Goal: Task Accomplishment & Management: Manage account settings

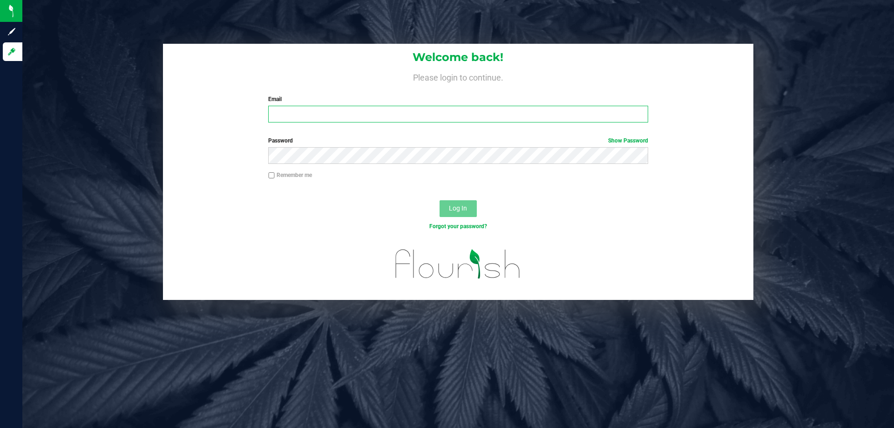
click at [291, 111] on input "Email" at bounding box center [457, 114] width 379 height 17
type input "[EMAIL_ADDRESS][DOMAIN_NAME]"
click at [439, 200] on button "Log In" at bounding box center [457, 208] width 37 height 17
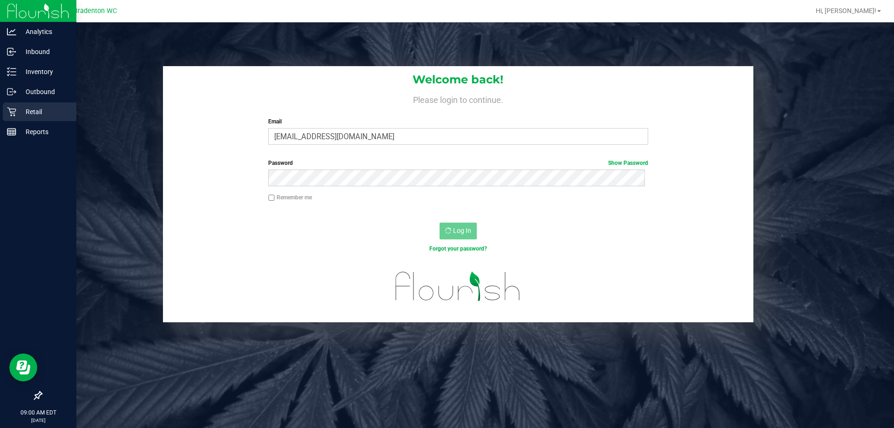
click at [40, 113] on p "Retail" at bounding box center [44, 111] width 56 height 11
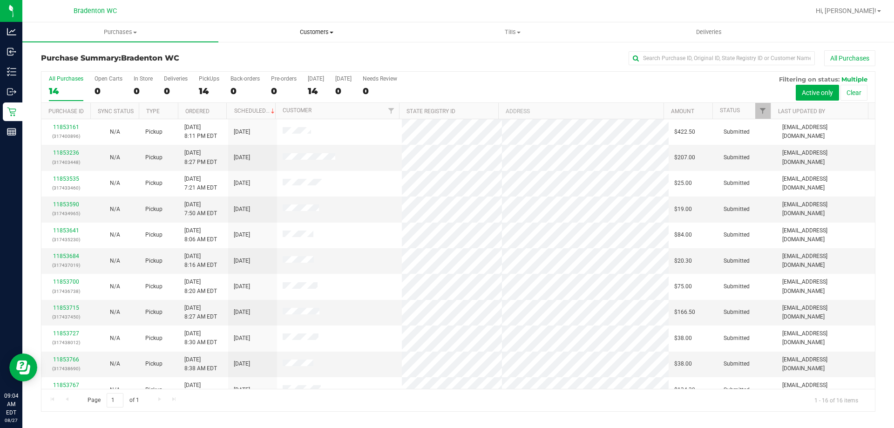
click at [326, 35] on span "Customers" at bounding box center [316, 32] width 195 height 8
click at [262, 55] on span "All customers" at bounding box center [251, 56] width 67 height 8
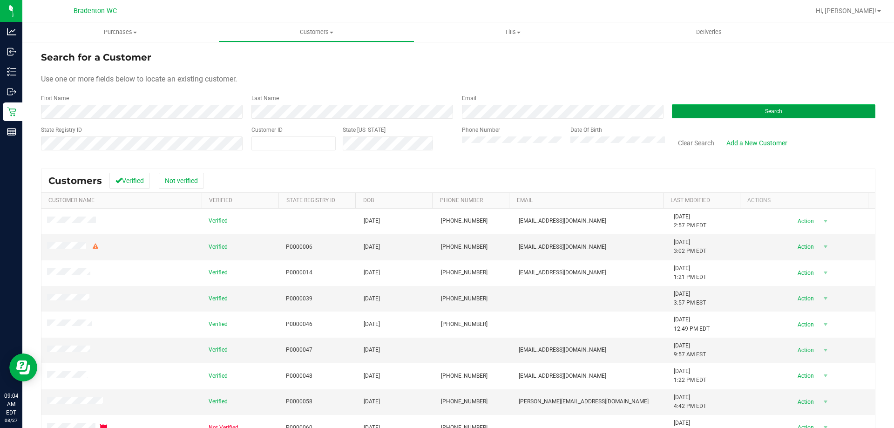
click at [706, 106] on button "Search" at bounding box center [773, 111] width 203 height 14
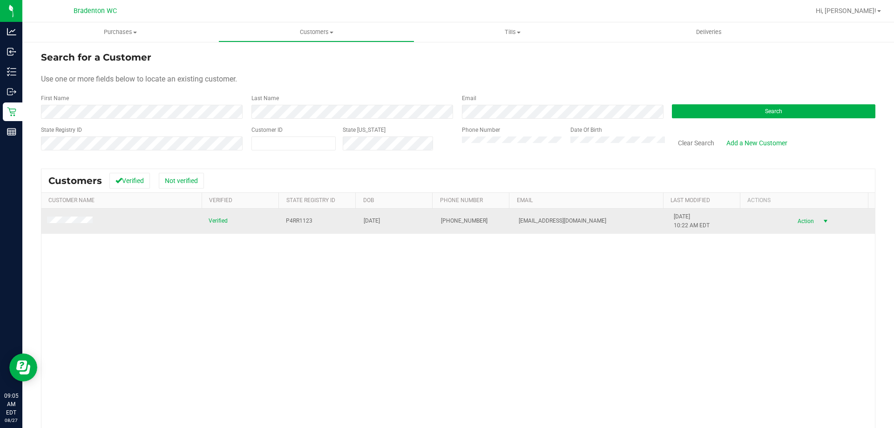
click at [796, 220] on span "Action" at bounding box center [804, 221] width 30 height 13
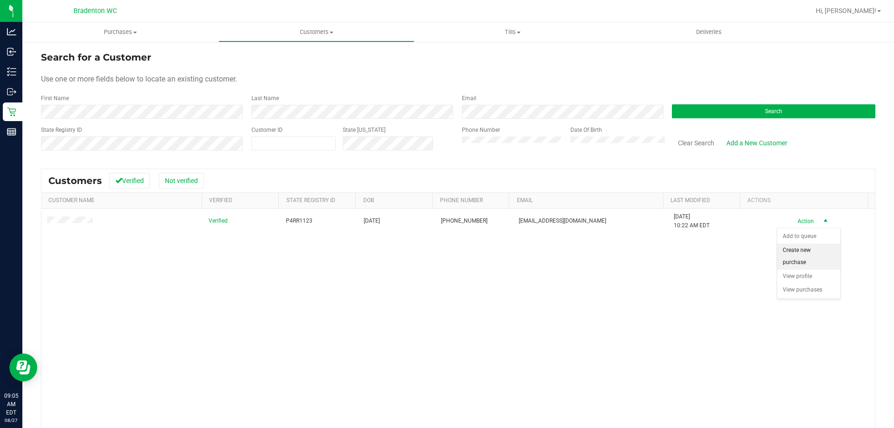
click at [798, 264] on li "Create new purchase" at bounding box center [808, 256] width 63 height 26
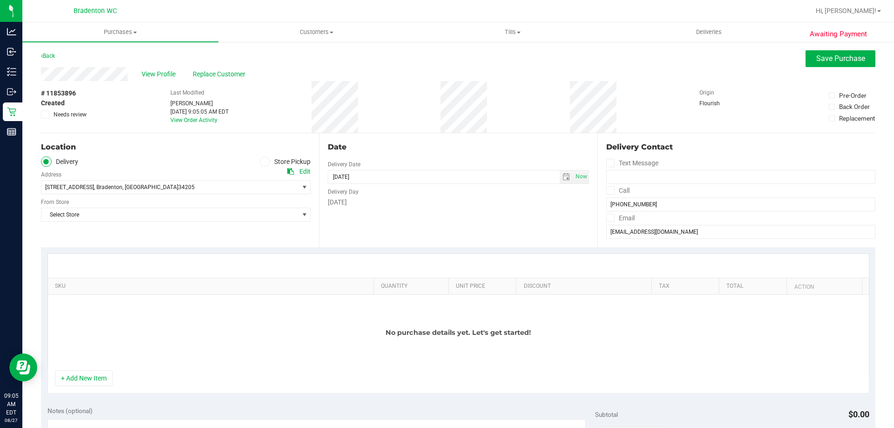
click at [266, 162] on span at bounding box center [265, 161] width 11 height 11
click at [0, 0] on input "Store Pickup" at bounding box center [0, 0] width 0 height 0
click at [229, 189] on span "Select Store" at bounding box center [169, 187] width 257 height 13
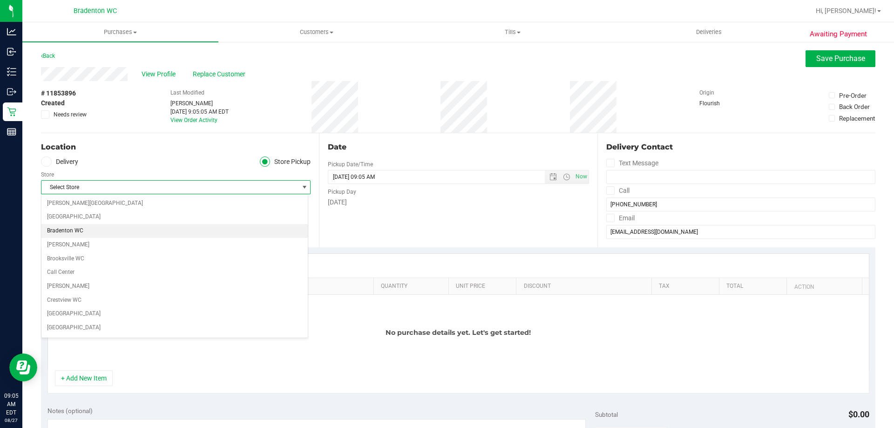
click at [122, 231] on li "Bradenton WC" at bounding box center [174, 231] width 266 height 14
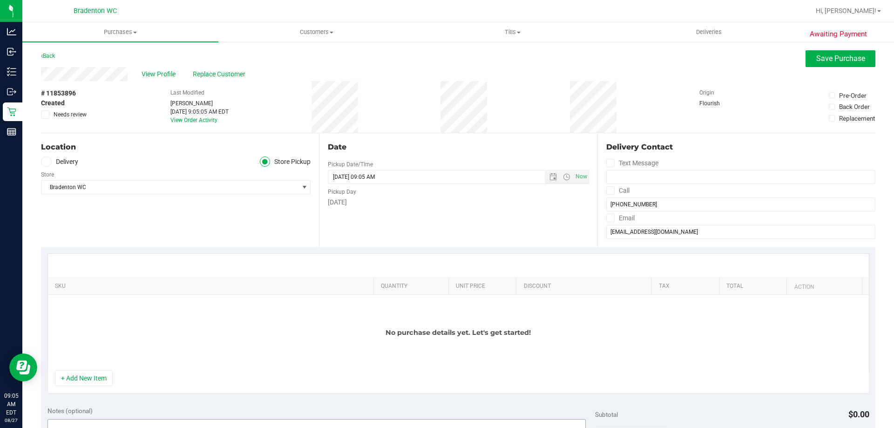
click at [82, 380] on button "+ Add New Item" at bounding box center [84, 378] width 58 height 16
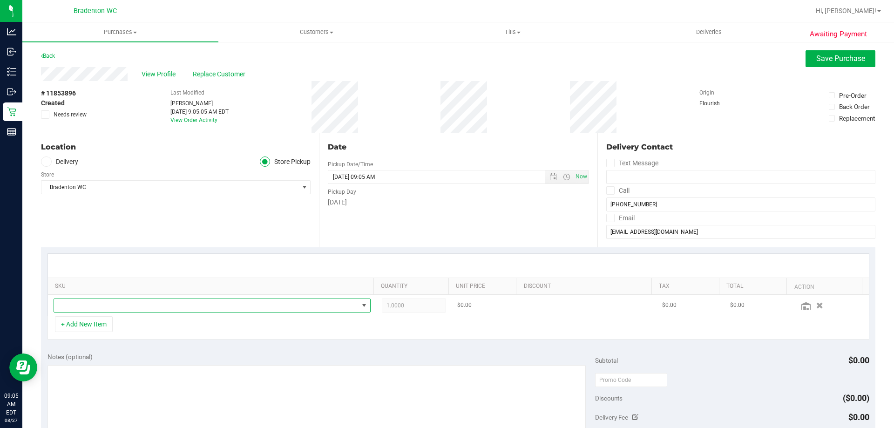
click at [131, 298] on span "NO DATA FOUND" at bounding box center [212, 305] width 317 height 14
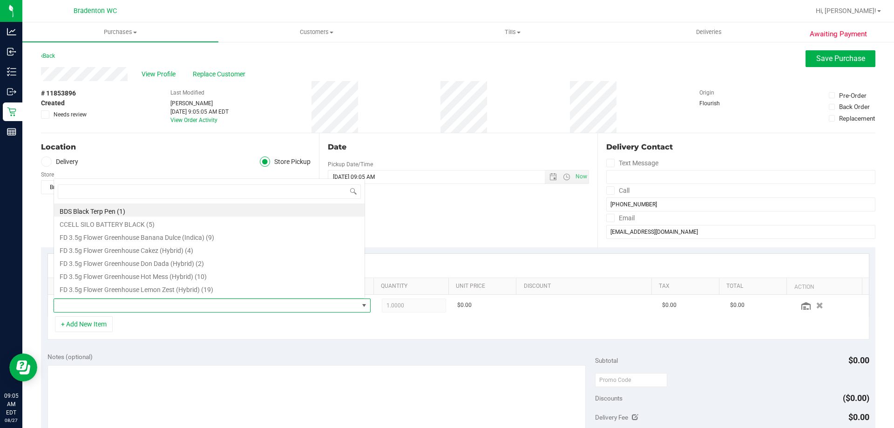
scroll to position [14, 309]
type input "peac"
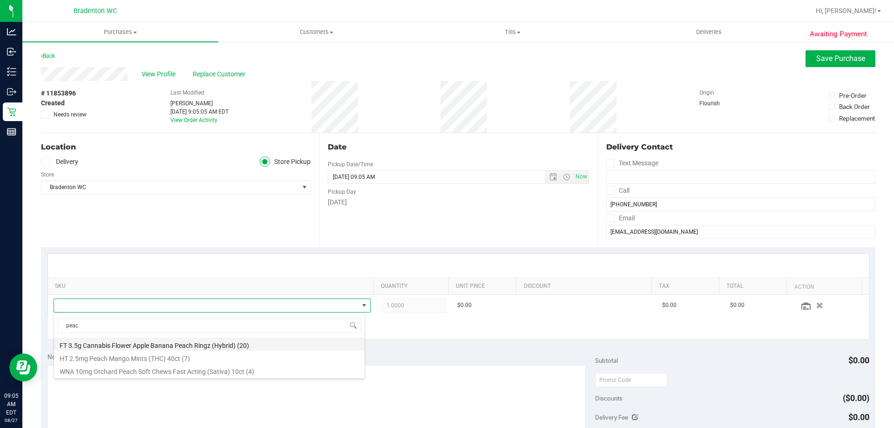
click at [181, 339] on li "FT 3.5g Cannabis Flower Apple Banana Peach Ringz (Hybrid) (20)" at bounding box center [209, 344] width 311 height 13
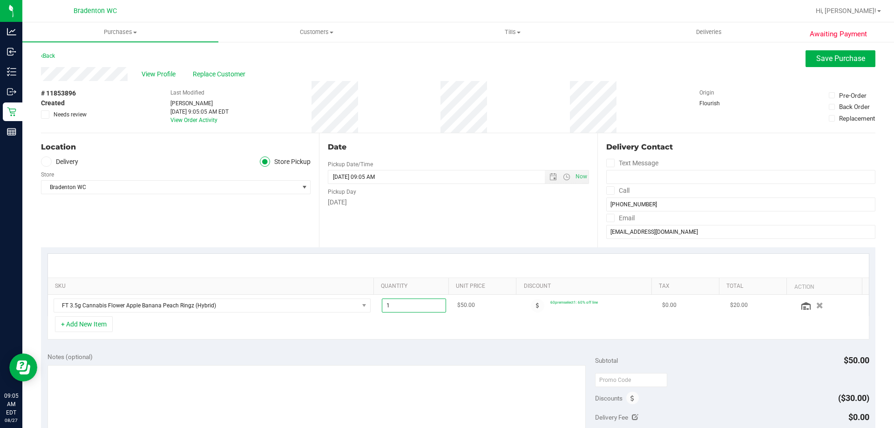
click at [409, 304] on span "1.00 1" at bounding box center [414, 305] width 65 height 14
click at [409, 304] on input "1" at bounding box center [414, 305] width 64 height 13
type input "4"
type input "4.00"
click at [101, 324] on button "+ Add New Item" at bounding box center [84, 324] width 58 height 16
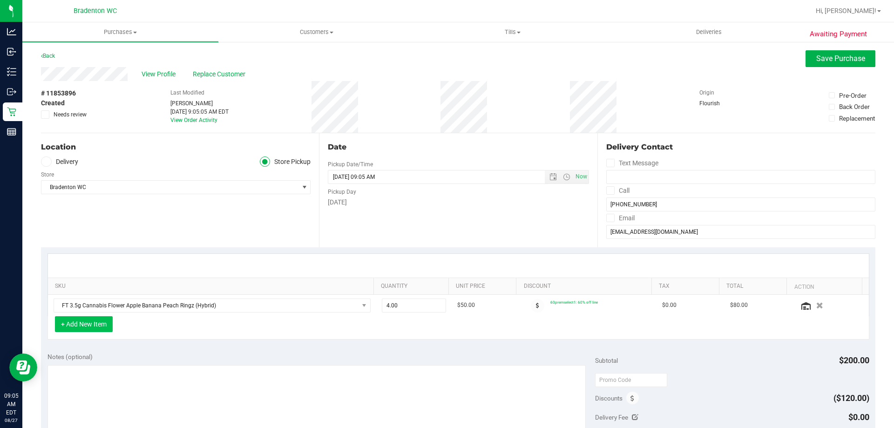
click at [106, 321] on button "+ Add New Item" at bounding box center [84, 324] width 58 height 16
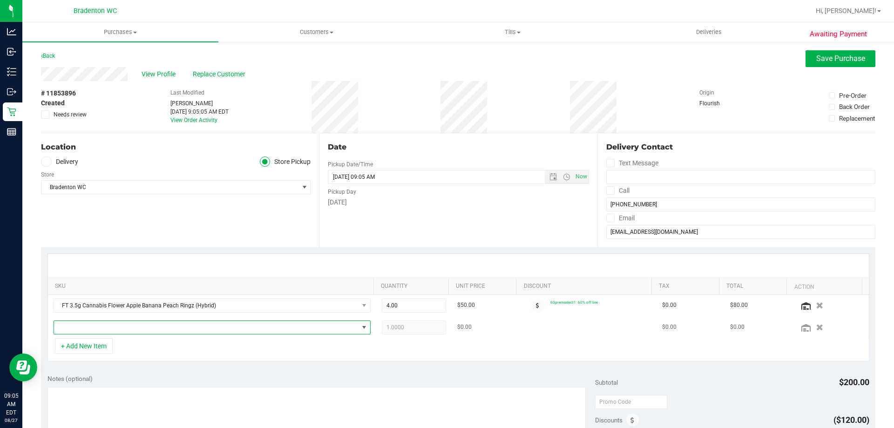
click at [112, 332] on span "NO DATA FOUND" at bounding box center [206, 327] width 304 height 13
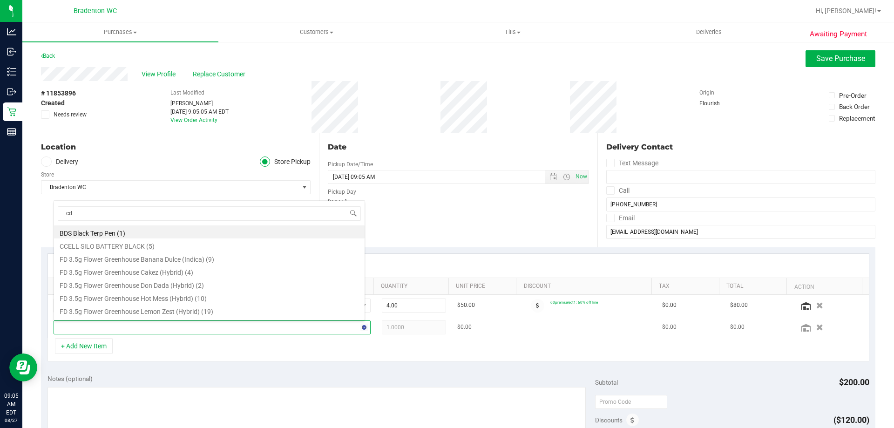
type input "cdt"
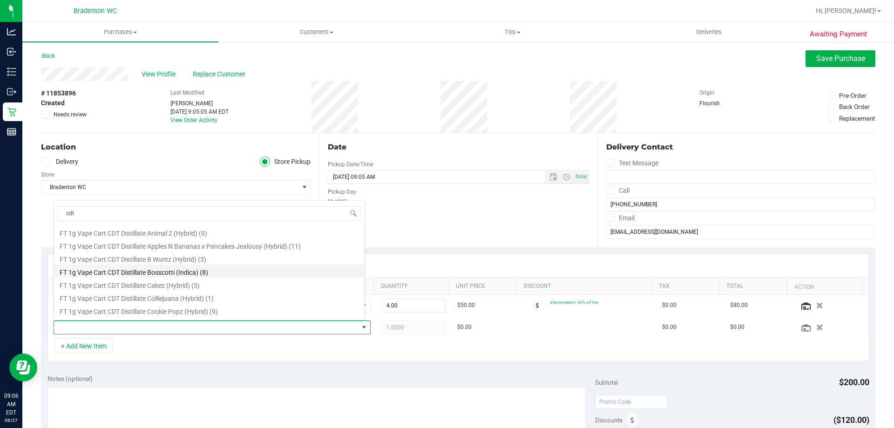
click at [188, 271] on li "FT 1g Vape Cart CDT Distillate Bosscotti (Indica) (8)" at bounding box center [209, 270] width 311 height 13
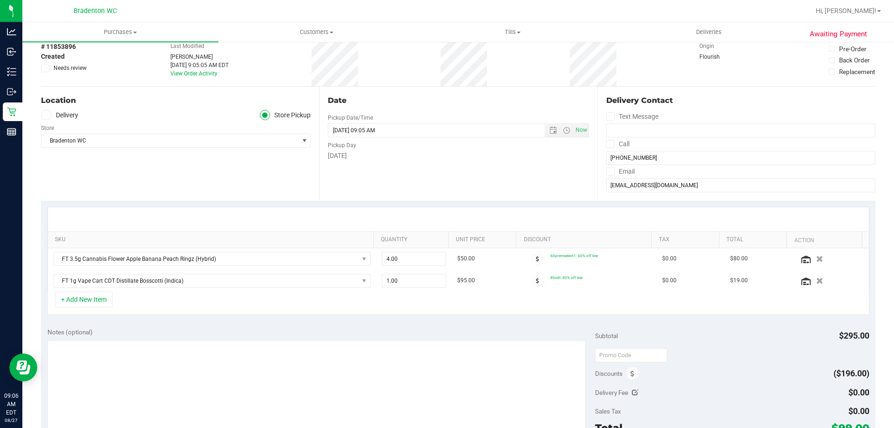
scroll to position [93, 0]
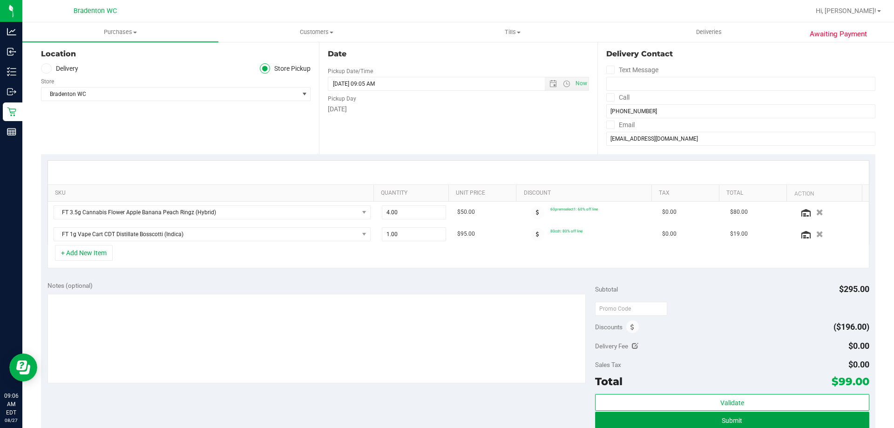
click at [669, 412] on button "Submit" at bounding box center [732, 420] width 274 height 17
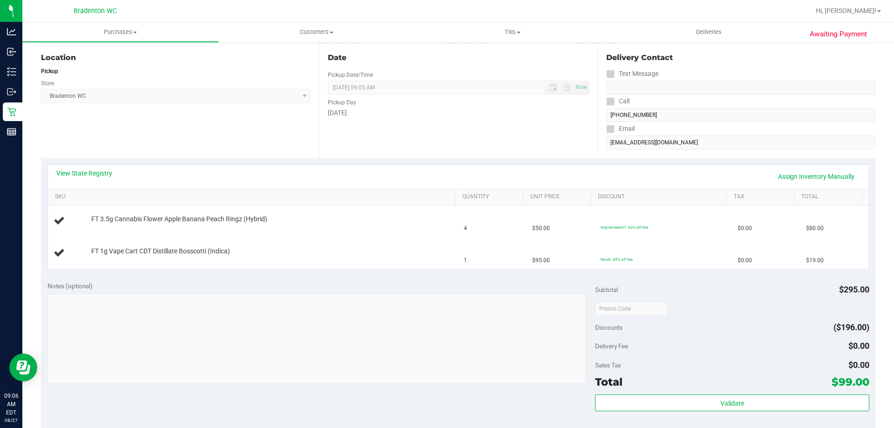
scroll to position [140, 0]
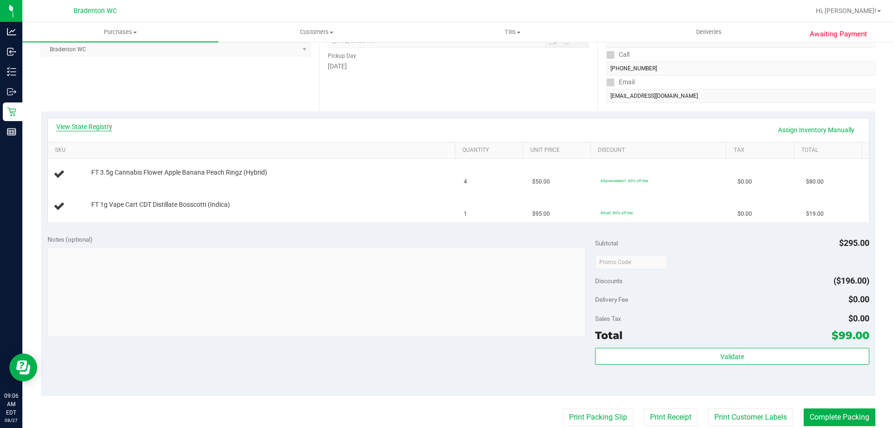
click at [86, 130] on link "View State Registry" at bounding box center [84, 126] width 56 height 9
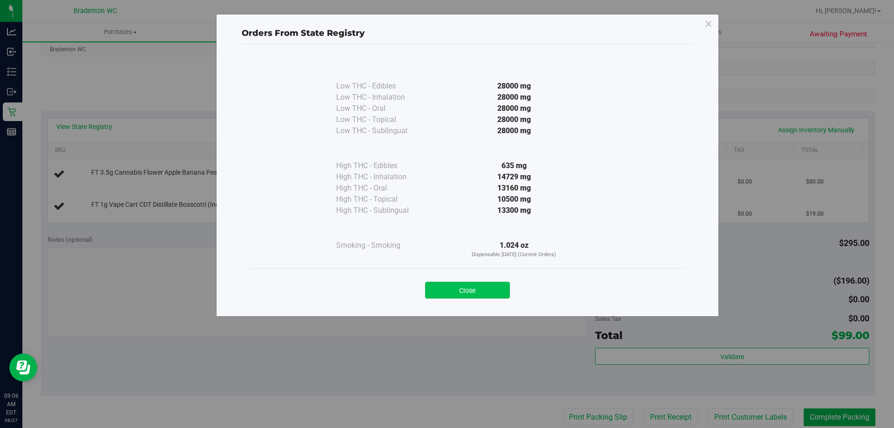
click at [464, 283] on button "Close" at bounding box center [467, 290] width 85 height 17
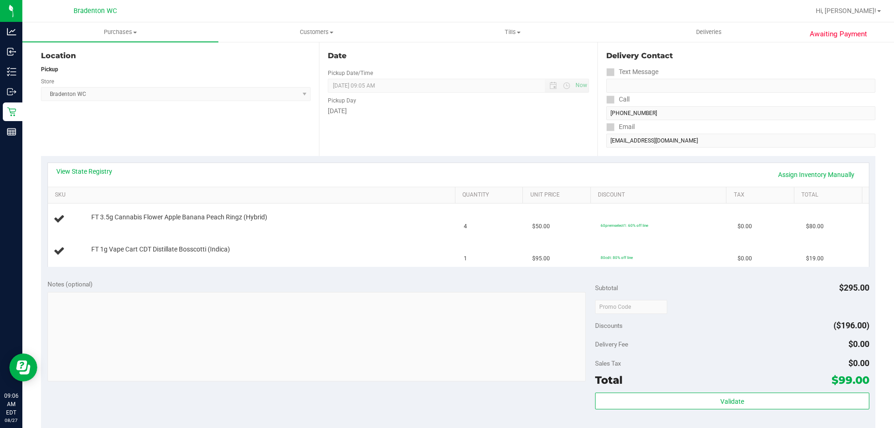
scroll to position [0, 0]
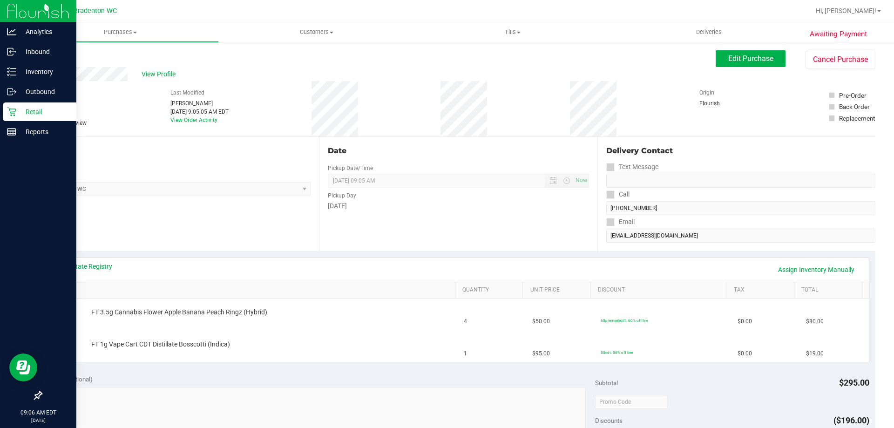
click at [15, 113] on icon at bounding box center [11, 111] width 9 height 9
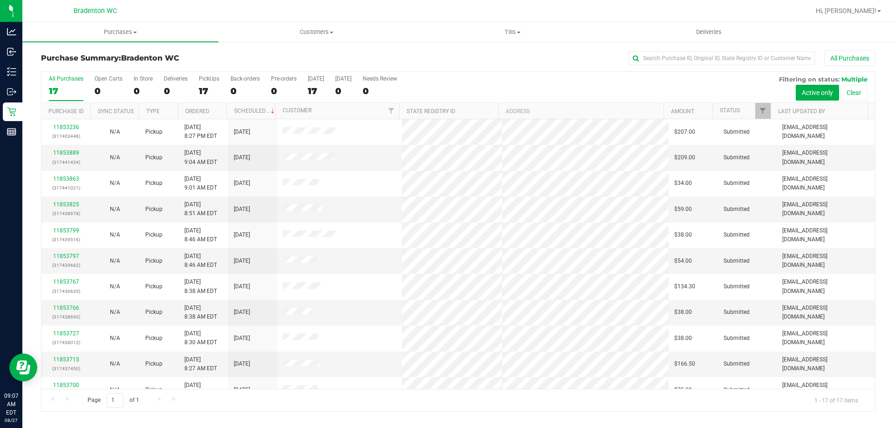
click at [218, 111] on th "Ordered" at bounding box center [202, 111] width 49 height 16
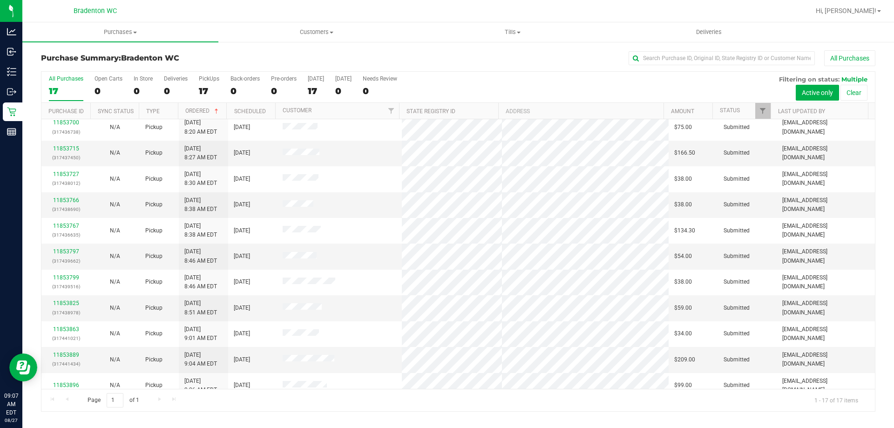
scroll to position [169, 0]
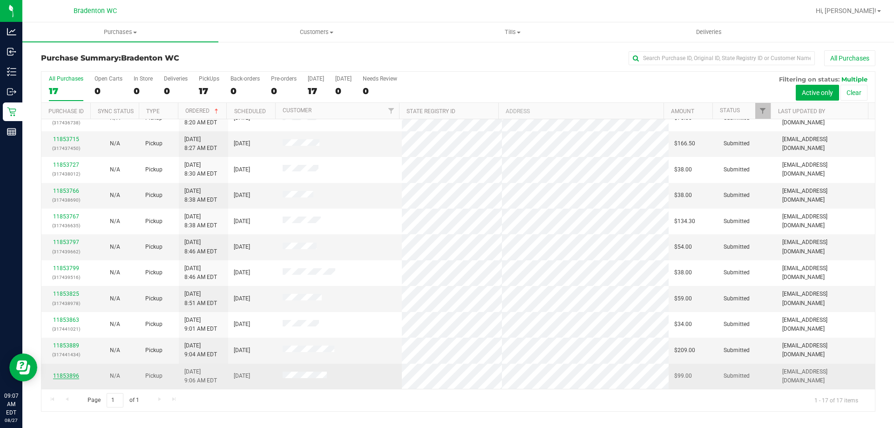
click at [54, 374] on link "11853896" at bounding box center [66, 375] width 26 height 7
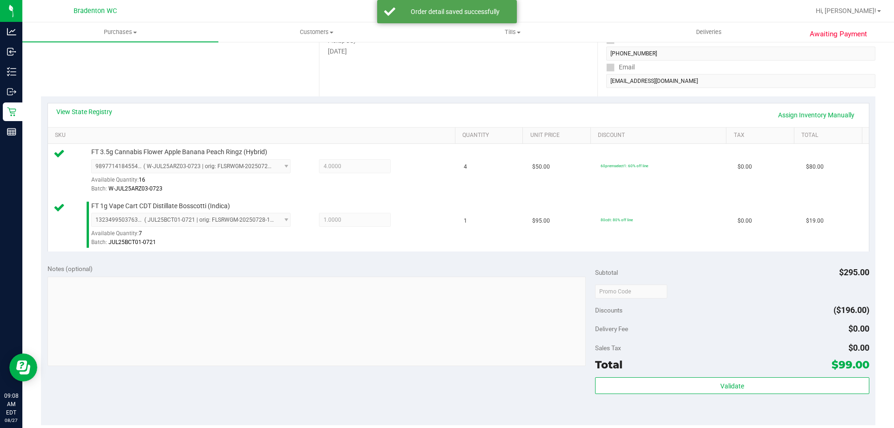
scroll to position [158, 0]
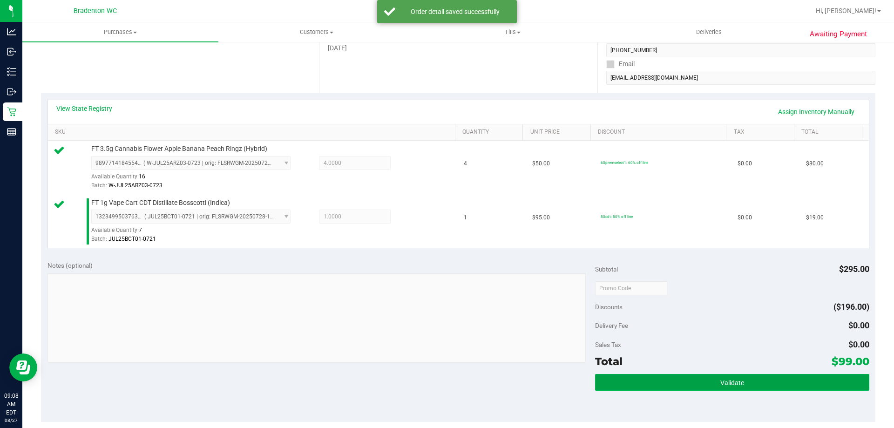
click at [634, 378] on button "Validate" at bounding box center [732, 382] width 274 height 17
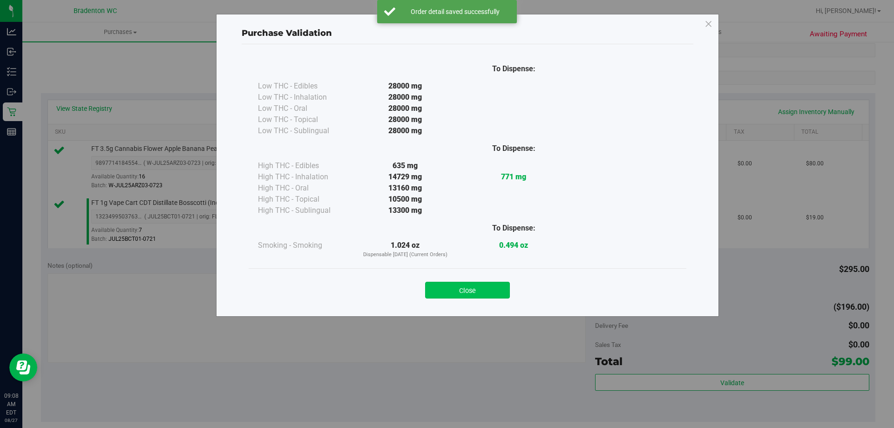
click at [483, 286] on button "Close" at bounding box center [467, 290] width 85 height 17
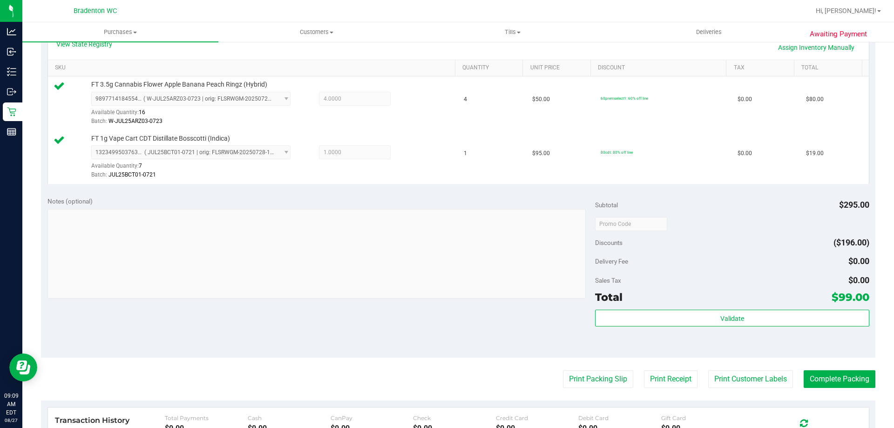
scroll to position [223, 0]
click at [597, 374] on button "Print Packing Slip" at bounding box center [598, 378] width 70 height 18
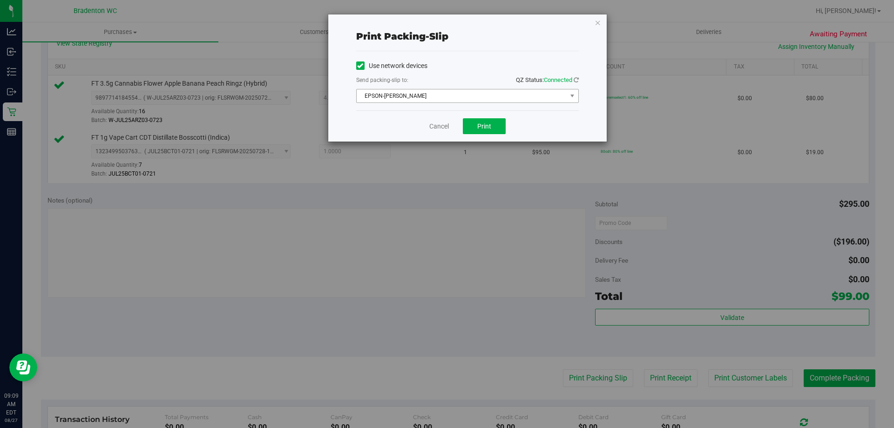
click at [471, 95] on span "EPSON-HUBIE-BERTIE" at bounding box center [462, 95] width 210 height 13
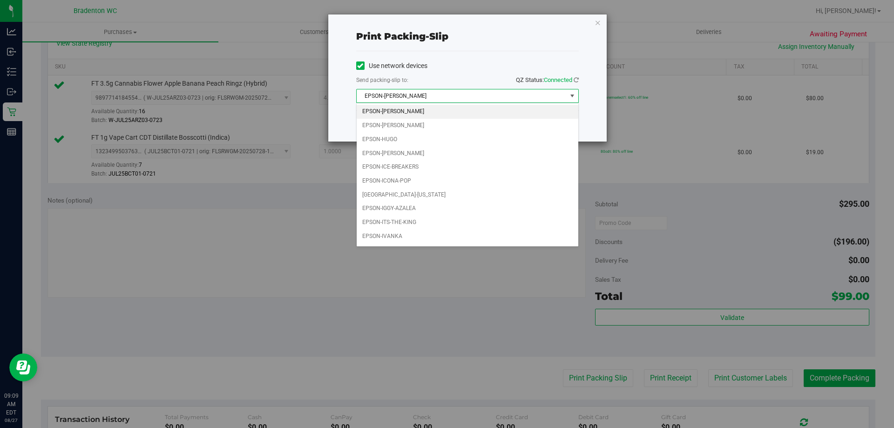
scroll to position [27, 0]
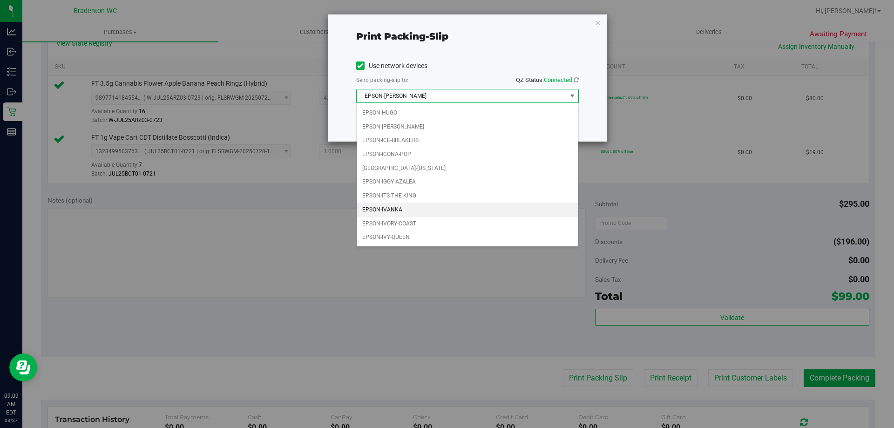
click at [410, 212] on li "EPSON-IVANKA" at bounding box center [468, 210] width 222 height 14
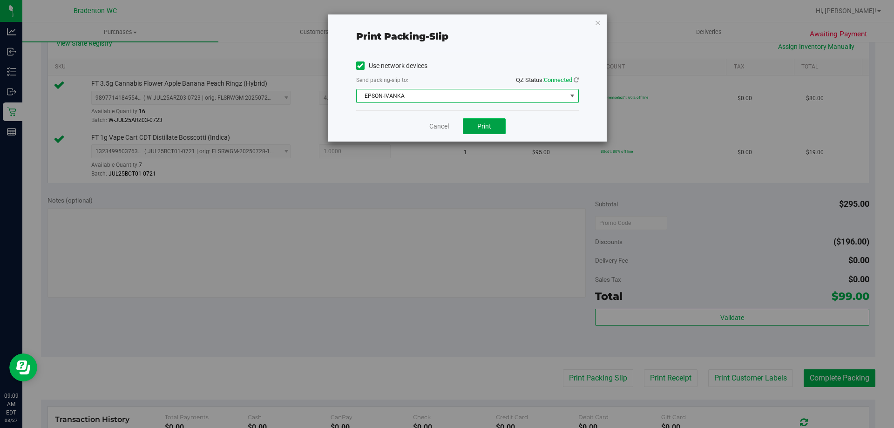
click at [492, 129] on button "Print" at bounding box center [484, 126] width 43 height 16
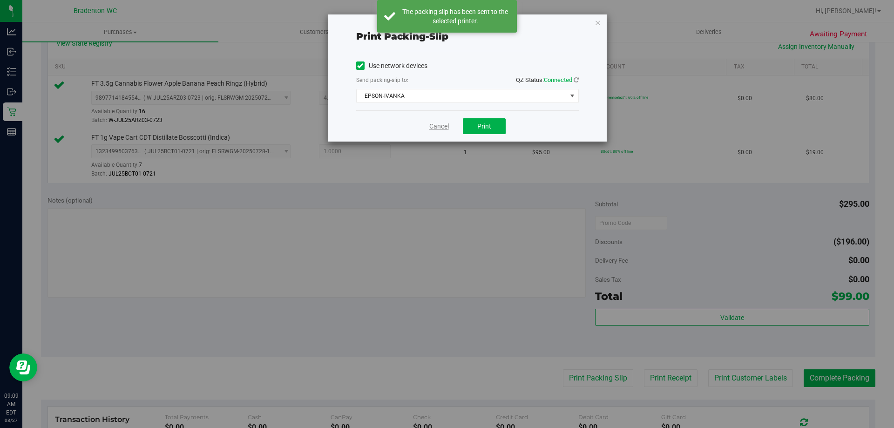
click at [436, 124] on link "Cancel" at bounding box center [439, 127] width 20 height 10
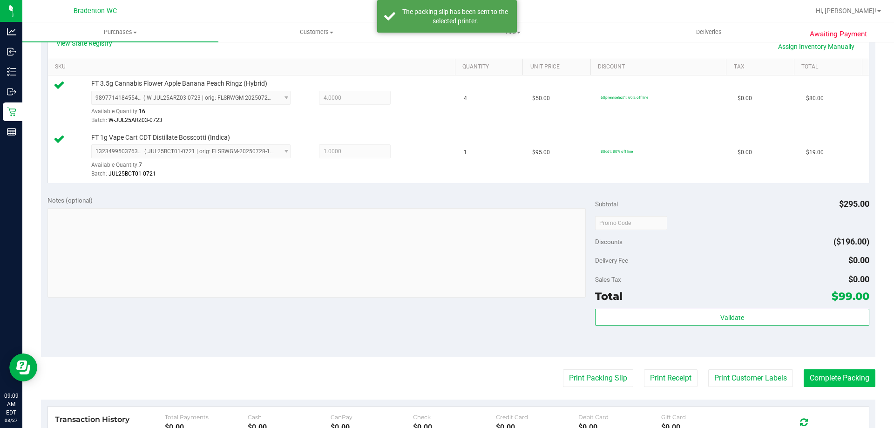
click at [834, 386] on button "Complete Packing" at bounding box center [840, 378] width 72 height 18
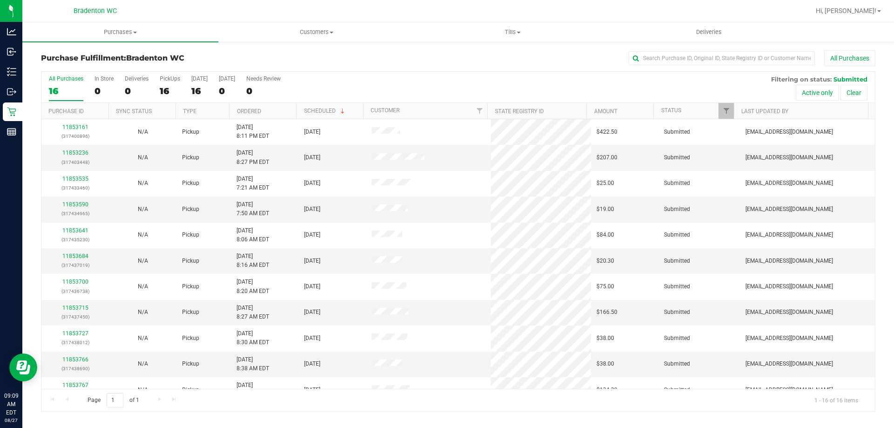
click at [278, 111] on th "Ordered" at bounding box center [262, 111] width 67 height 16
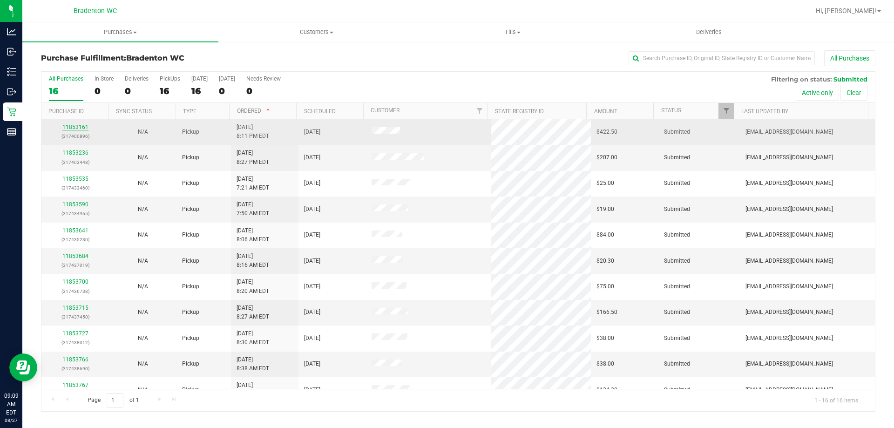
click at [68, 128] on link "11853161" at bounding box center [75, 127] width 26 height 7
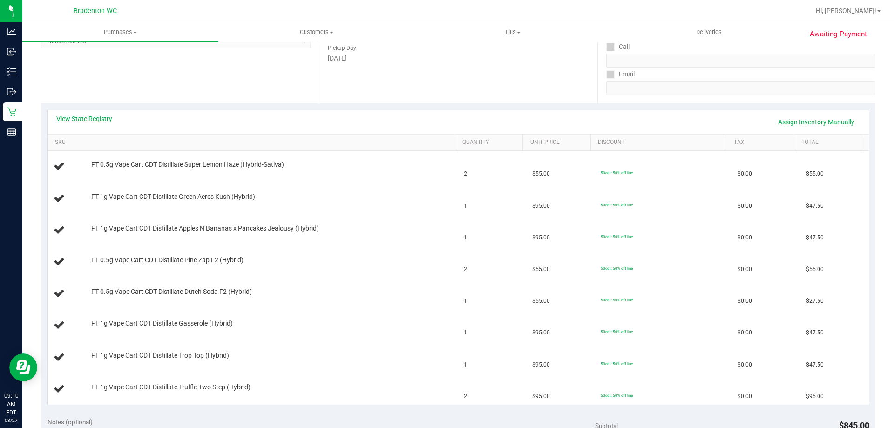
scroll to position [140, 0]
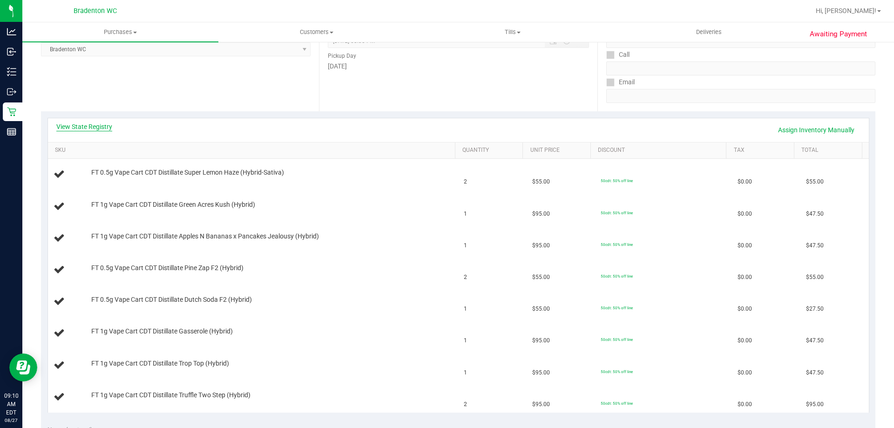
click at [106, 125] on link "View State Registry" at bounding box center [84, 126] width 56 height 9
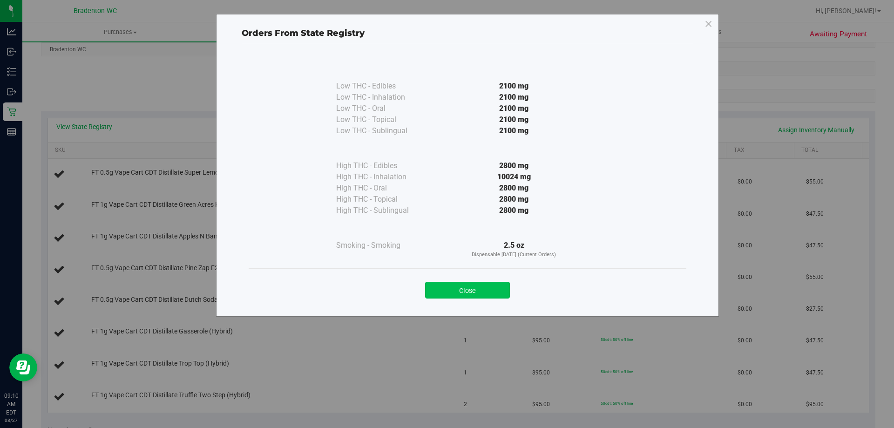
click at [481, 286] on button "Close" at bounding box center [467, 290] width 85 height 17
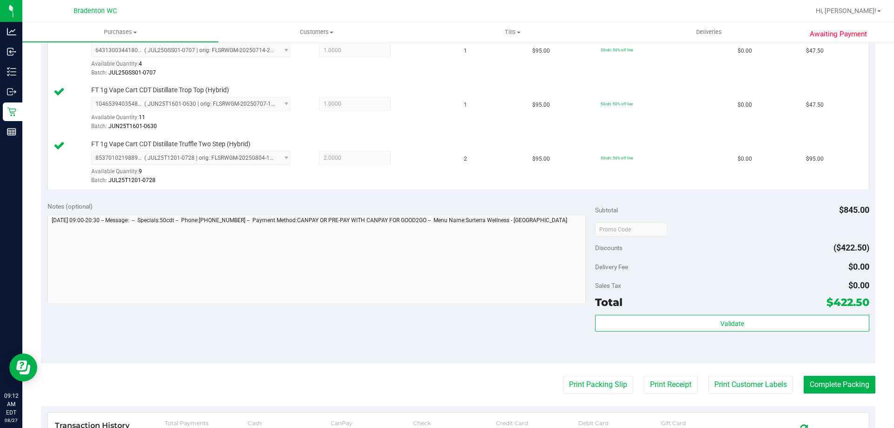
scroll to position [567, 0]
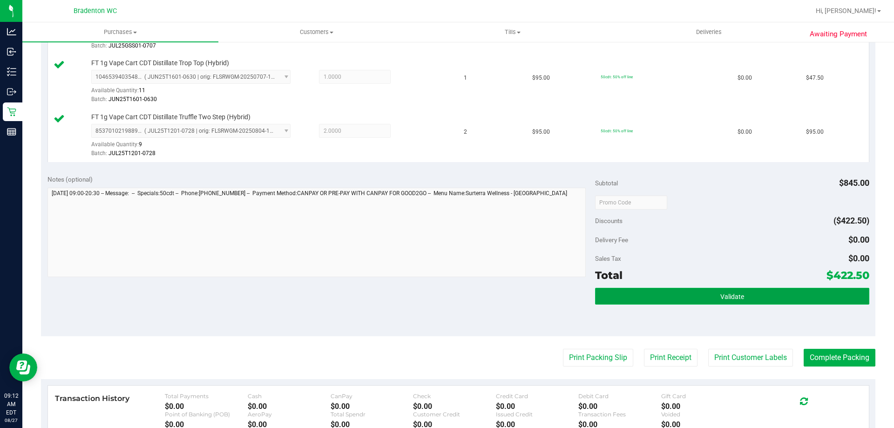
click at [633, 291] on button "Validate" at bounding box center [732, 296] width 274 height 17
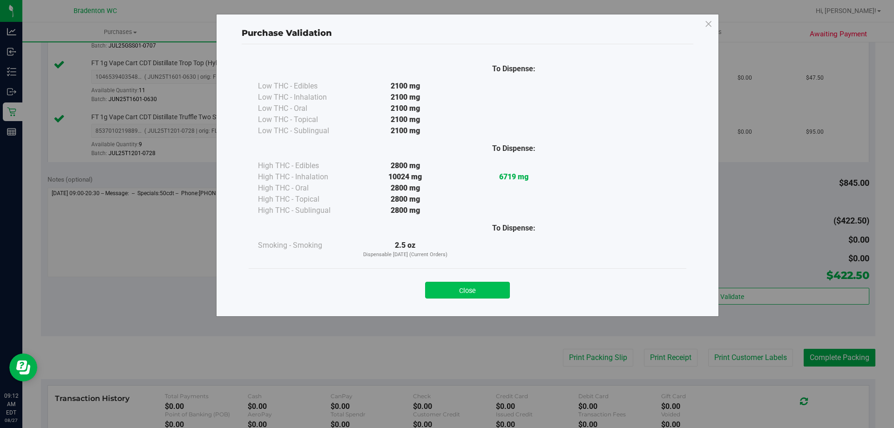
click at [482, 297] on button "Close" at bounding box center [467, 290] width 85 height 17
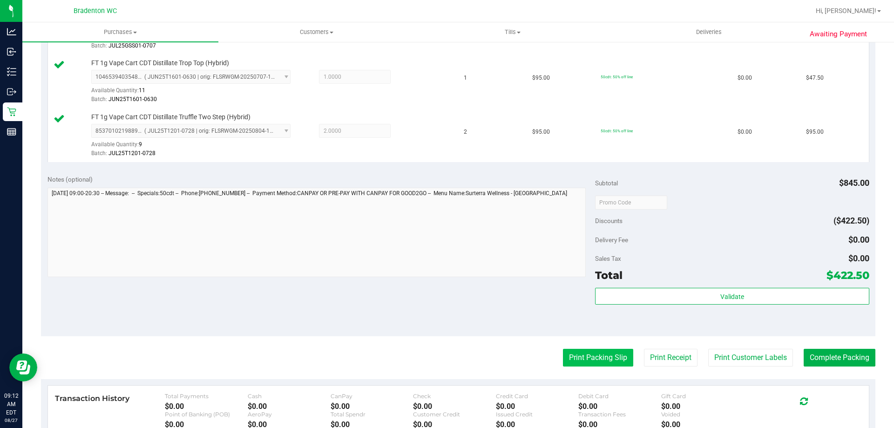
click at [598, 355] on button "Print Packing Slip" at bounding box center [598, 358] width 70 height 18
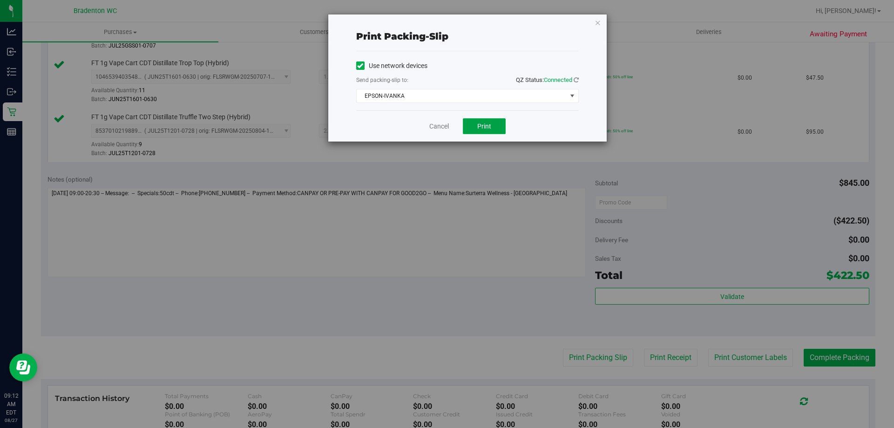
click at [490, 127] on span "Print" at bounding box center [484, 125] width 14 height 7
click at [442, 123] on link "Cancel" at bounding box center [439, 127] width 20 height 10
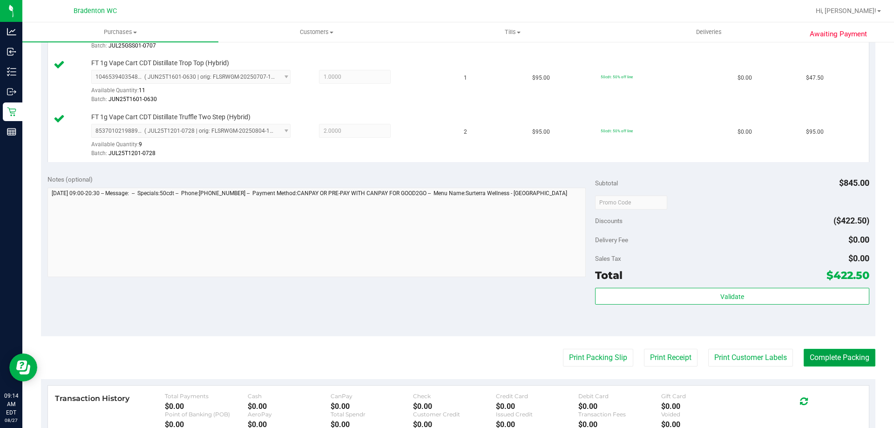
click at [835, 350] on button "Complete Packing" at bounding box center [840, 358] width 72 height 18
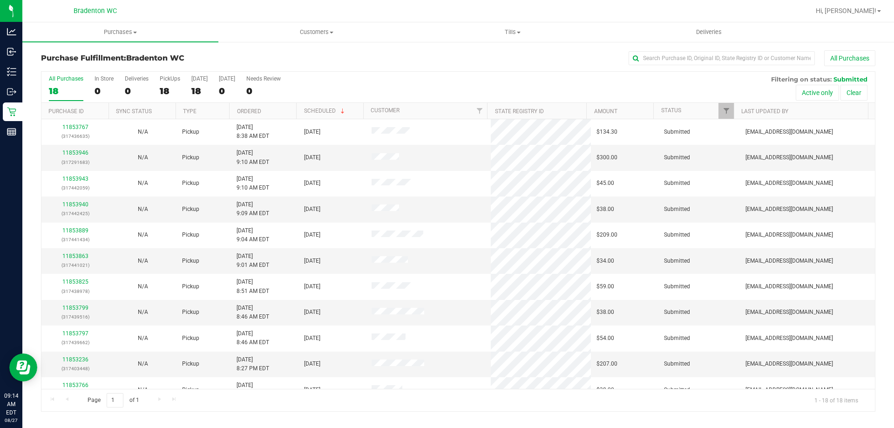
click at [279, 113] on th "Ordered" at bounding box center [262, 111] width 67 height 16
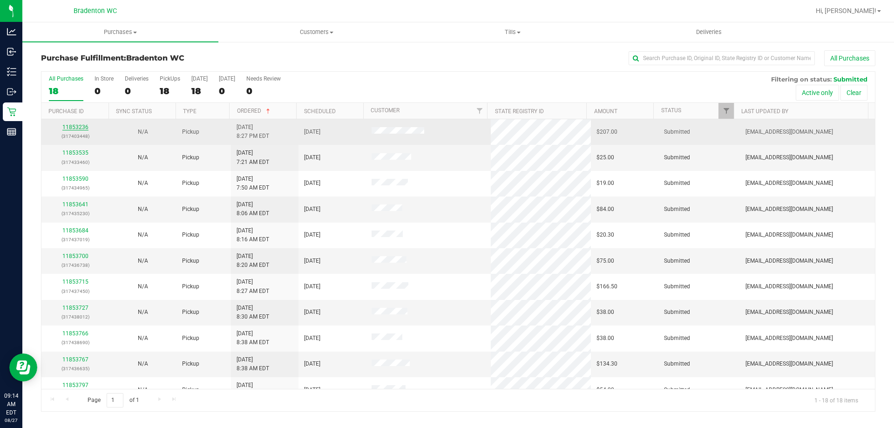
click at [81, 126] on link "11853236" at bounding box center [75, 127] width 26 height 7
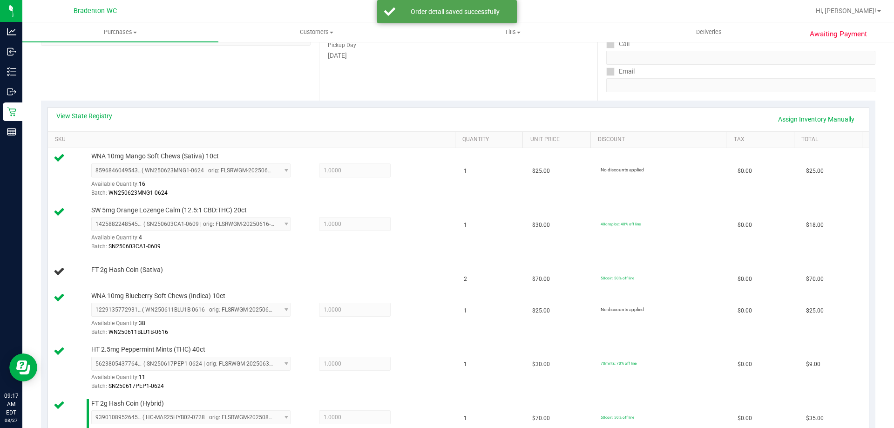
scroll to position [135, 0]
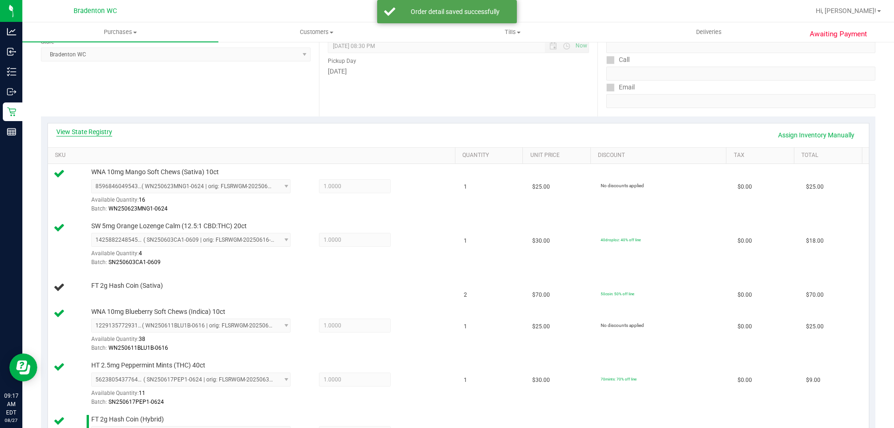
click at [96, 133] on link "View State Registry" at bounding box center [84, 131] width 56 height 9
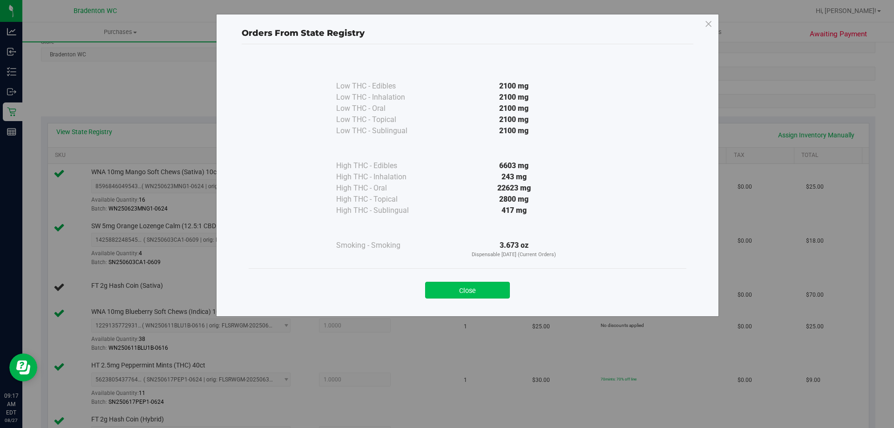
click at [446, 284] on button "Close" at bounding box center [467, 290] width 85 height 17
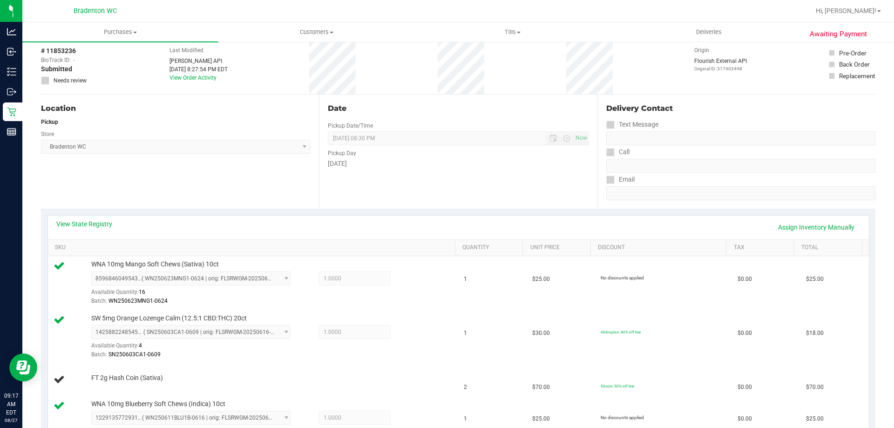
scroll to position [43, 0]
click at [794, 223] on link "Assign Inventory Manually" at bounding box center [816, 227] width 88 height 16
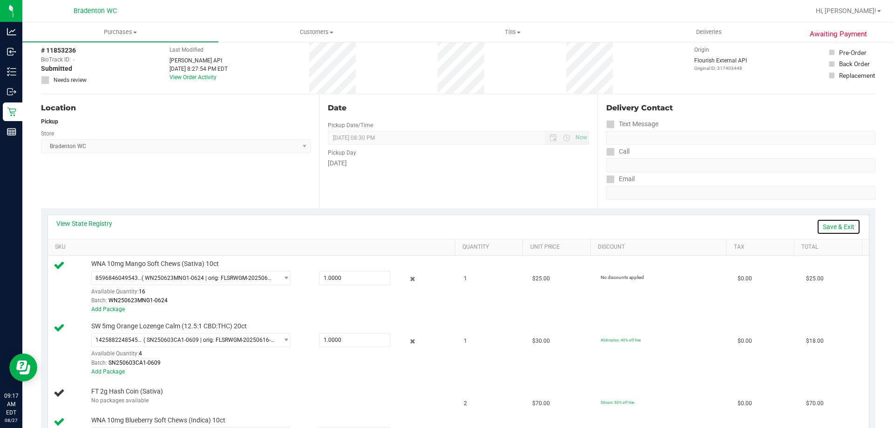
click at [831, 227] on link "Save & Exit" at bounding box center [839, 227] width 44 height 16
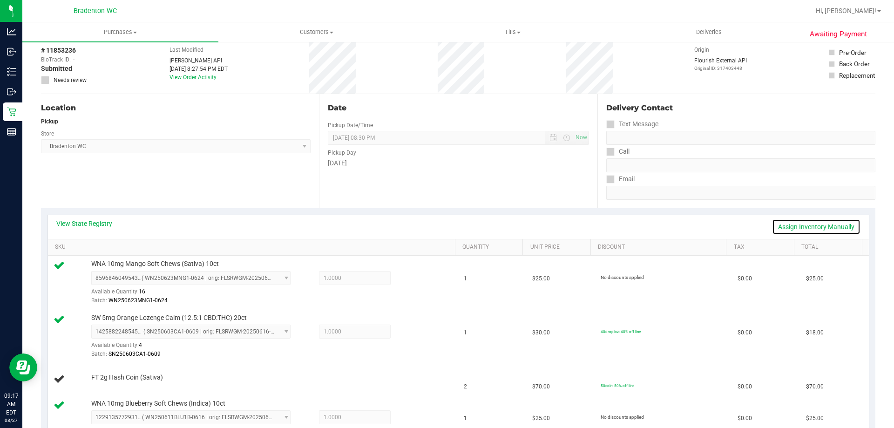
click at [811, 234] on link "Assign Inventory Manually" at bounding box center [816, 227] width 88 height 16
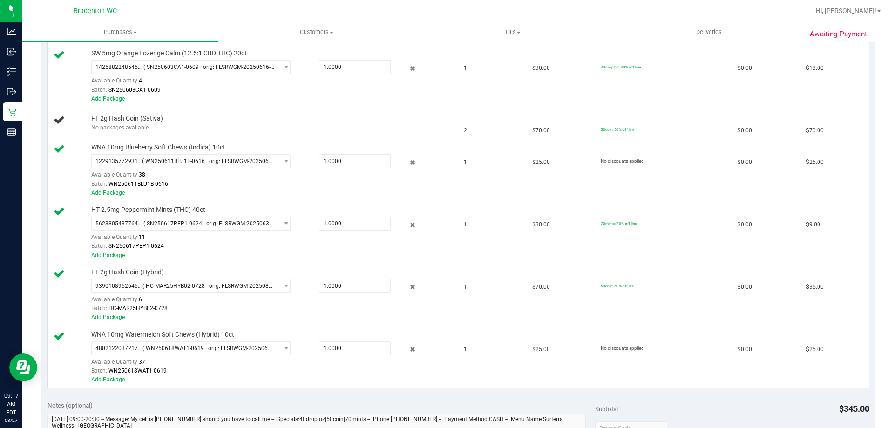
scroll to position [322, 0]
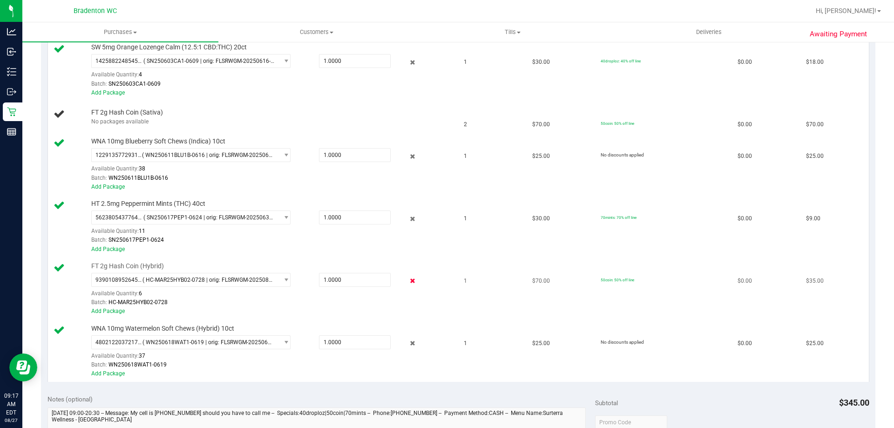
click at [408, 281] on icon at bounding box center [413, 281] width 10 height 11
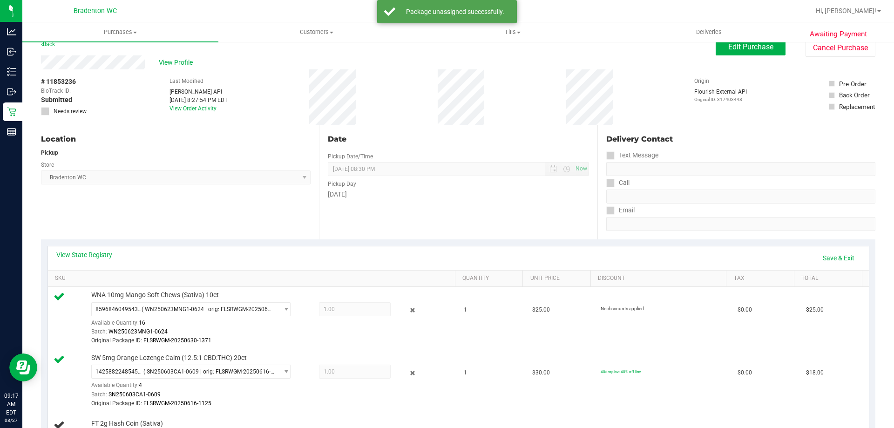
scroll to position [0, 0]
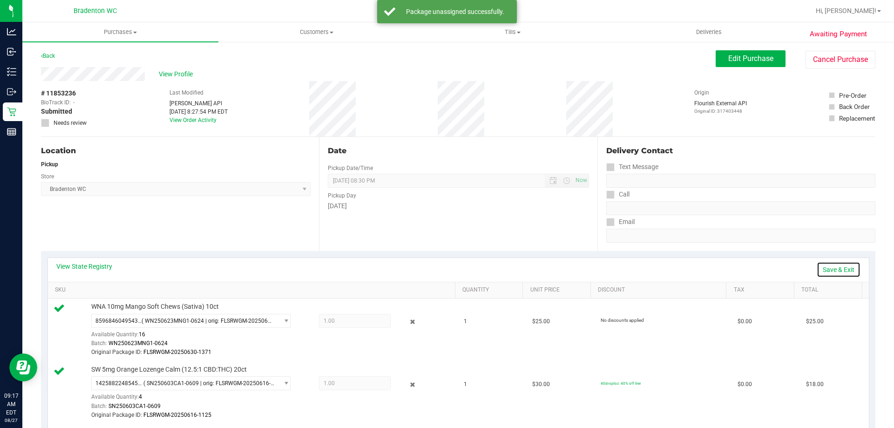
click at [831, 270] on link "Save & Exit" at bounding box center [839, 270] width 44 height 16
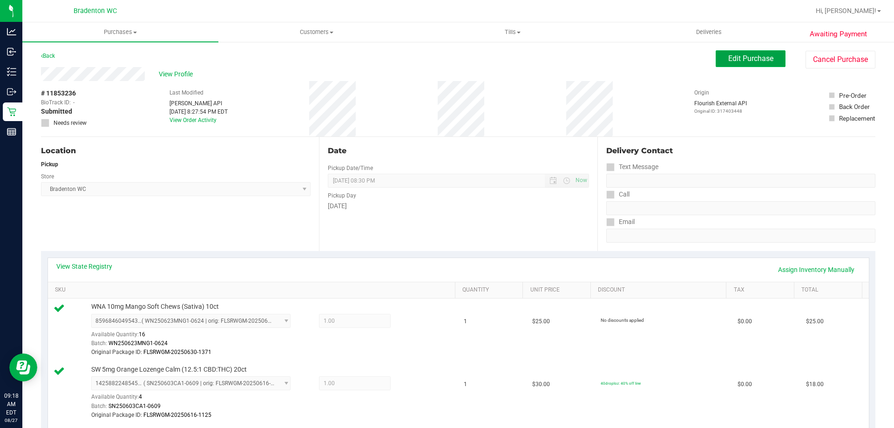
click at [755, 59] on span "Edit Purchase" at bounding box center [750, 58] width 45 height 9
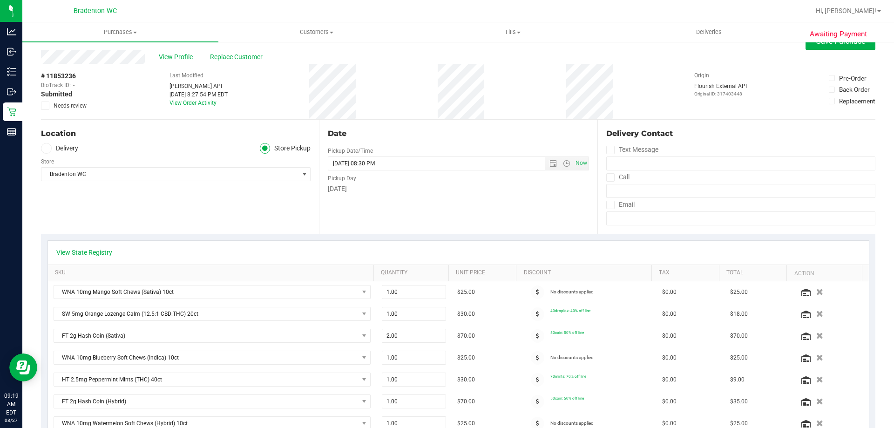
scroll to position [27, 0]
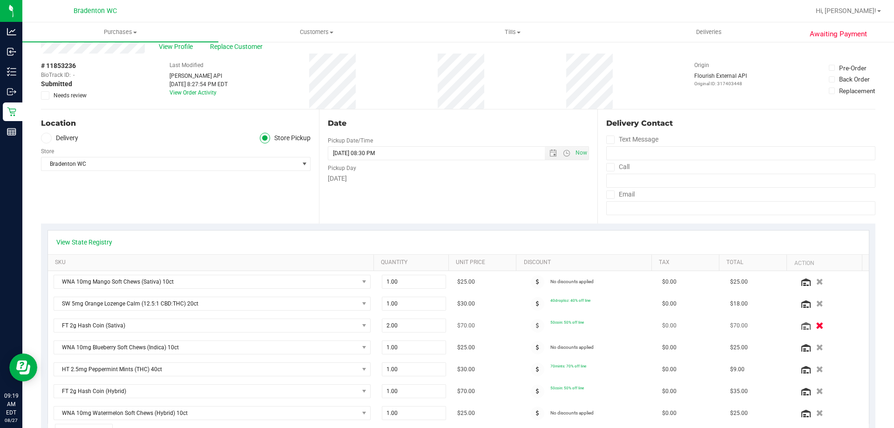
click at [816, 328] on icon "button" at bounding box center [820, 325] width 8 height 7
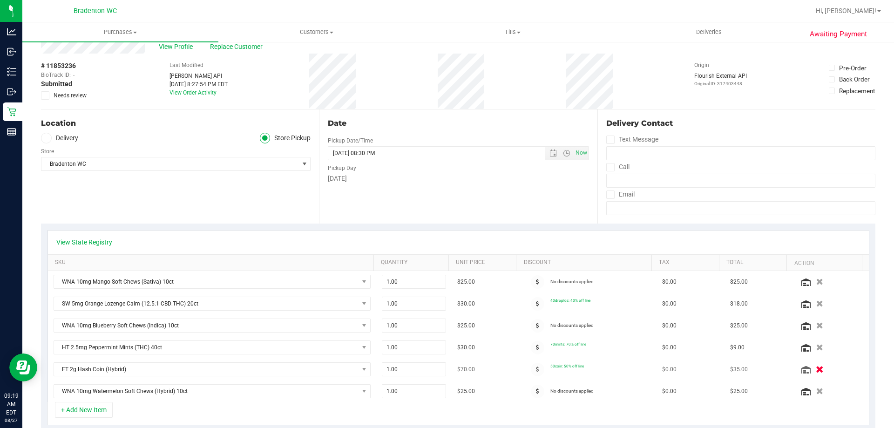
click at [816, 368] on icon "button" at bounding box center [820, 369] width 8 height 7
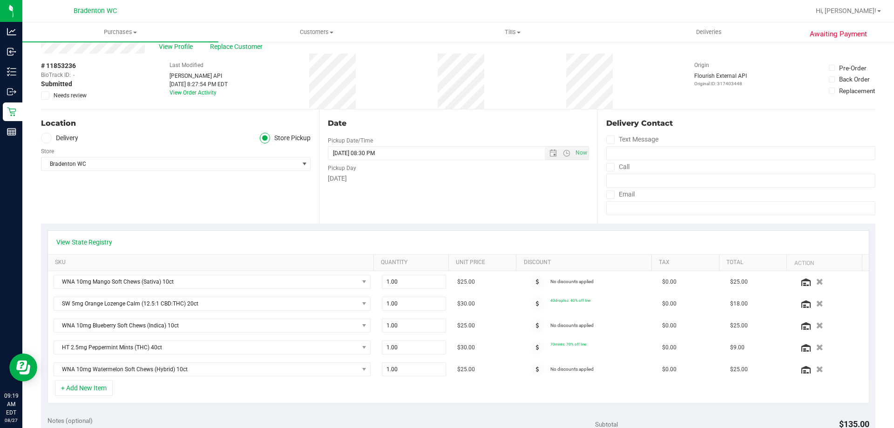
scroll to position [0, 0]
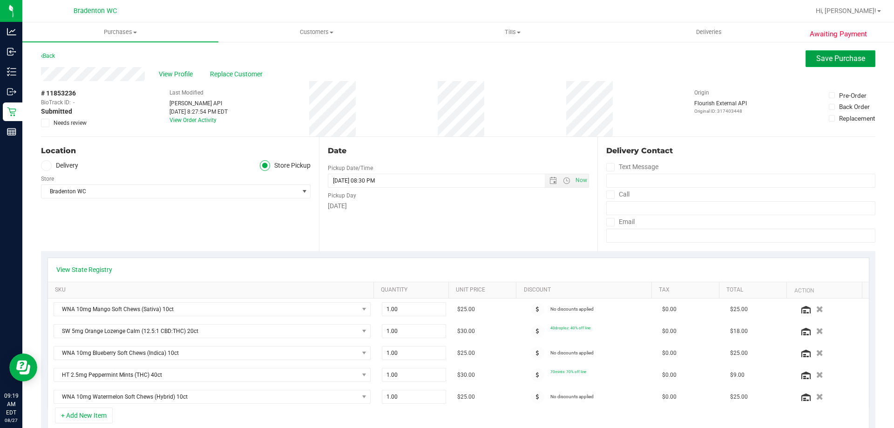
click at [822, 59] on span "Save Purchase" at bounding box center [840, 58] width 49 height 9
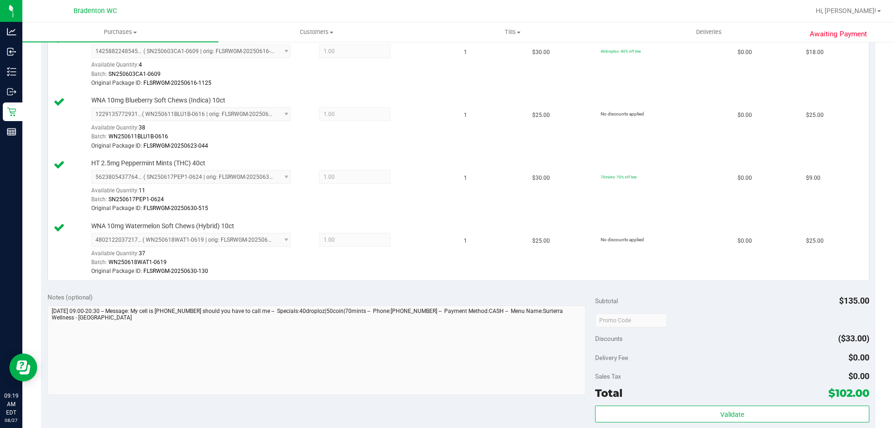
scroll to position [419, 0]
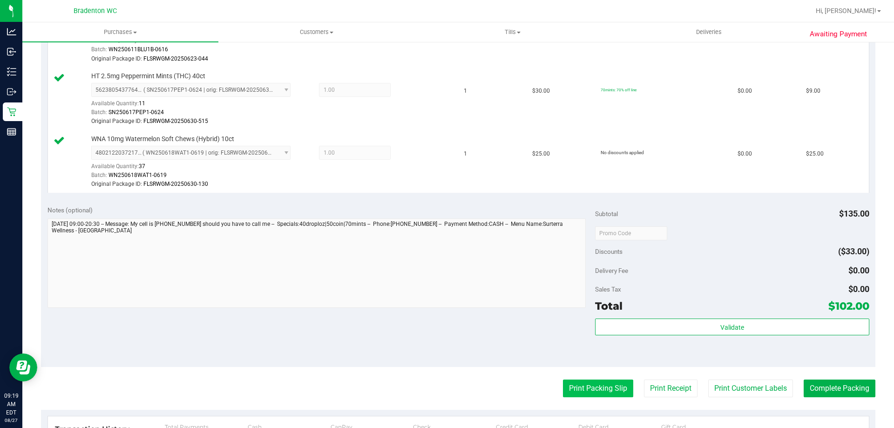
click at [603, 391] on button "Print Packing Slip" at bounding box center [598, 388] width 70 height 18
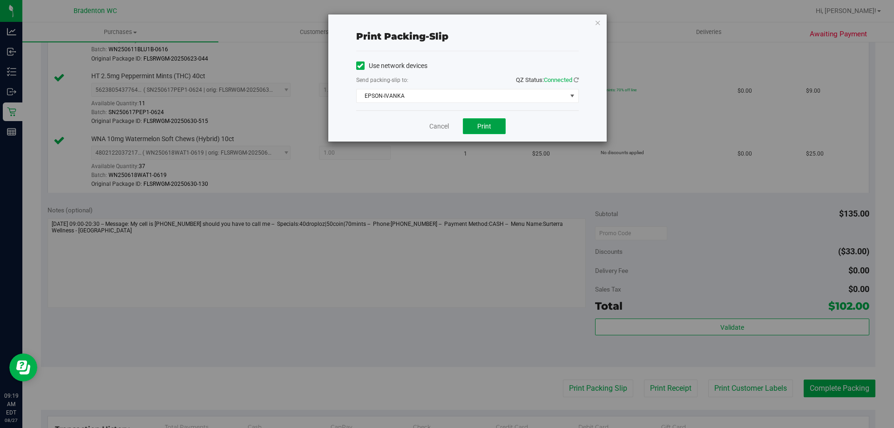
click at [485, 125] on span "Print" at bounding box center [484, 125] width 14 height 7
click at [484, 125] on span "Print" at bounding box center [484, 125] width 14 height 7
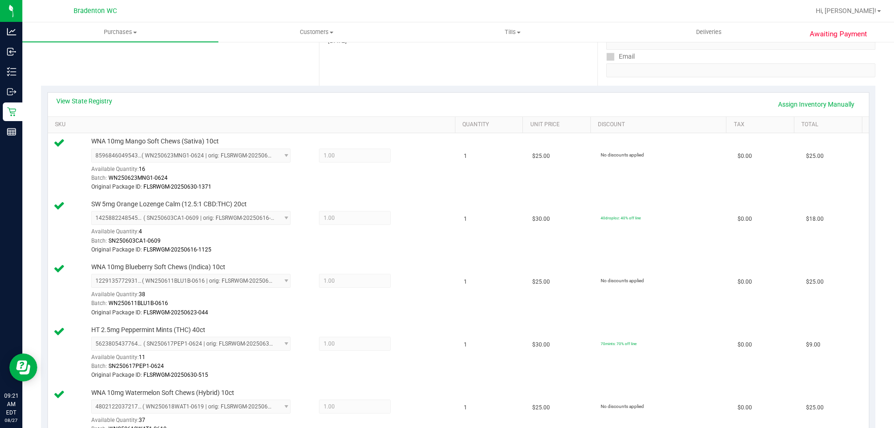
scroll to position [0, 0]
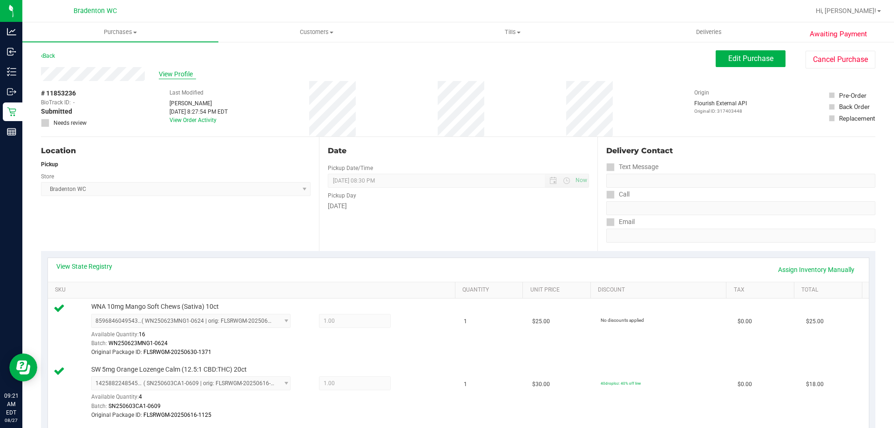
click at [169, 73] on span "View Profile" at bounding box center [177, 74] width 37 height 10
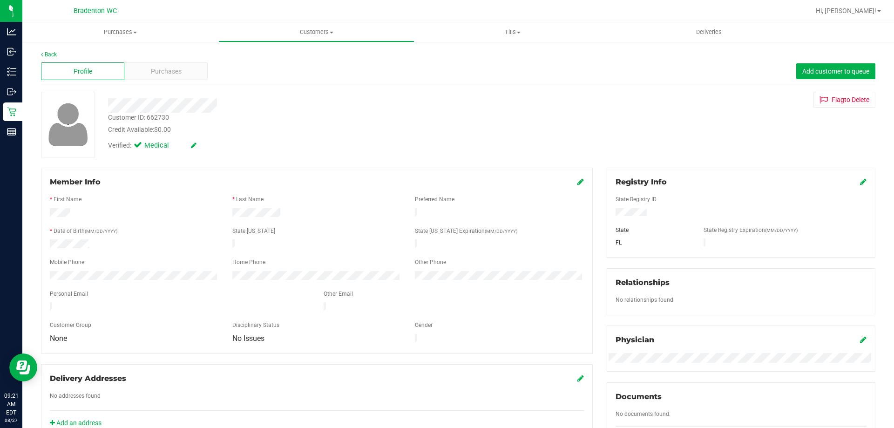
click at [160, 117] on div "Customer ID: 662730" at bounding box center [138, 118] width 61 height 10
copy div "Customer ID: 662730"
click at [48, 54] on link "Back" at bounding box center [49, 54] width 16 height 7
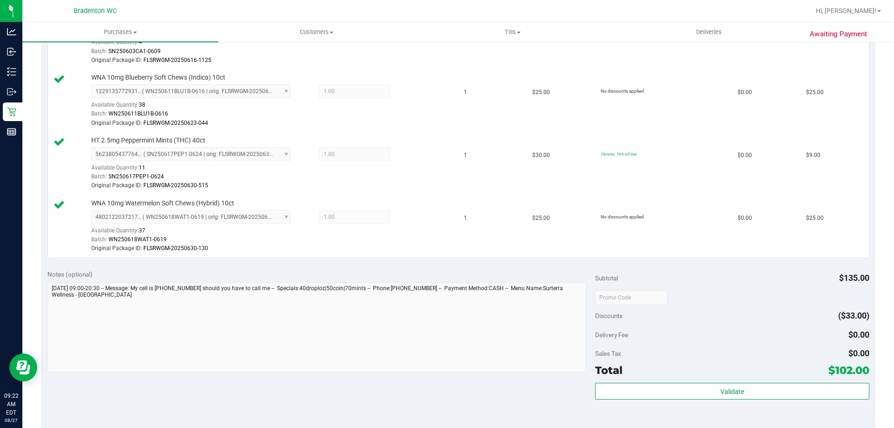
scroll to position [363, 0]
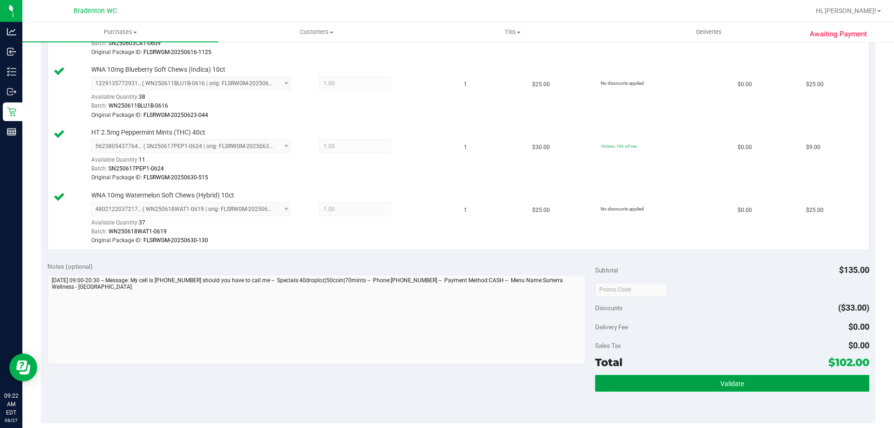
click at [817, 385] on button "Validate" at bounding box center [732, 383] width 274 height 17
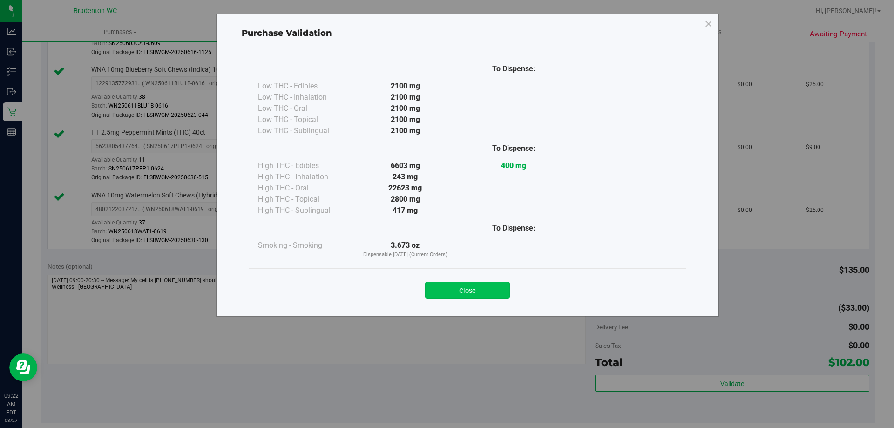
click at [495, 289] on button "Close" at bounding box center [467, 290] width 85 height 17
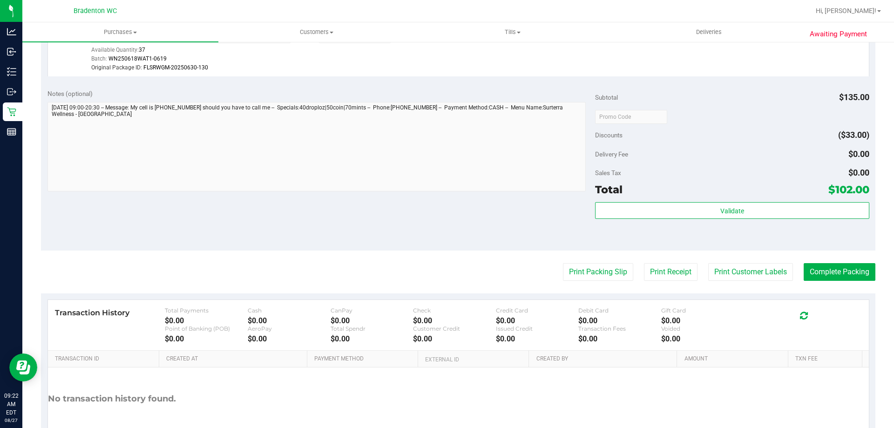
scroll to position [535, 0]
click at [828, 277] on button "Complete Packing" at bounding box center [840, 273] width 72 height 18
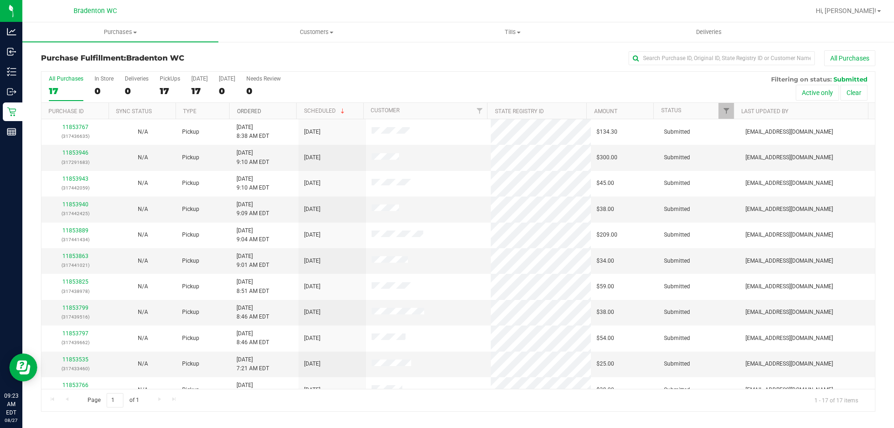
click at [259, 111] on link "Ordered" at bounding box center [249, 111] width 24 height 7
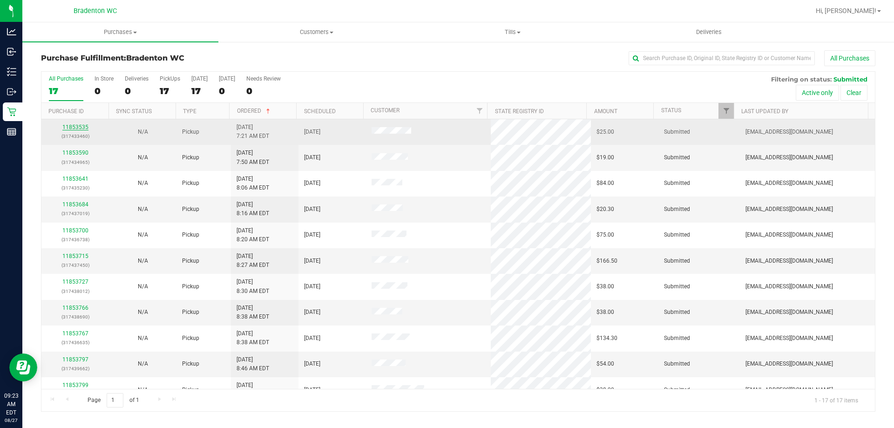
click at [80, 127] on link "11853535" at bounding box center [75, 127] width 26 height 7
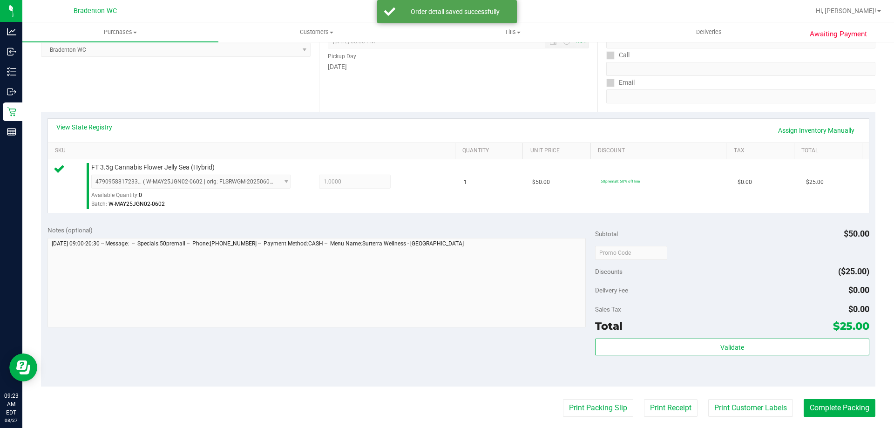
scroll to position [140, 0]
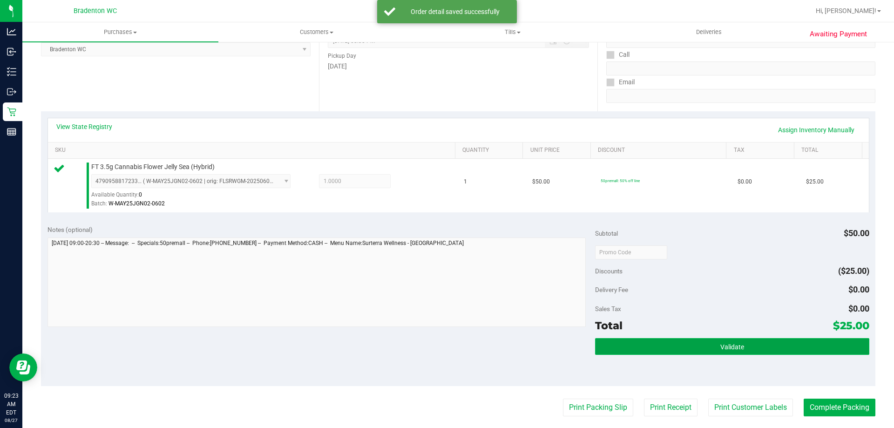
click at [634, 346] on button "Validate" at bounding box center [732, 346] width 274 height 17
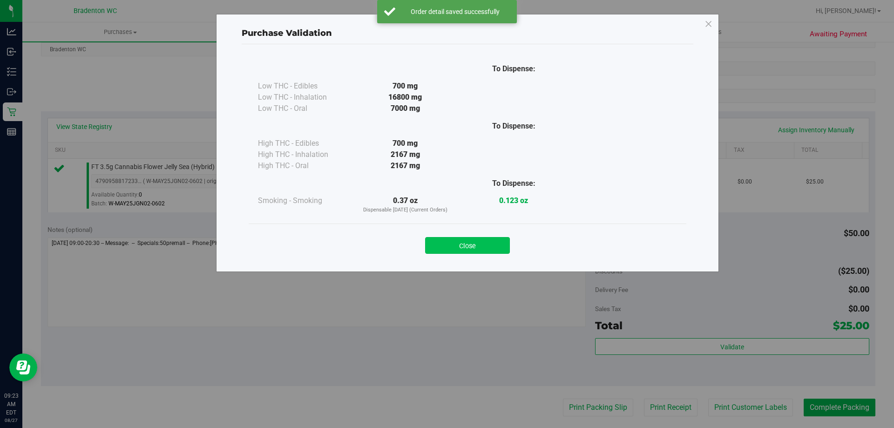
click at [455, 246] on button "Close" at bounding box center [467, 245] width 85 height 17
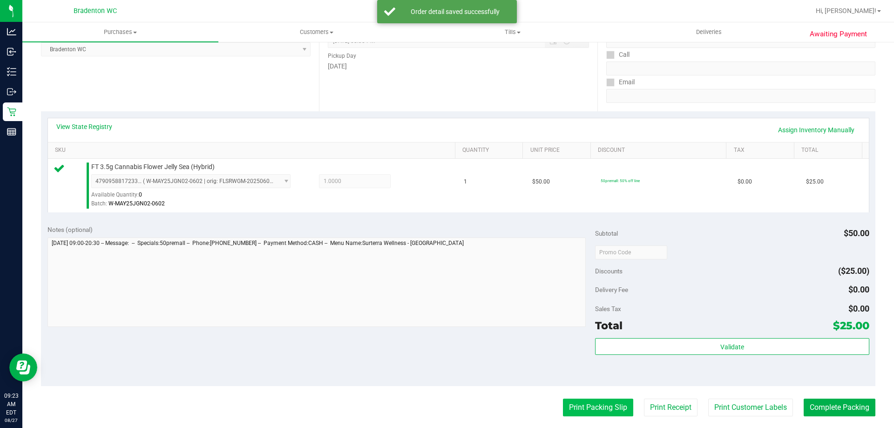
click at [563, 406] on button "Print Packing Slip" at bounding box center [598, 408] width 70 height 18
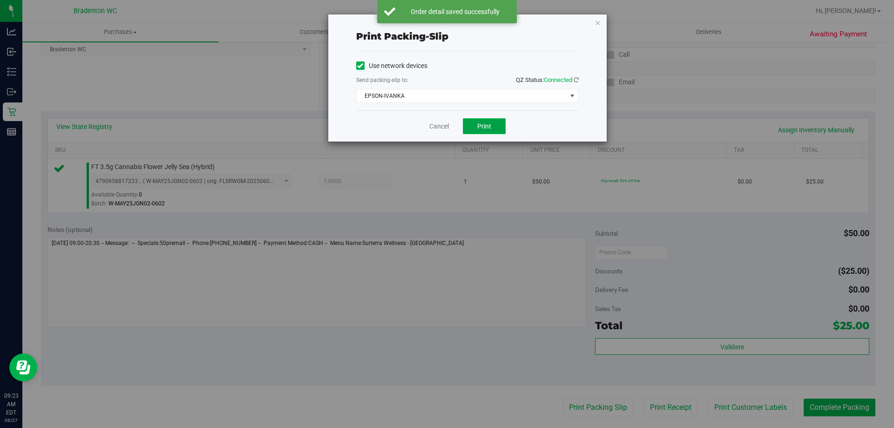
click at [489, 129] on span "Print" at bounding box center [484, 125] width 14 height 7
click at [437, 129] on link "Cancel" at bounding box center [439, 127] width 20 height 10
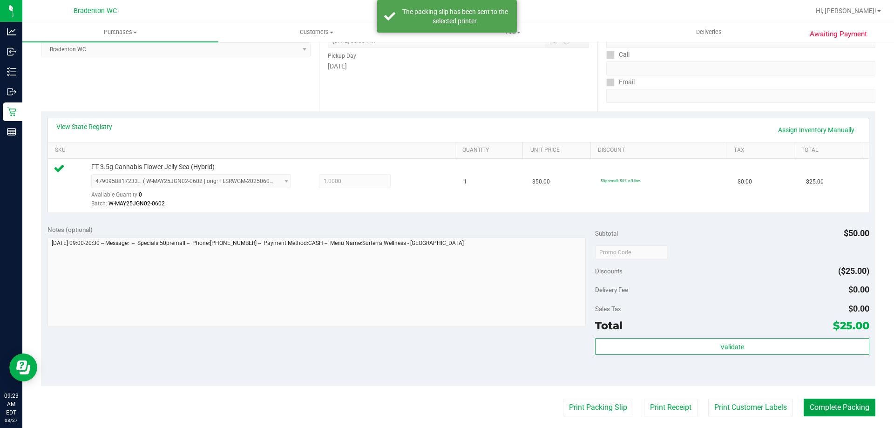
click at [815, 401] on button "Complete Packing" at bounding box center [840, 408] width 72 height 18
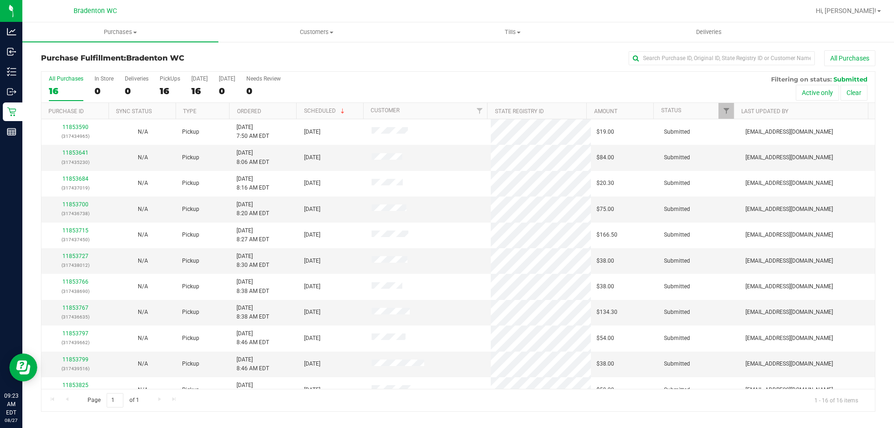
click at [275, 113] on th "Ordered" at bounding box center [262, 111] width 67 height 16
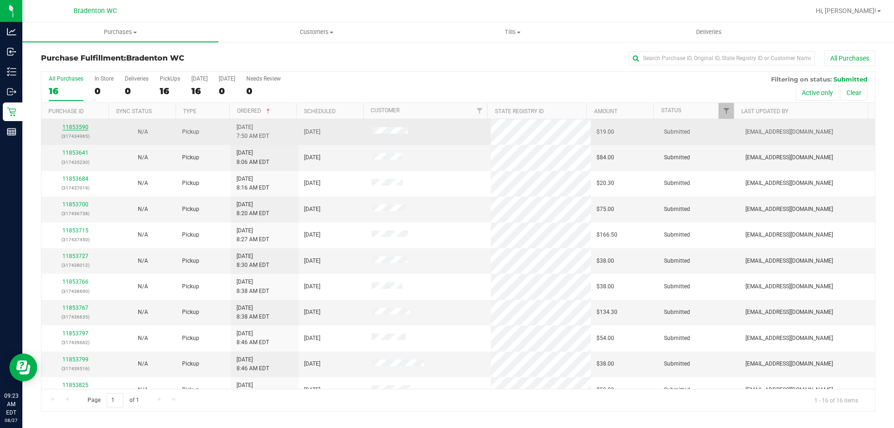
click at [78, 128] on link "11853590" at bounding box center [75, 127] width 26 height 7
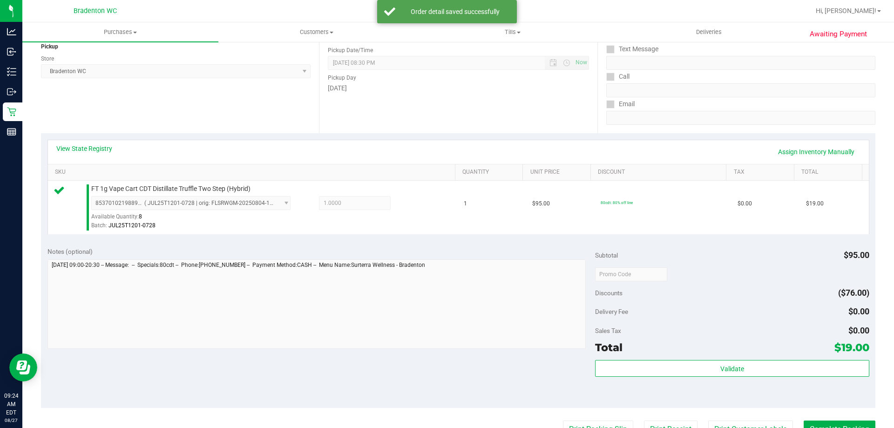
scroll to position [176, 0]
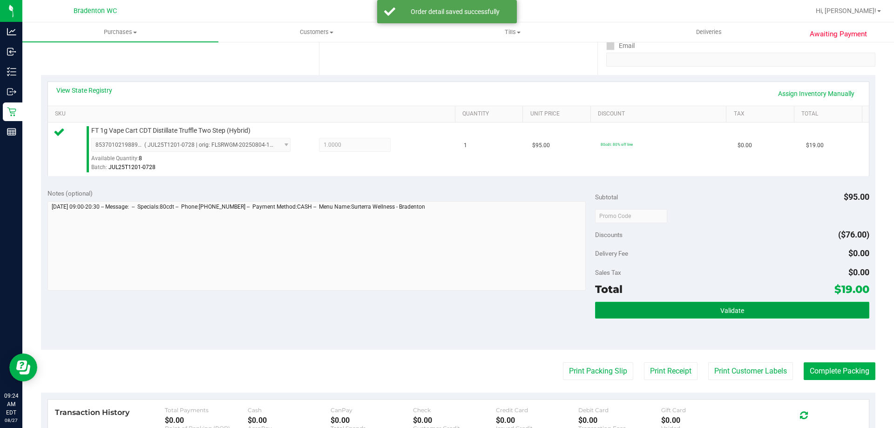
click at [683, 309] on button "Validate" at bounding box center [732, 310] width 274 height 17
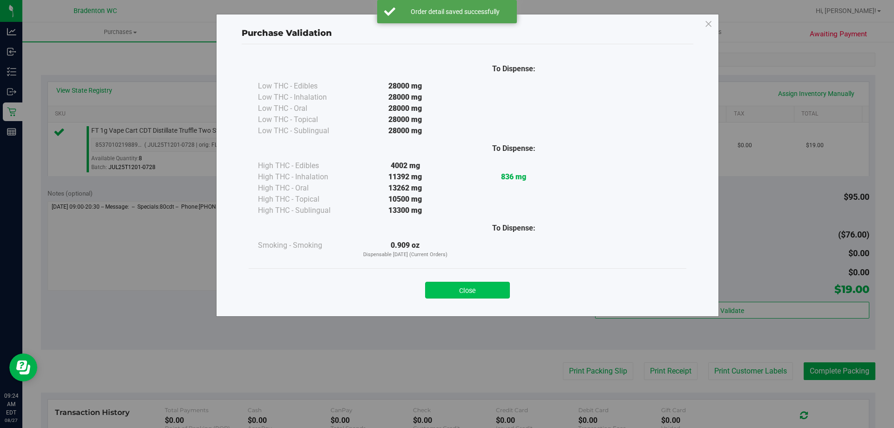
click at [487, 296] on button "Close" at bounding box center [467, 290] width 85 height 17
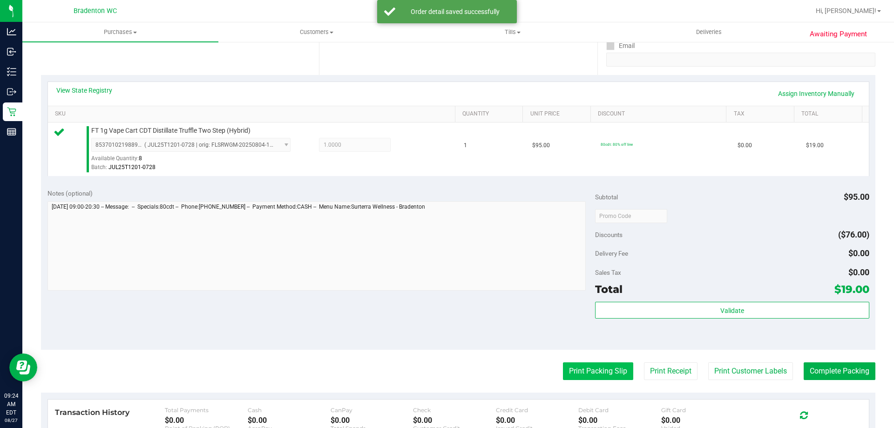
click at [593, 367] on button "Print Packing Slip" at bounding box center [598, 371] width 70 height 18
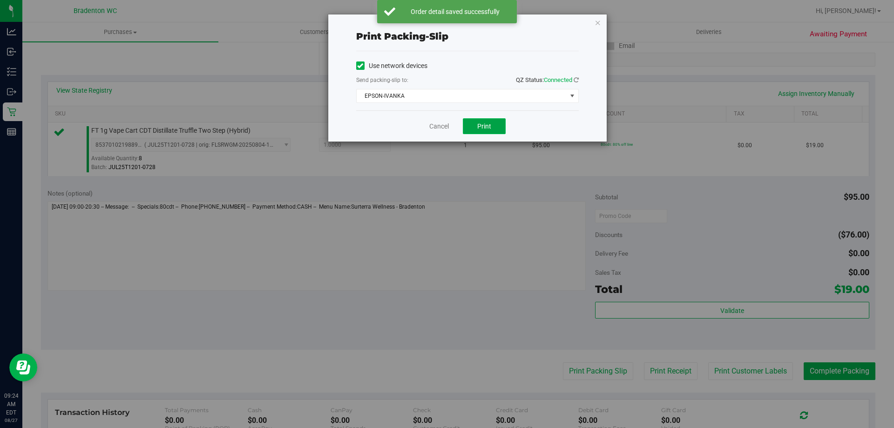
click at [473, 124] on button "Print" at bounding box center [484, 126] width 43 height 16
click at [441, 123] on link "Cancel" at bounding box center [439, 127] width 20 height 10
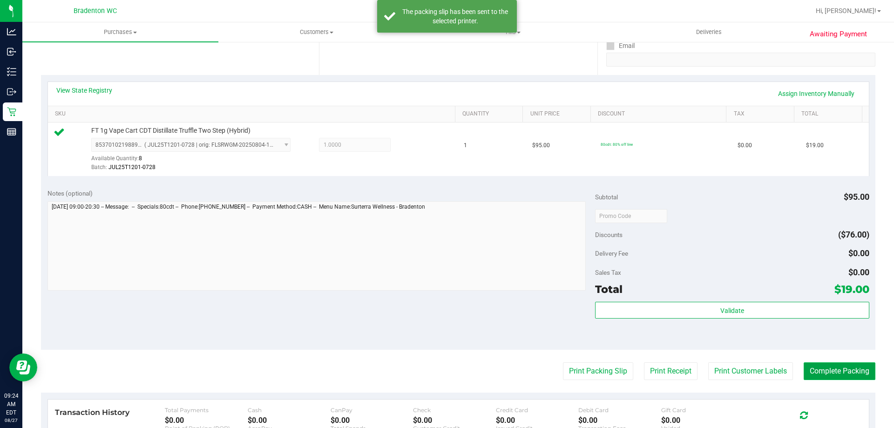
click at [833, 371] on button "Complete Packing" at bounding box center [840, 371] width 72 height 18
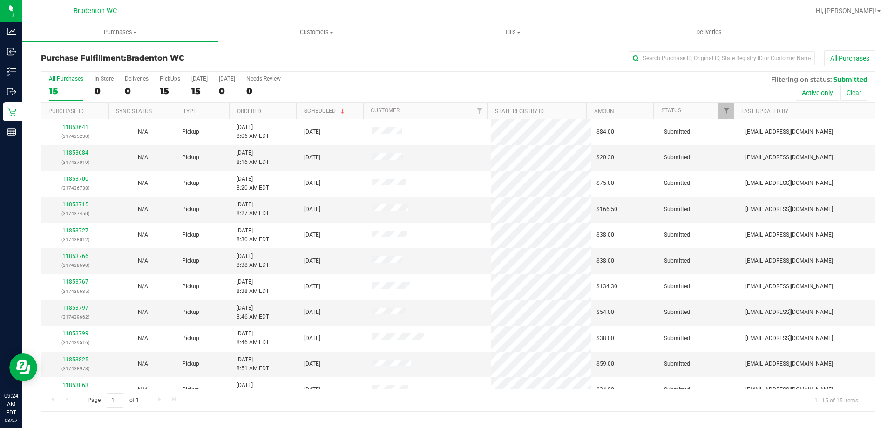
click at [271, 107] on th "Ordered" at bounding box center [262, 111] width 67 height 16
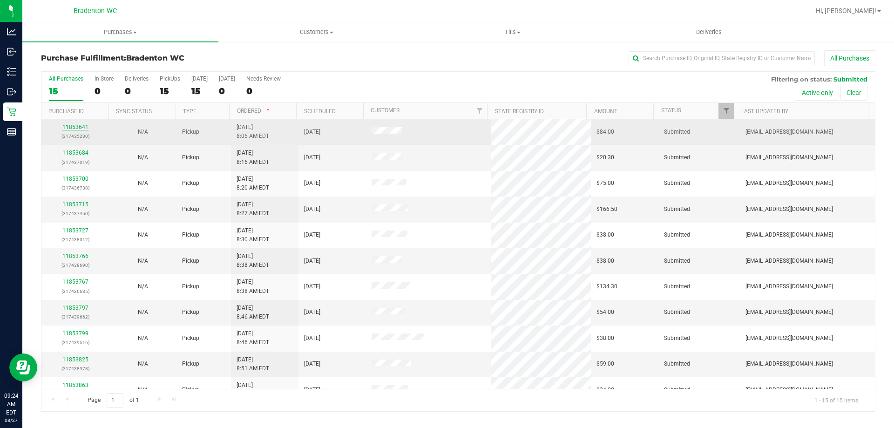
click at [78, 130] on link "11853641" at bounding box center [75, 127] width 26 height 7
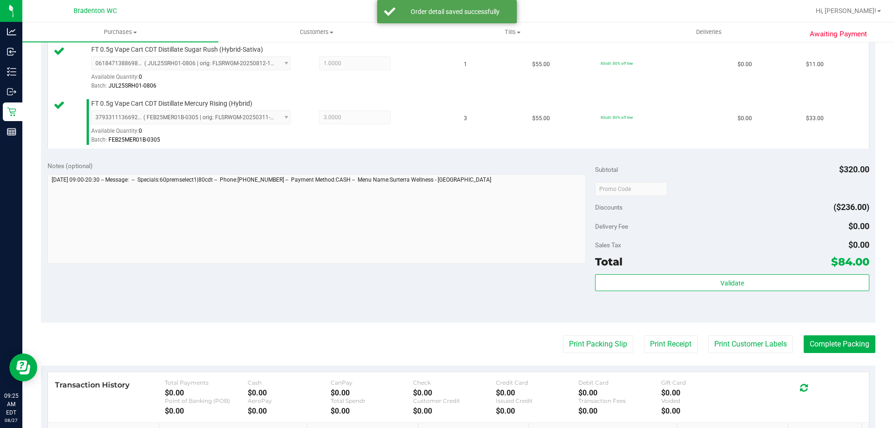
scroll to position [313, 0]
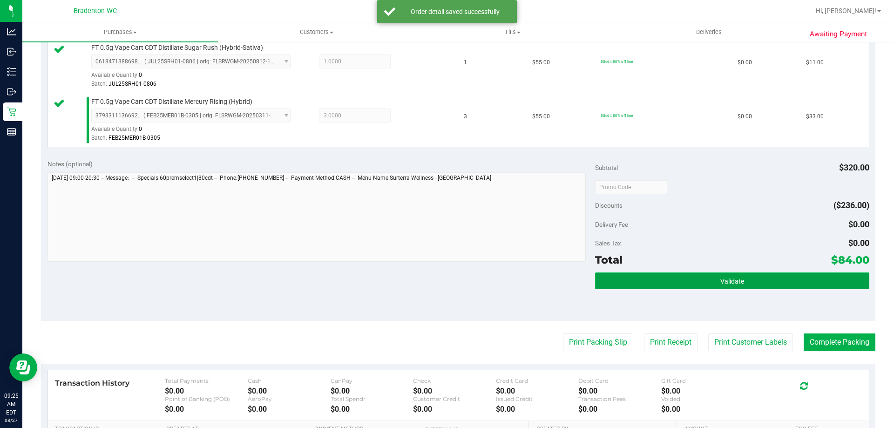
click at [677, 280] on button "Validate" at bounding box center [732, 280] width 274 height 17
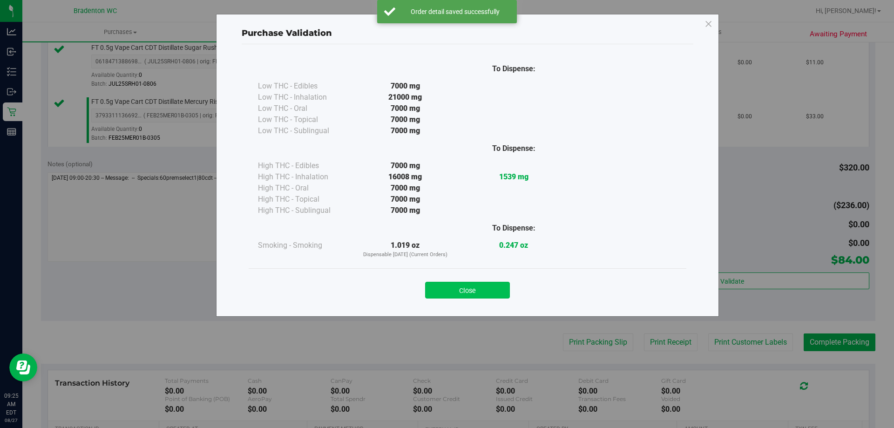
click at [462, 295] on button "Close" at bounding box center [467, 290] width 85 height 17
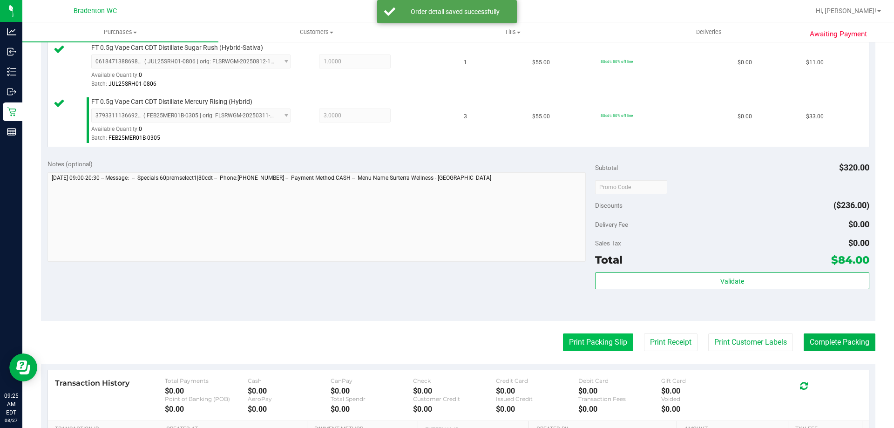
click at [579, 335] on button "Print Packing Slip" at bounding box center [598, 342] width 70 height 18
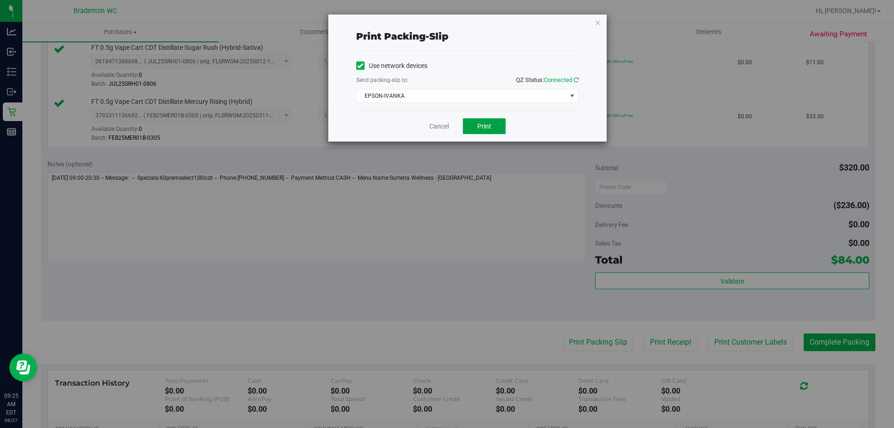
click at [483, 122] on span "Print" at bounding box center [484, 125] width 14 height 7
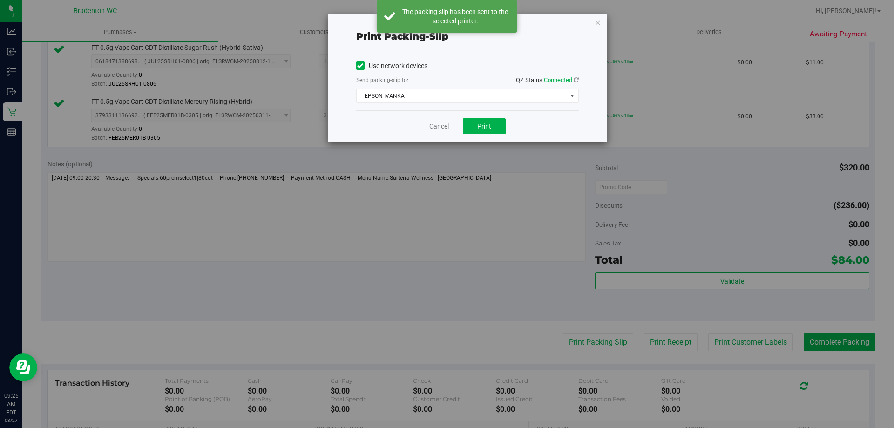
click at [437, 125] on link "Cancel" at bounding box center [439, 127] width 20 height 10
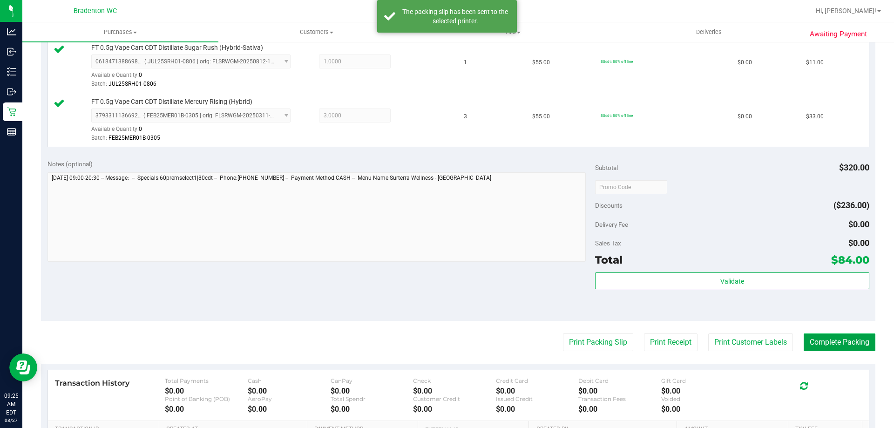
click at [838, 342] on button "Complete Packing" at bounding box center [840, 342] width 72 height 18
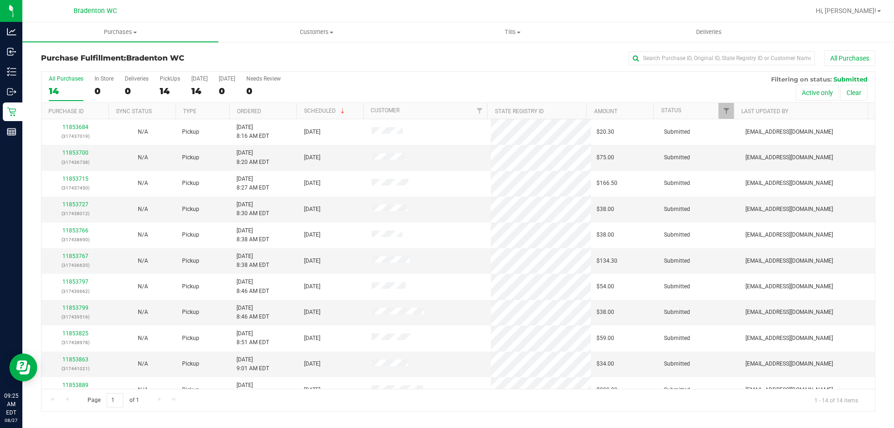
click at [273, 111] on th "Ordered" at bounding box center [262, 111] width 67 height 16
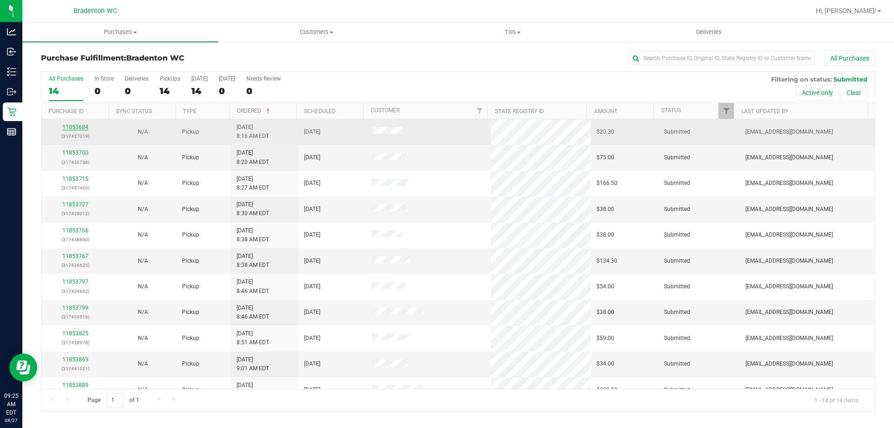
click at [81, 127] on link "11853684" at bounding box center [75, 127] width 26 height 7
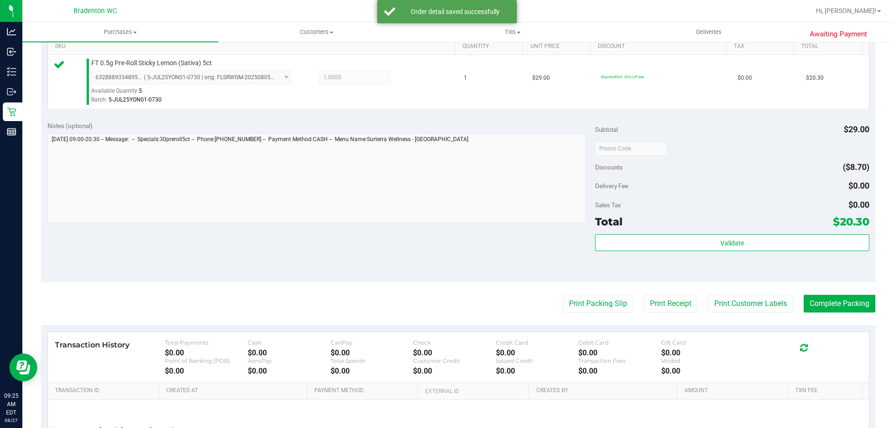
scroll to position [243, 0]
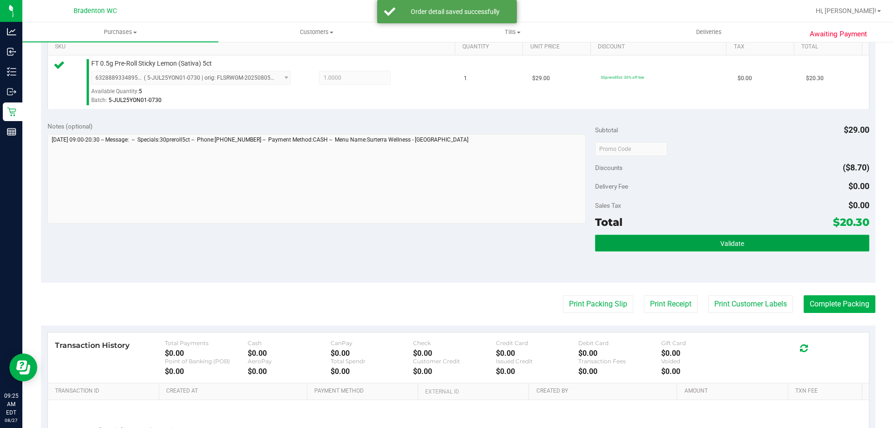
click at [648, 246] on button "Validate" at bounding box center [732, 243] width 274 height 17
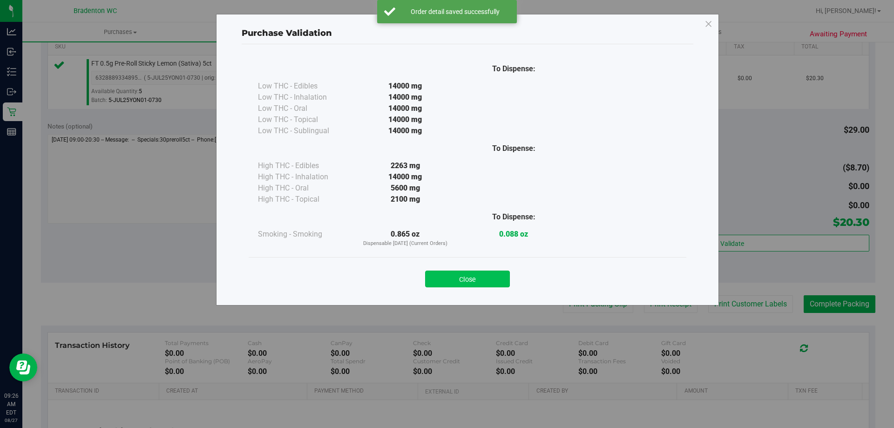
click at [473, 273] on button "Close" at bounding box center [467, 278] width 85 height 17
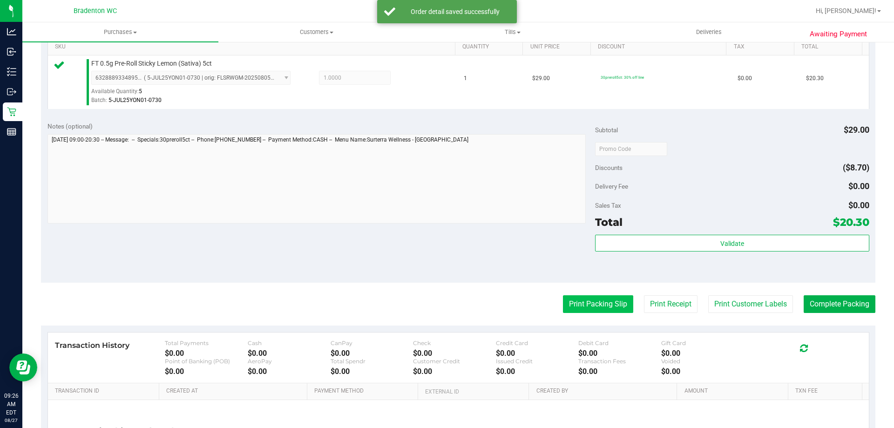
click at [602, 299] on button "Print Packing Slip" at bounding box center [598, 304] width 70 height 18
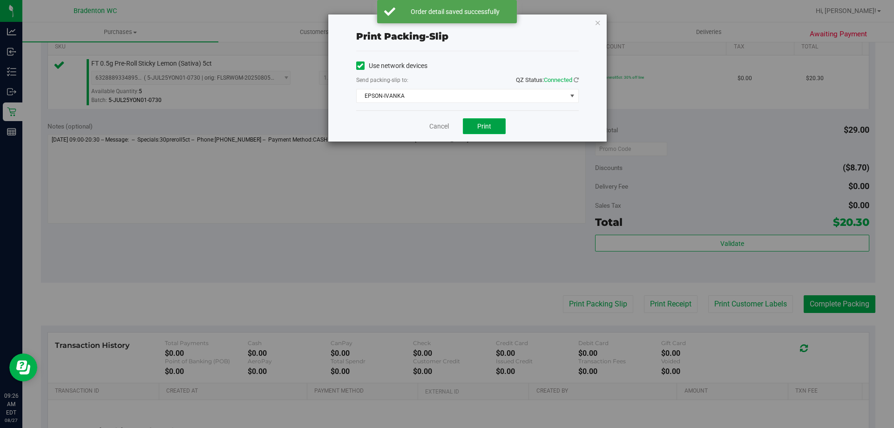
click at [488, 128] on span "Print" at bounding box center [484, 125] width 14 height 7
click at [439, 124] on link "Cancel" at bounding box center [439, 127] width 20 height 10
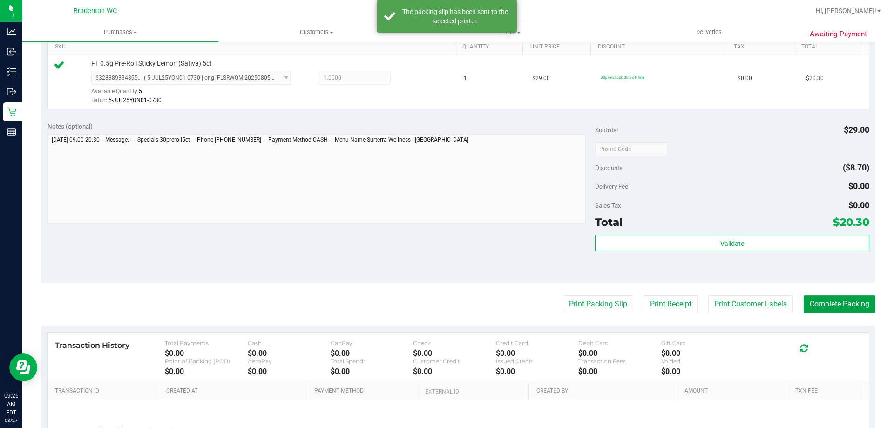
click at [847, 304] on button "Complete Packing" at bounding box center [840, 304] width 72 height 18
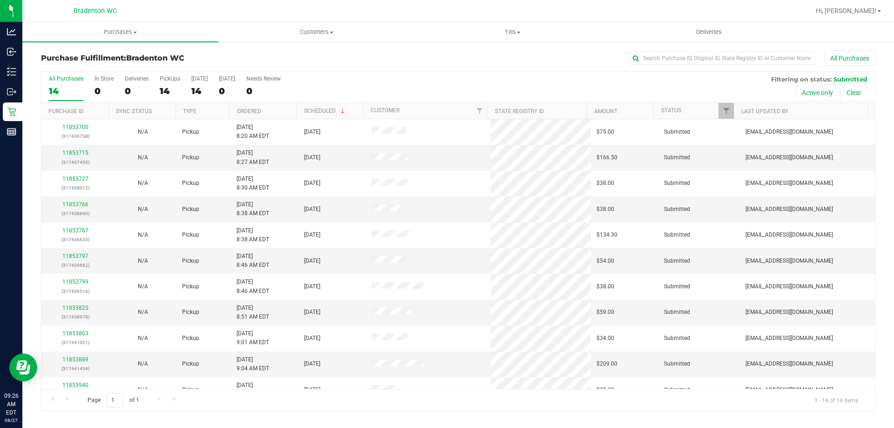
click at [275, 112] on th "Ordered" at bounding box center [262, 111] width 67 height 16
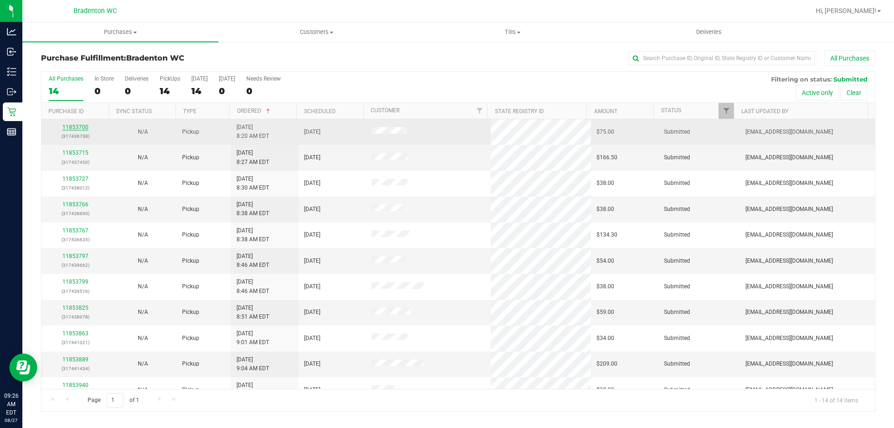
click at [84, 126] on link "11853700" at bounding box center [75, 127] width 26 height 7
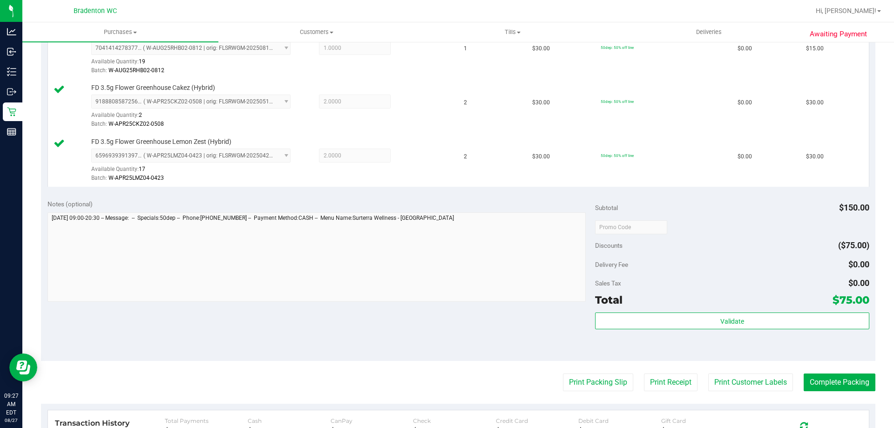
scroll to position [289, 0]
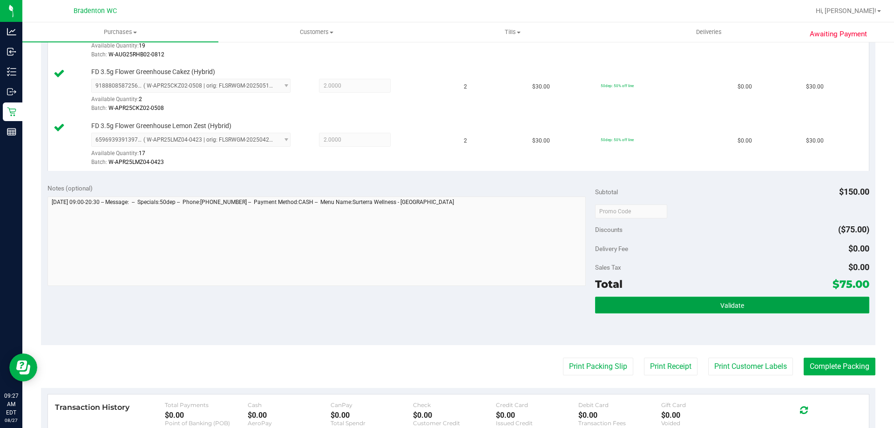
click at [676, 310] on button "Validate" at bounding box center [732, 305] width 274 height 17
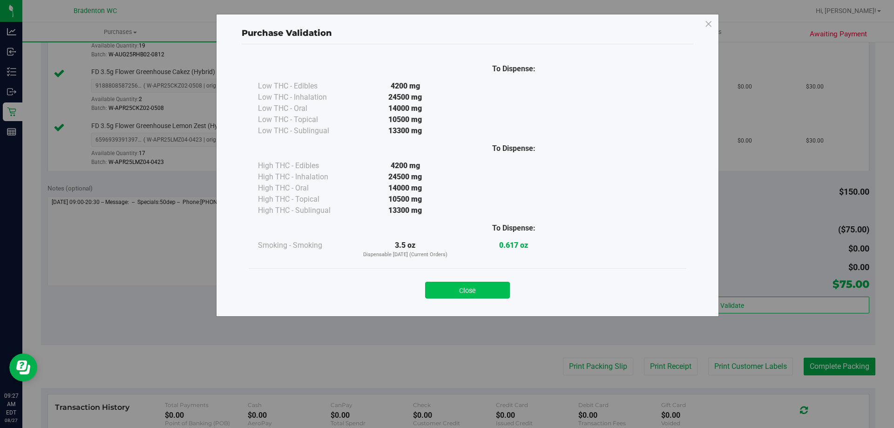
click at [480, 293] on button "Close" at bounding box center [467, 290] width 85 height 17
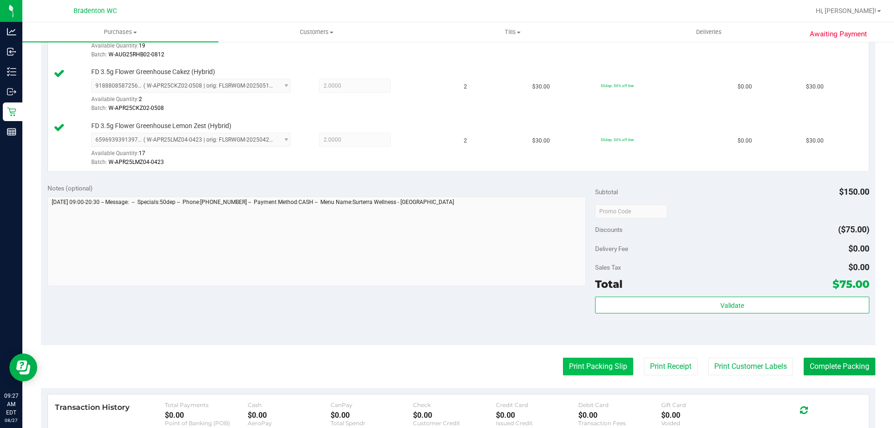
click at [576, 365] on button "Print Packing Slip" at bounding box center [598, 367] width 70 height 18
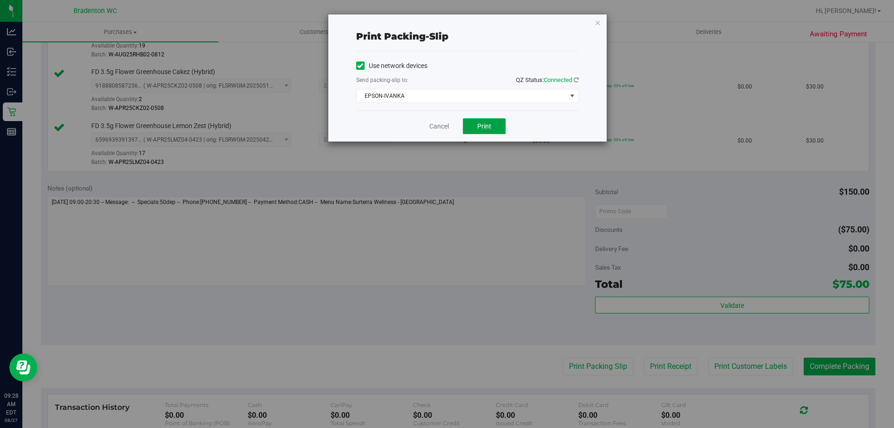
click at [489, 120] on button "Print" at bounding box center [484, 126] width 43 height 16
click at [438, 127] on link "Cancel" at bounding box center [439, 127] width 20 height 10
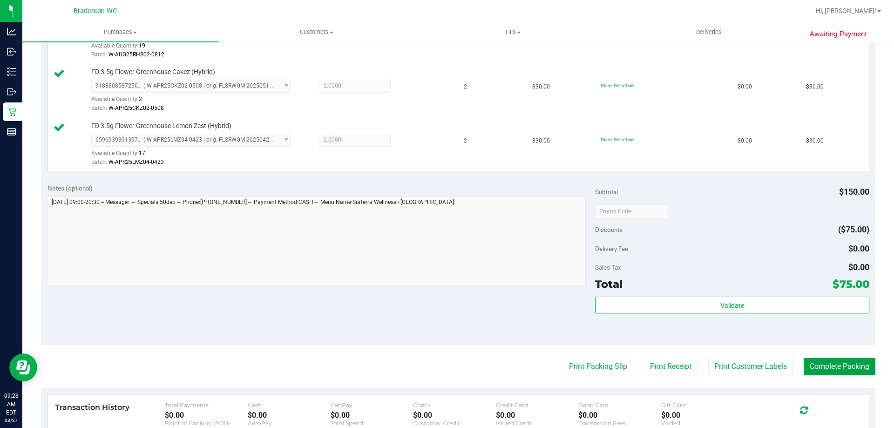
click at [832, 362] on button "Complete Packing" at bounding box center [840, 367] width 72 height 18
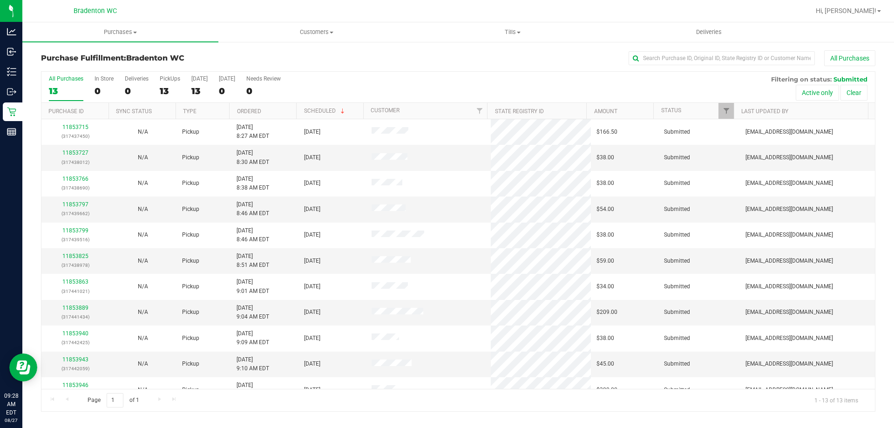
click at [284, 110] on th "Ordered" at bounding box center [262, 111] width 67 height 16
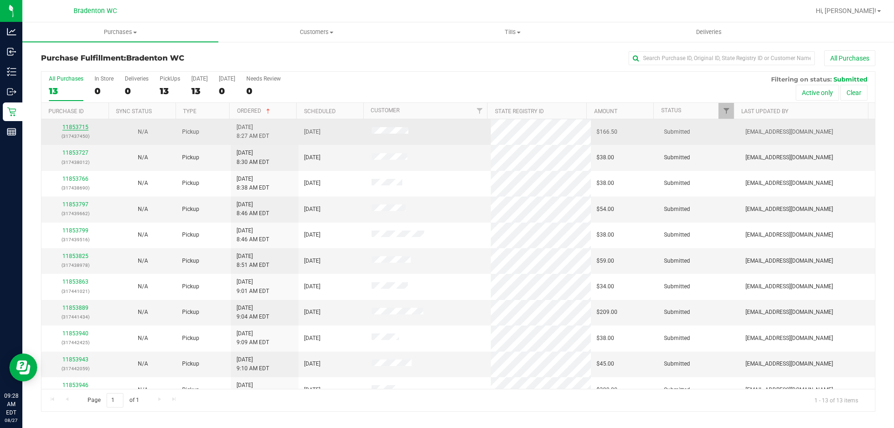
click at [76, 130] on link "11853715" at bounding box center [75, 127] width 26 height 7
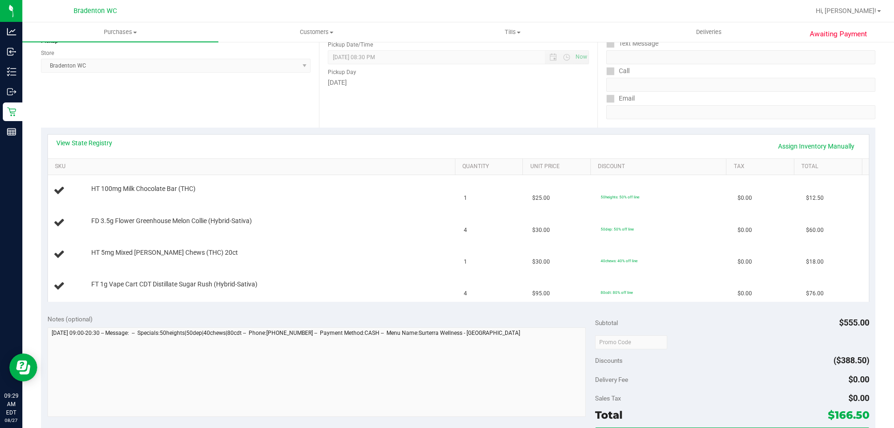
scroll to position [124, 0]
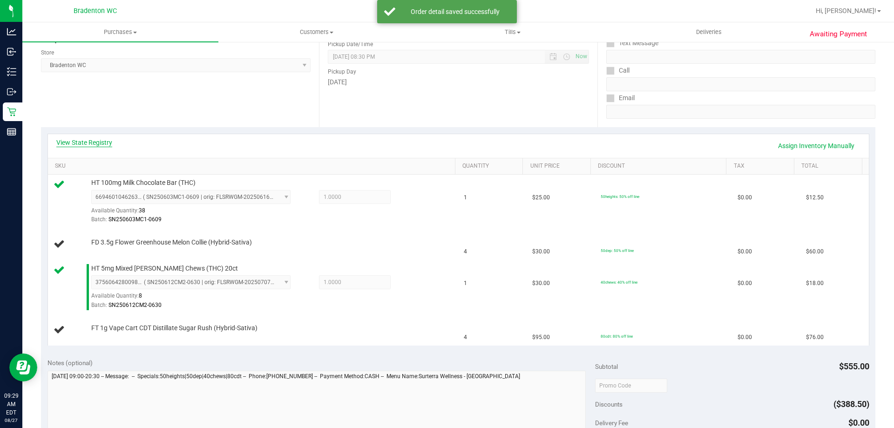
click at [80, 142] on link "View State Registry" at bounding box center [84, 142] width 56 height 9
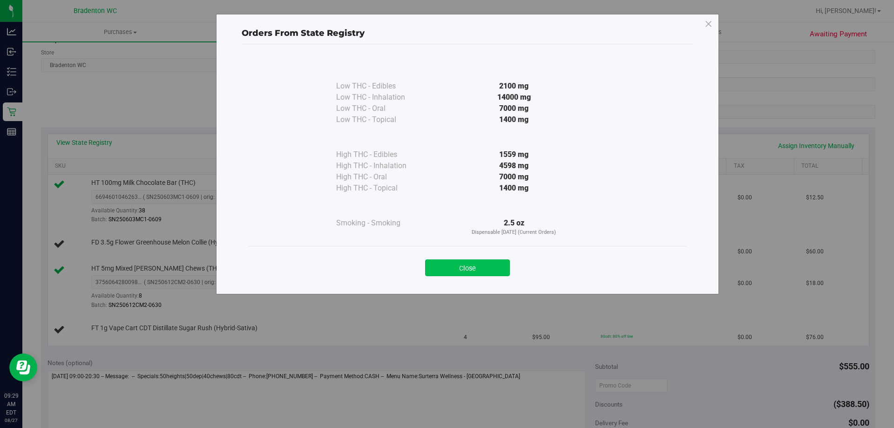
click at [484, 273] on button "Close" at bounding box center [467, 267] width 85 height 17
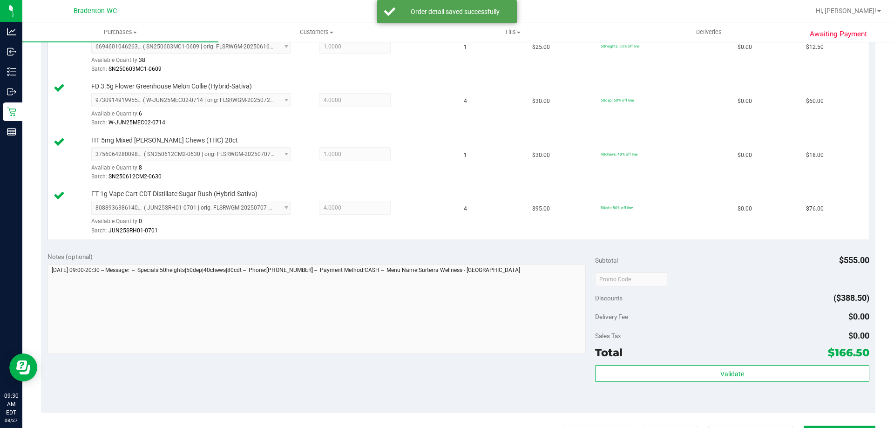
scroll to position [275, 0]
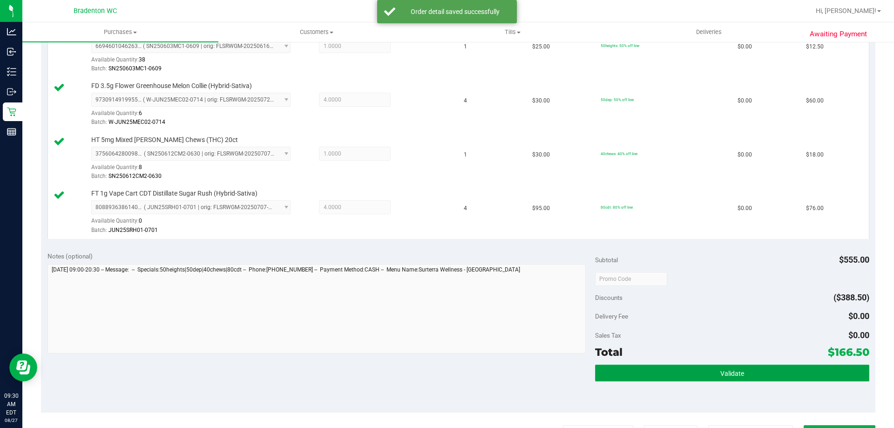
click at [657, 367] on button "Validate" at bounding box center [732, 373] width 274 height 17
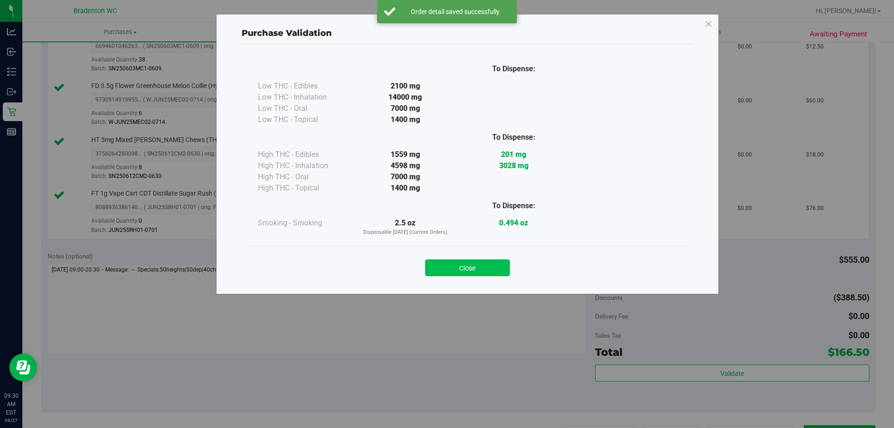
click at [480, 270] on button "Close" at bounding box center [467, 267] width 85 height 17
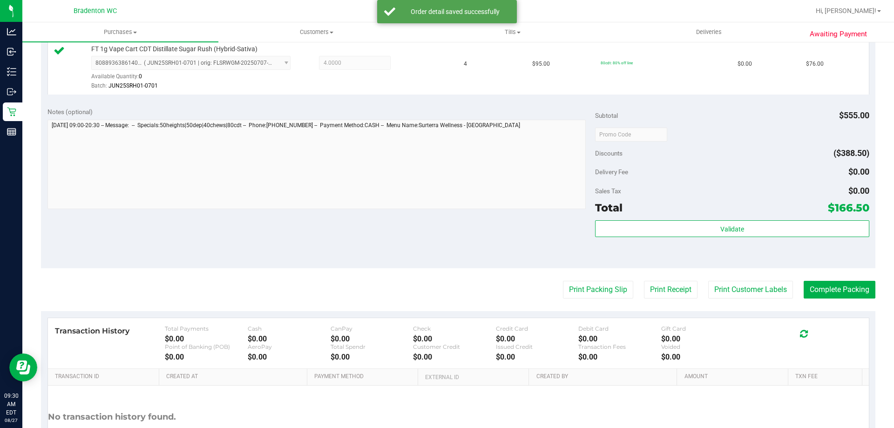
scroll to position [422, 0]
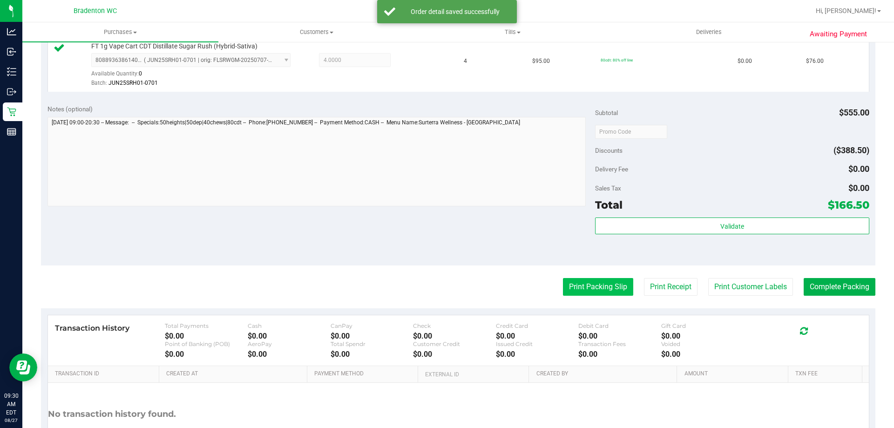
click at [595, 288] on button "Print Packing Slip" at bounding box center [598, 287] width 70 height 18
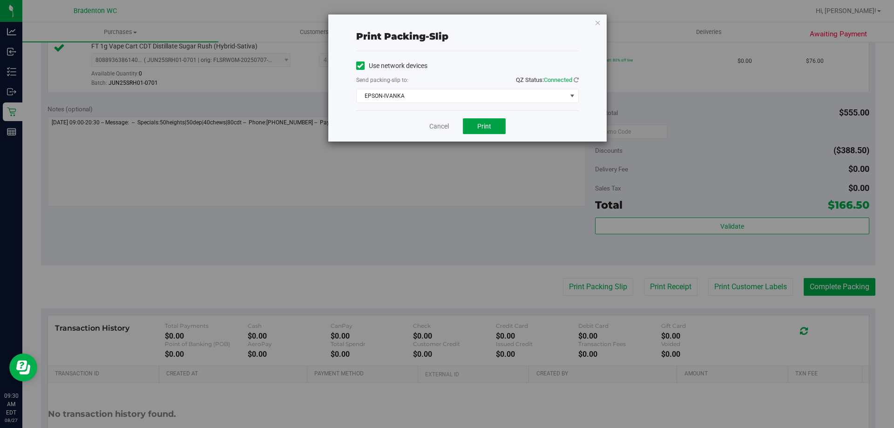
click at [486, 130] on button "Print" at bounding box center [484, 126] width 43 height 16
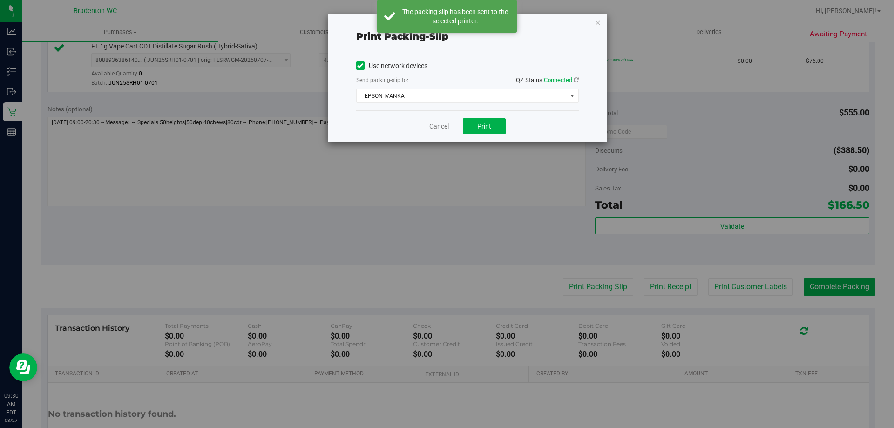
click at [438, 125] on link "Cancel" at bounding box center [439, 127] width 20 height 10
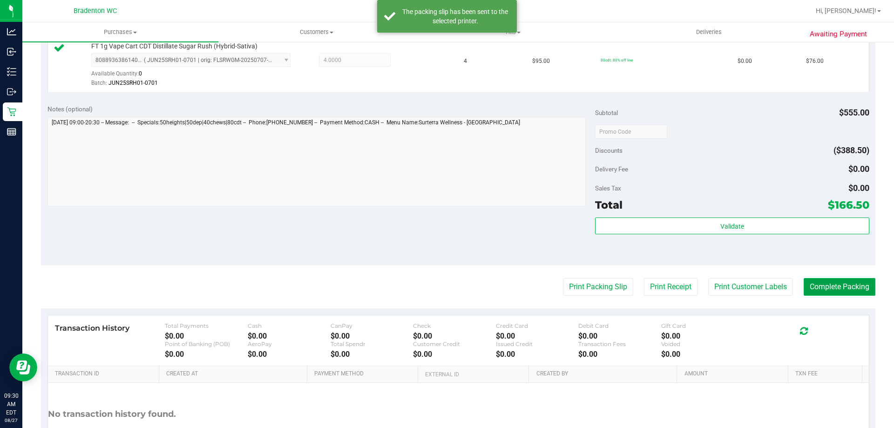
click at [819, 289] on button "Complete Packing" at bounding box center [840, 287] width 72 height 18
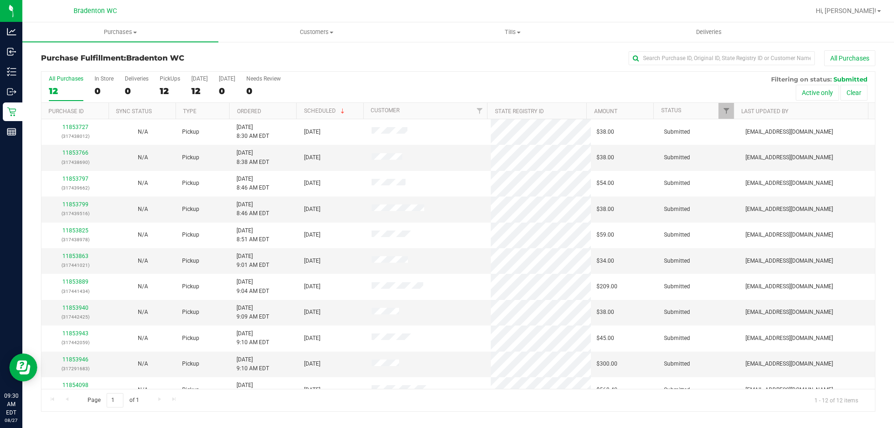
click at [271, 115] on th "Ordered" at bounding box center [262, 111] width 67 height 16
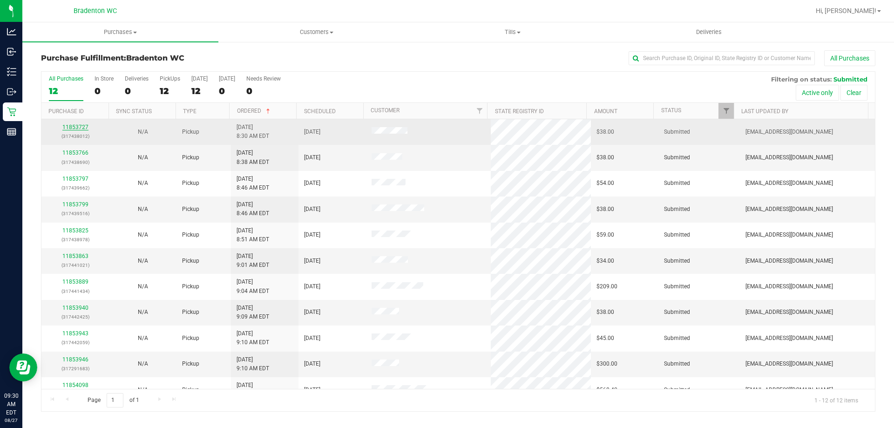
click at [81, 125] on link "11853727" at bounding box center [75, 127] width 26 height 7
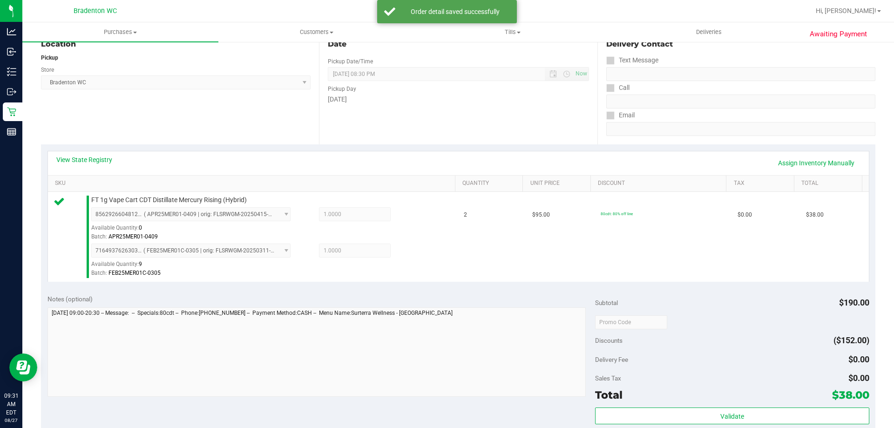
scroll to position [207, 0]
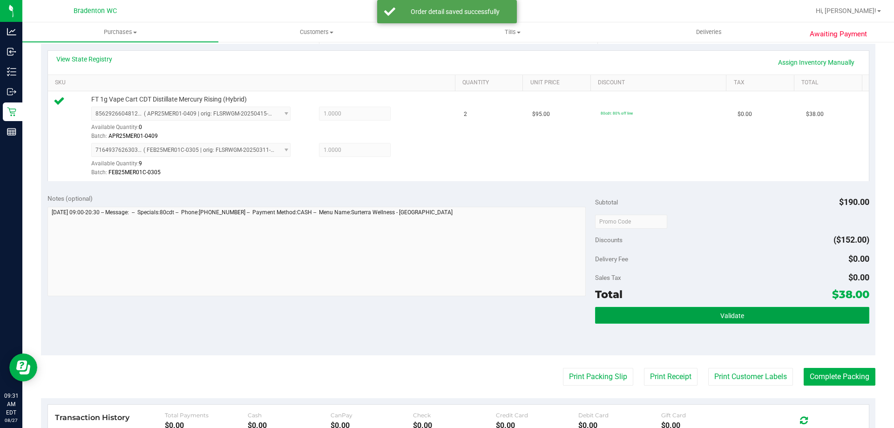
click at [659, 321] on button "Validate" at bounding box center [732, 315] width 274 height 17
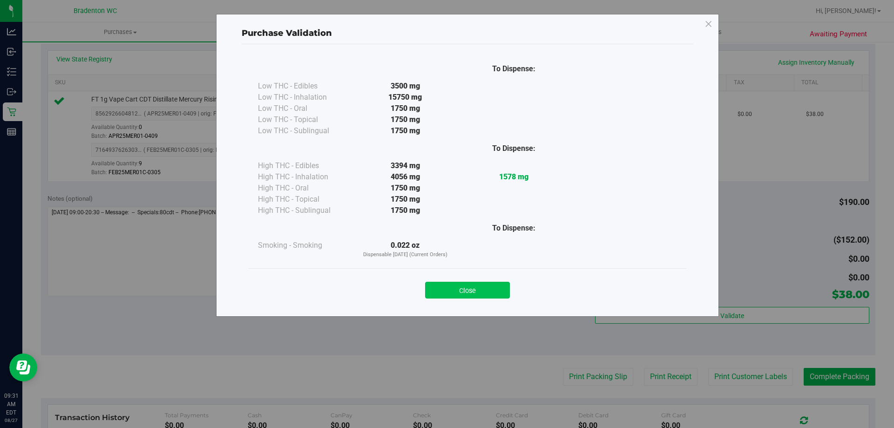
click at [487, 291] on button "Close" at bounding box center [467, 290] width 85 height 17
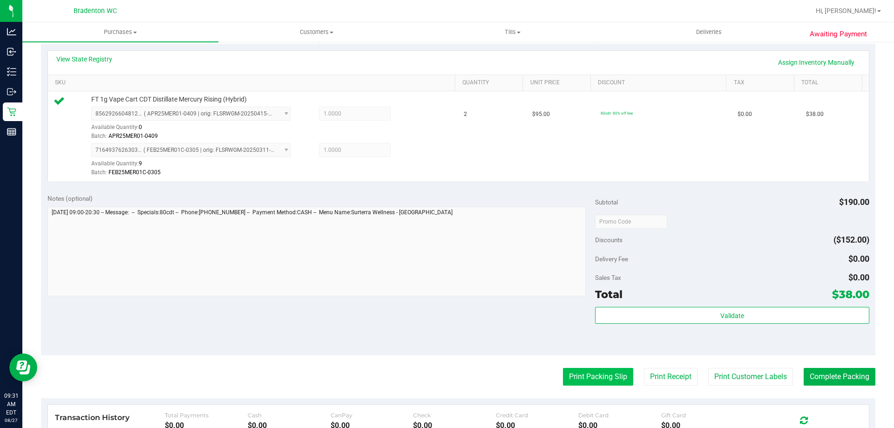
click at [597, 381] on button "Print Packing Slip" at bounding box center [598, 377] width 70 height 18
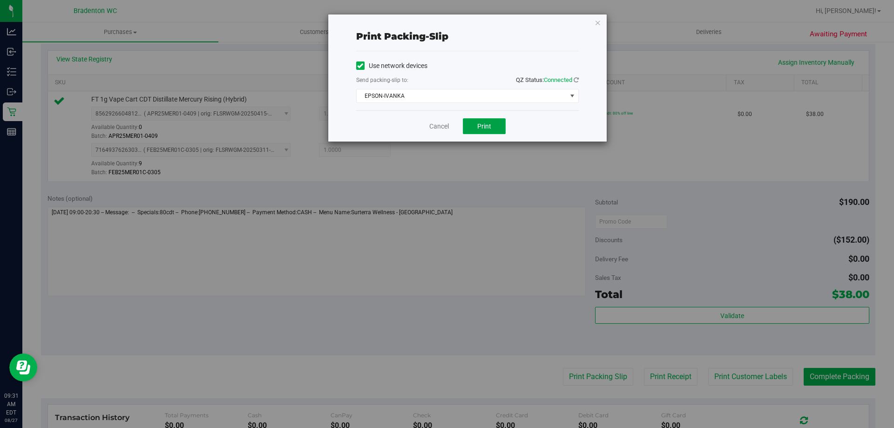
click at [488, 128] on span "Print" at bounding box center [484, 125] width 14 height 7
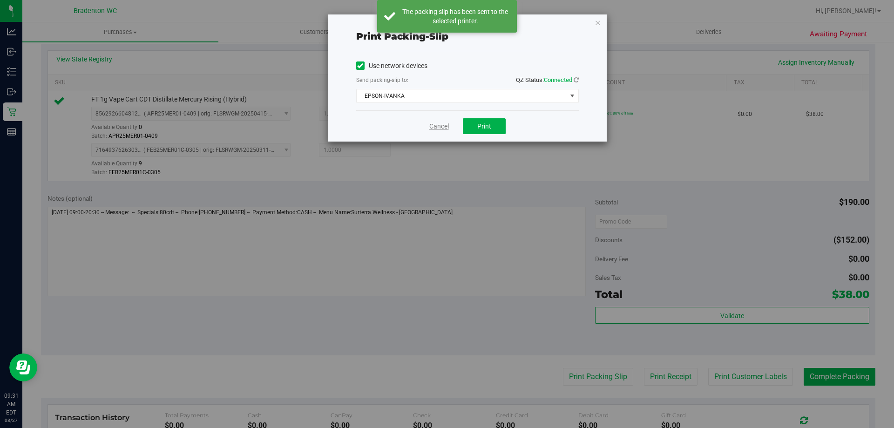
click at [443, 125] on link "Cancel" at bounding box center [439, 127] width 20 height 10
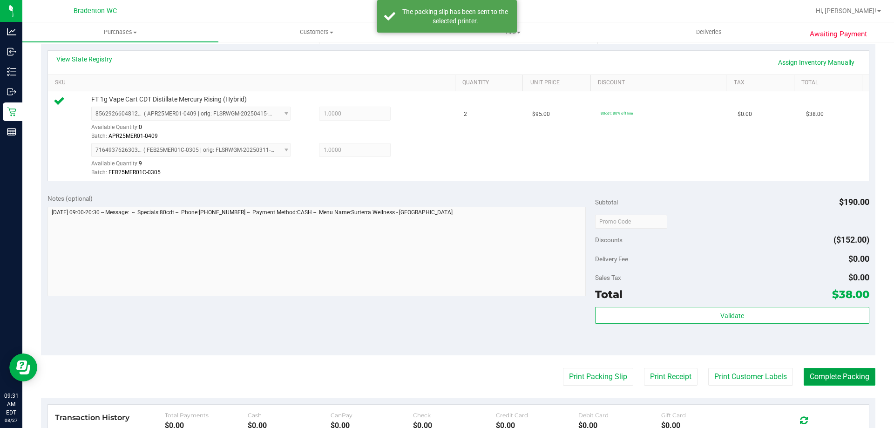
click at [826, 382] on button "Complete Packing" at bounding box center [840, 377] width 72 height 18
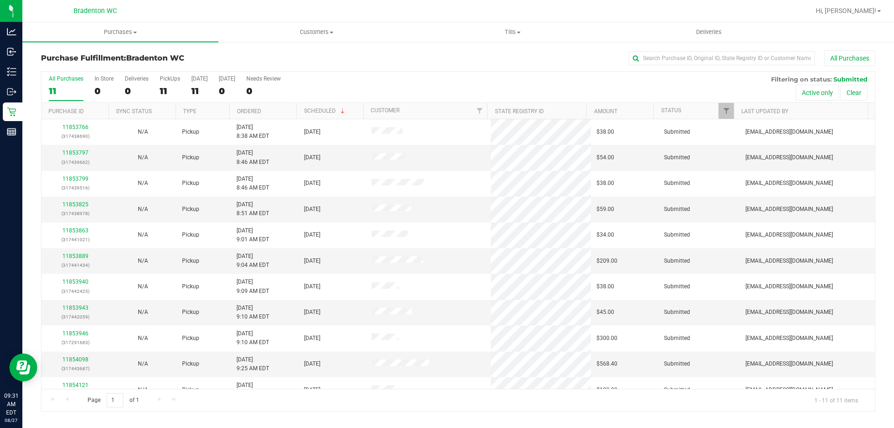
click at [284, 115] on th "Ordered" at bounding box center [262, 111] width 67 height 16
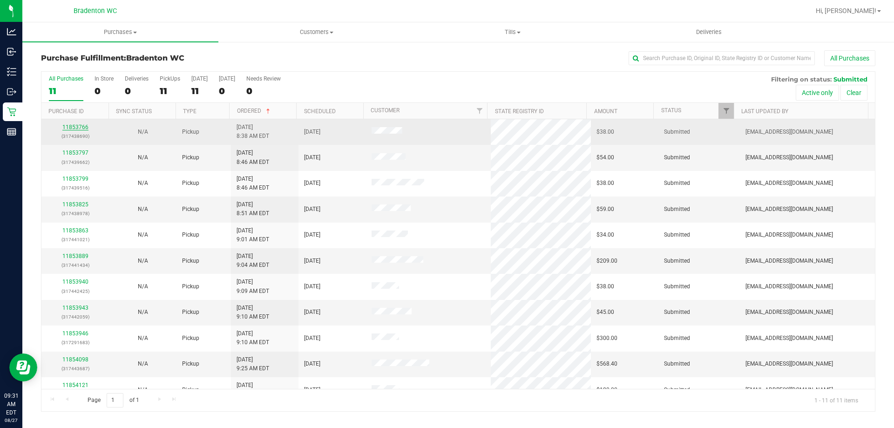
click at [82, 128] on link "11853766" at bounding box center [75, 127] width 26 height 7
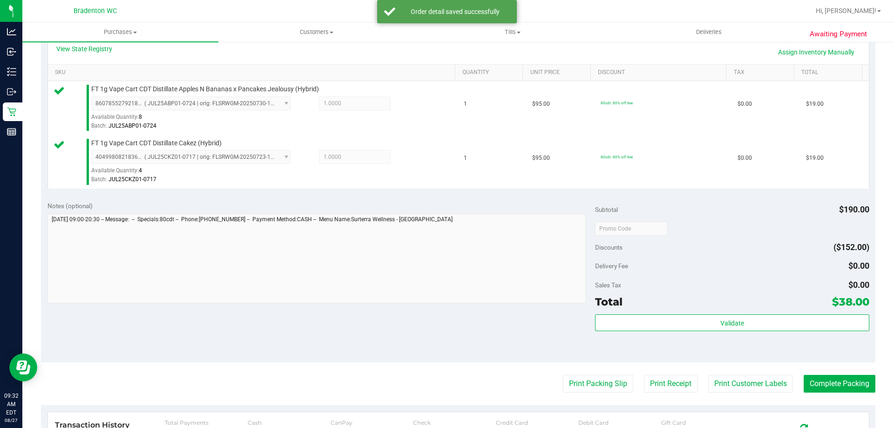
scroll to position [230, 0]
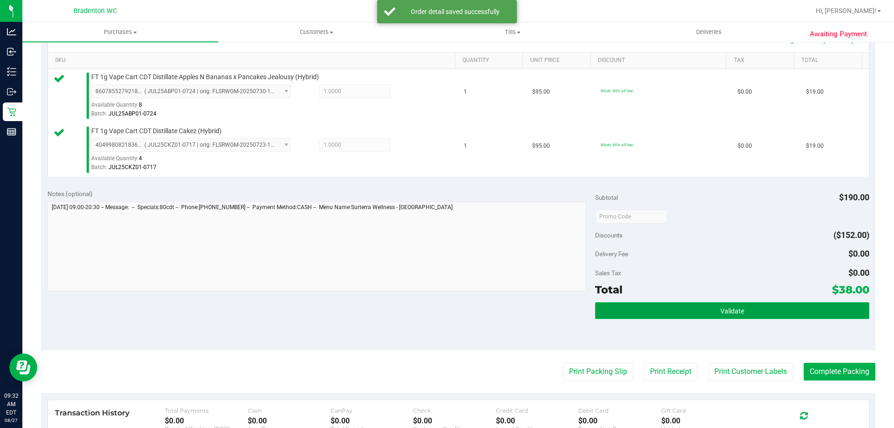
click at [668, 310] on button "Validate" at bounding box center [732, 310] width 274 height 17
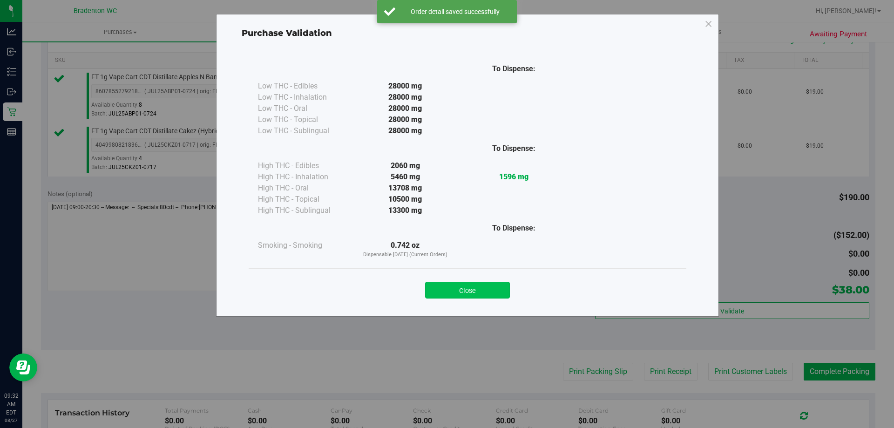
click at [485, 288] on button "Close" at bounding box center [467, 290] width 85 height 17
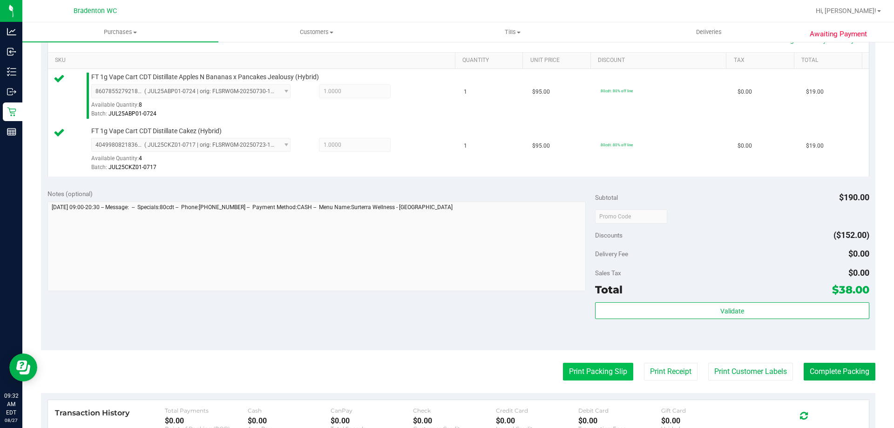
click at [585, 372] on button "Print Packing Slip" at bounding box center [598, 372] width 70 height 18
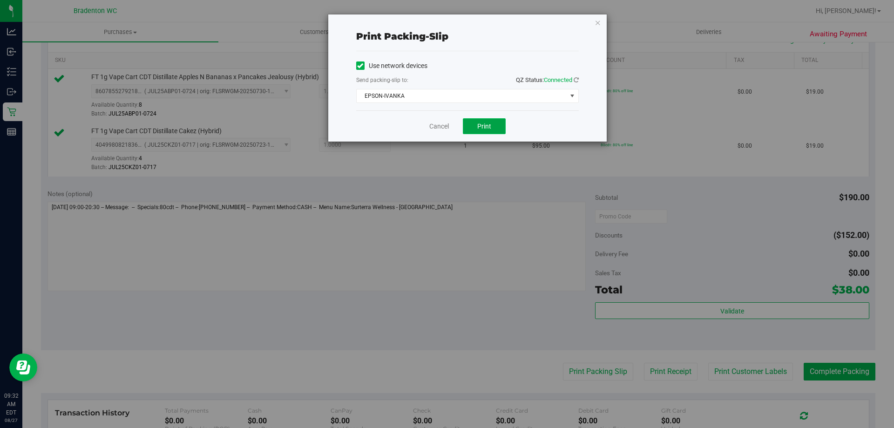
click at [490, 131] on button "Print" at bounding box center [484, 126] width 43 height 16
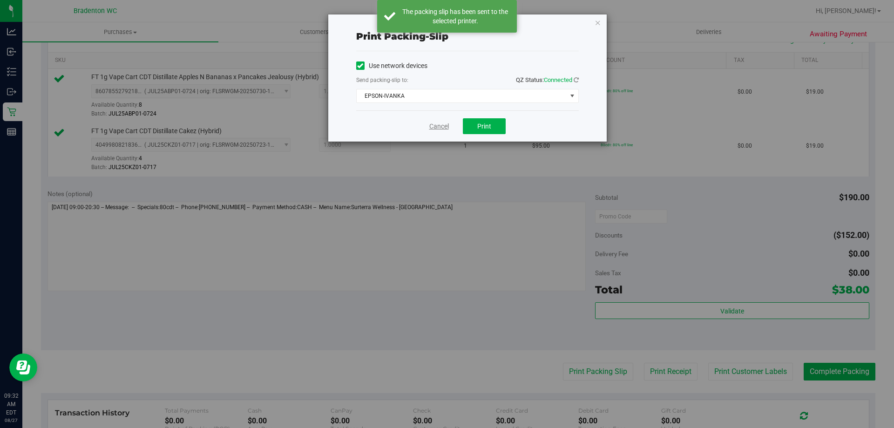
click at [445, 127] on link "Cancel" at bounding box center [439, 127] width 20 height 10
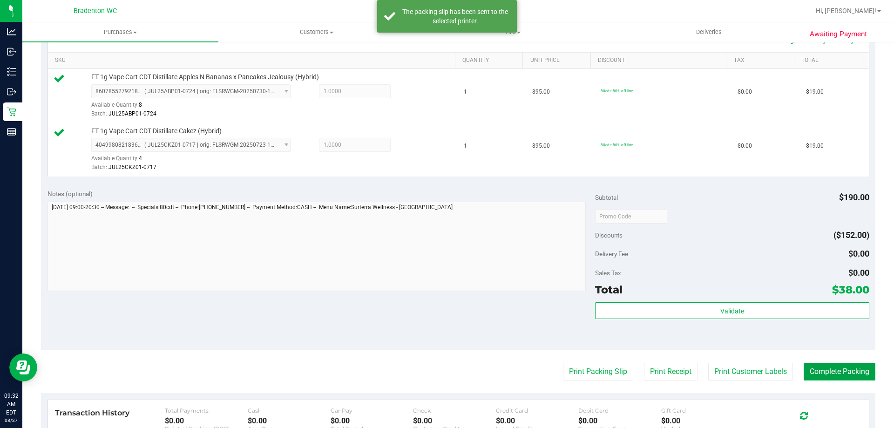
click at [826, 370] on button "Complete Packing" at bounding box center [840, 372] width 72 height 18
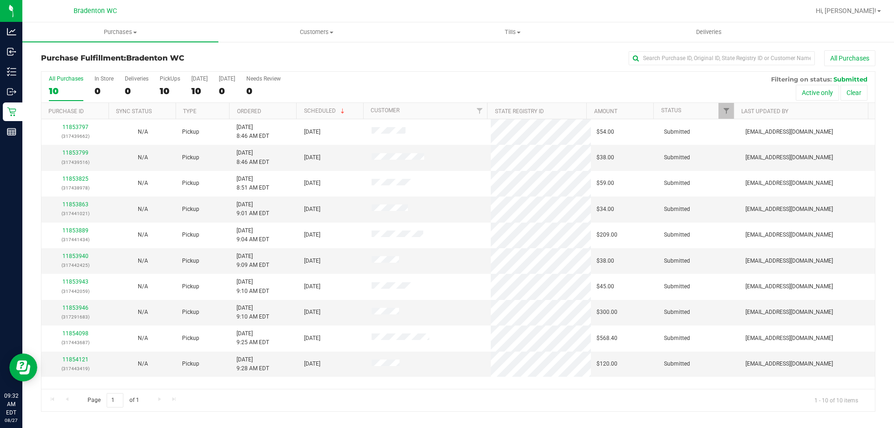
click at [270, 113] on th "Ordered" at bounding box center [262, 111] width 67 height 16
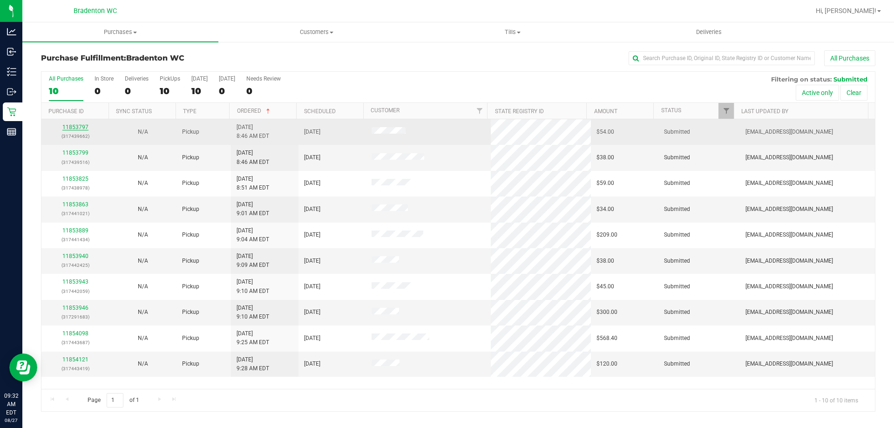
click at [78, 128] on link "11853797" at bounding box center [75, 127] width 26 height 7
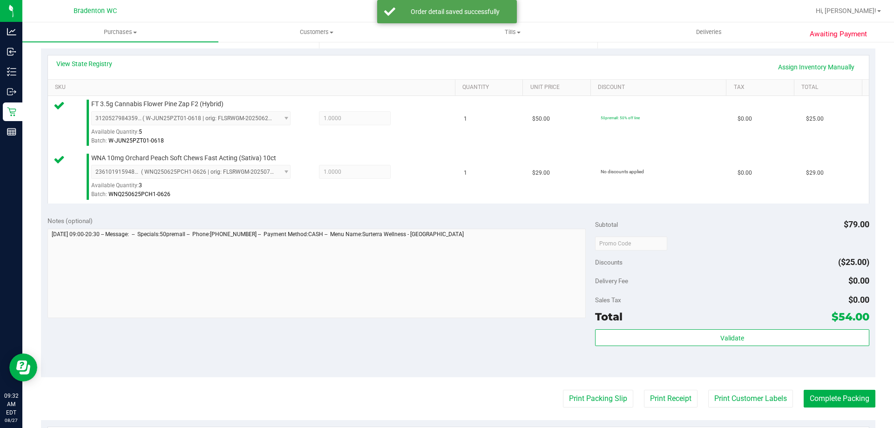
scroll to position [203, 0]
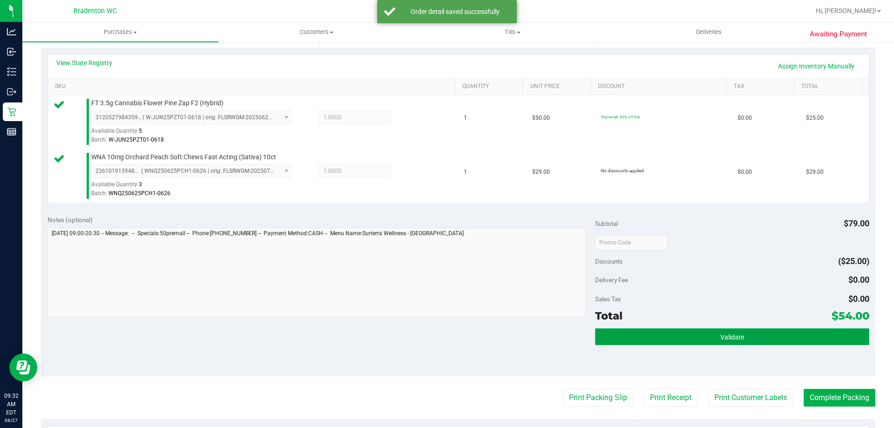
click at [696, 339] on button "Validate" at bounding box center [732, 336] width 274 height 17
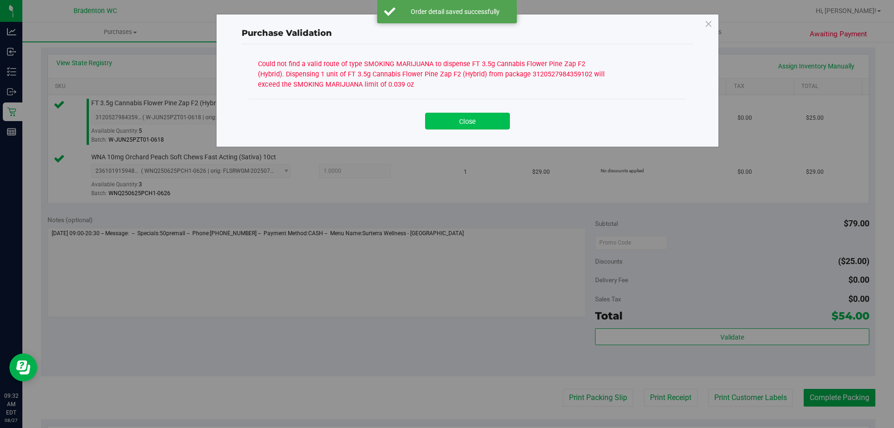
click at [470, 122] on button "Close" at bounding box center [467, 121] width 85 height 17
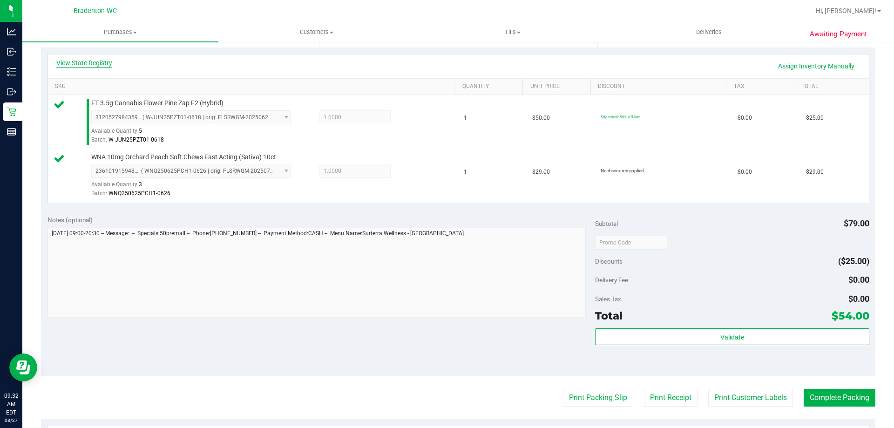
click at [98, 62] on link "View State Registry" at bounding box center [84, 62] width 56 height 9
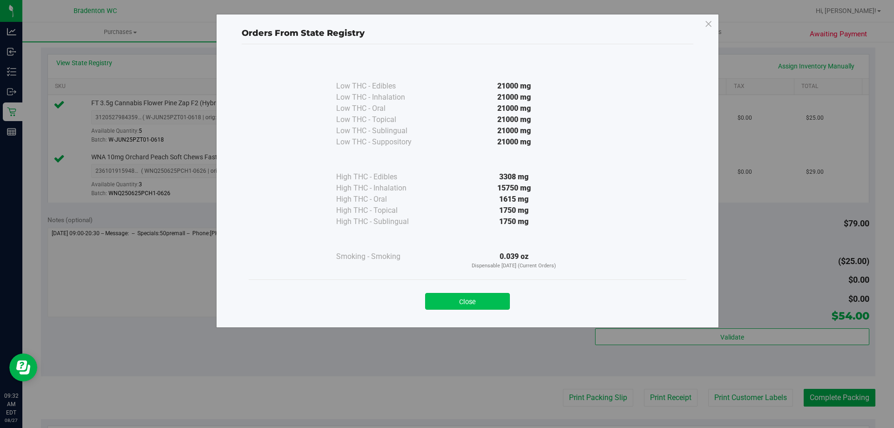
click at [467, 305] on button "Close" at bounding box center [467, 301] width 85 height 17
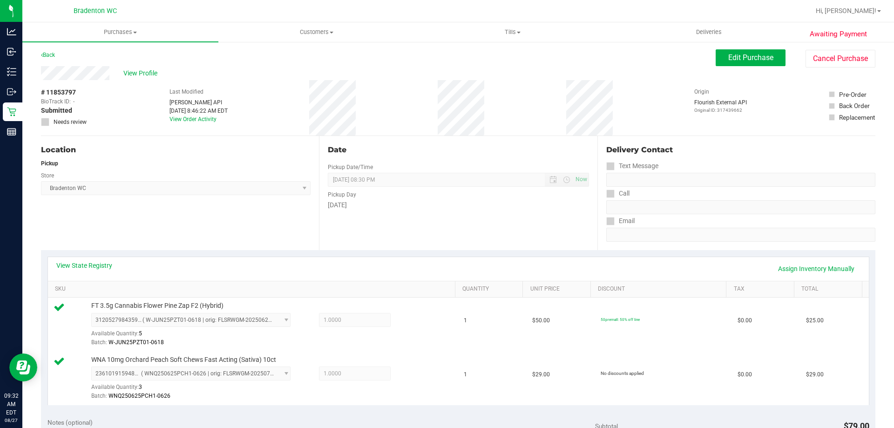
scroll to position [6, 0]
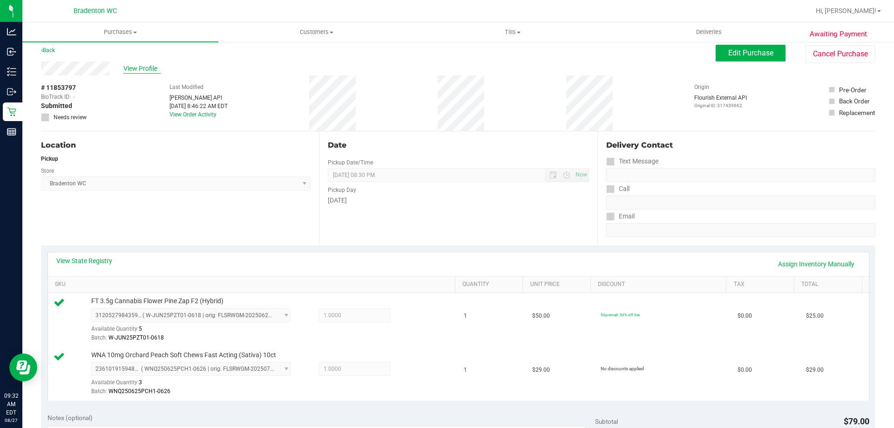
click at [135, 69] on span "View Profile" at bounding box center [141, 69] width 37 height 10
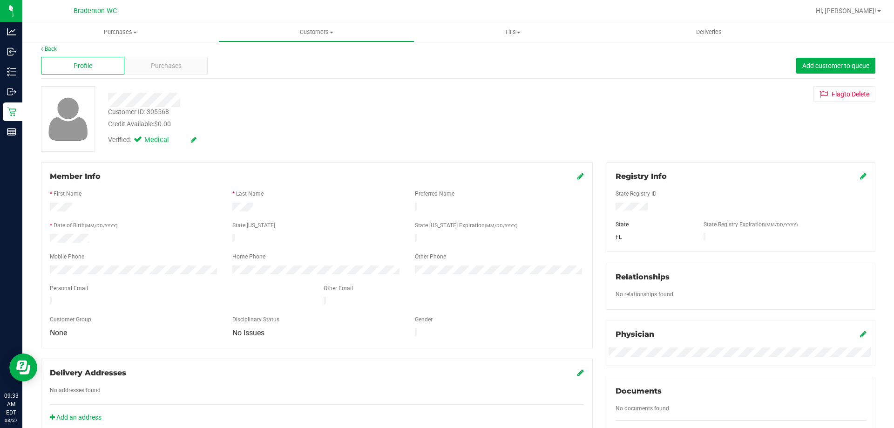
click at [155, 111] on div "Customer ID: 305568" at bounding box center [138, 112] width 61 height 10
click at [155, 110] on div "Customer ID: 305568" at bounding box center [138, 112] width 61 height 10
copy div "Customer ID: 305568"
click at [77, 34] on span "Purchases" at bounding box center [120, 32] width 196 height 8
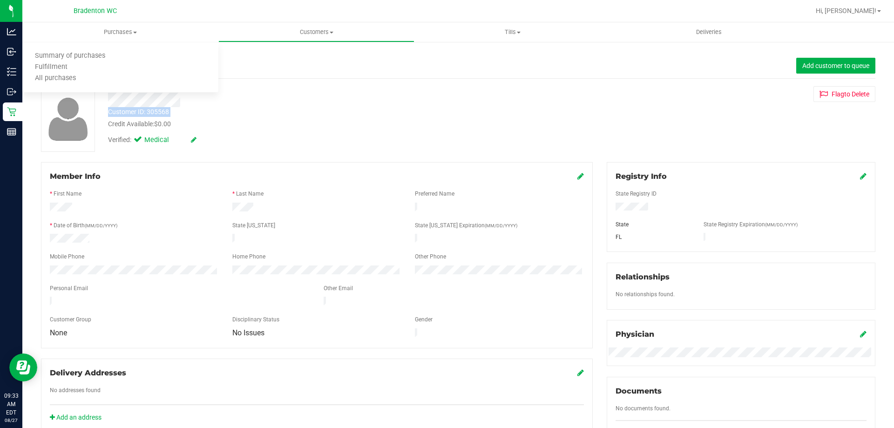
copy div "Customer ID: 305568"
click at [290, 358] on div "Delivery Addresses No addresses found Add an address" at bounding box center [317, 395] width 552 height 75
click at [49, 46] on link "Back" at bounding box center [49, 49] width 16 height 7
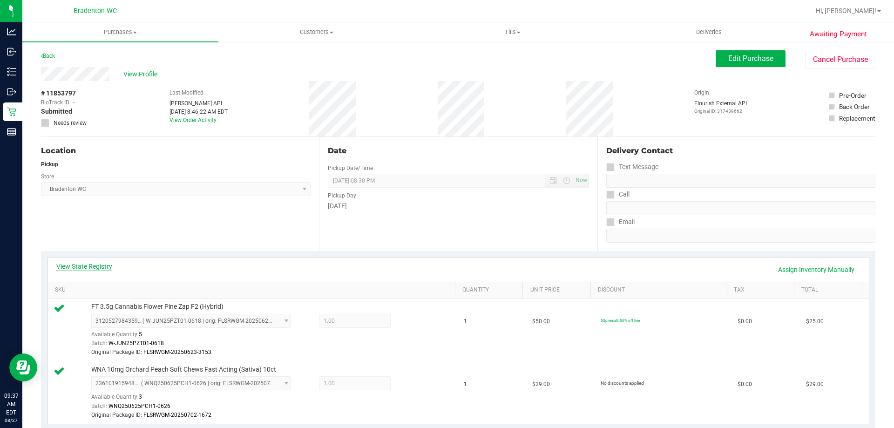
click at [100, 266] on link "View State Registry" at bounding box center [84, 266] width 56 height 9
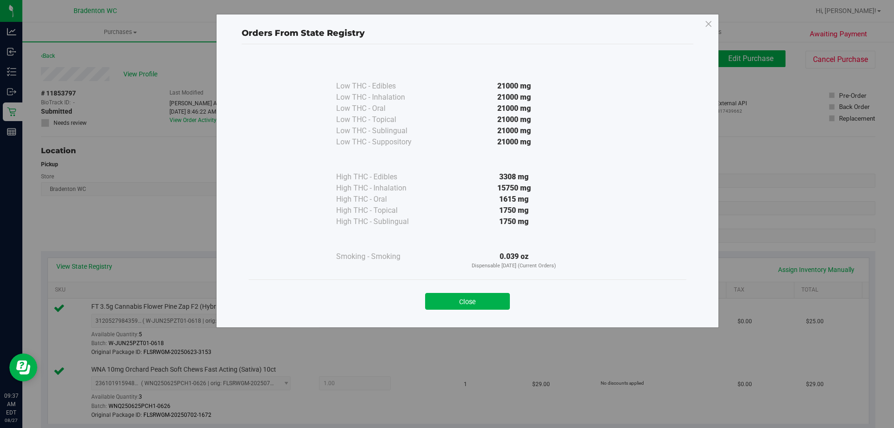
drag, startPoint x: 471, startPoint y: 298, endPoint x: 468, endPoint y: 284, distance: 14.2
click at [471, 298] on button "Close" at bounding box center [467, 301] width 85 height 17
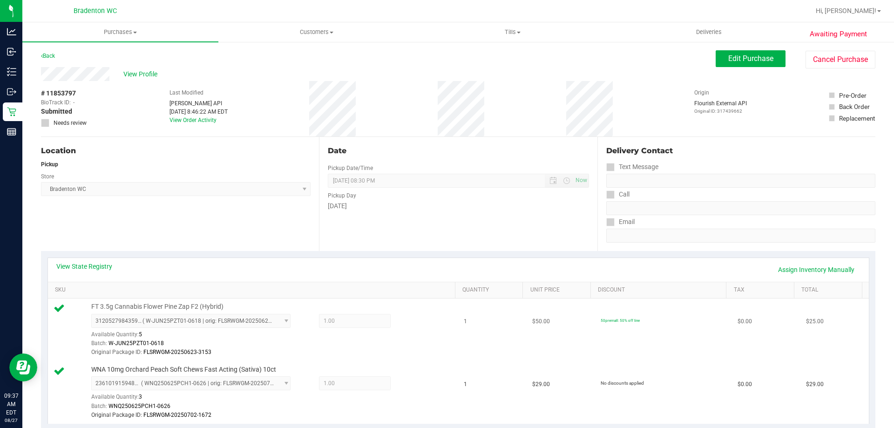
click at [418, 360] on td "FT 3.5g Cannabis Flower Pine Zap F2 (Hybrid) 3120527984359102 ( W-JUN25PZT01-06…" at bounding box center [253, 329] width 411 height 63
drag, startPoint x: 793, startPoint y: 271, endPoint x: 784, endPoint y: 272, distance: 8.9
click at [793, 271] on link "Assign Inventory Manually" at bounding box center [816, 270] width 88 height 16
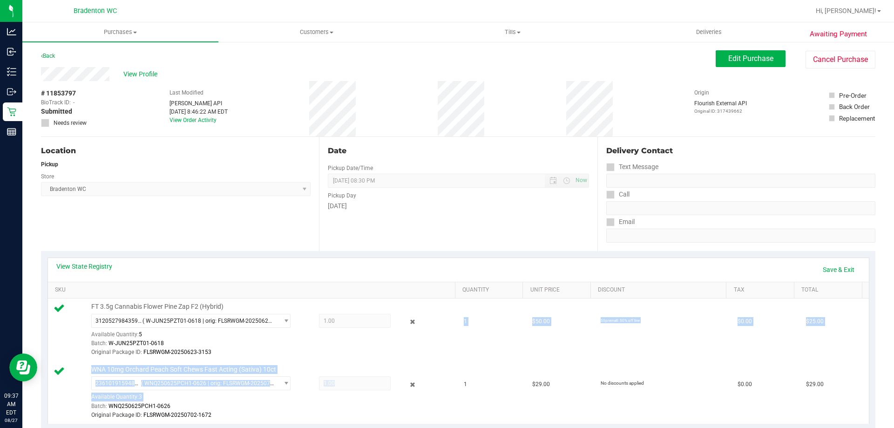
drag, startPoint x: 403, startPoint y: 385, endPoint x: 392, endPoint y: 347, distance: 38.8
click at [392, 347] on tbody "FT 3.5g Cannabis Flower Pine Zap F2 (Hybrid) 3120527984359102 ( W-JUN25PZT01-06…" at bounding box center [458, 360] width 821 height 125
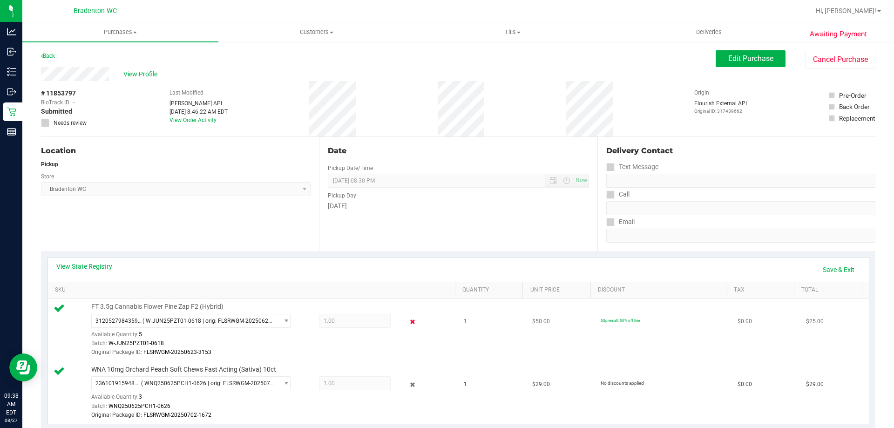
click at [408, 321] on icon at bounding box center [413, 322] width 10 height 11
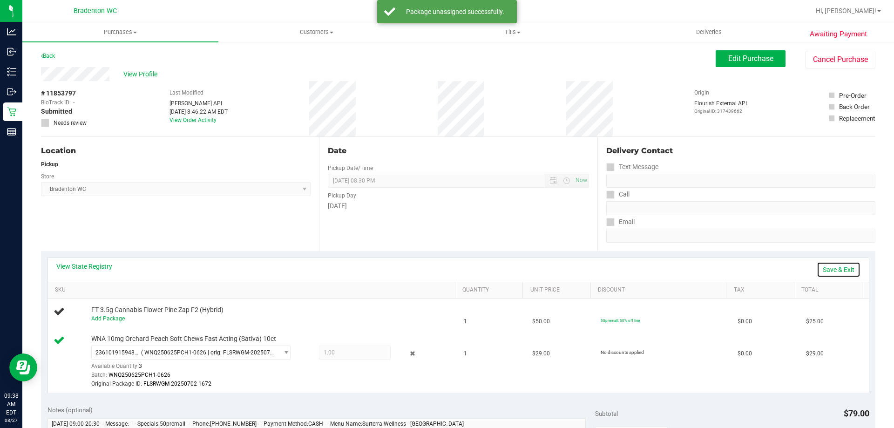
click at [833, 267] on link "Save & Exit" at bounding box center [839, 270] width 44 height 16
drag, startPoint x: 733, startPoint y: 54, endPoint x: 735, endPoint y: 60, distance: 6.5
click at [734, 55] on button "Edit Purchase" at bounding box center [751, 58] width 70 height 17
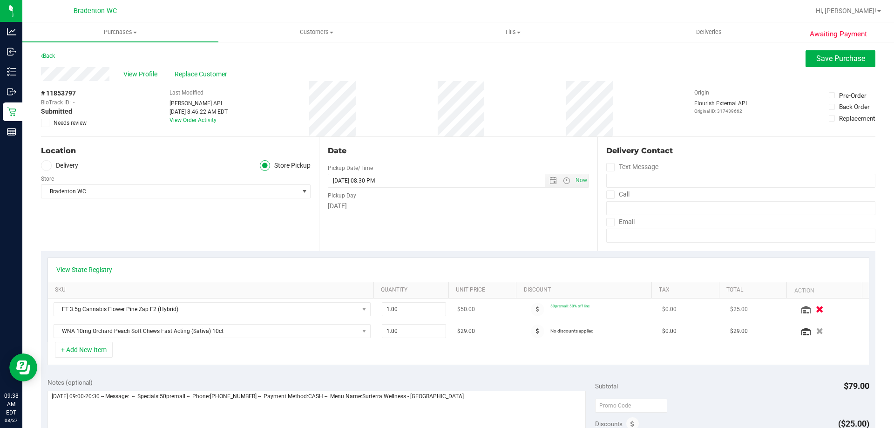
click at [811, 309] on button "button" at bounding box center [819, 309] width 16 height 10
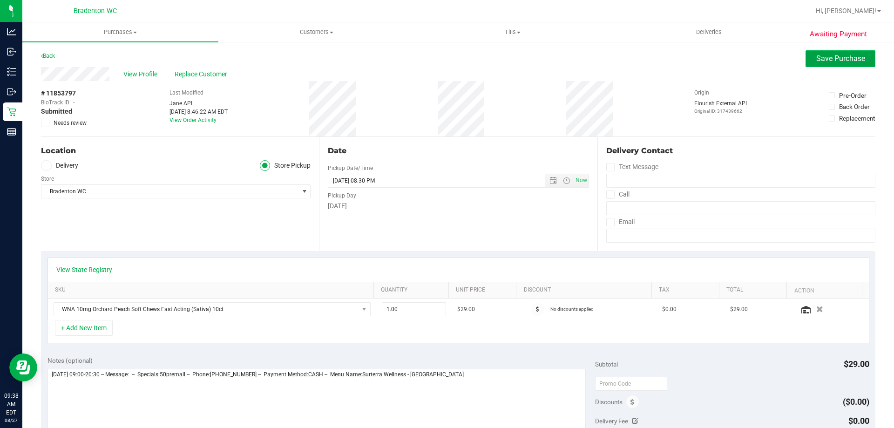
click at [828, 60] on span "Save Purchase" at bounding box center [840, 58] width 49 height 9
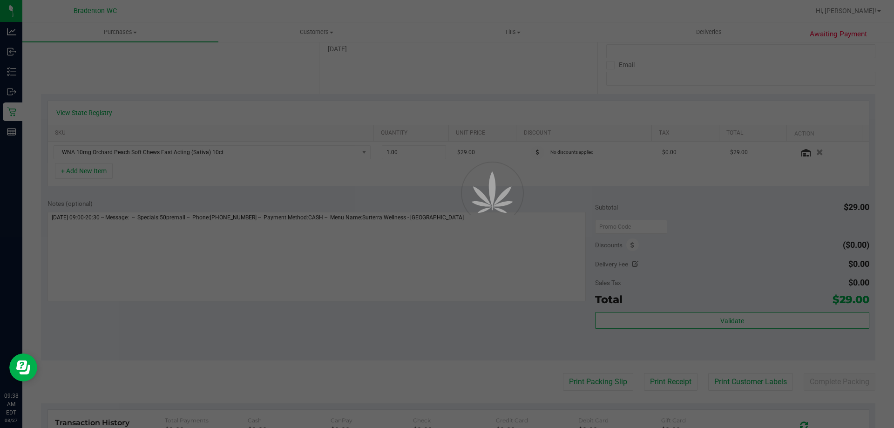
scroll to position [186, 0]
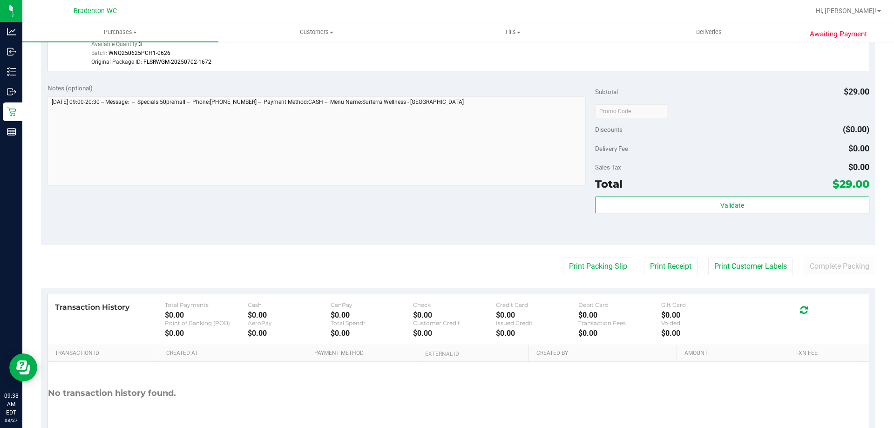
scroll to position [326, 0]
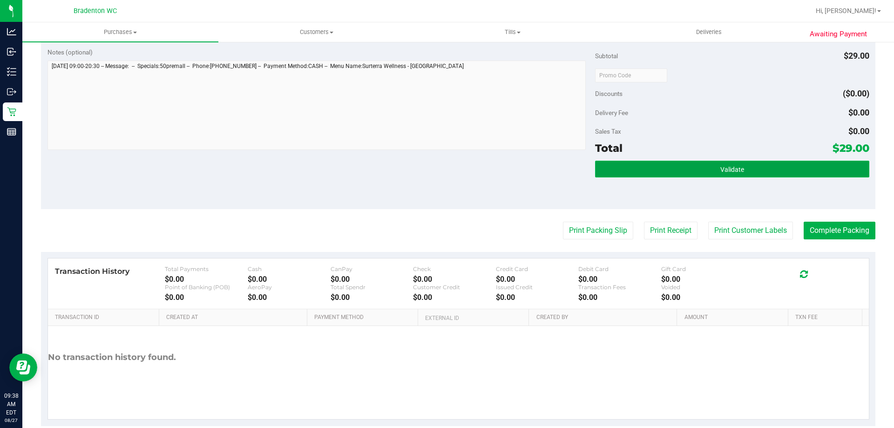
click at [653, 167] on button "Validate" at bounding box center [732, 169] width 274 height 17
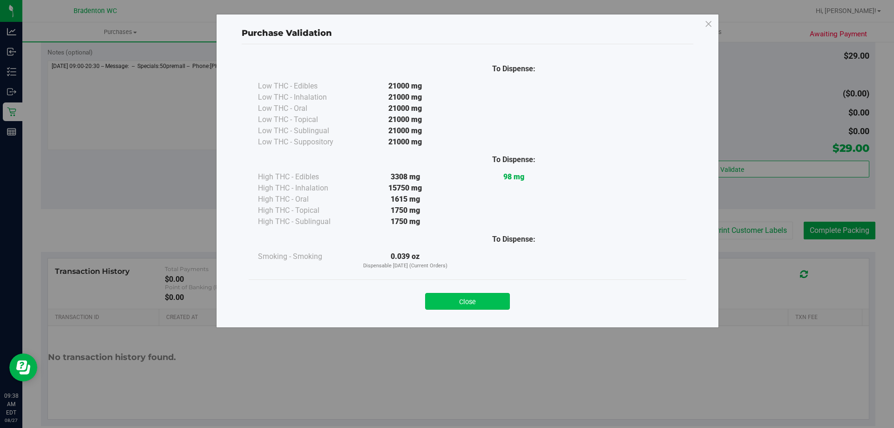
click at [453, 302] on button "Close" at bounding box center [467, 301] width 85 height 17
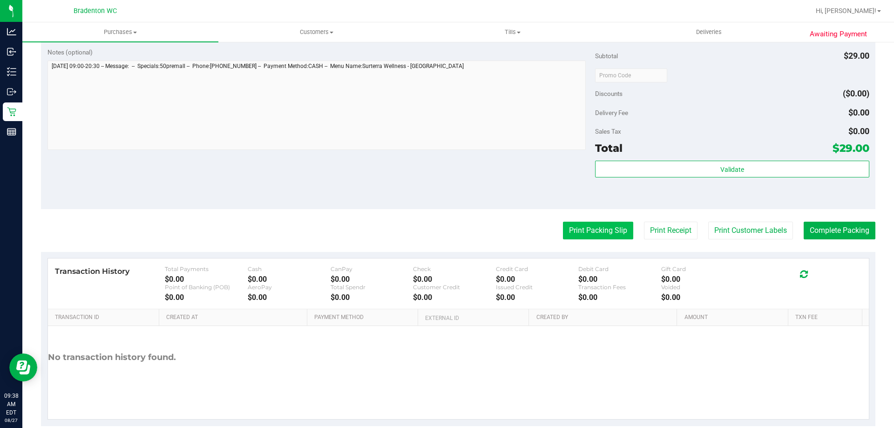
click at [611, 234] on button "Print Packing Slip" at bounding box center [598, 231] width 70 height 18
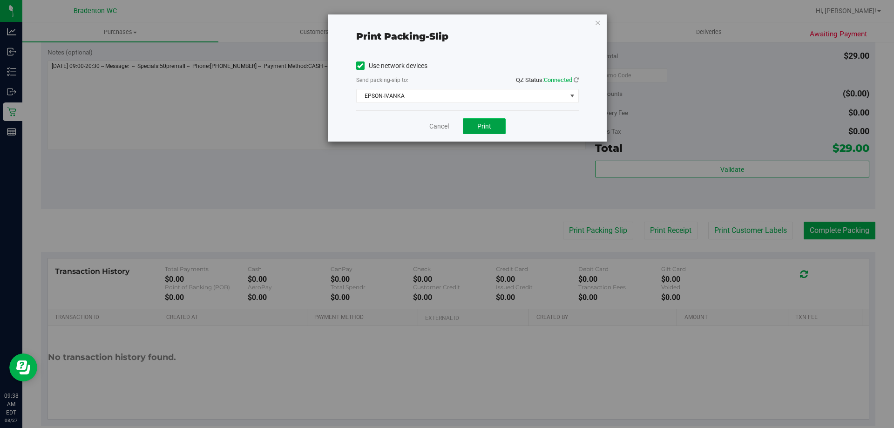
click at [483, 125] on span "Print" at bounding box center [484, 125] width 14 height 7
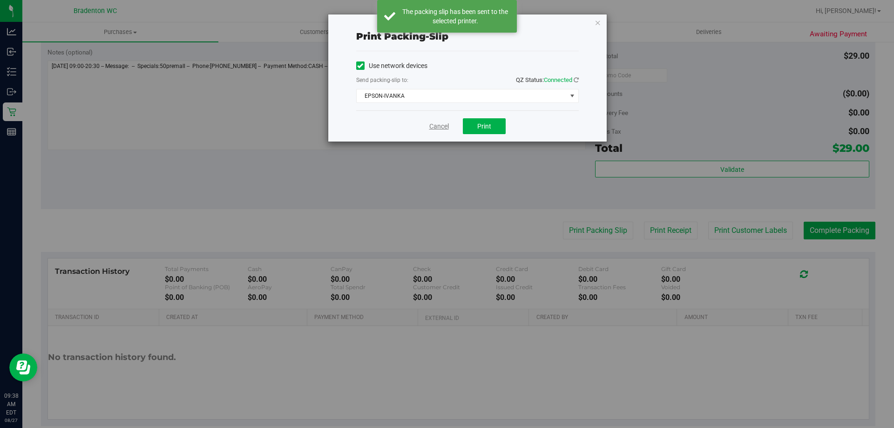
click at [438, 127] on link "Cancel" at bounding box center [439, 127] width 20 height 10
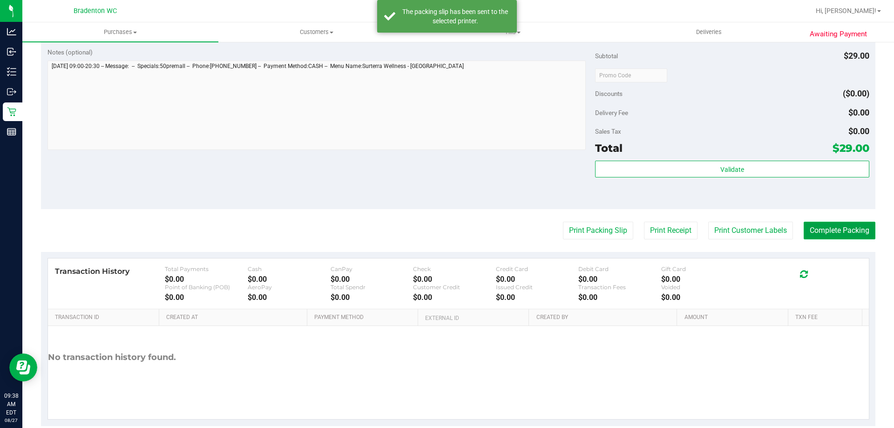
click at [841, 225] on button "Complete Packing" at bounding box center [840, 231] width 72 height 18
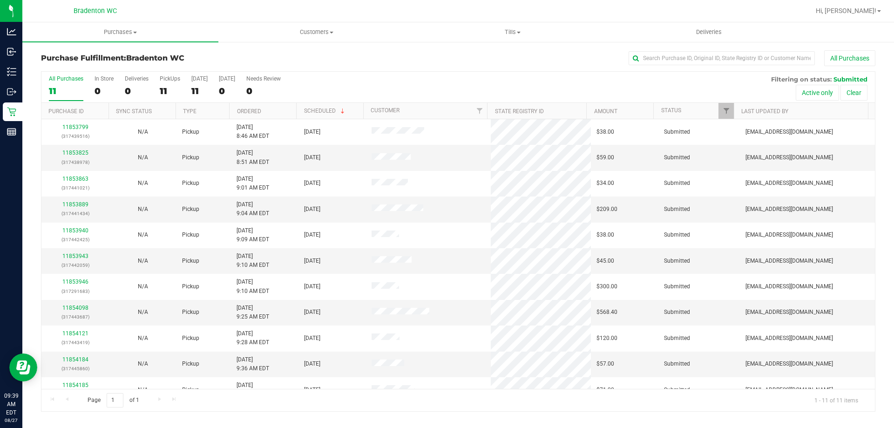
click at [278, 109] on th "Ordered" at bounding box center [262, 111] width 67 height 16
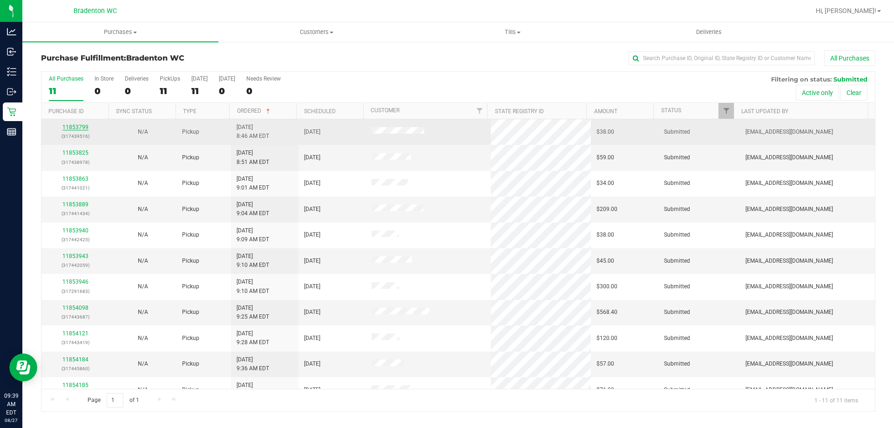
click at [77, 127] on link "11853799" at bounding box center [75, 127] width 26 height 7
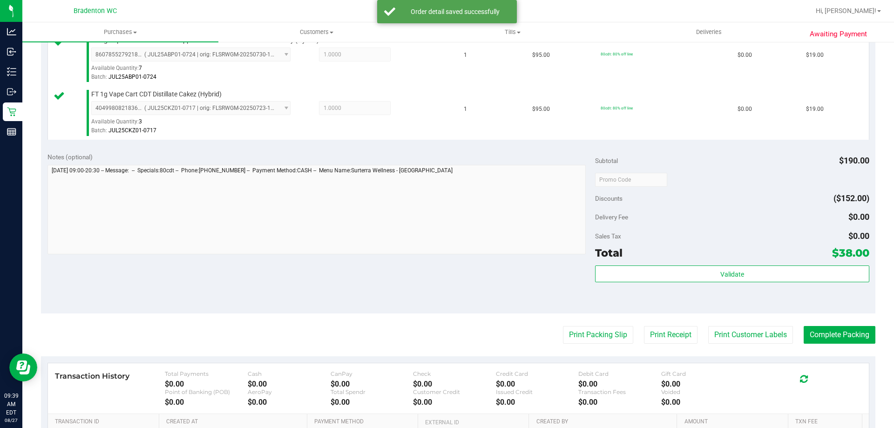
scroll to position [268, 0]
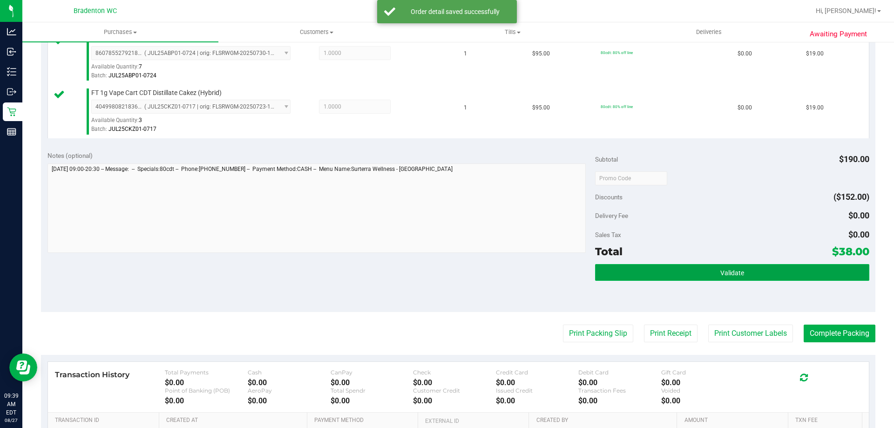
click at [665, 278] on button "Validate" at bounding box center [732, 272] width 274 height 17
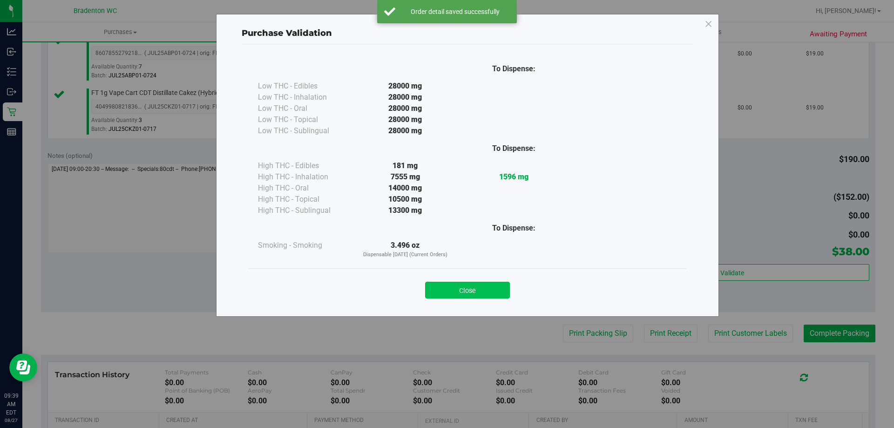
click at [481, 285] on button "Close" at bounding box center [467, 290] width 85 height 17
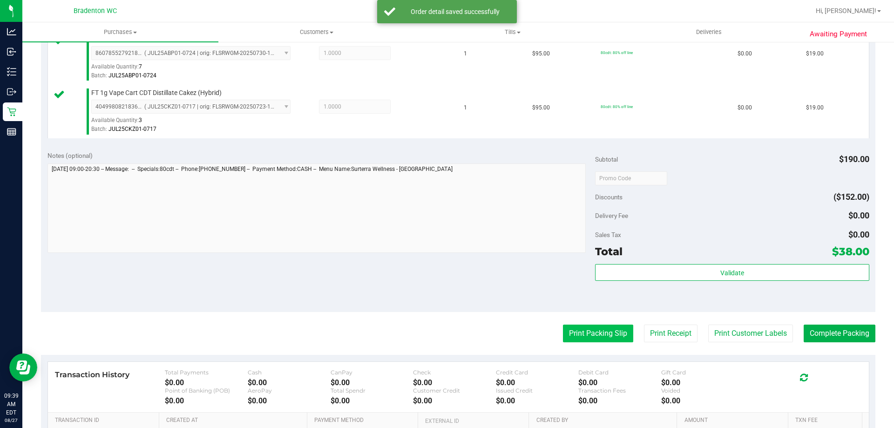
click at [593, 337] on button "Print Packing Slip" at bounding box center [598, 333] width 70 height 18
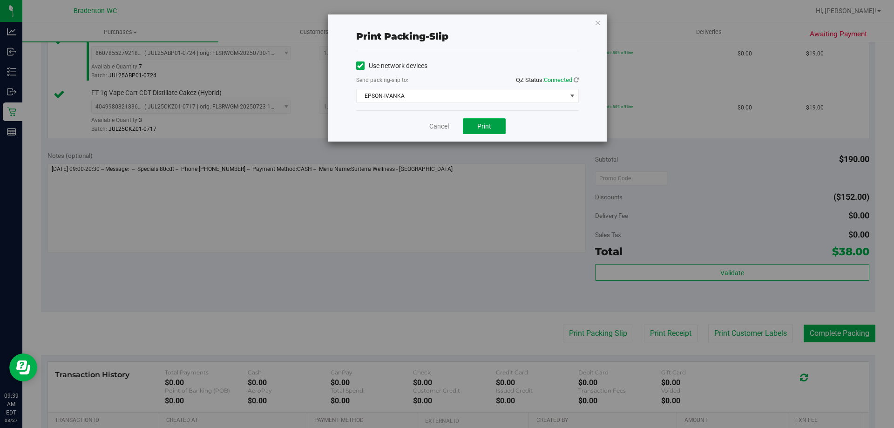
click at [482, 128] on span "Print" at bounding box center [484, 125] width 14 height 7
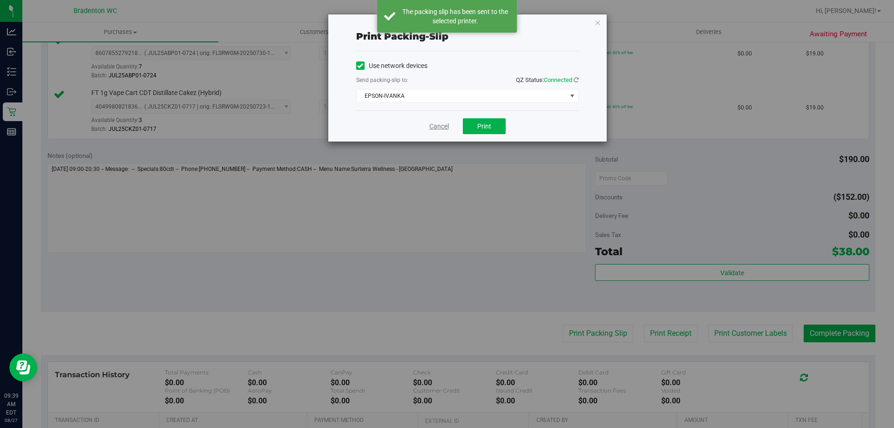
click at [437, 123] on link "Cancel" at bounding box center [439, 127] width 20 height 10
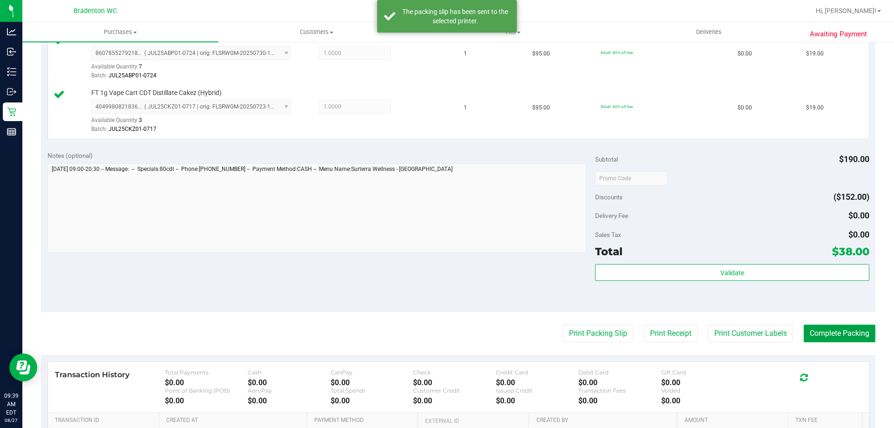
click at [828, 339] on button "Complete Packing" at bounding box center [840, 333] width 72 height 18
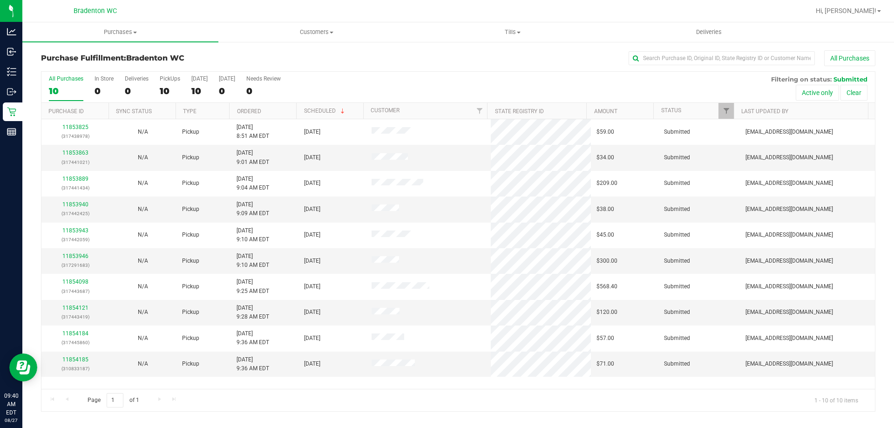
click at [287, 113] on th "Ordered" at bounding box center [262, 111] width 67 height 16
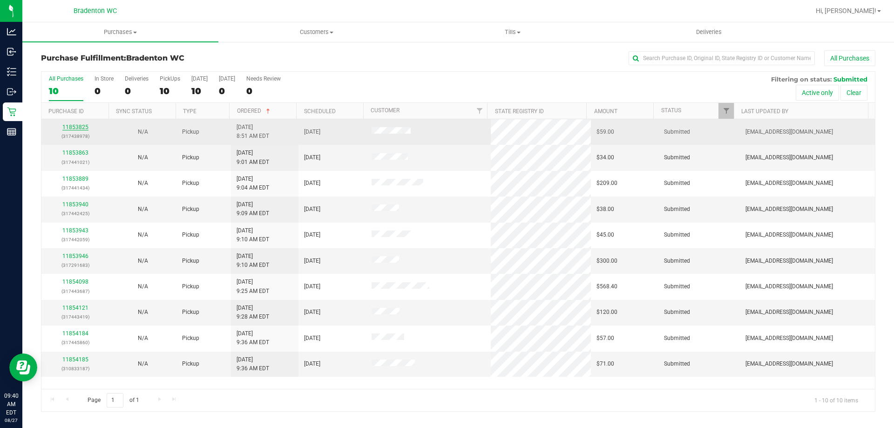
click at [68, 127] on link "11853825" at bounding box center [75, 127] width 26 height 7
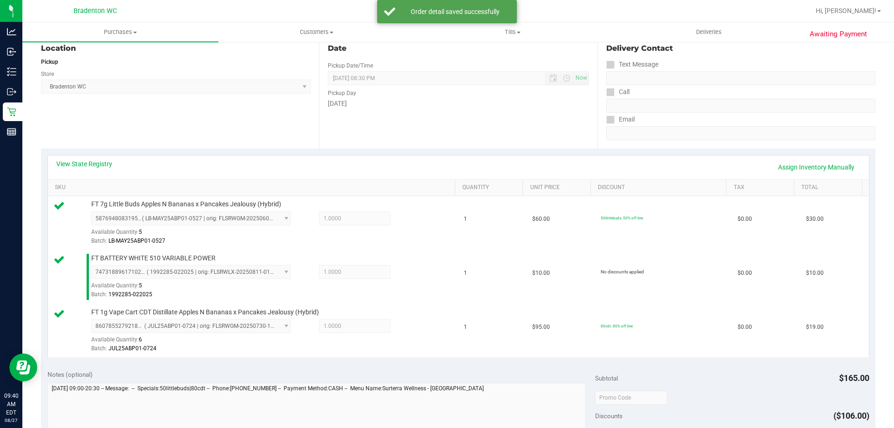
scroll to position [223, 0]
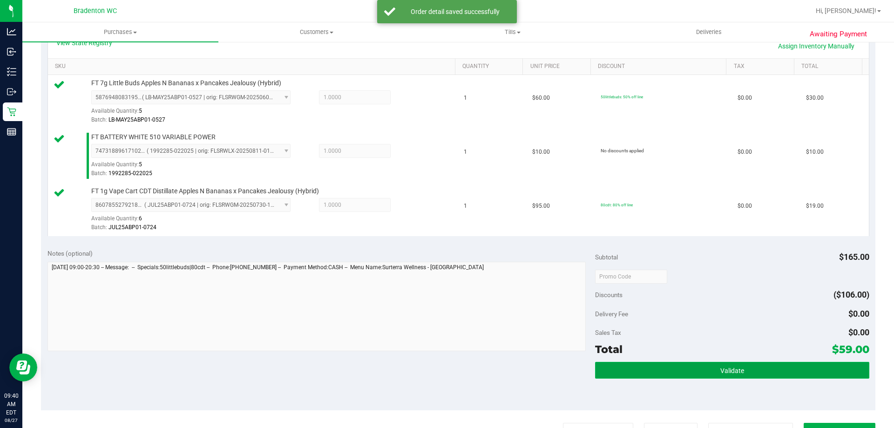
click at [679, 372] on button "Validate" at bounding box center [732, 370] width 274 height 17
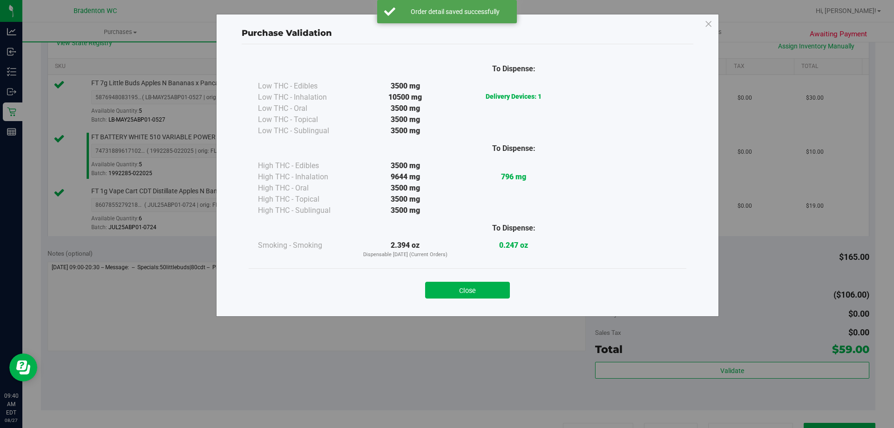
drag, startPoint x: 453, startPoint y: 288, endPoint x: 634, endPoint y: 351, distance: 190.8
click at [455, 288] on button "Close" at bounding box center [467, 290] width 85 height 17
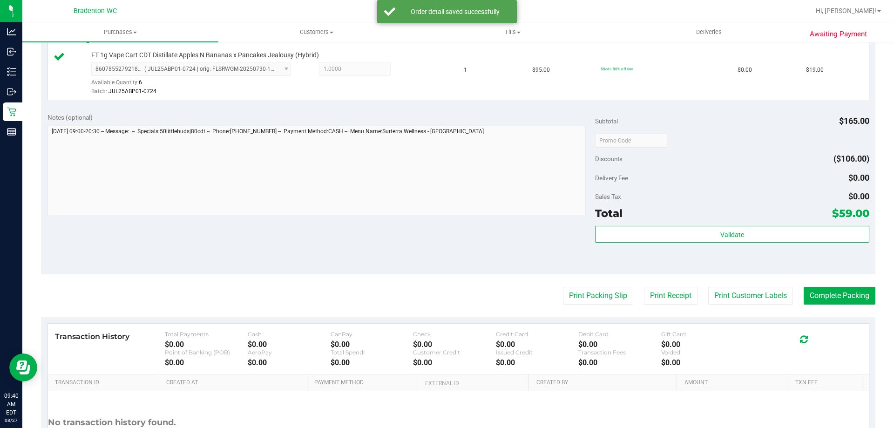
scroll to position [441, 0]
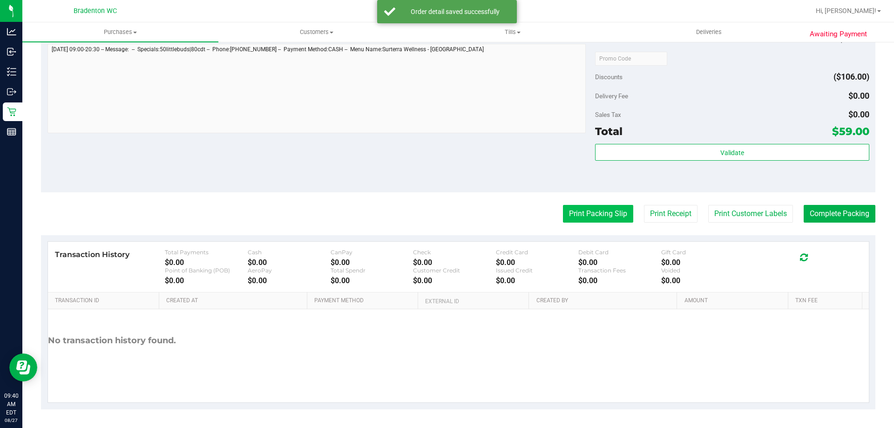
click at [600, 214] on button "Print Packing Slip" at bounding box center [598, 214] width 70 height 18
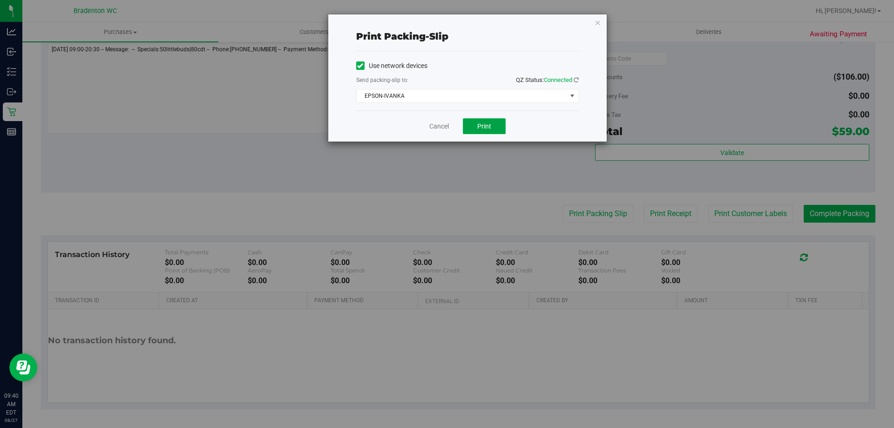
click at [485, 124] on span "Print" at bounding box center [484, 125] width 14 height 7
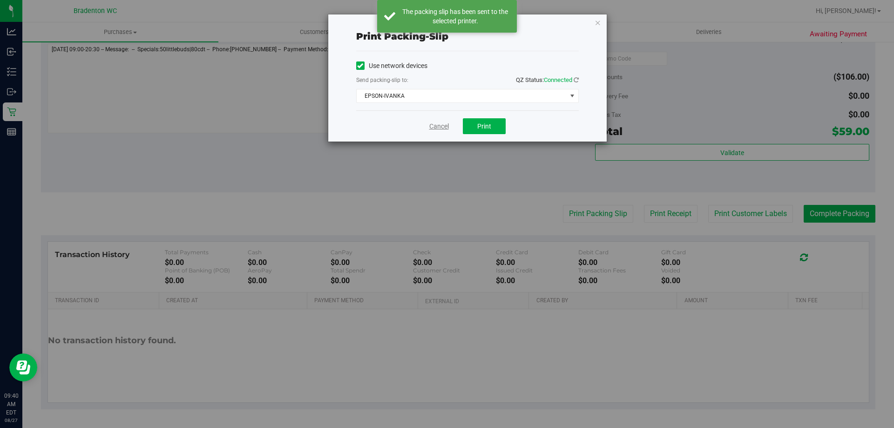
click at [440, 128] on link "Cancel" at bounding box center [439, 127] width 20 height 10
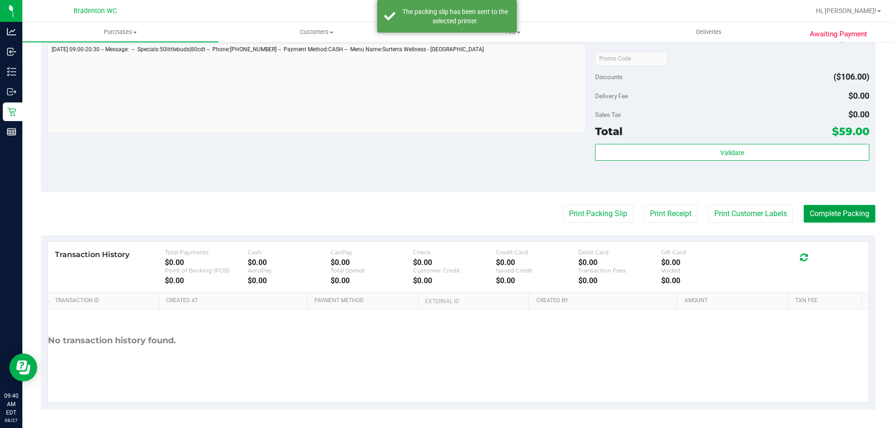
click at [807, 216] on button "Complete Packing" at bounding box center [840, 214] width 72 height 18
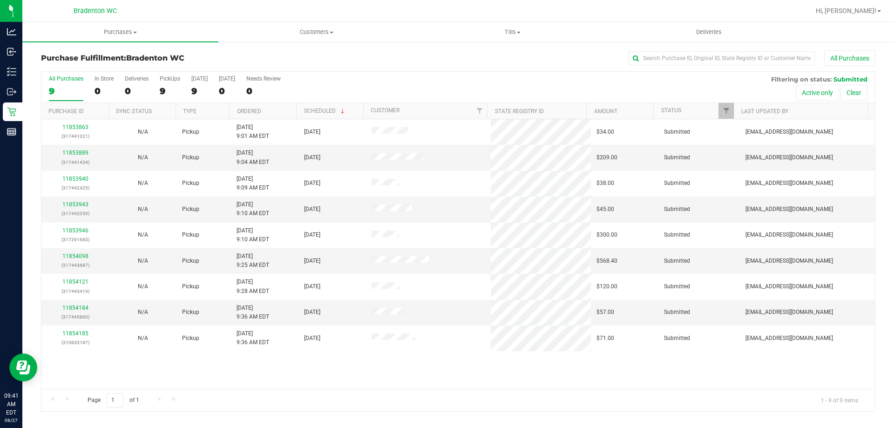
click at [279, 108] on th "Ordered" at bounding box center [262, 111] width 67 height 16
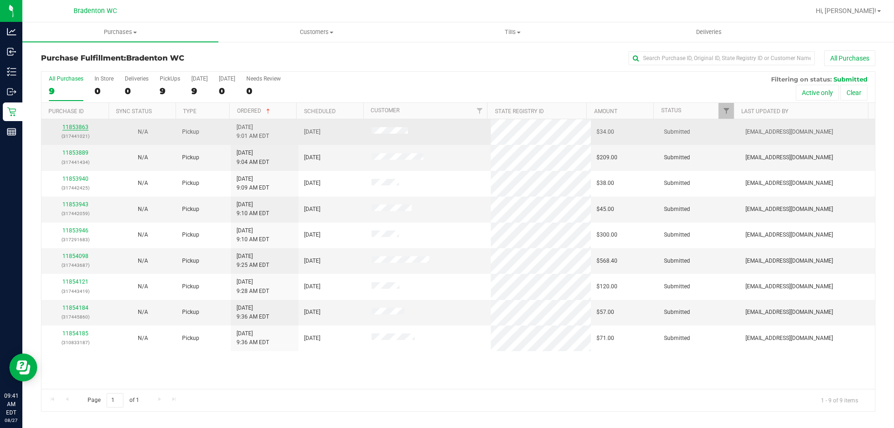
click at [77, 129] on link "11853863" at bounding box center [75, 127] width 26 height 7
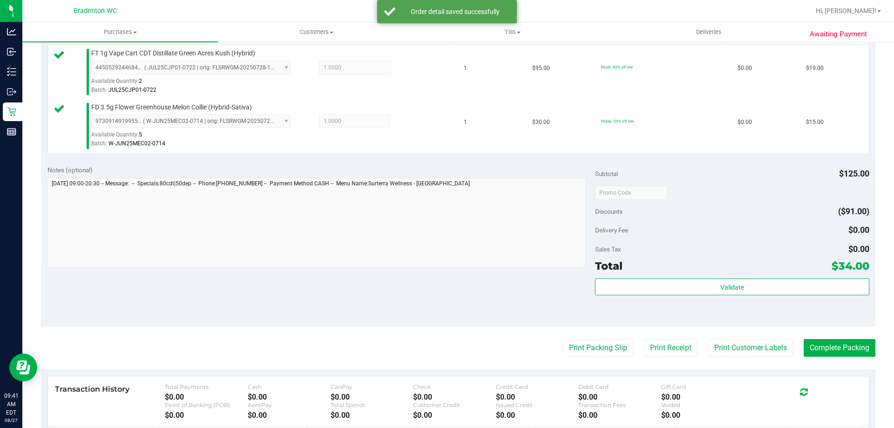
scroll to position [252, 0]
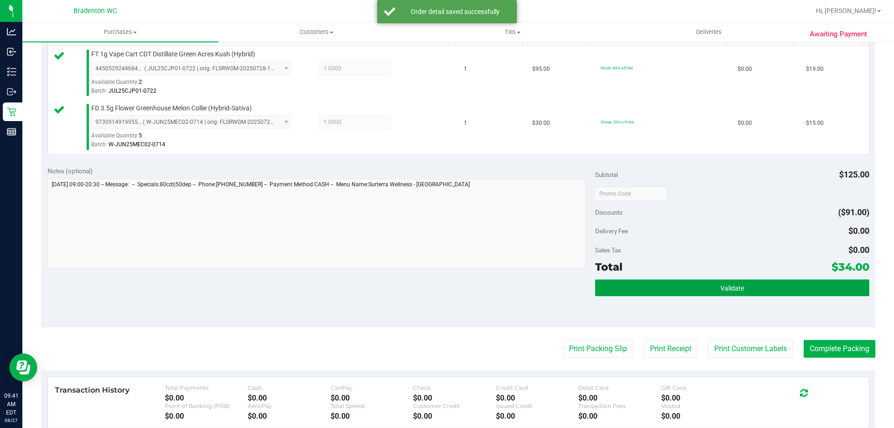
click at [653, 288] on button "Validate" at bounding box center [732, 287] width 274 height 17
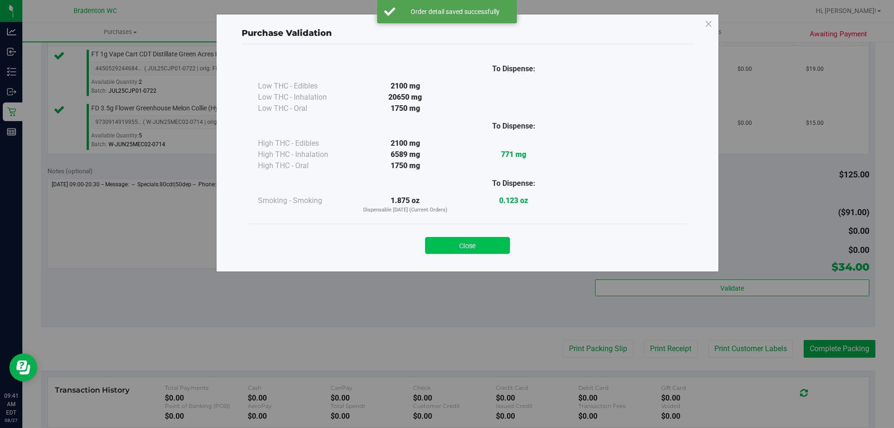
click at [496, 247] on button "Close" at bounding box center [467, 245] width 85 height 17
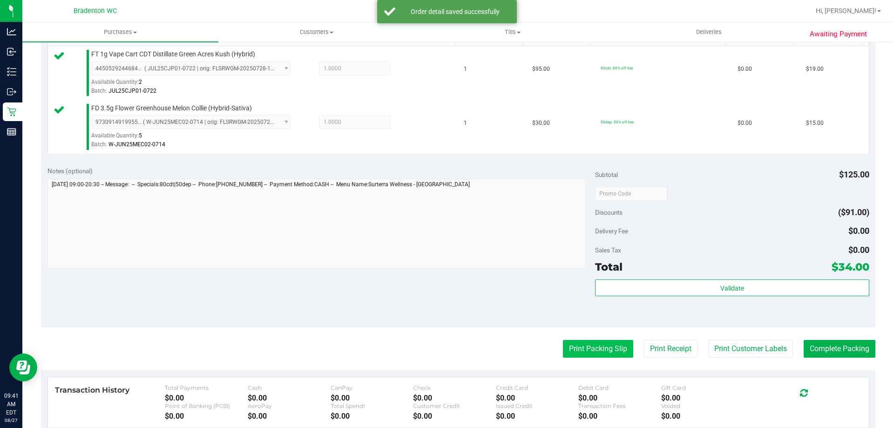
click at [590, 353] on button "Print Packing Slip" at bounding box center [598, 349] width 70 height 18
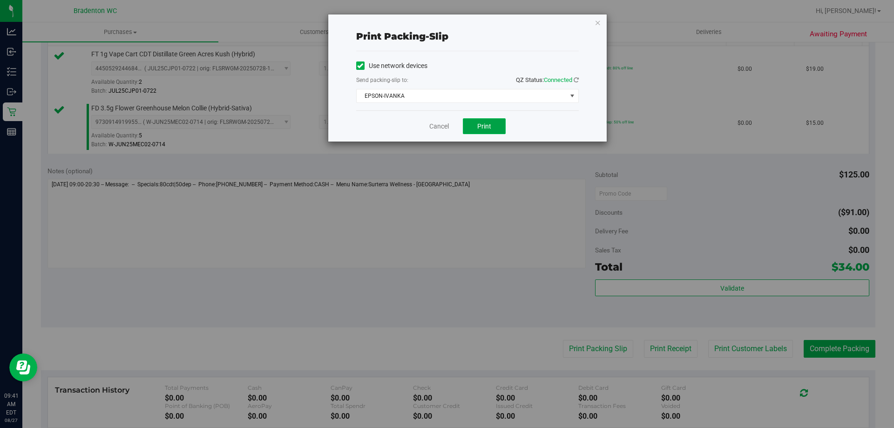
click at [483, 128] on span "Print" at bounding box center [484, 125] width 14 height 7
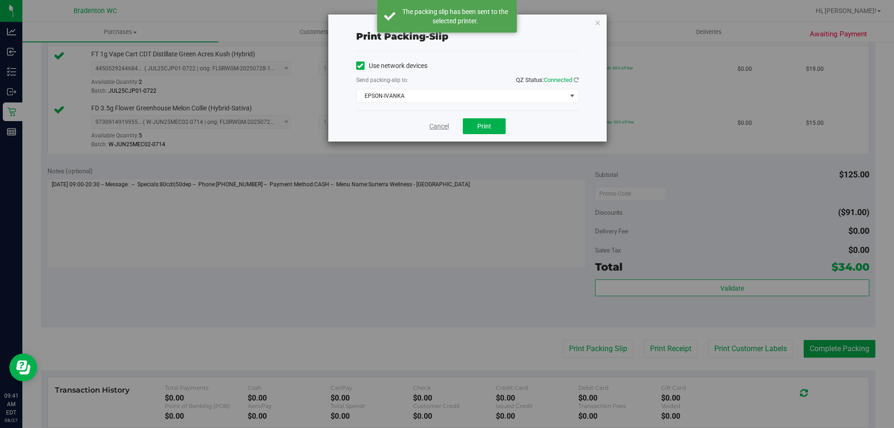
click at [440, 128] on link "Cancel" at bounding box center [439, 127] width 20 height 10
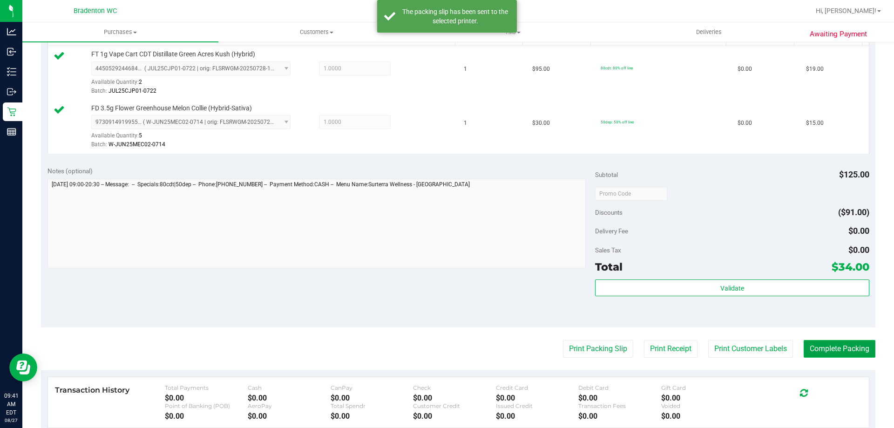
click at [818, 351] on button "Complete Packing" at bounding box center [840, 349] width 72 height 18
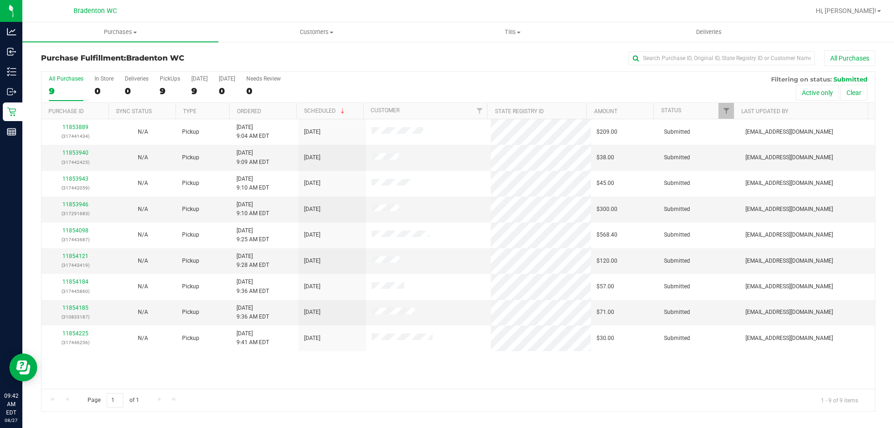
click at [277, 119] on th "Ordered" at bounding box center [262, 111] width 67 height 16
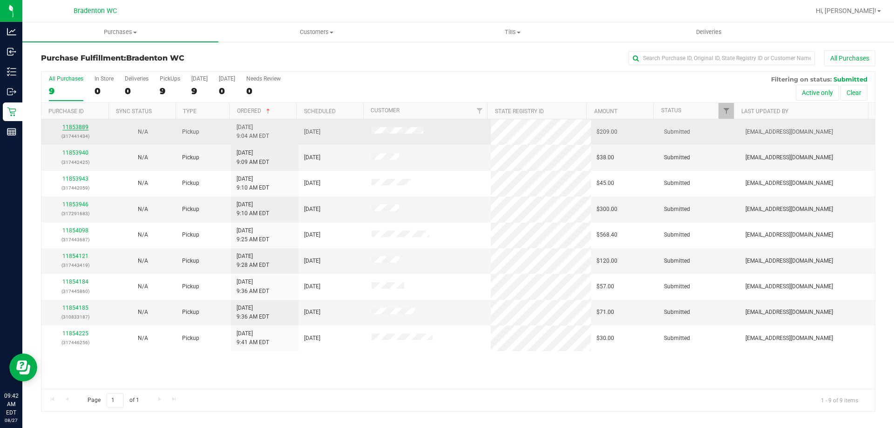
click at [76, 127] on link "11853889" at bounding box center [75, 127] width 26 height 7
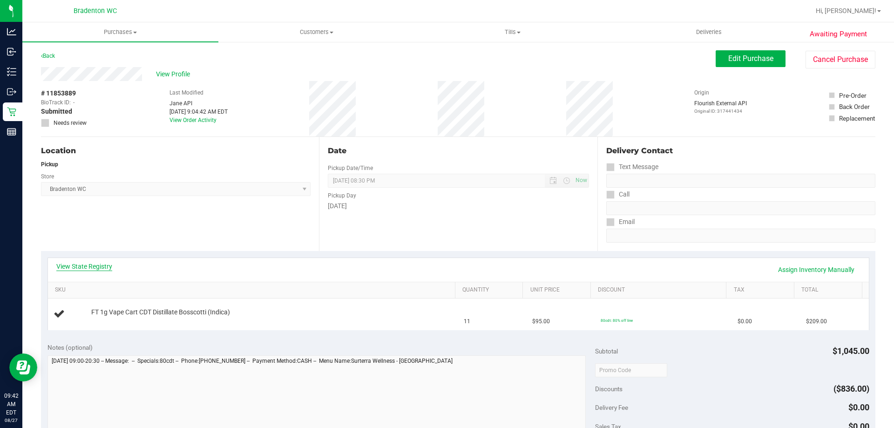
click at [83, 269] on link "View State Registry" at bounding box center [84, 266] width 56 height 9
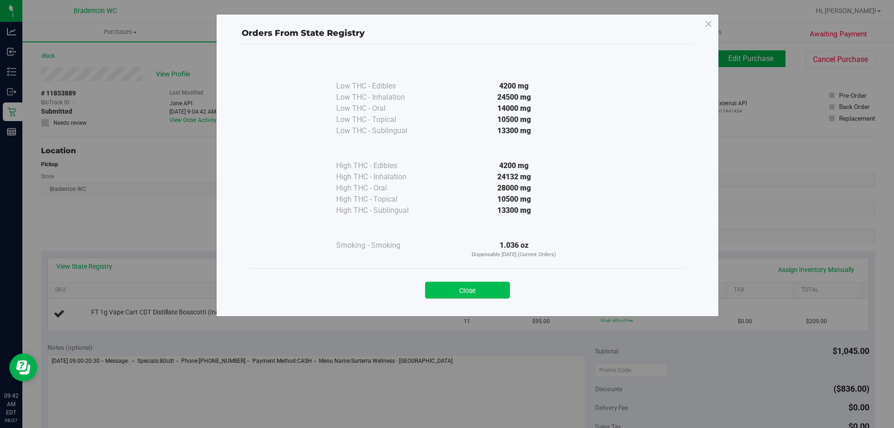
click at [458, 290] on button "Close" at bounding box center [467, 290] width 85 height 17
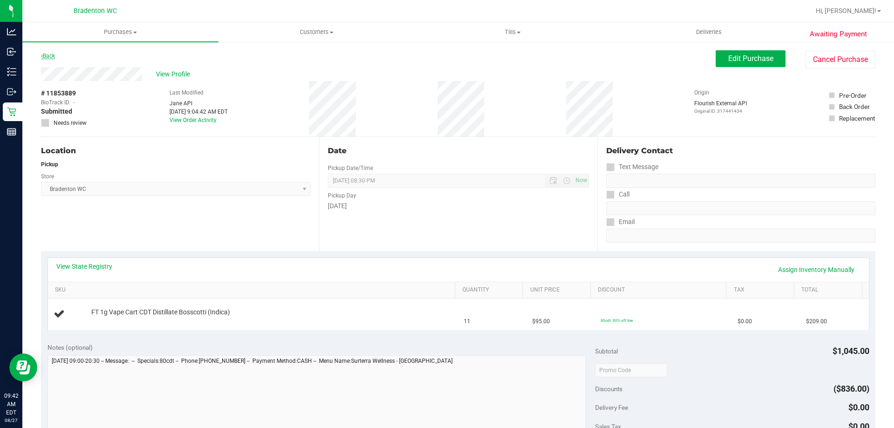
click at [51, 56] on link "Back" at bounding box center [48, 56] width 14 height 7
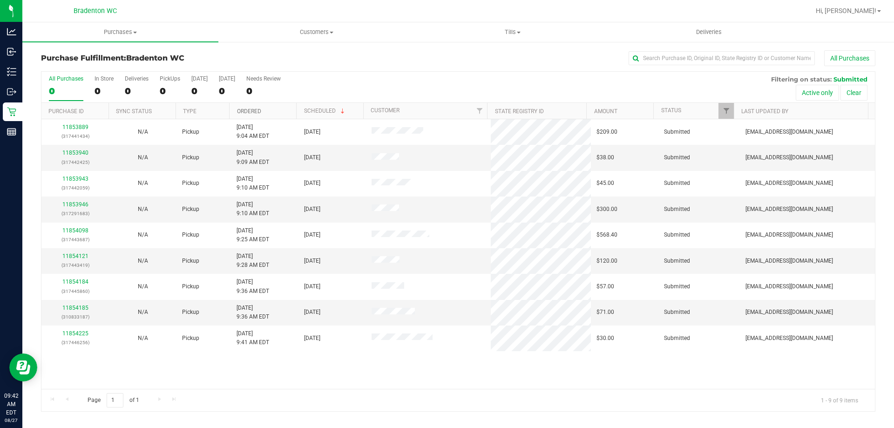
click at [261, 111] on link "Ordered" at bounding box center [249, 111] width 24 height 7
click at [79, 153] on link "11853940" at bounding box center [75, 152] width 26 height 7
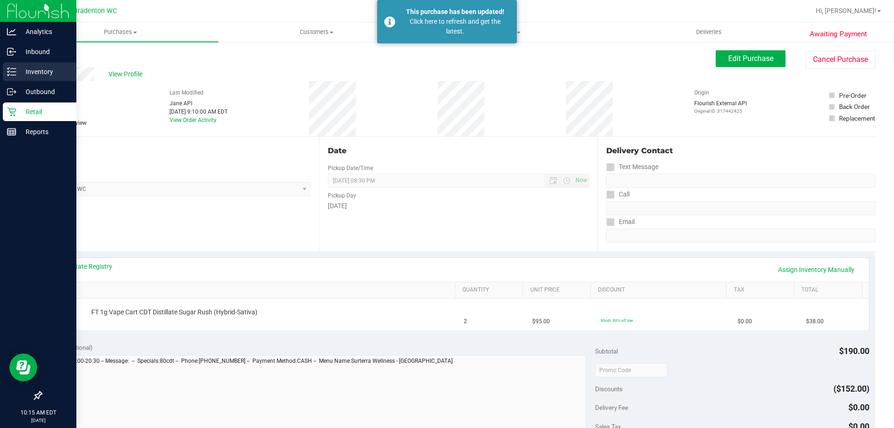
click at [32, 68] on p "Inventory" at bounding box center [44, 71] width 56 height 11
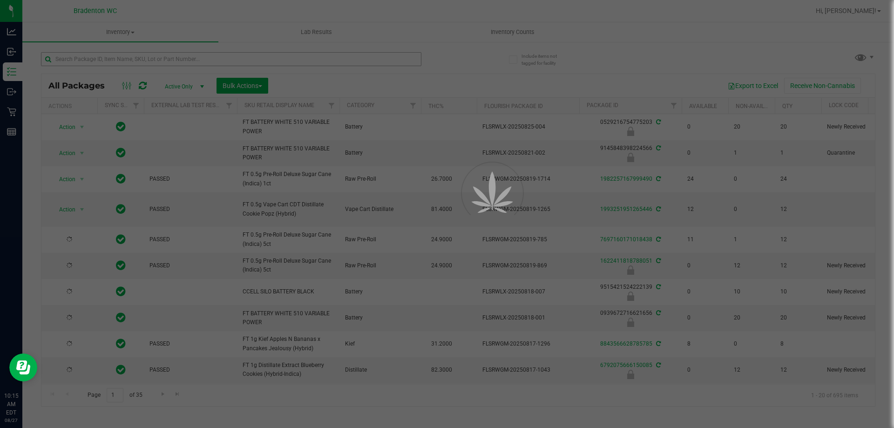
click at [132, 65] on div at bounding box center [447, 214] width 894 height 428
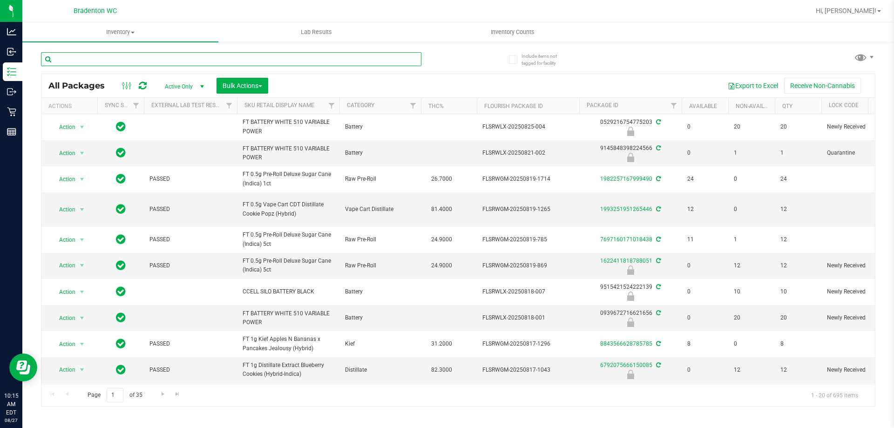
click at [132, 65] on input "text" at bounding box center [231, 59] width 380 height 14
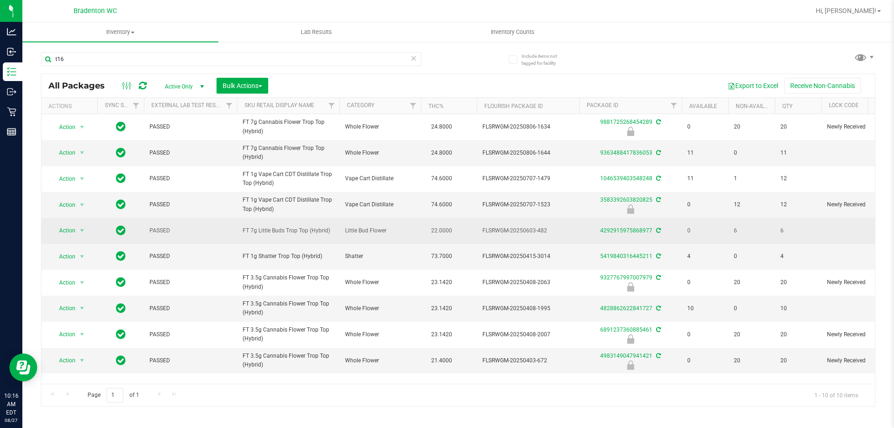
click at [278, 230] on span "FT 7g Little Buds Trop Top (Hybrid)" at bounding box center [288, 230] width 91 height 9
copy tr "FT 7g Little Buds Trop Top (Hybrid)"
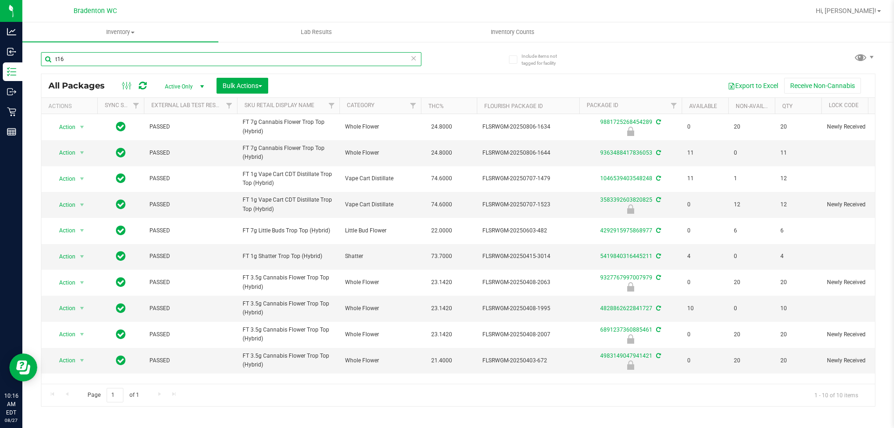
click at [201, 60] on input "t16" at bounding box center [231, 59] width 380 height 14
paste input "FT 7g Little Buds Trop Top (Hybrid)"
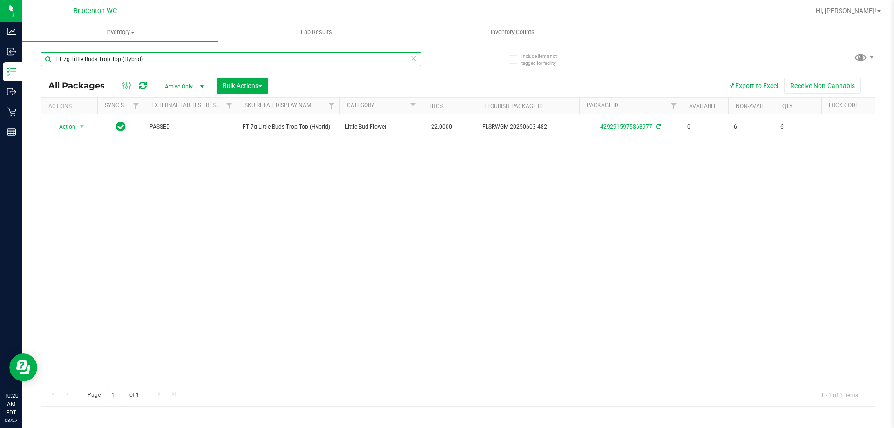
click at [134, 59] on input "FT 7g Little Buds Trop Top (Hybrid)" at bounding box center [231, 59] width 380 height 14
click at [133, 59] on input "FT 7g Little Buds Trop Top (Hybrid)" at bounding box center [231, 59] width 380 height 14
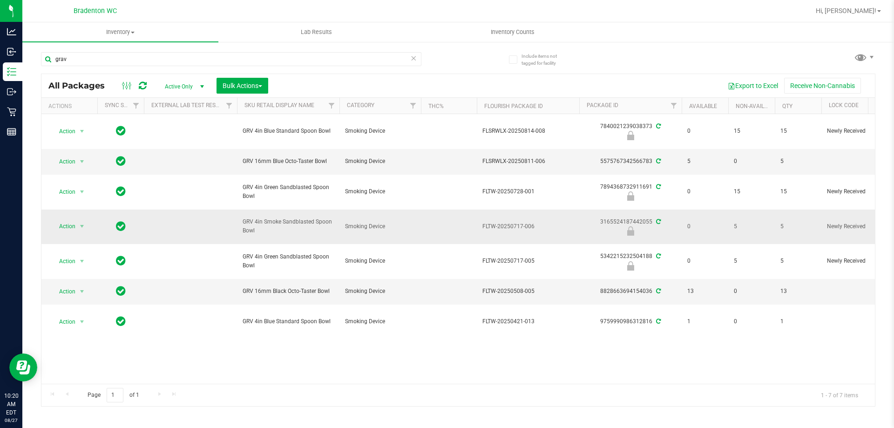
click at [278, 221] on span "GRV 4in Smoke Sandblasted Spoon Bowl" at bounding box center [288, 226] width 91 height 18
copy tr "GRV 4in Smoke Sandblasted Spoon Bowl"
click at [226, 52] on input "grav" at bounding box center [231, 59] width 380 height 14
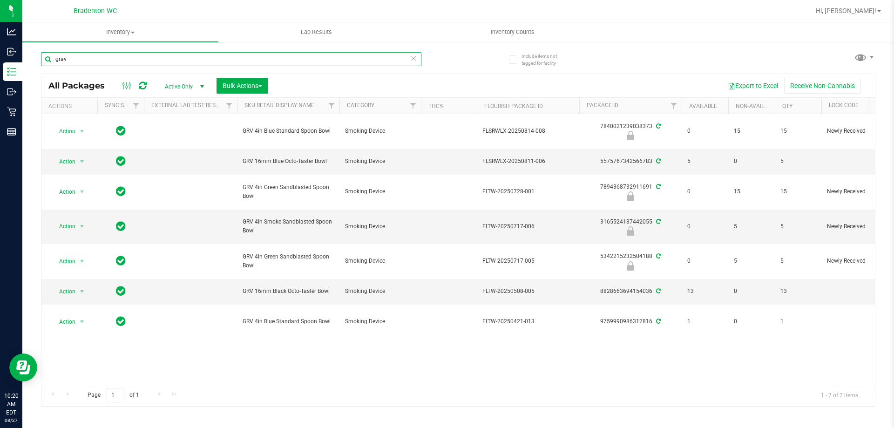
click at [226, 52] on input "grav" at bounding box center [231, 59] width 380 height 14
paste input "GRV 4in Smoke Sandblasted Spoon Bowl"
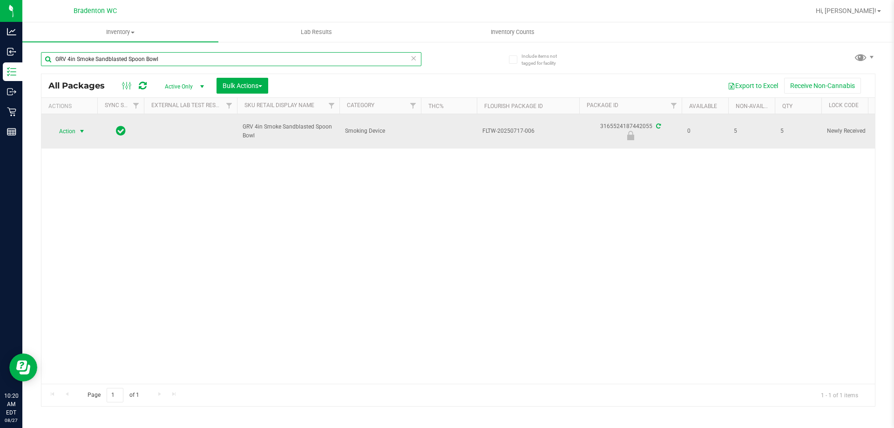
type input "GRV 4in Smoke Sandblasted Spoon Bowl"
click at [77, 131] on span "select" at bounding box center [82, 131] width 12 height 13
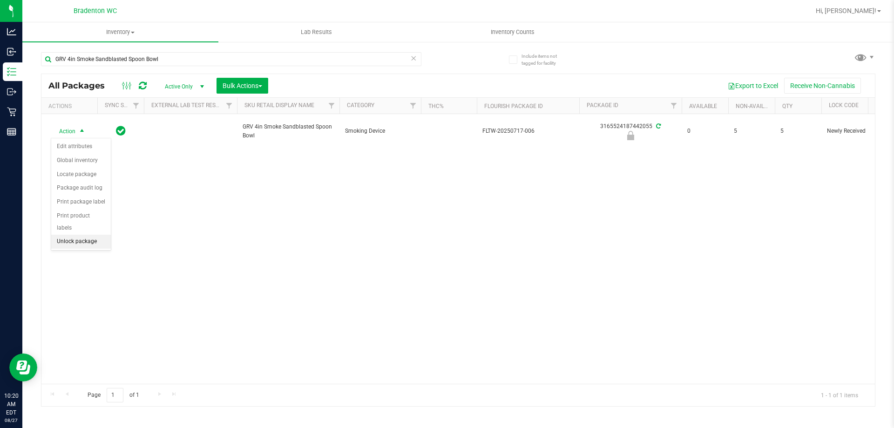
click at [86, 235] on li "Unlock package" at bounding box center [81, 242] width 60 height 14
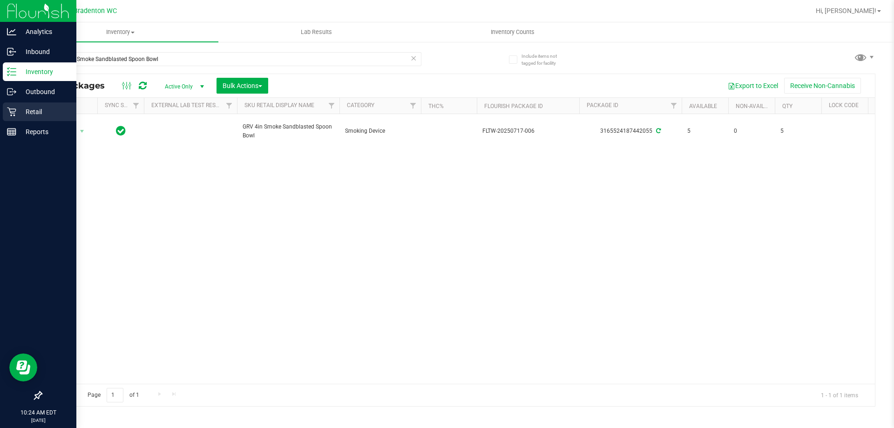
click at [6, 116] on div "Retail" at bounding box center [40, 111] width 74 height 19
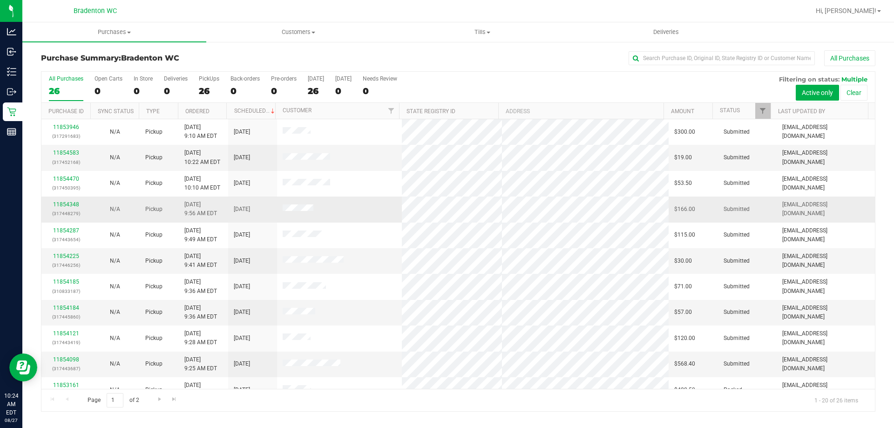
click at [140, 209] on td "Pickup" at bounding box center [159, 209] width 39 height 26
click at [68, 206] on link "11854348" at bounding box center [66, 204] width 26 height 7
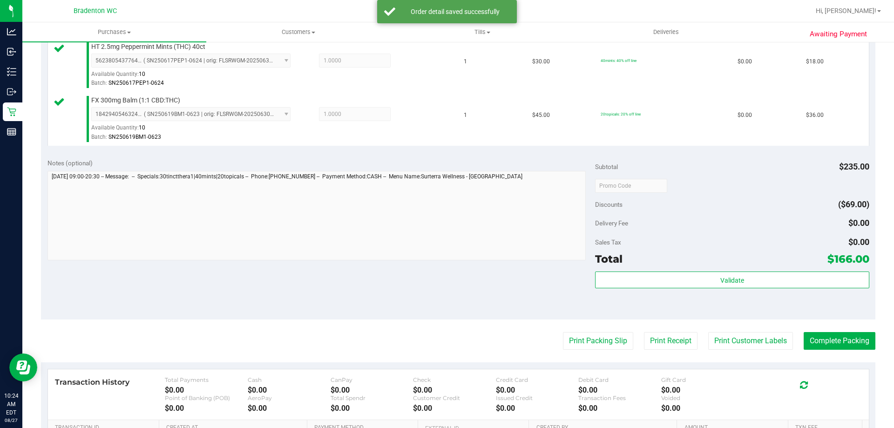
scroll to position [367, 0]
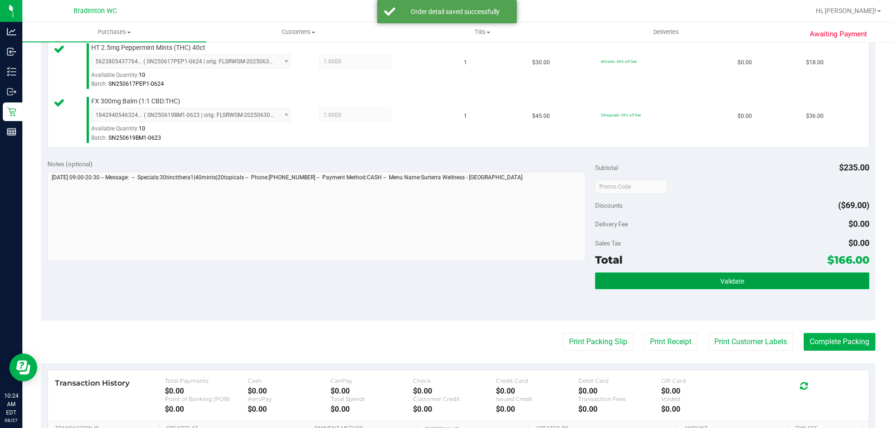
click at [688, 282] on button "Validate" at bounding box center [732, 280] width 274 height 17
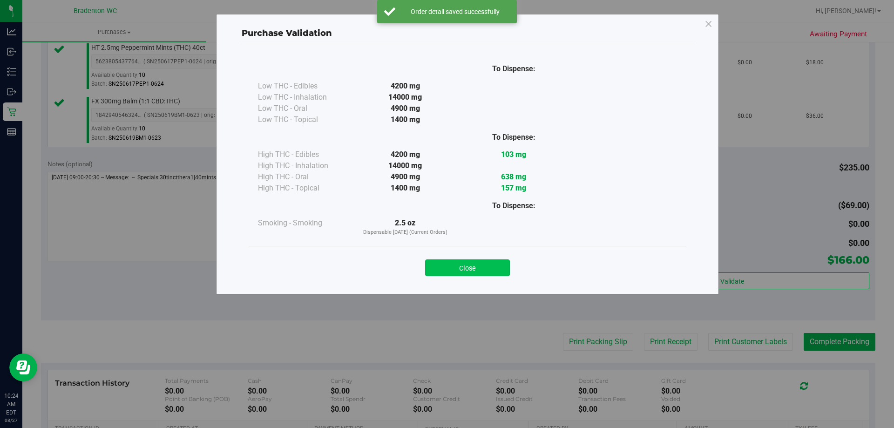
click at [465, 266] on button "Close" at bounding box center [467, 267] width 85 height 17
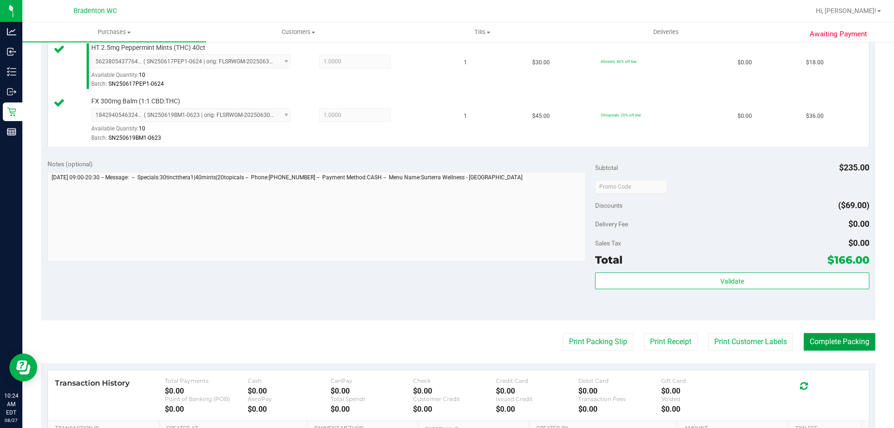
click at [817, 342] on button "Complete Packing" at bounding box center [840, 342] width 72 height 18
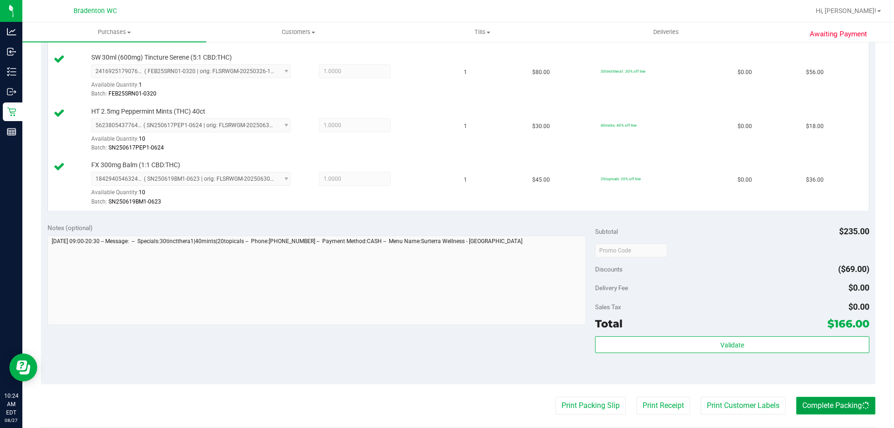
scroll to position [0, 0]
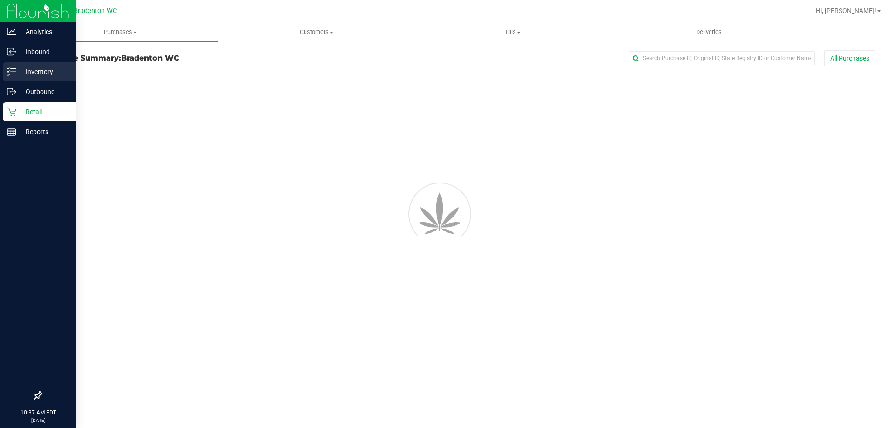
click at [14, 72] on line at bounding box center [13, 72] width 5 height 0
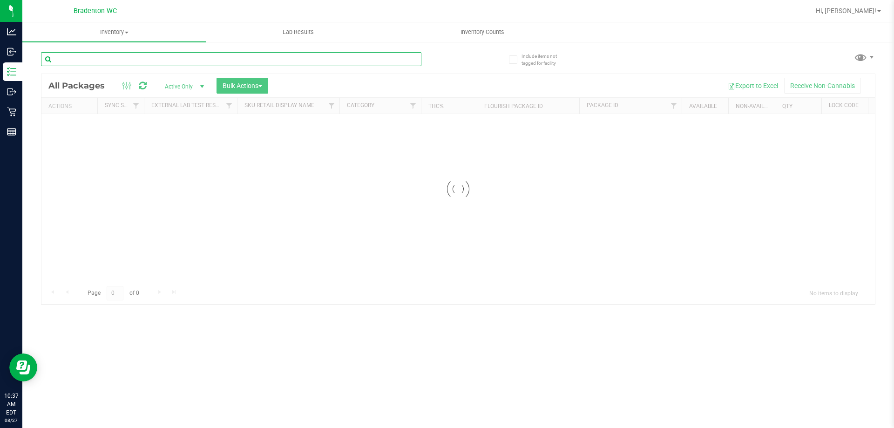
click at [139, 62] on input "text" at bounding box center [231, 59] width 380 height 14
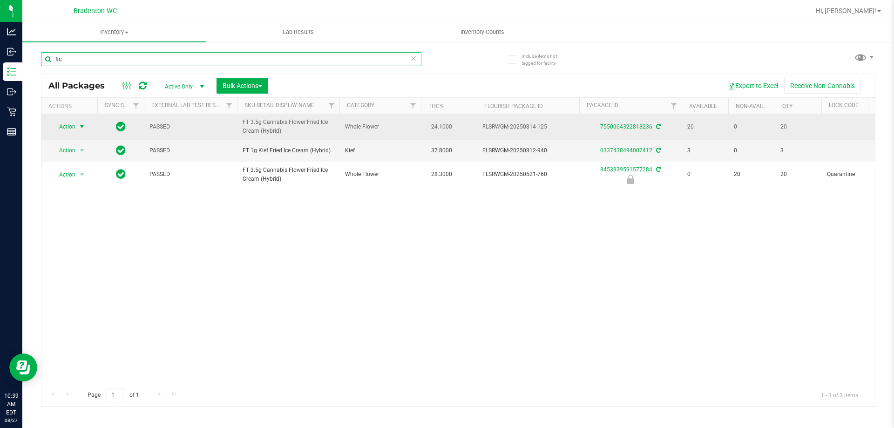
type input "fic"
click at [64, 126] on span "Action" at bounding box center [63, 126] width 25 height 13
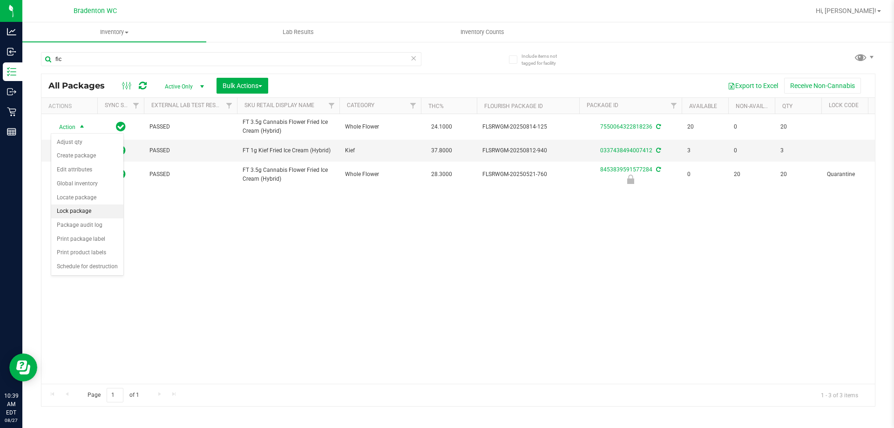
click at [79, 211] on li "Lock package" at bounding box center [87, 211] width 72 height 14
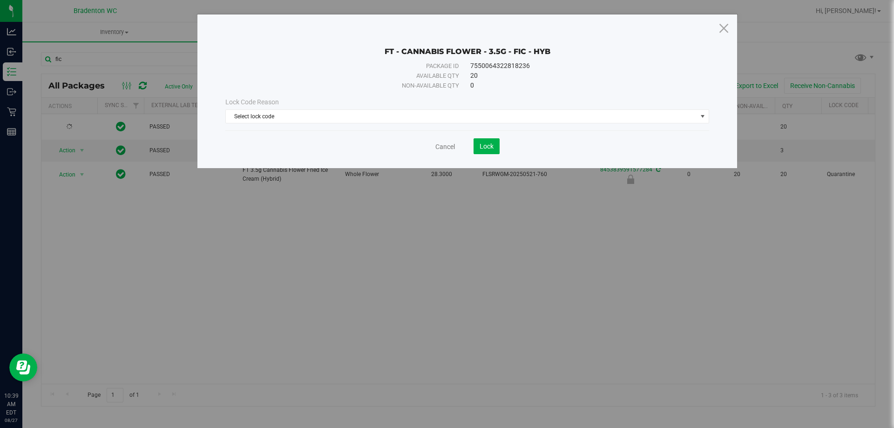
click at [479, 108] on div "Lock Code Reason Select lock code Select lock code Newly Received Administrativ…" at bounding box center [467, 110] width 498 height 26
click at [478, 111] on span "Select lock code" at bounding box center [461, 116] width 471 height 13
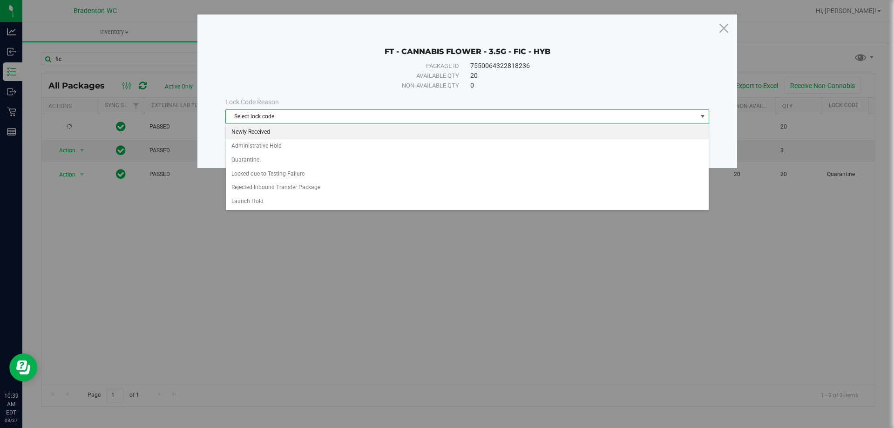
click at [362, 135] on li "Newly Received" at bounding box center [467, 132] width 483 height 14
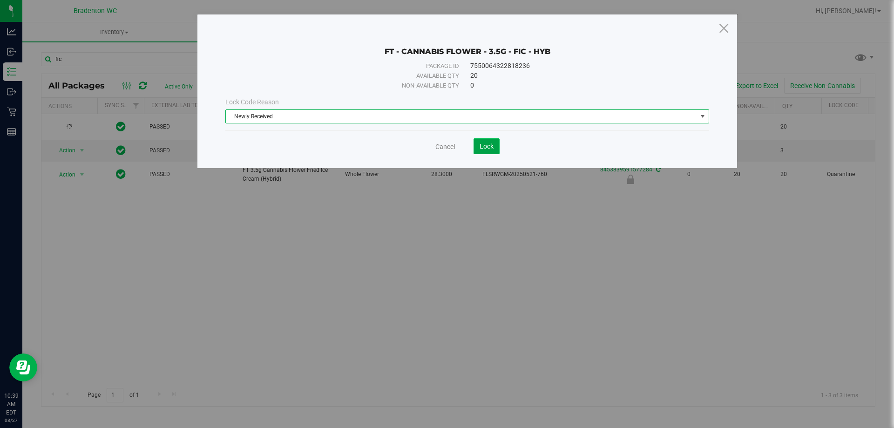
click at [488, 146] on span "Lock" at bounding box center [487, 145] width 14 height 7
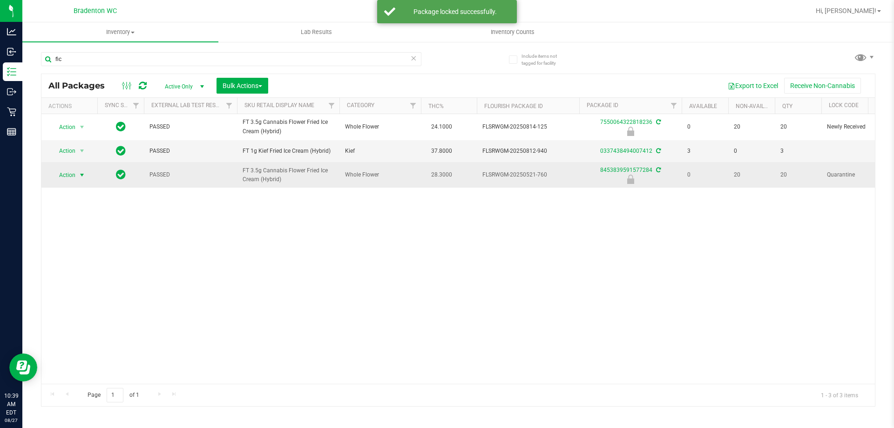
click at [70, 175] on span "Action" at bounding box center [63, 175] width 25 height 13
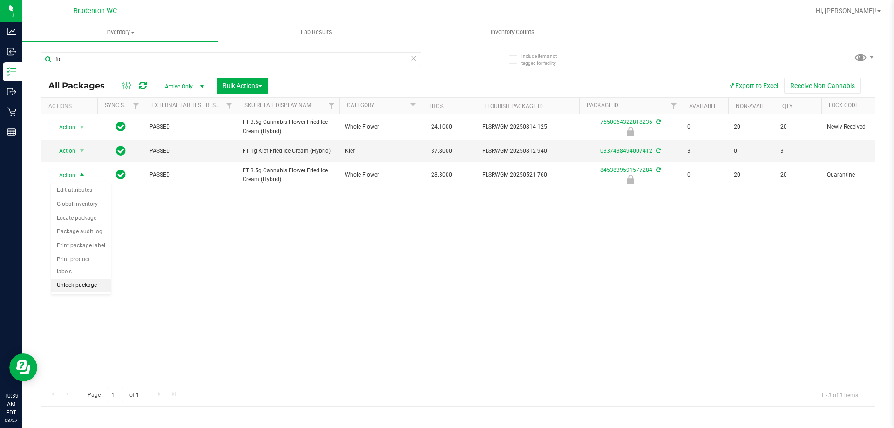
click at [90, 278] on li "Unlock package" at bounding box center [81, 285] width 60 height 14
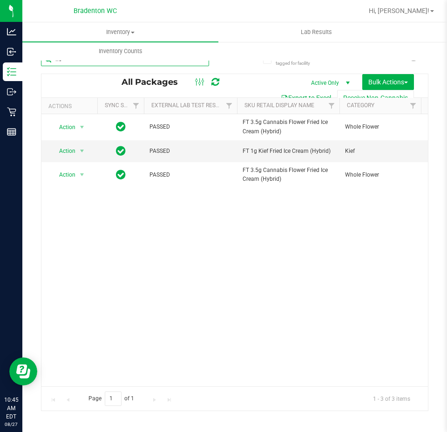
click at [116, 63] on input "fic" at bounding box center [125, 59] width 168 height 14
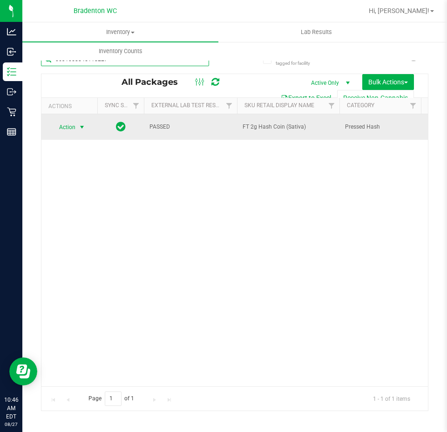
type input "0631058845118227"
click at [75, 127] on span "Action" at bounding box center [63, 127] width 25 height 13
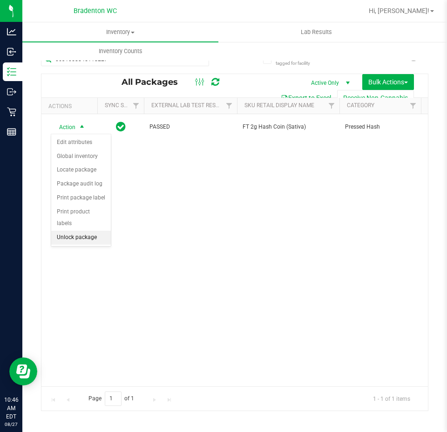
click at [78, 230] on li "Unlock package" at bounding box center [81, 237] width 60 height 14
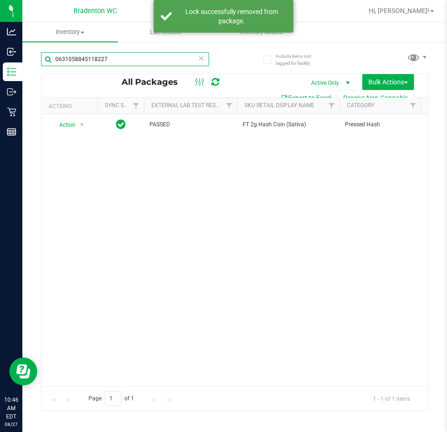
click at [110, 57] on input "0631058845118227" at bounding box center [125, 59] width 168 height 14
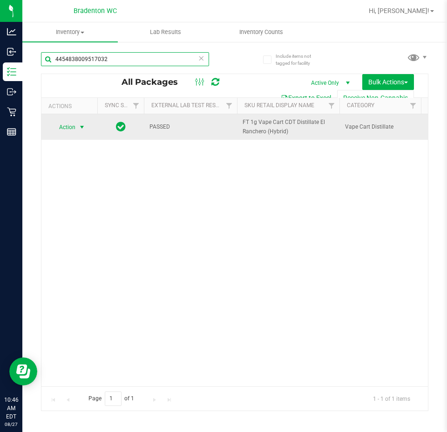
type input "4454838009517032"
click at [81, 129] on span "select" at bounding box center [81, 126] width 7 height 7
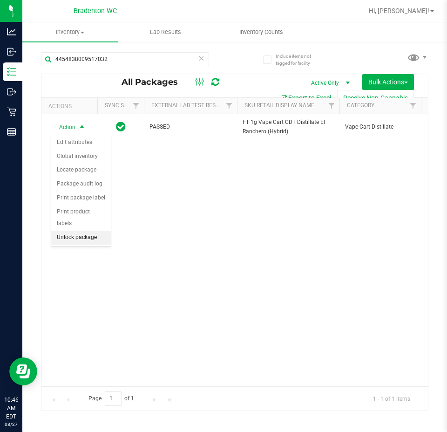
click at [90, 230] on li "Unlock package" at bounding box center [81, 237] width 60 height 14
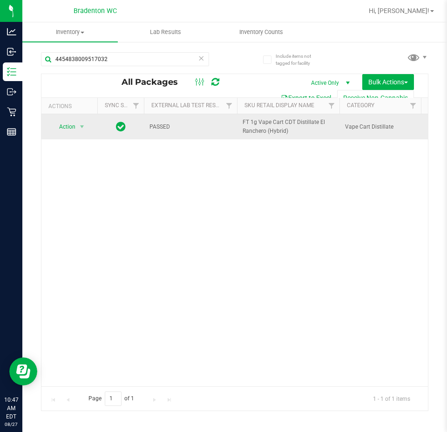
click at [56, 128] on span "Action" at bounding box center [63, 126] width 25 height 13
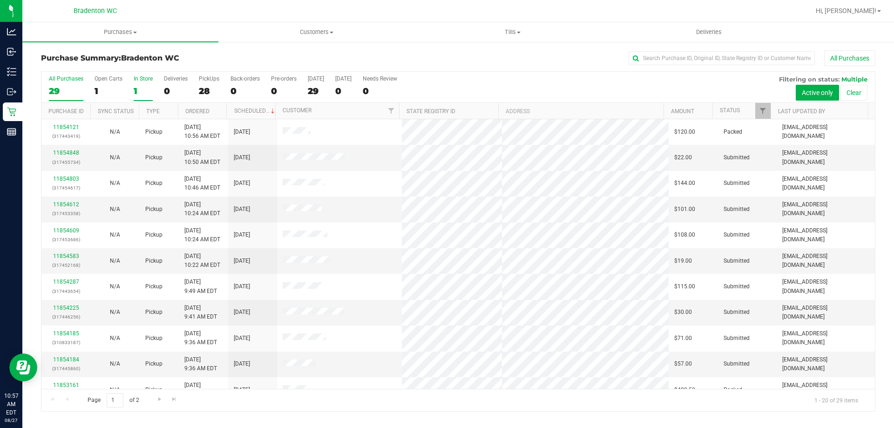
click at [143, 86] on div "1" at bounding box center [143, 91] width 19 height 11
click at [0, 0] on input "In Store 1" at bounding box center [0, 0] width 0 height 0
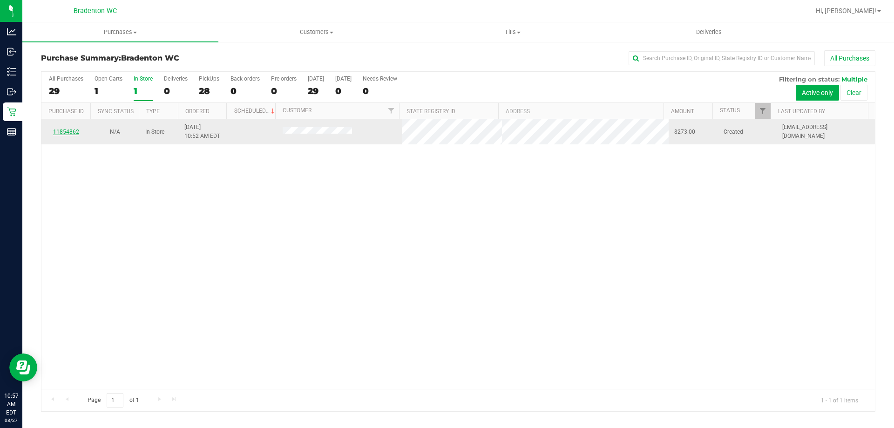
click at [72, 131] on link "11854862" at bounding box center [66, 131] width 26 height 7
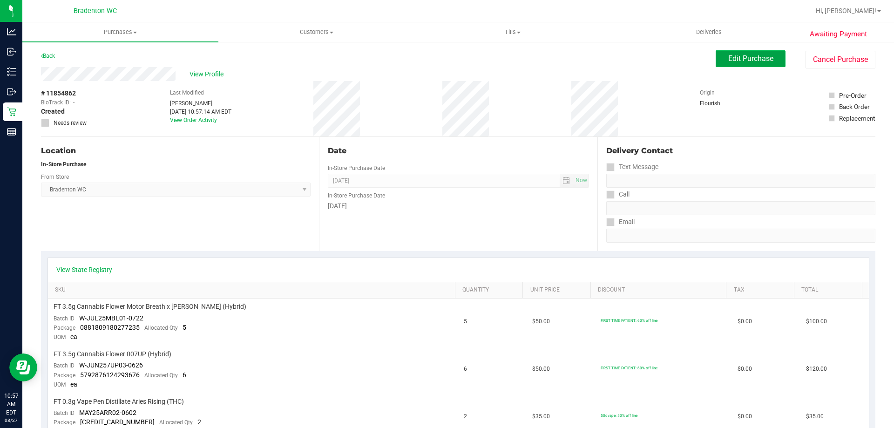
click at [742, 58] on span "Edit Purchase" at bounding box center [750, 58] width 45 height 9
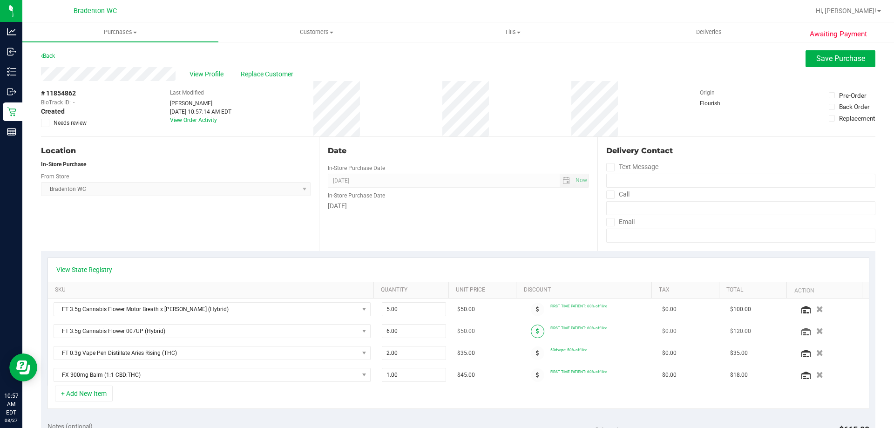
click at [531, 332] on span at bounding box center [538, 331] width 14 height 14
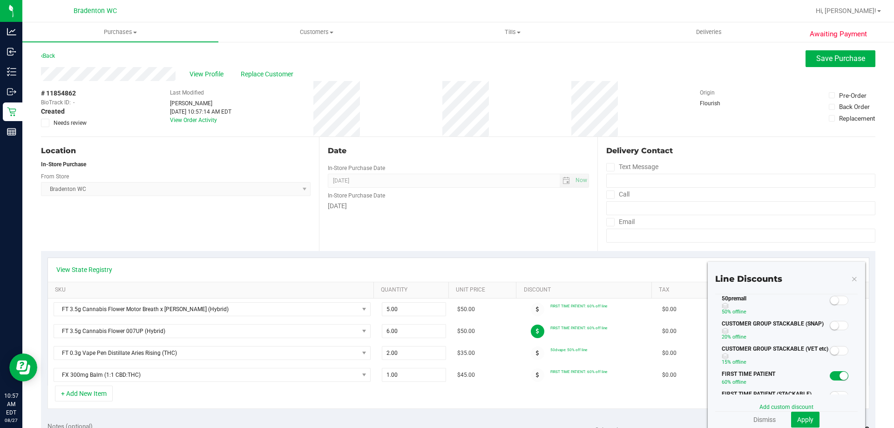
click at [831, 301] on small at bounding box center [834, 300] width 8 height 8
click at [797, 420] on span "Apply" at bounding box center [805, 419] width 16 height 7
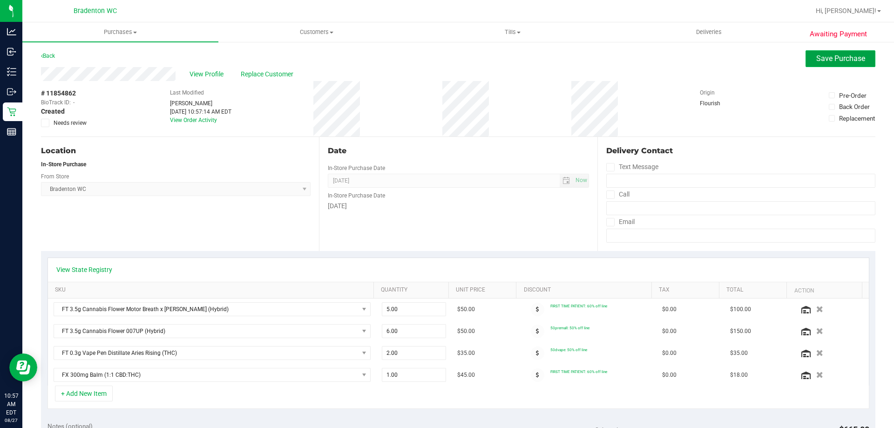
click at [816, 62] on span "Save Purchase" at bounding box center [840, 58] width 49 height 9
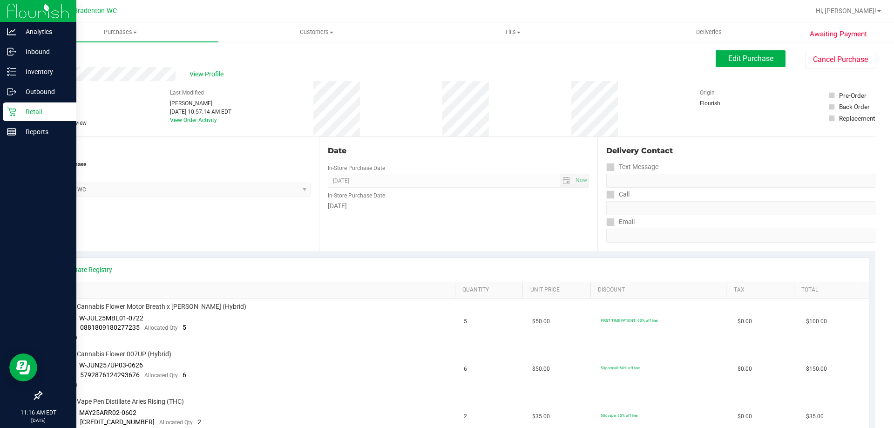
click at [7, 108] on icon at bounding box center [11, 111] width 9 height 9
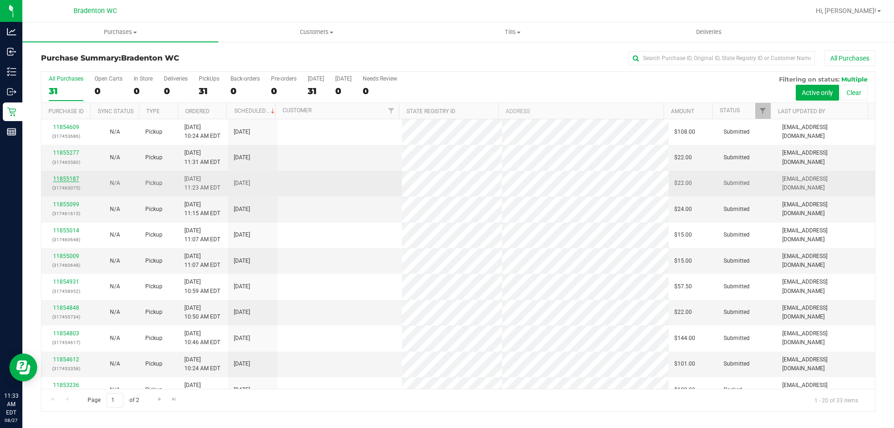
click at [66, 178] on link "11855187" at bounding box center [66, 179] width 26 height 7
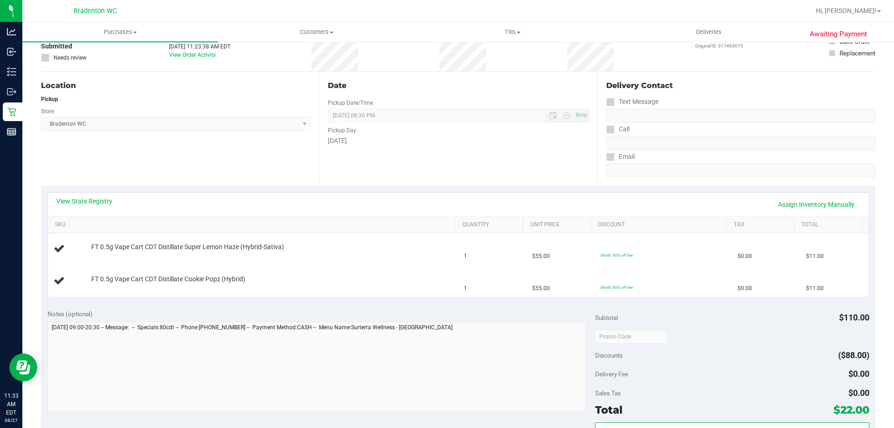
scroll to position [82, 0]
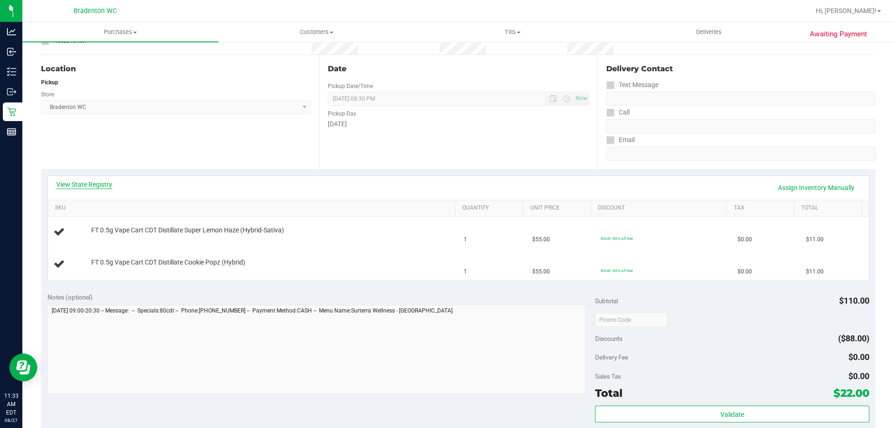
click at [87, 180] on link "View State Registry" at bounding box center [84, 184] width 56 height 9
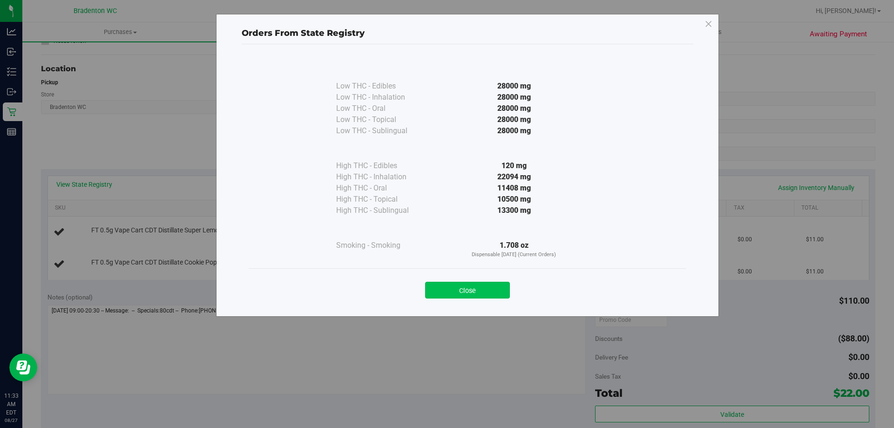
click at [468, 294] on button "Close" at bounding box center [467, 290] width 85 height 17
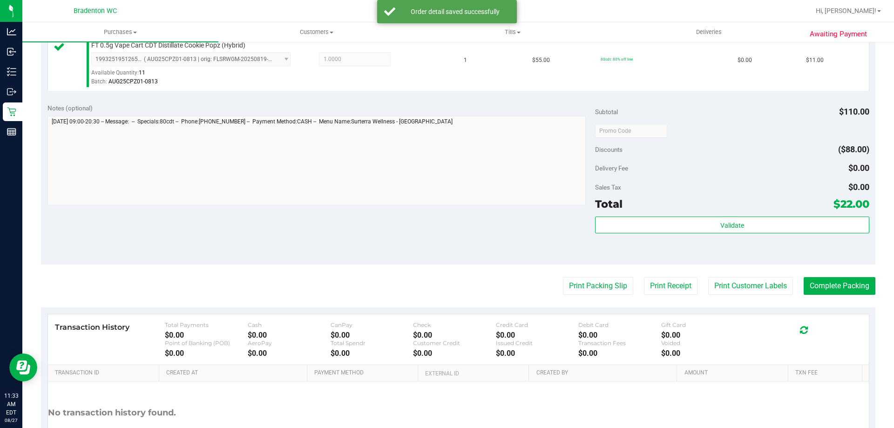
scroll to position [387, 0]
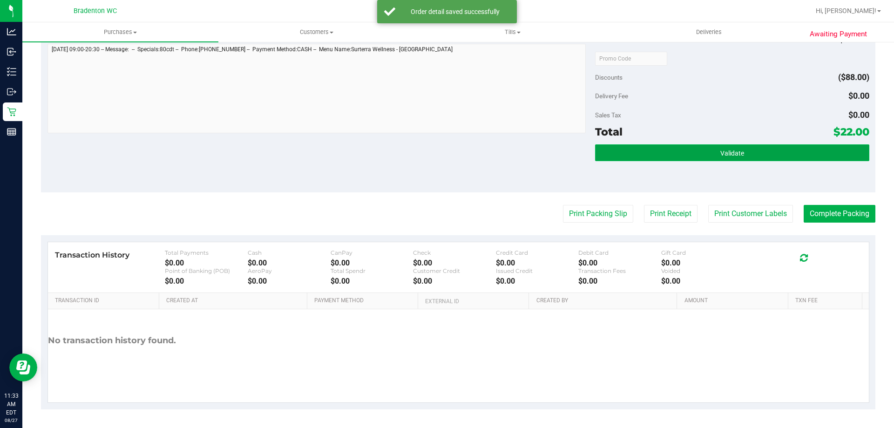
click at [720, 150] on span "Validate" at bounding box center [732, 152] width 24 height 7
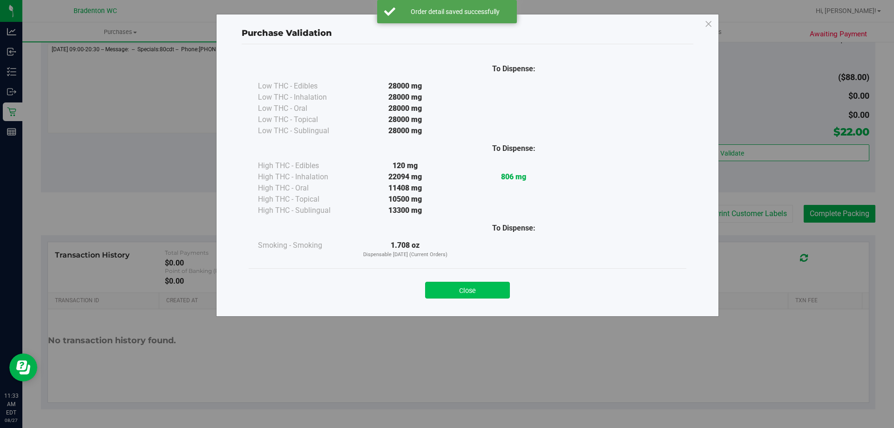
click at [463, 291] on button "Close" at bounding box center [467, 290] width 85 height 17
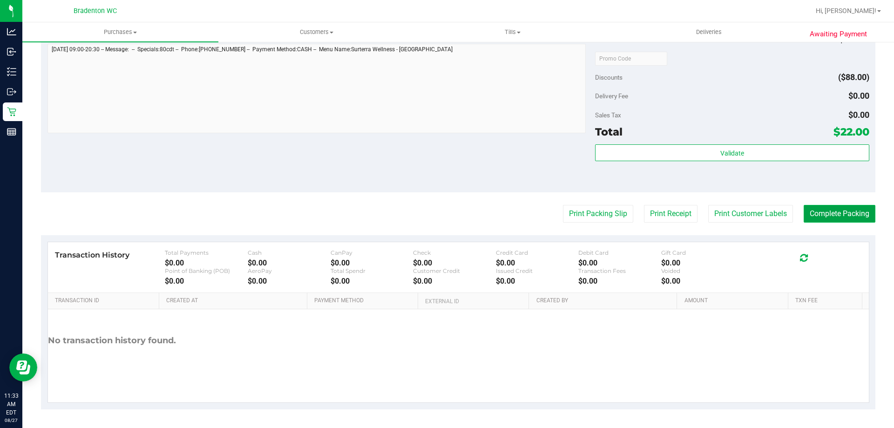
click at [843, 212] on button "Complete Packing" at bounding box center [840, 214] width 72 height 18
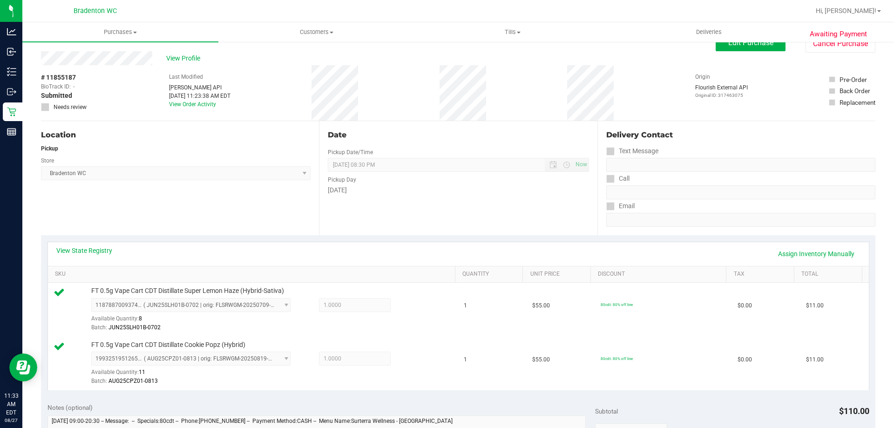
scroll to position [0, 0]
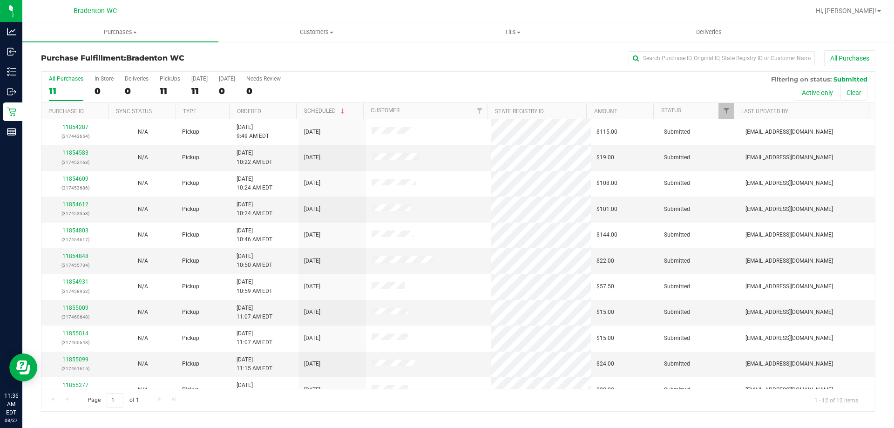
click at [283, 111] on th "Ordered" at bounding box center [262, 111] width 67 height 16
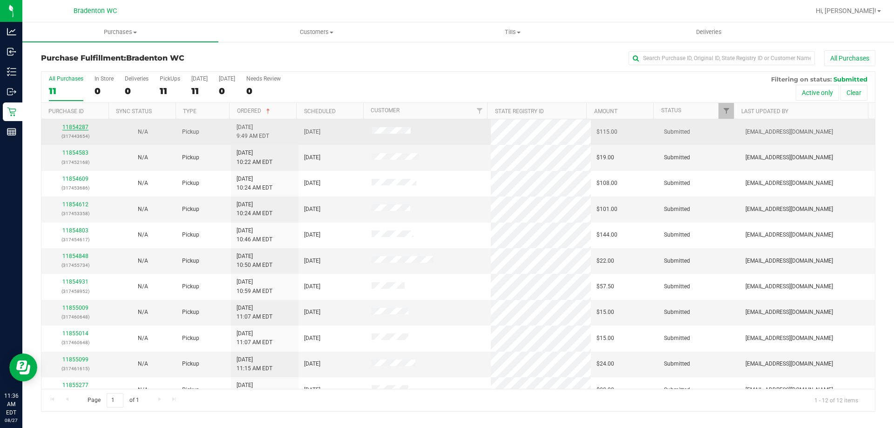
click at [78, 128] on link "11854287" at bounding box center [75, 127] width 26 height 7
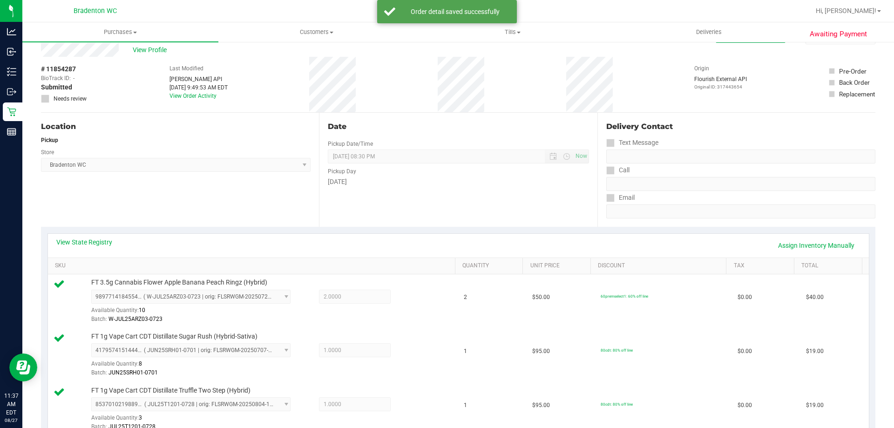
scroll to position [5, 0]
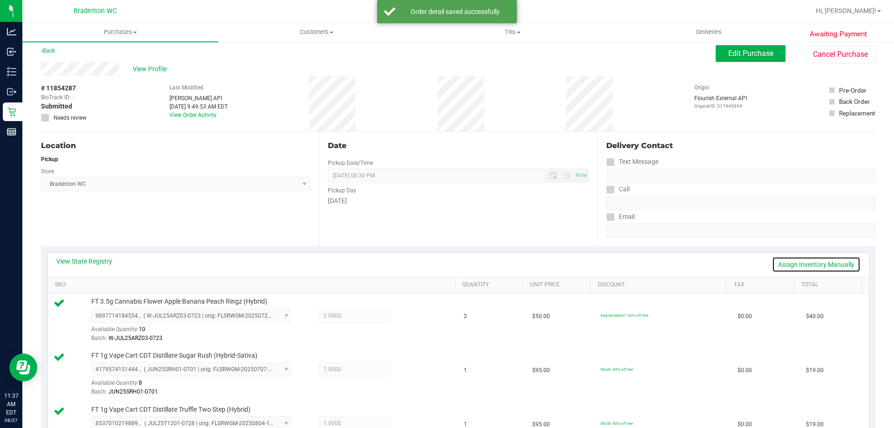
click at [798, 266] on link "Assign Inventory Manually" at bounding box center [816, 265] width 88 height 16
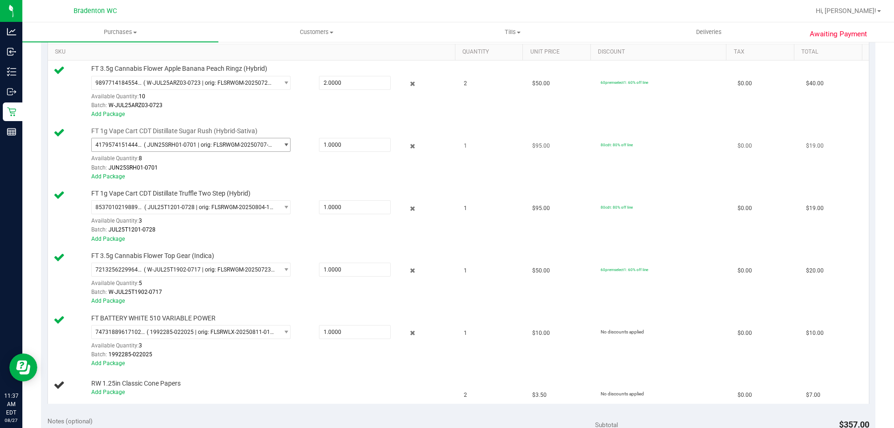
scroll to position [331, 0]
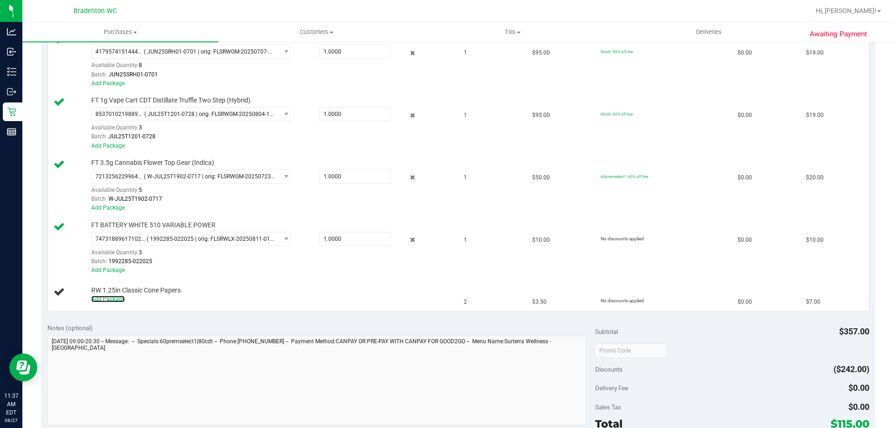
click at [106, 300] on link "Add Package" at bounding box center [108, 299] width 34 height 7
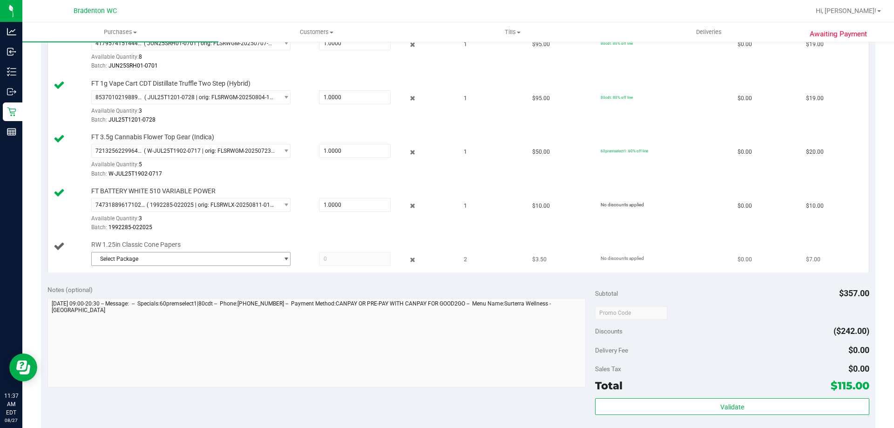
click at [237, 257] on span "Select Package" at bounding box center [185, 258] width 187 height 13
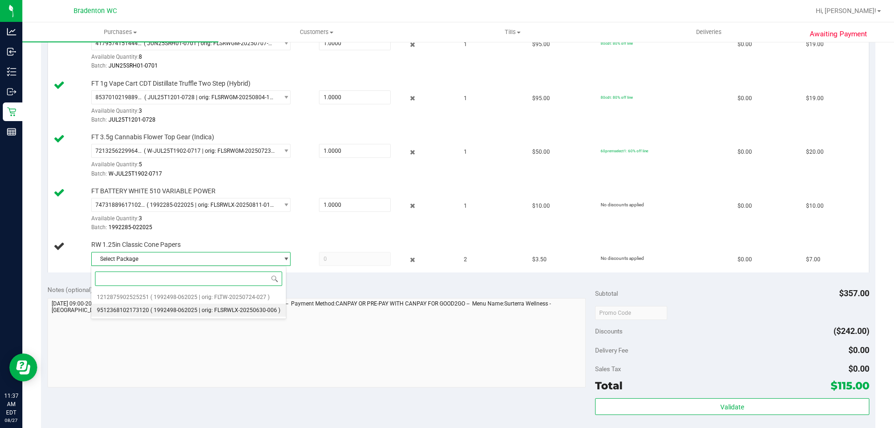
click at [207, 307] on span "( 1992498-062025 | orig: FLSRWLX-20250630-006 )" at bounding box center [215, 310] width 130 height 7
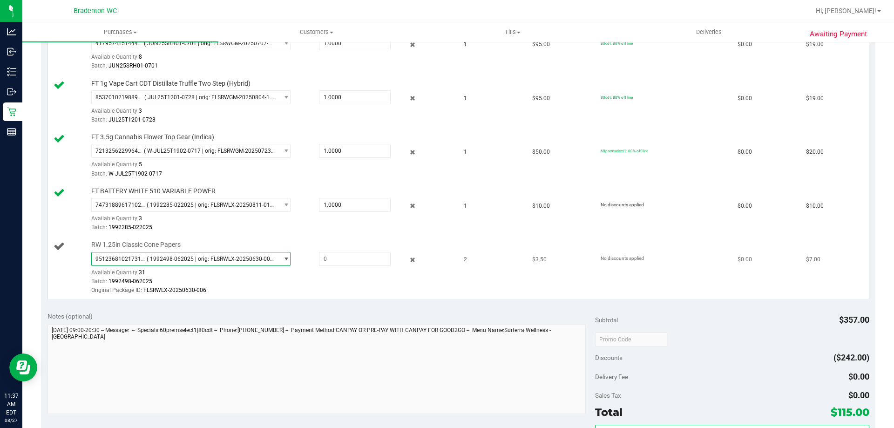
click at [216, 260] on span "( 1992498-062025 | orig: FLSRWLX-20250630-006 )" at bounding box center [211, 259] width 128 height 7
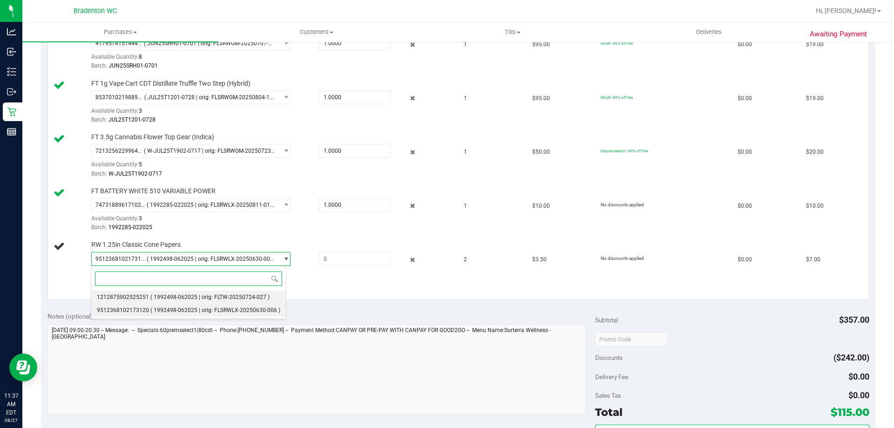
click at [227, 291] on li "1212875902525251 ( 1992498-062025 | orig: FLTW-20250724-027 )" at bounding box center [188, 297] width 195 height 13
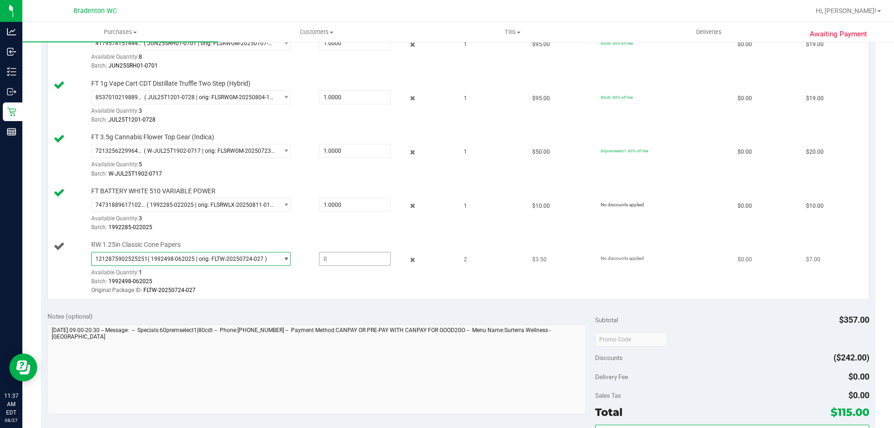
click at [324, 258] on span at bounding box center [355, 259] width 72 height 14
type input "1"
type input "1.0000"
click at [198, 280] on div "Batch: 1992498-062025" at bounding box center [270, 281] width 359 height 9
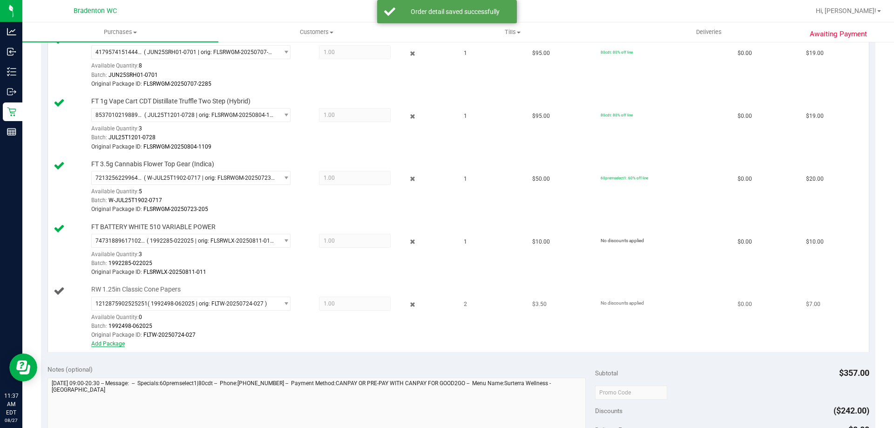
click at [113, 346] on link "Add Package" at bounding box center [108, 343] width 34 height 7
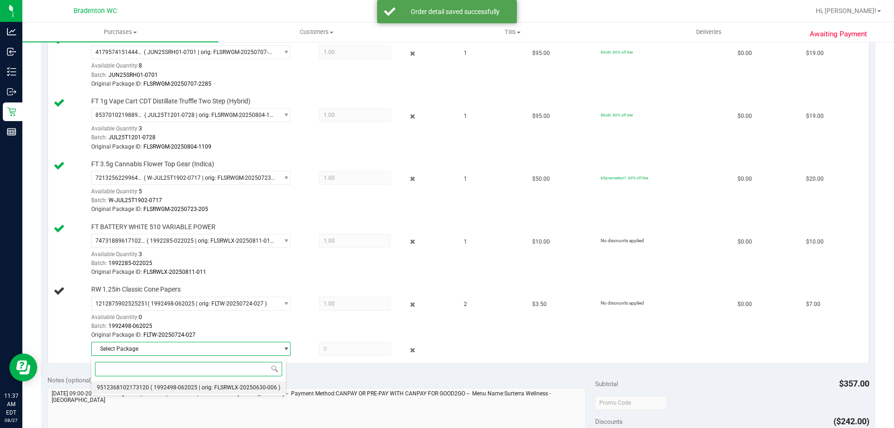
click at [150, 388] on span "( 1992498-062025 | orig: FLSRWLX-20250630-006 )" at bounding box center [215, 387] width 130 height 7
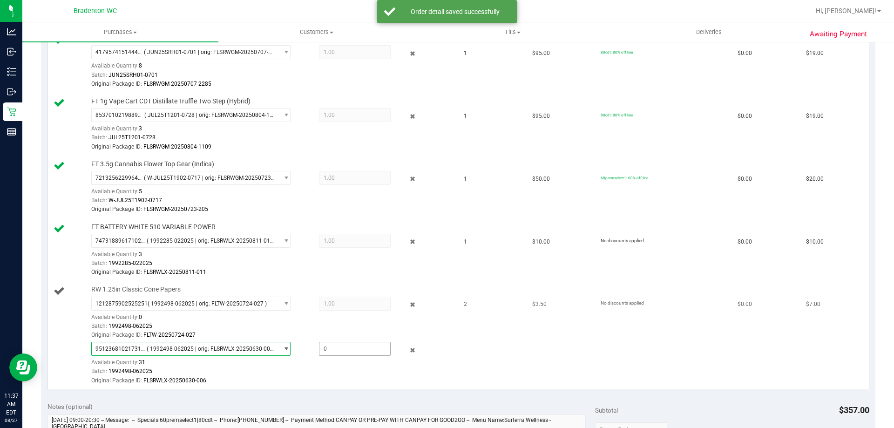
click at [323, 351] on span at bounding box center [355, 349] width 72 height 14
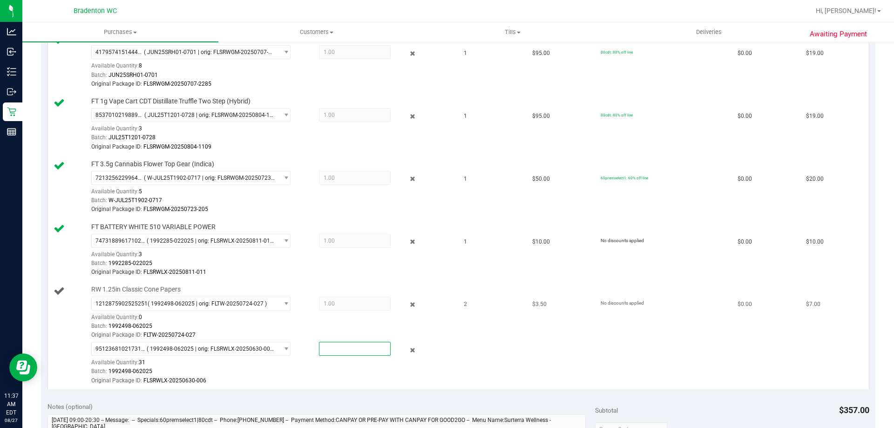
type input "1"
type input "1.0000"
click at [381, 367] on div "Batch: 1992498-062025" at bounding box center [270, 371] width 359 height 9
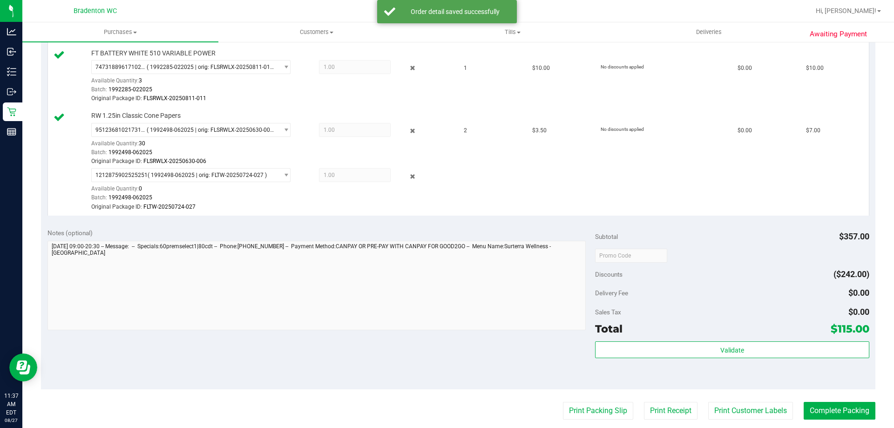
scroll to position [605, 0]
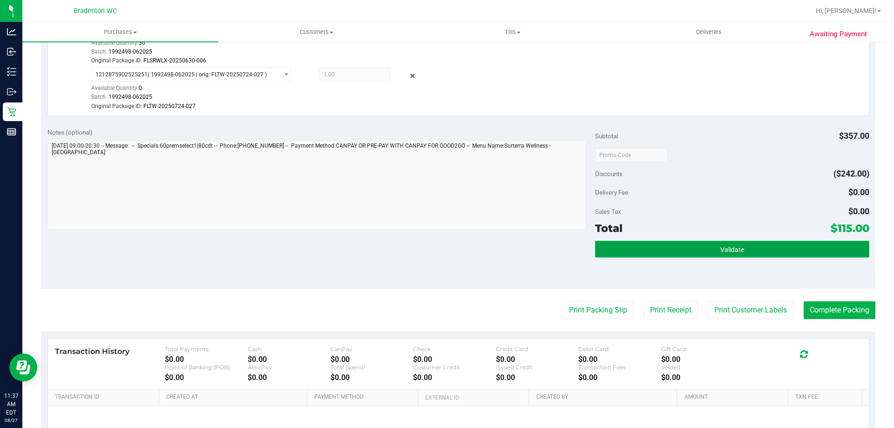
click at [662, 250] on button "Validate" at bounding box center [732, 249] width 274 height 17
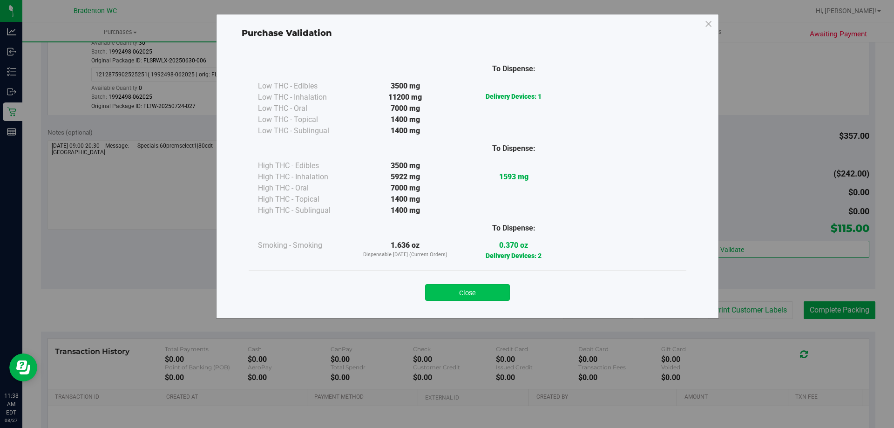
click at [475, 289] on button "Close" at bounding box center [467, 292] width 85 height 17
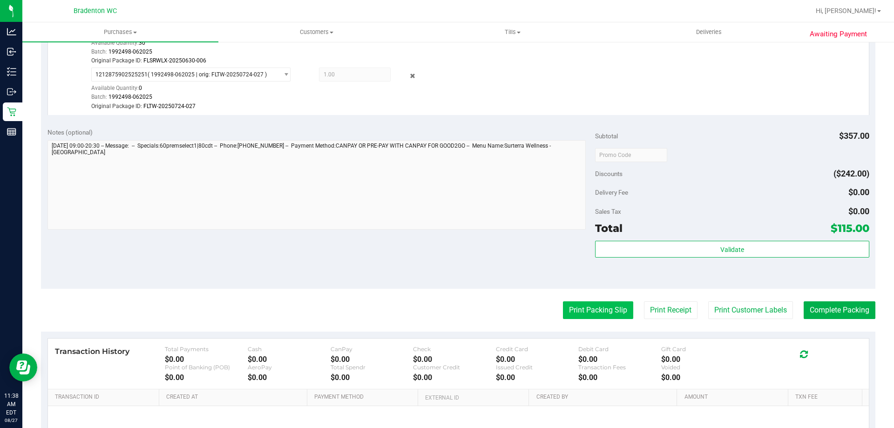
click at [578, 307] on button "Print Packing Slip" at bounding box center [598, 310] width 70 height 18
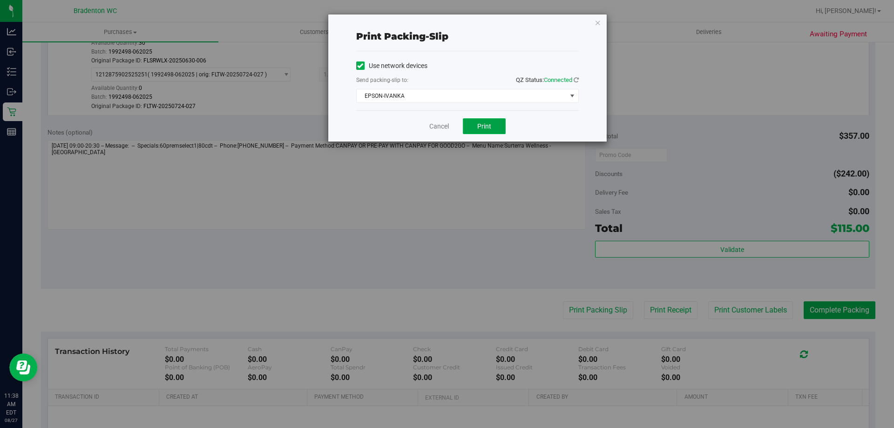
click at [497, 129] on button "Print" at bounding box center [484, 126] width 43 height 16
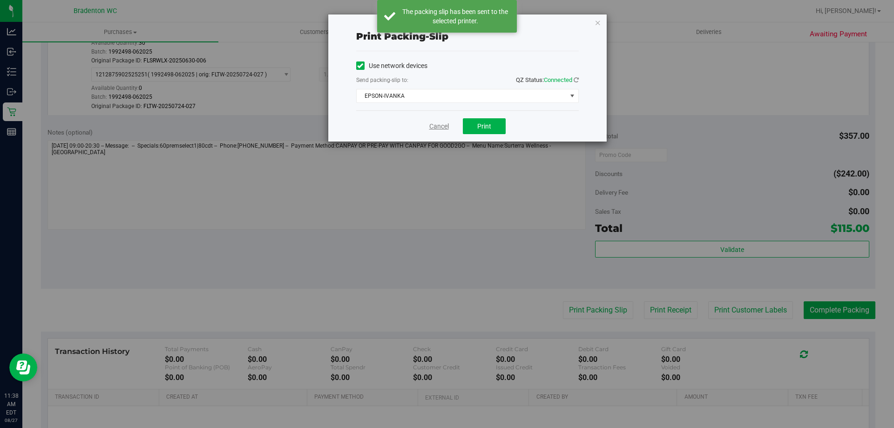
click at [437, 124] on link "Cancel" at bounding box center [439, 127] width 20 height 10
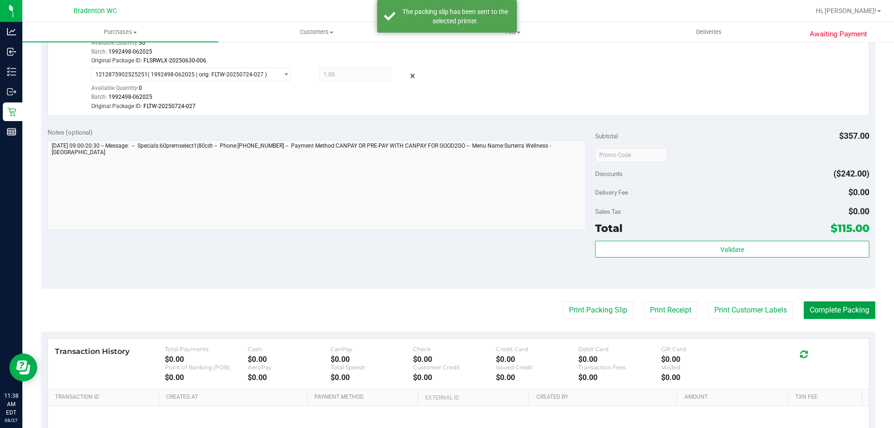
click at [828, 309] on button "Complete Packing" at bounding box center [840, 310] width 72 height 18
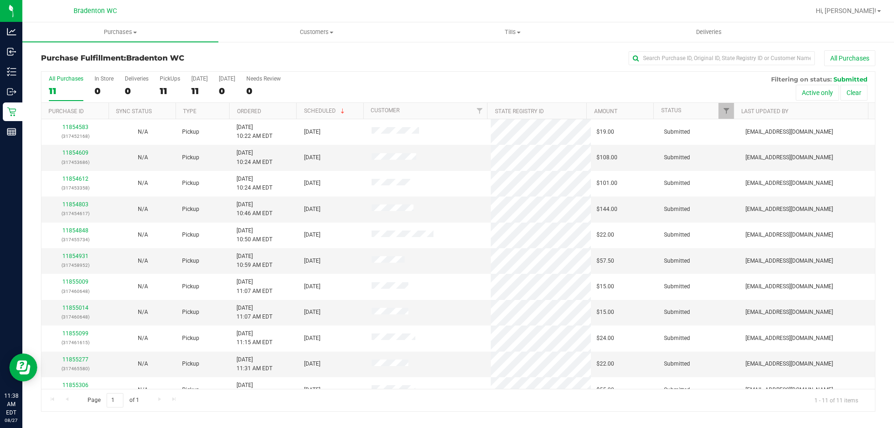
click at [275, 107] on th "Ordered" at bounding box center [262, 111] width 67 height 16
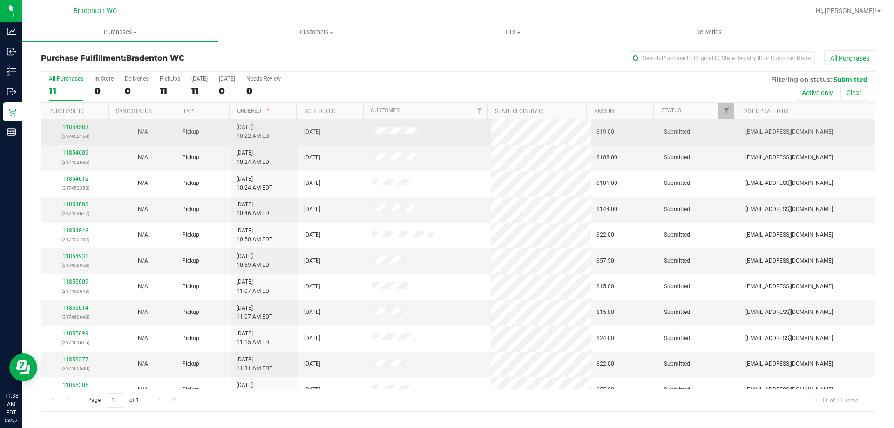
click at [77, 128] on link "11854583" at bounding box center [75, 127] width 26 height 7
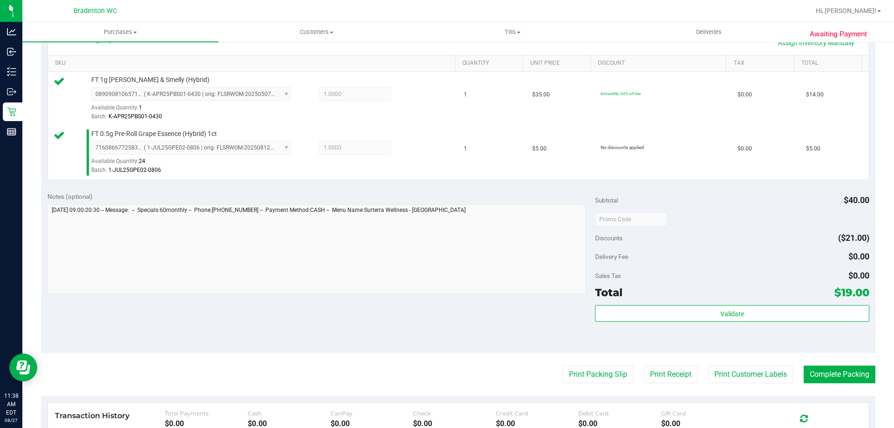
scroll to position [237, 0]
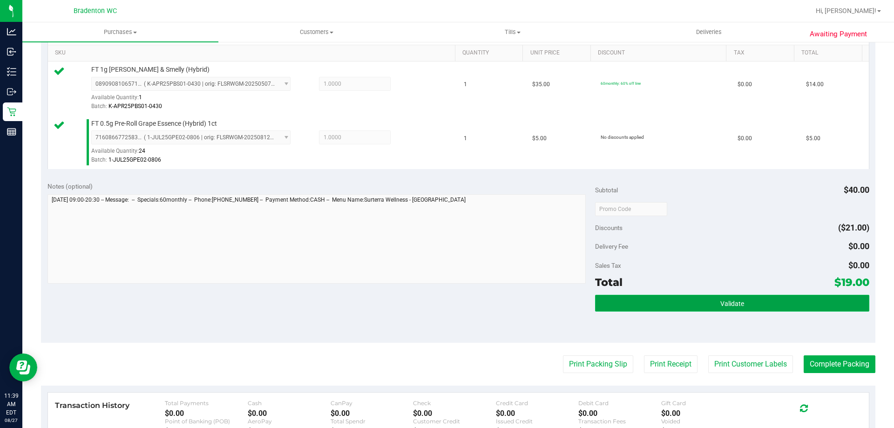
click at [676, 298] on button "Validate" at bounding box center [732, 303] width 274 height 17
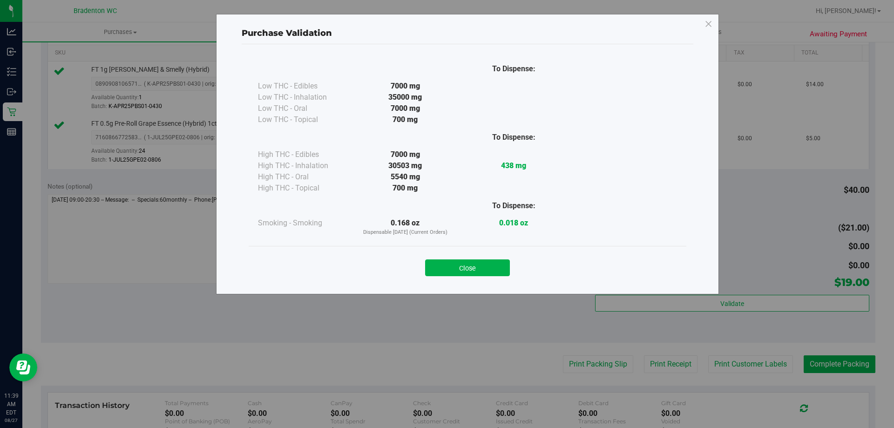
click at [582, 369] on div "Purchase Validation To Dispense: Low THC - Edibles 7000 mg" at bounding box center [450, 214] width 901 height 428
click at [469, 269] on button "Close" at bounding box center [467, 267] width 85 height 17
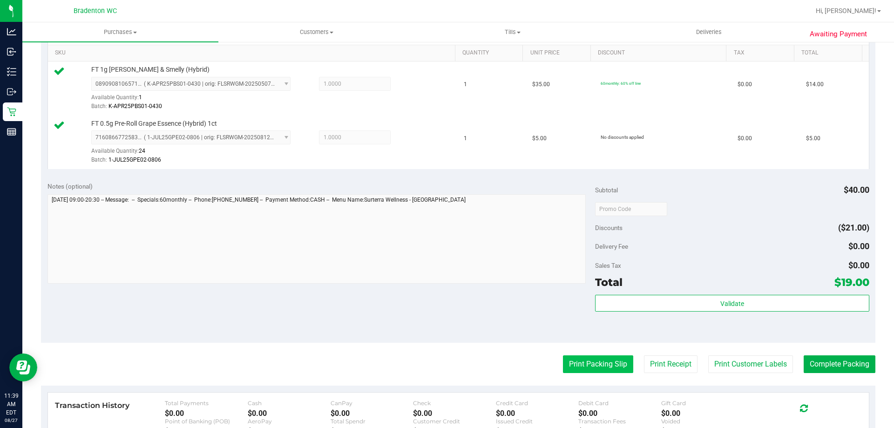
click at [588, 363] on button "Print Packing Slip" at bounding box center [598, 364] width 70 height 18
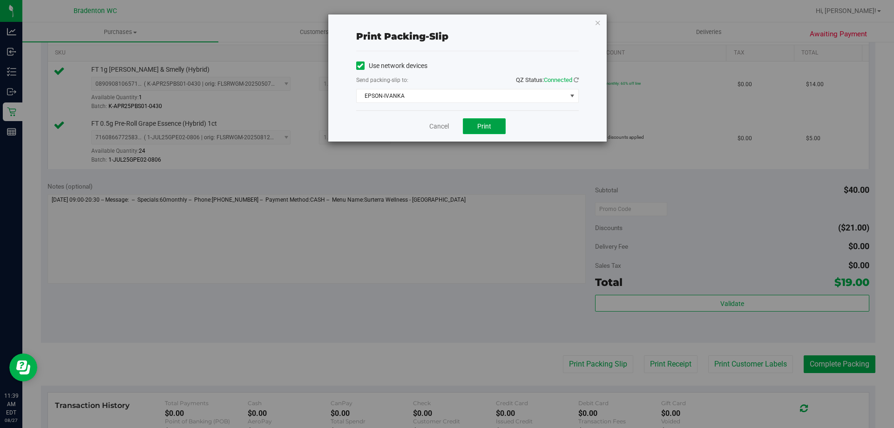
click at [478, 131] on button "Print" at bounding box center [484, 126] width 43 height 16
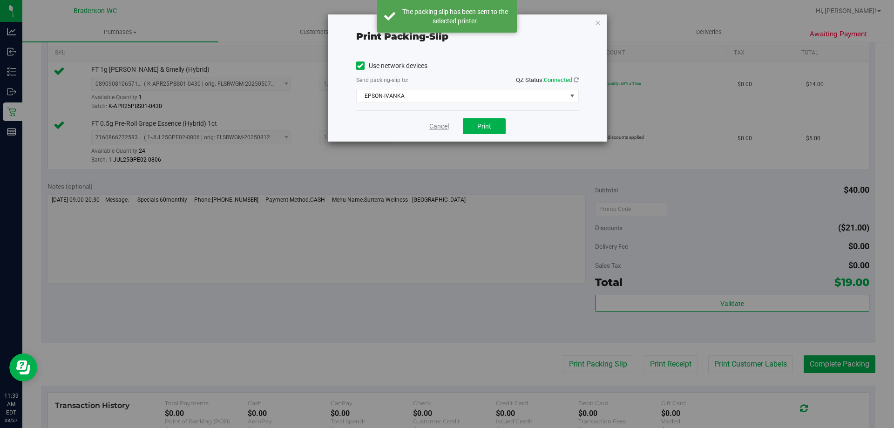
click at [437, 128] on link "Cancel" at bounding box center [439, 127] width 20 height 10
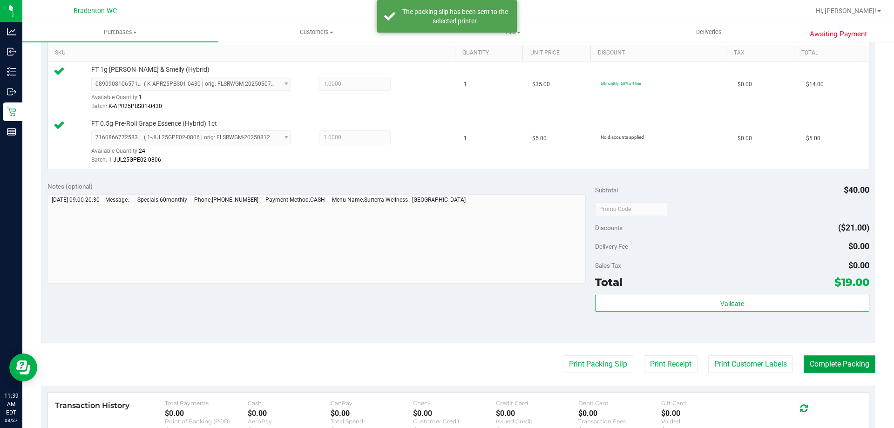
click at [811, 365] on button "Complete Packing" at bounding box center [840, 364] width 72 height 18
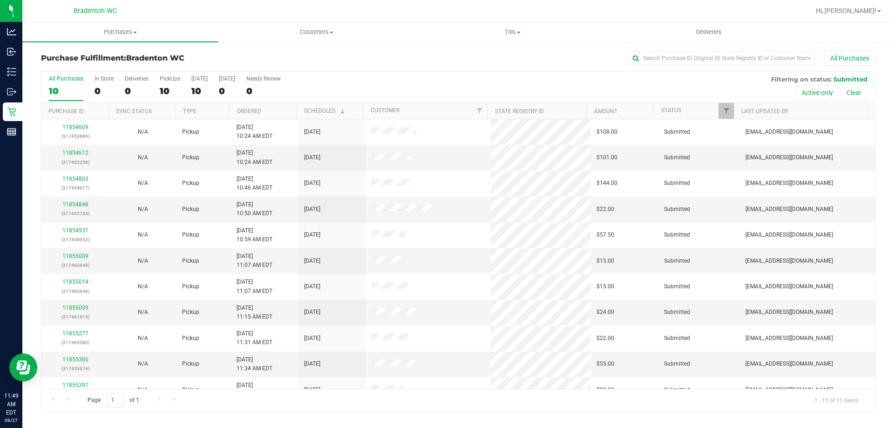
click at [267, 111] on th "Ordered" at bounding box center [262, 111] width 67 height 16
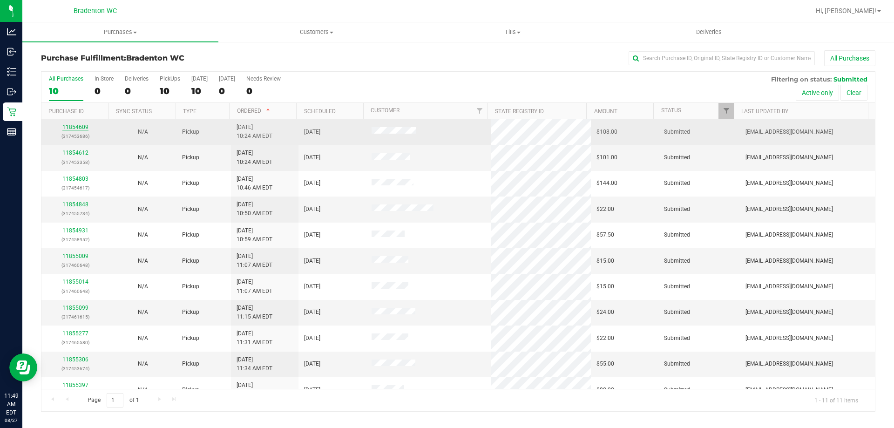
click at [72, 127] on link "11854609" at bounding box center [75, 127] width 26 height 7
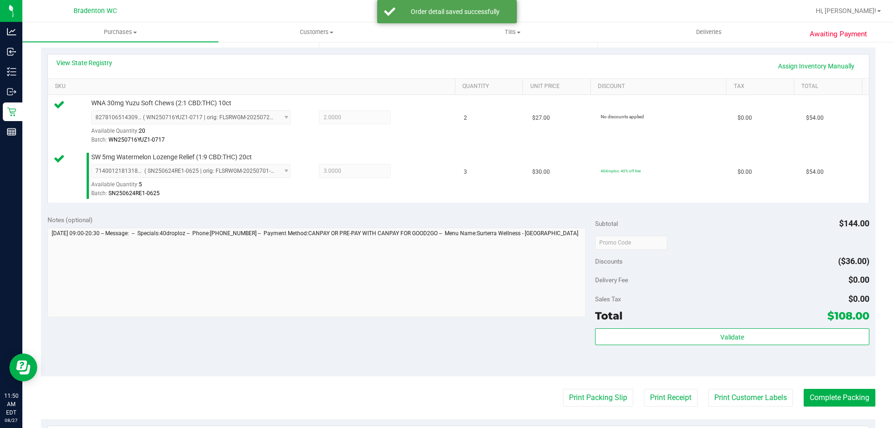
scroll to position [205, 0]
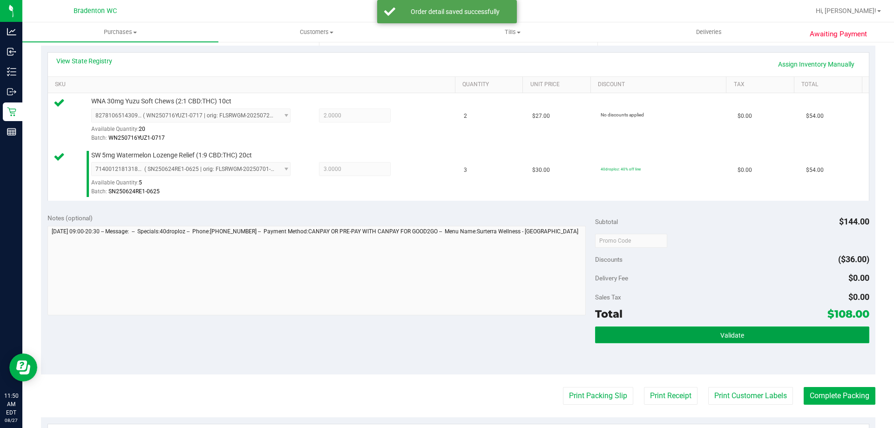
click at [642, 341] on button "Validate" at bounding box center [732, 334] width 274 height 17
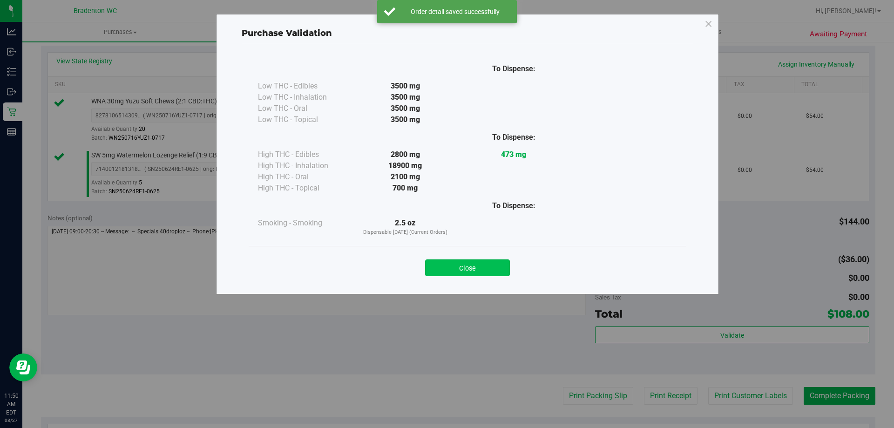
click at [489, 269] on button "Close" at bounding box center [467, 267] width 85 height 17
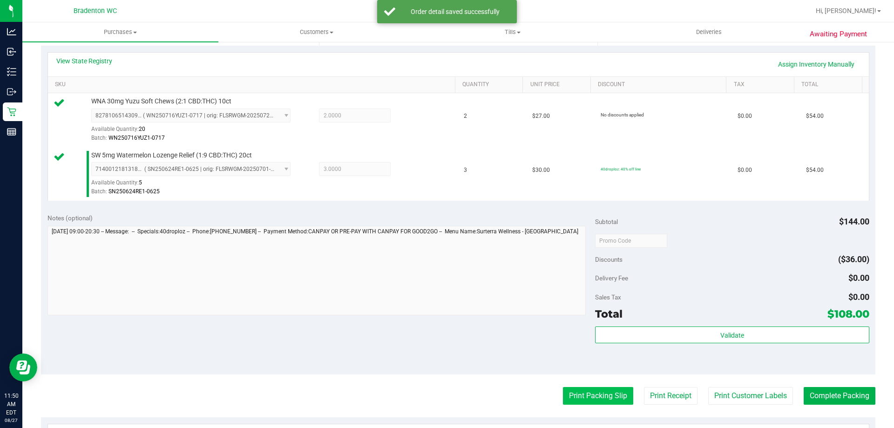
click at [587, 401] on button "Print Packing Slip" at bounding box center [598, 396] width 70 height 18
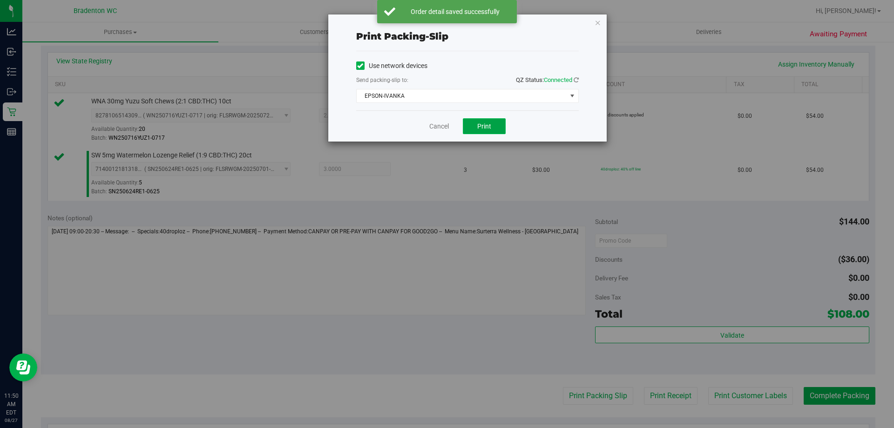
click at [489, 127] on span "Print" at bounding box center [484, 125] width 14 height 7
click at [440, 129] on link "Cancel" at bounding box center [439, 127] width 20 height 10
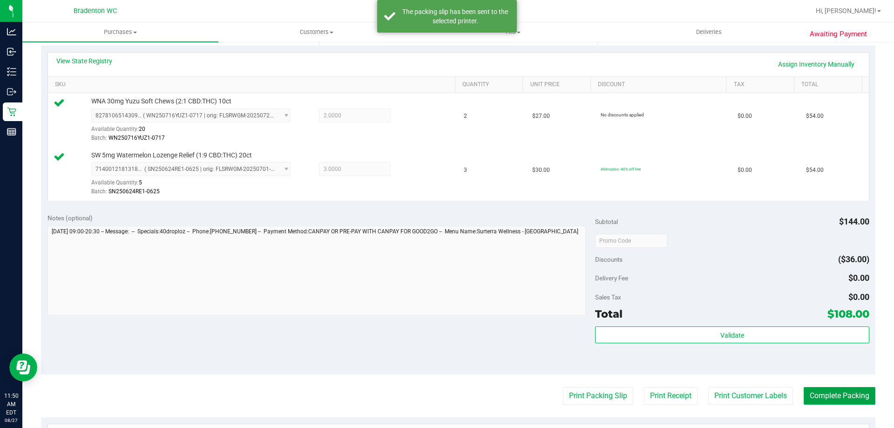
click at [822, 392] on button "Complete Packing" at bounding box center [840, 396] width 72 height 18
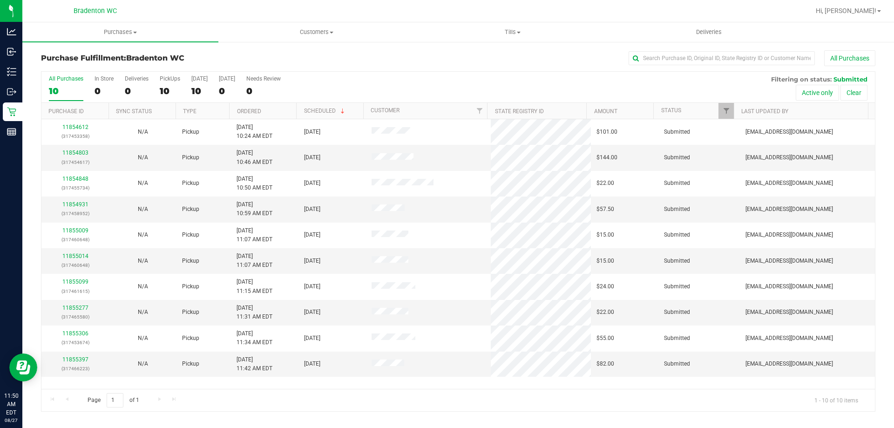
click at [270, 110] on th "Ordered" at bounding box center [262, 111] width 67 height 16
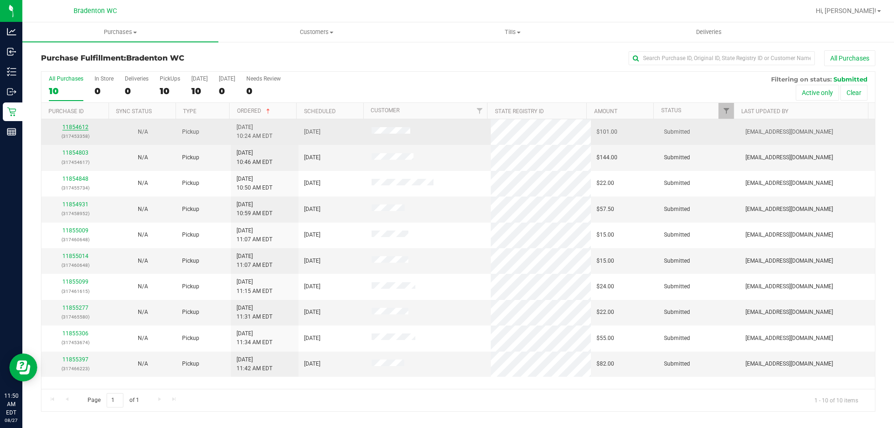
click at [78, 129] on link "11854612" at bounding box center [75, 127] width 26 height 7
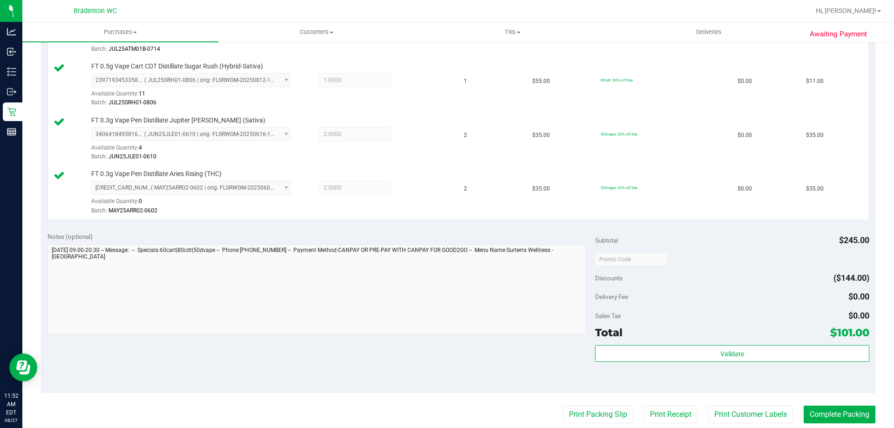
scroll to position [297, 0]
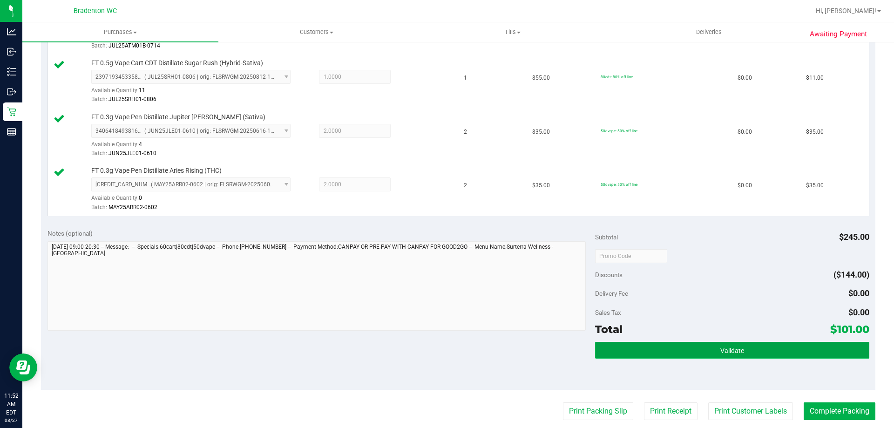
click at [662, 352] on button "Validate" at bounding box center [732, 350] width 274 height 17
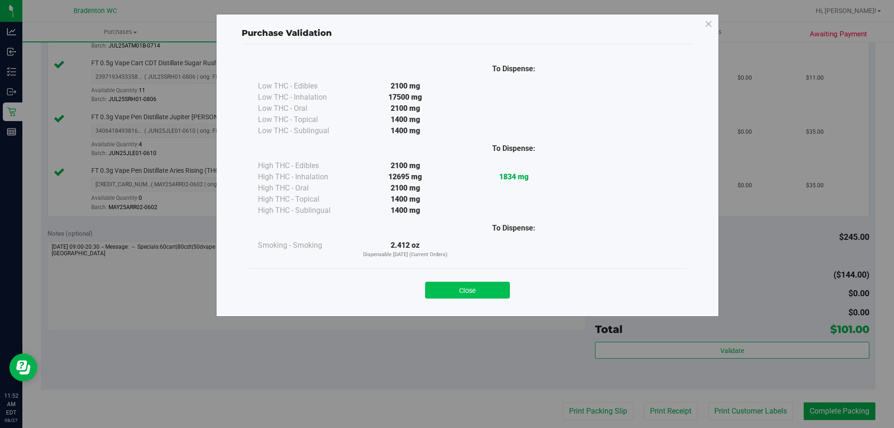
click at [472, 285] on button "Close" at bounding box center [467, 290] width 85 height 17
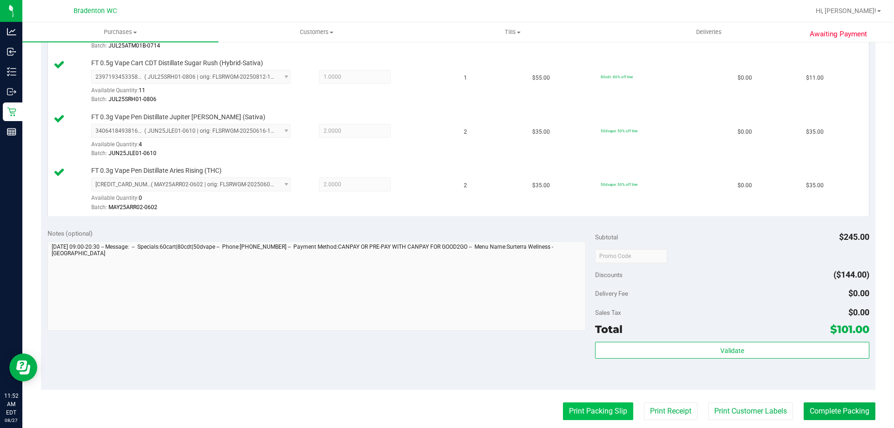
click at [581, 406] on button "Print Packing Slip" at bounding box center [598, 411] width 70 height 18
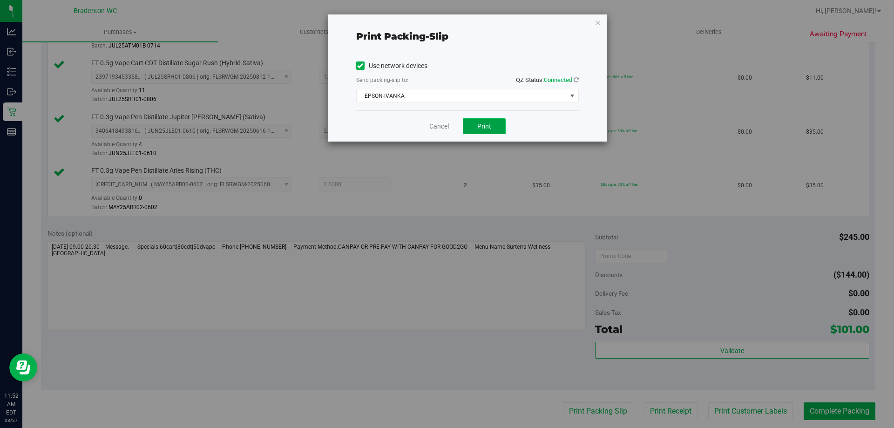
click at [480, 120] on button "Print" at bounding box center [484, 126] width 43 height 16
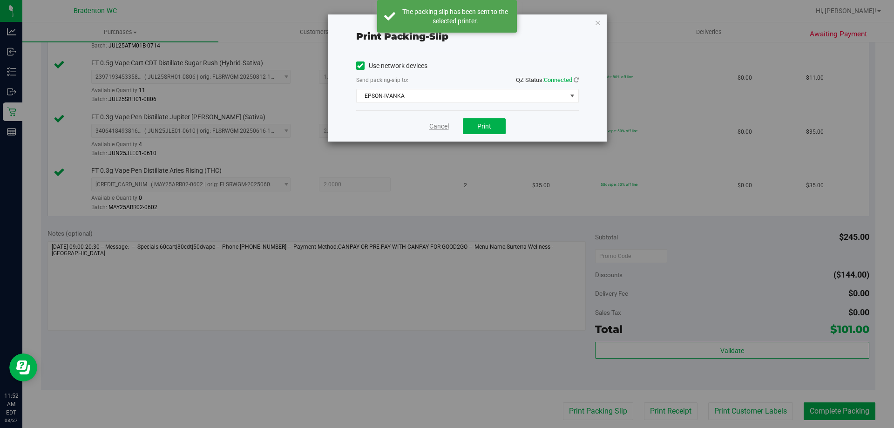
click at [439, 122] on link "Cancel" at bounding box center [439, 127] width 20 height 10
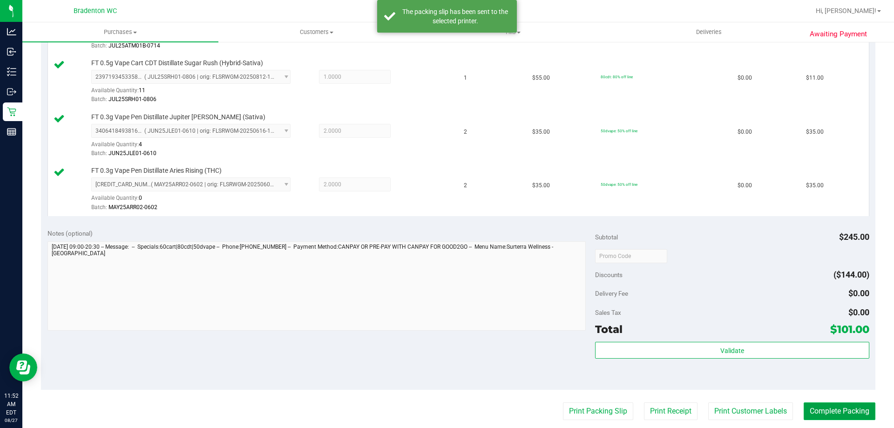
click at [829, 405] on button "Complete Packing" at bounding box center [840, 411] width 72 height 18
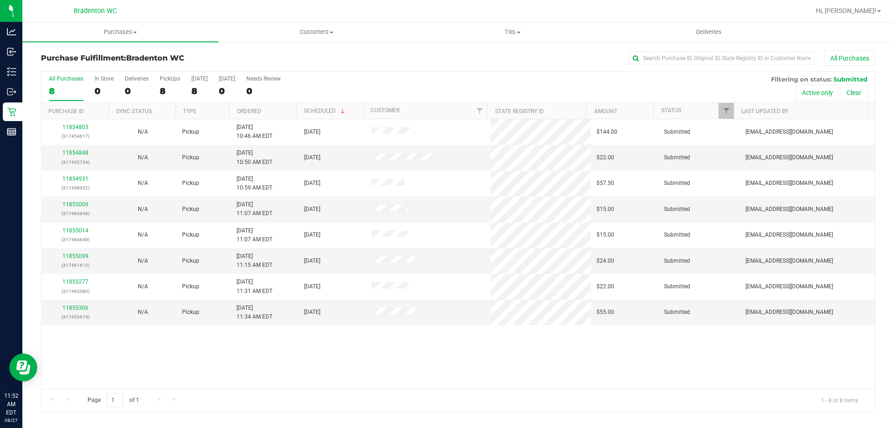
click at [279, 106] on th "Ordered" at bounding box center [262, 111] width 67 height 16
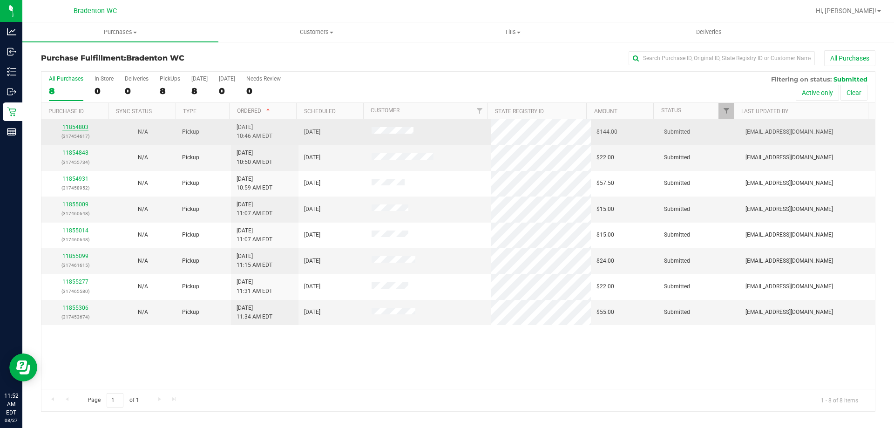
click at [77, 127] on link "11854803" at bounding box center [75, 127] width 26 height 7
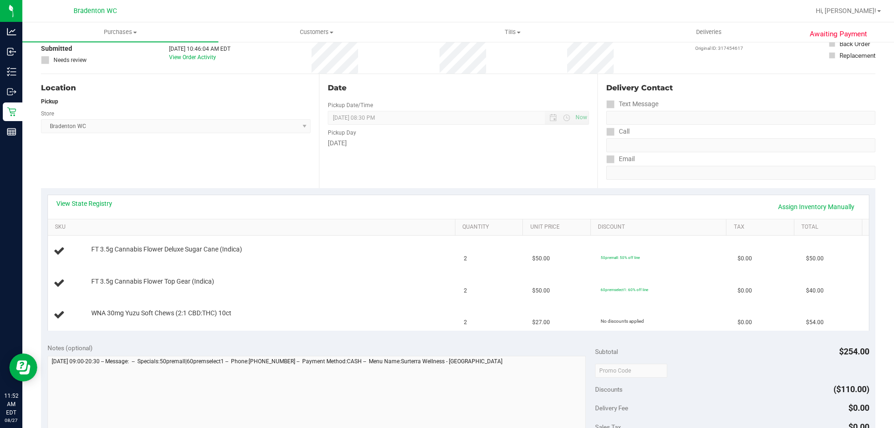
scroll to position [71, 0]
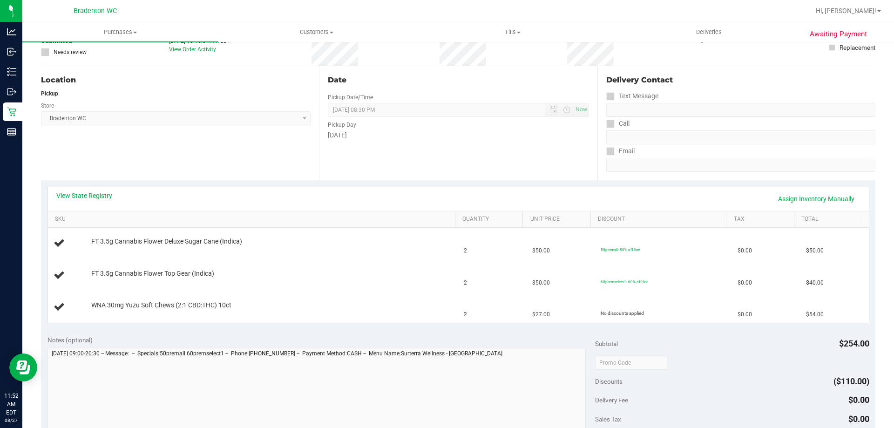
click at [102, 196] on link "View State Registry" at bounding box center [84, 195] width 56 height 9
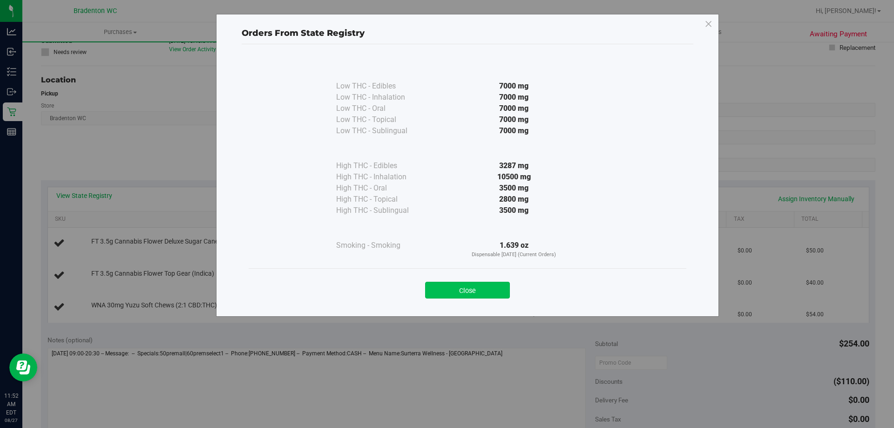
click at [467, 289] on button "Close" at bounding box center [467, 290] width 85 height 17
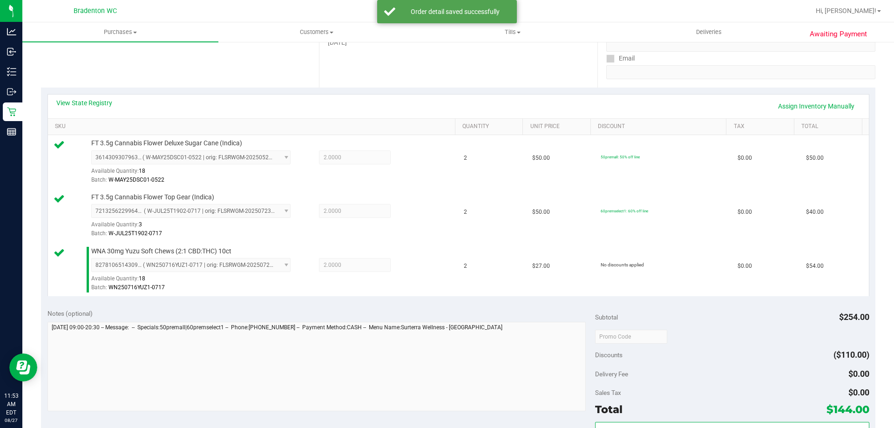
scroll to position [221, 0]
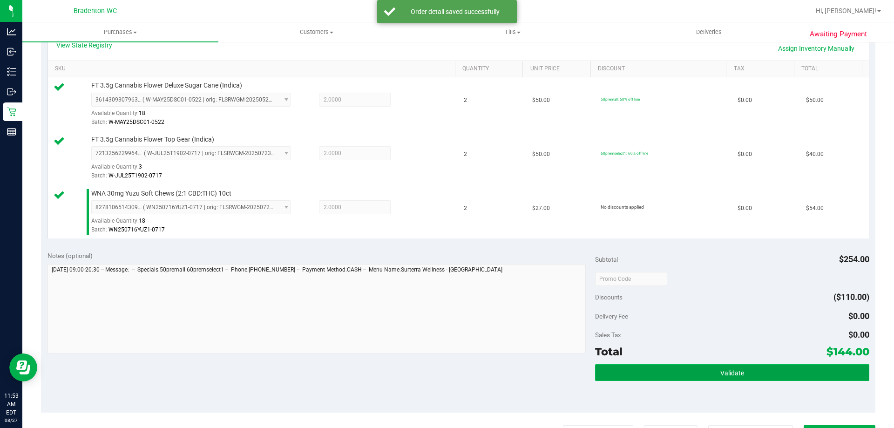
click at [664, 379] on button "Validate" at bounding box center [732, 372] width 274 height 17
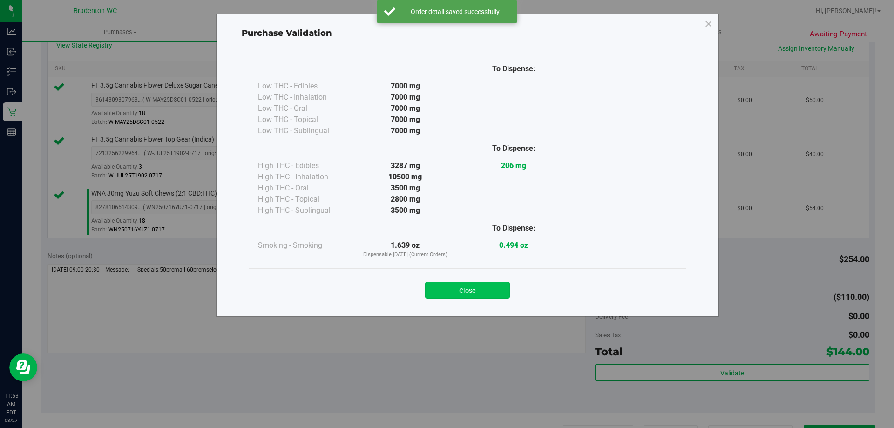
click at [448, 291] on button "Close" at bounding box center [467, 290] width 85 height 17
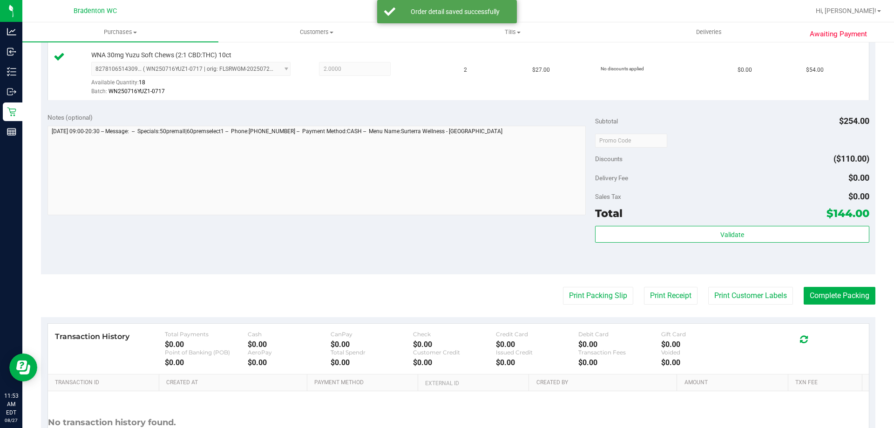
scroll to position [374, 0]
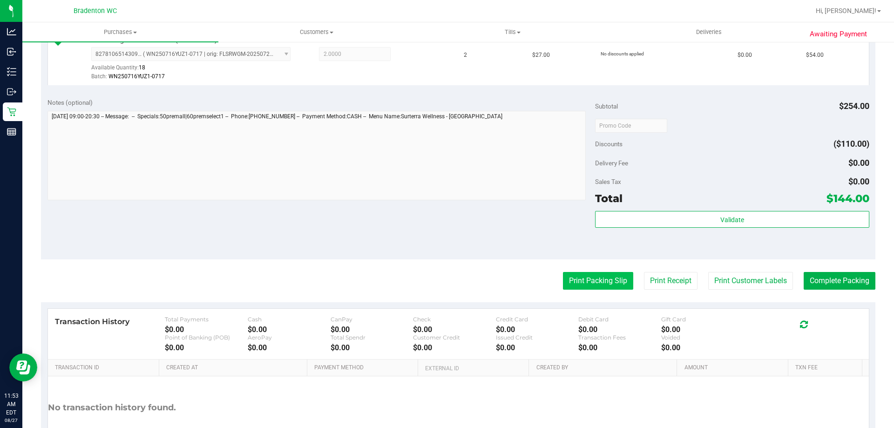
click at [595, 287] on button "Print Packing Slip" at bounding box center [598, 281] width 70 height 18
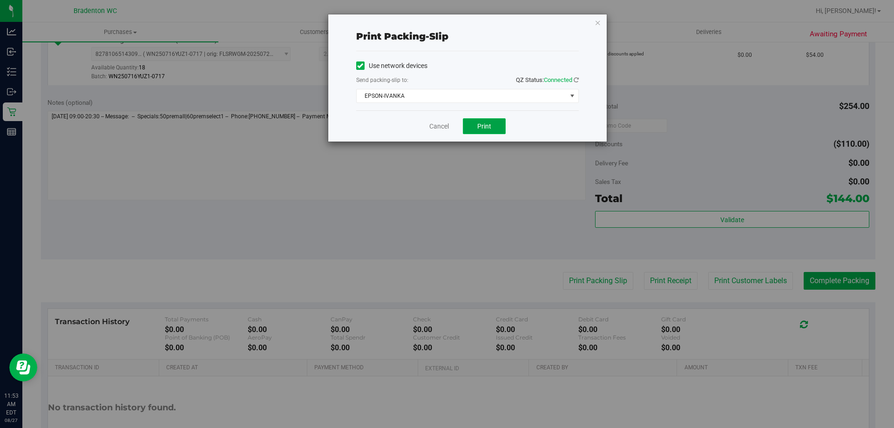
click at [482, 125] on span "Print" at bounding box center [484, 125] width 14 height 7
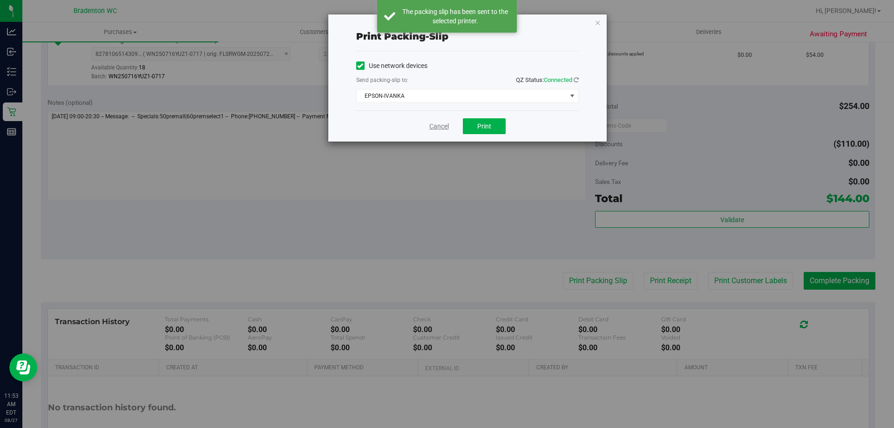
click at [444, 122] on link "Cancel" at bounding box center [439, 127] width 20 height 10
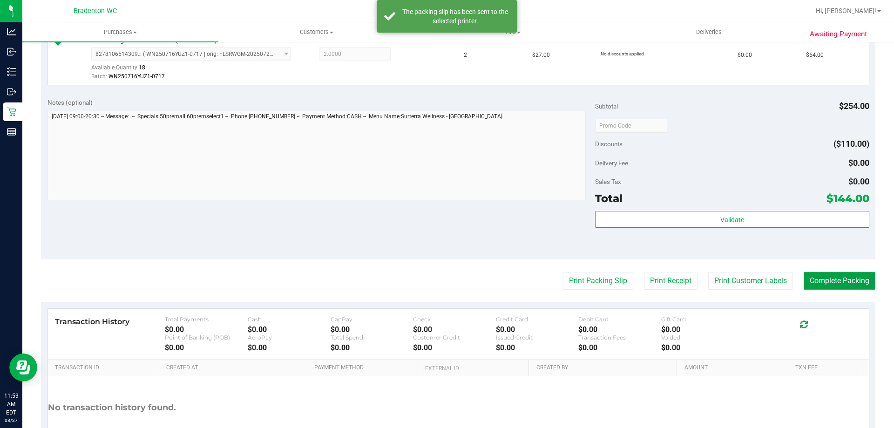
click at [834, 285] on button "Complete Packing" at bounding box center [840, 281] width 72 height 18
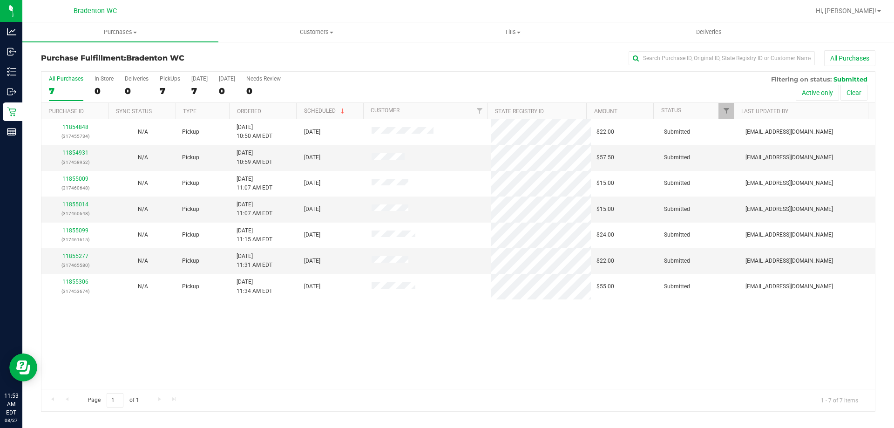
click at [275, 105] on th "Ordered" at bounding box center [262, 111] width 67 height 16
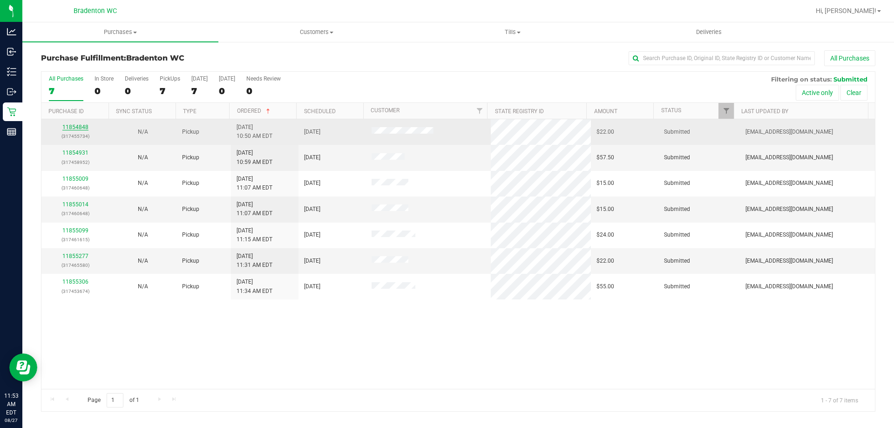
click at [74, 127] on link "11854848" at bounding box center [75, 127] width 26 height 7
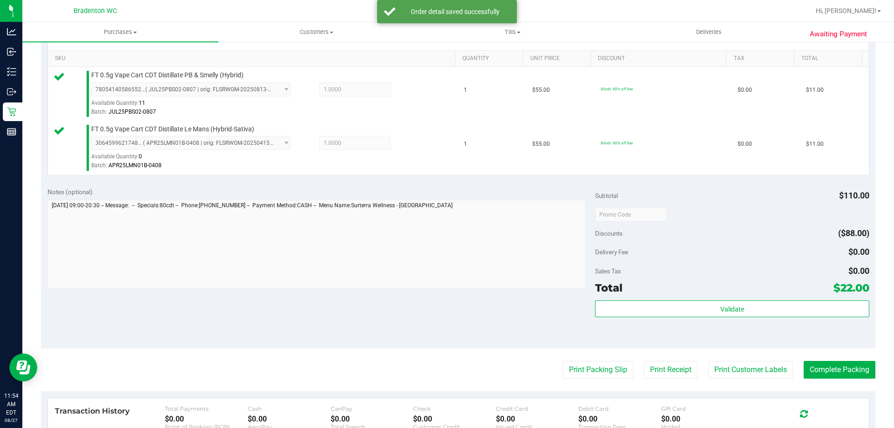
scroll to position [232, 0]
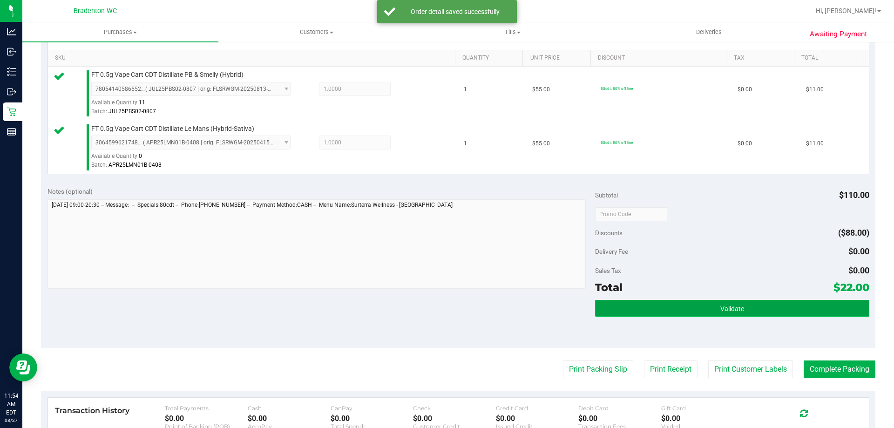
click at [657, 306] on button "Validate" at bounding box center [732, 308] width 274 height 17
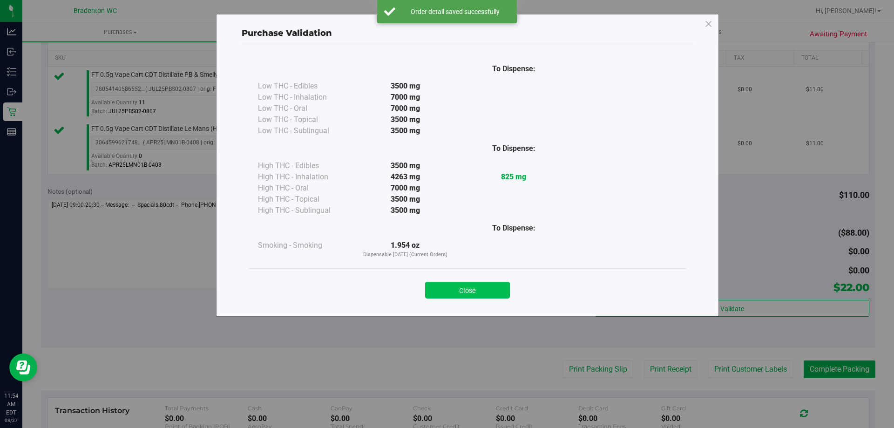
click at [450, 284] on button "Close" at bounding box center [467, 290] width 85 height 17
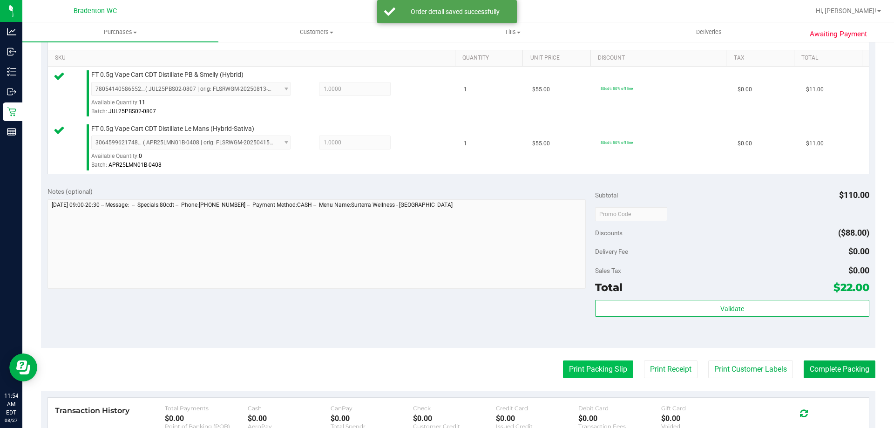
click at [575, 365] on button "Print Packing Slip" at bounding box center [598, 369] width 70 height 18
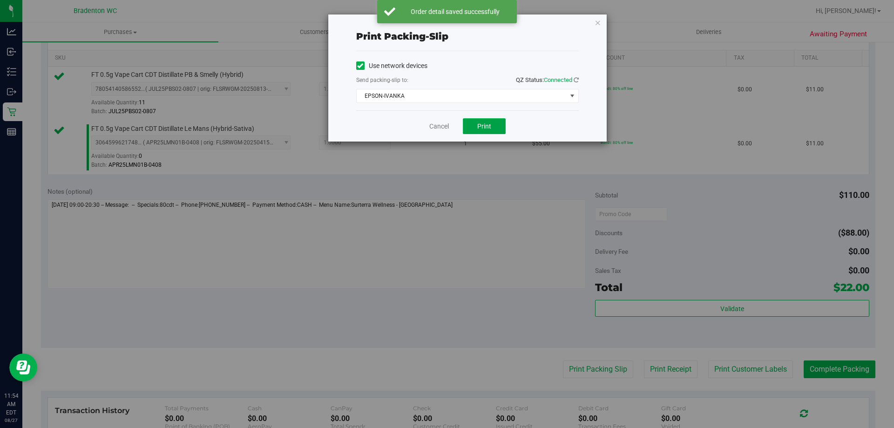
click at [486, 123] on span "Print" at bounding box center [484, 125] width 14 height 7
click at [442, 123] on link "Cancel" at bounding box center [439, 127] width 20 height 10
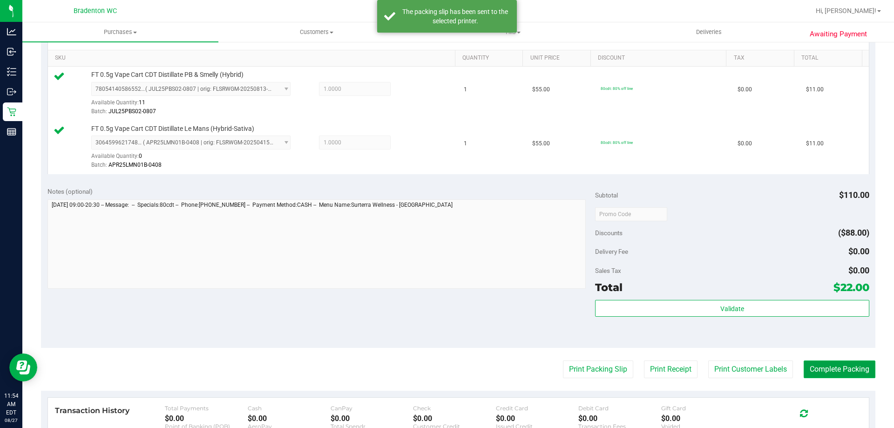
click at [823, 364] on button "Complete Packing" at bounding box center [840, 369] width 72 height 18
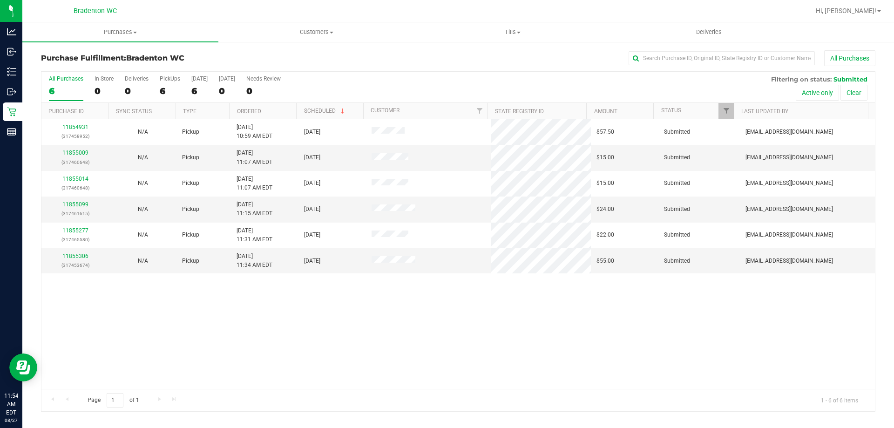
click at [270, 106] on th "Ordered" at bounding box center [262, 111] width 67 height 16
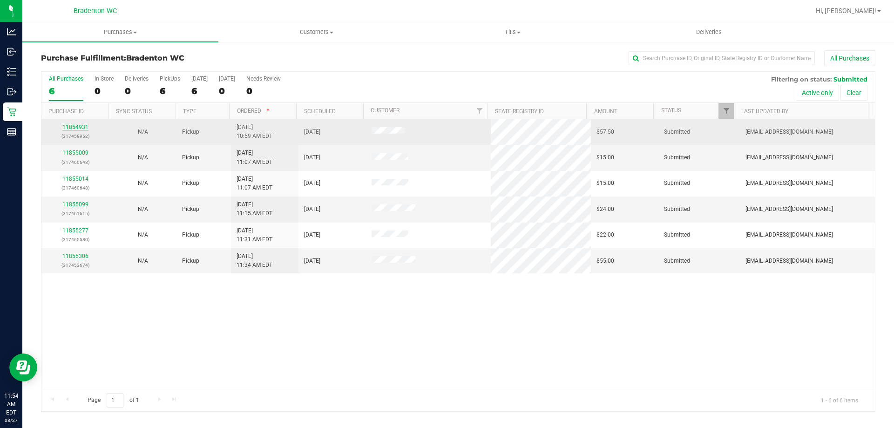
click at [76, 129] on link "11854931" at bounding box center [75, 127] width 26 height 7
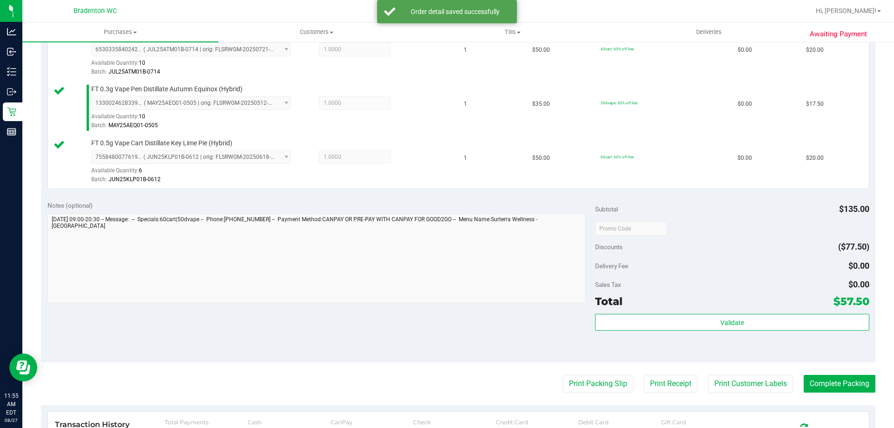
scroll to position [273, 0]
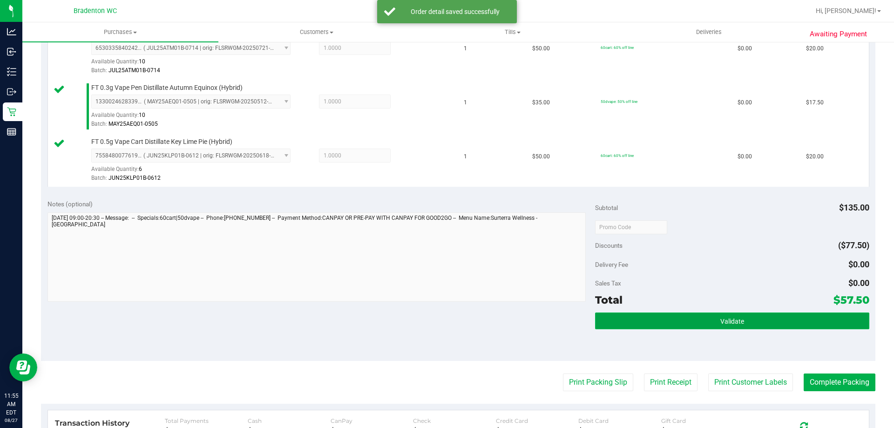
click at [664, 327] on button "Validate" at bounding box center [732, 320] width 274 height 17
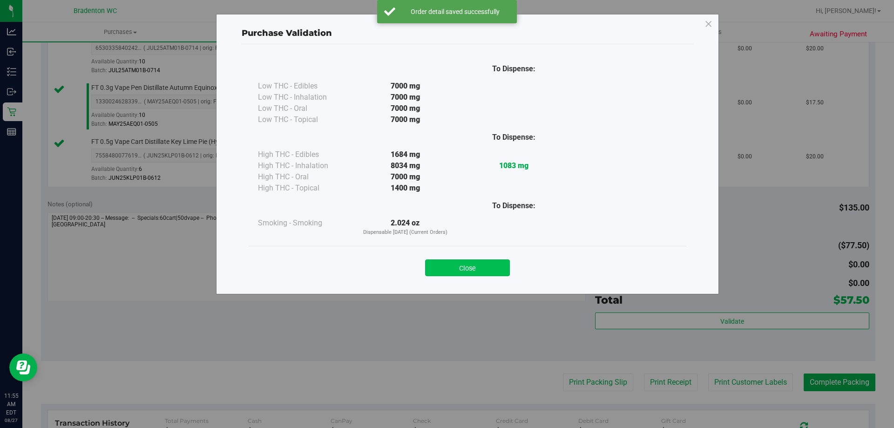
click at [490, 272] on button "Close" at bounding box center [467, 267] width 85 height 17
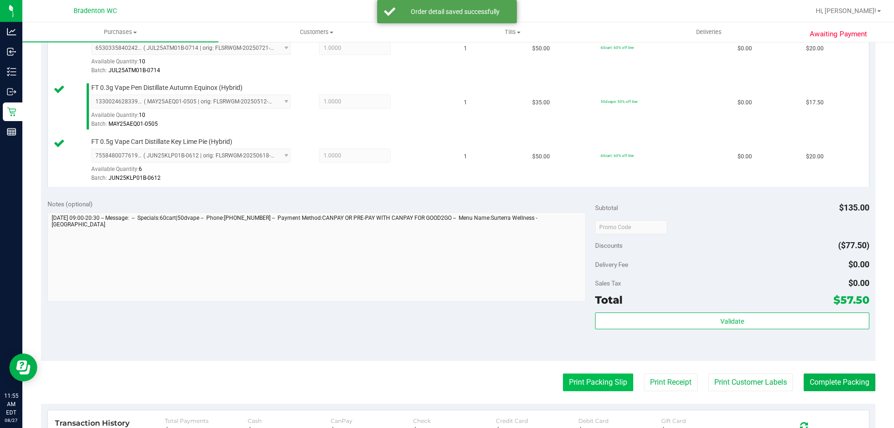
click at [585, 387] on button "Print Packing Slip" at bounding box center [598, 382] width 70 height 18
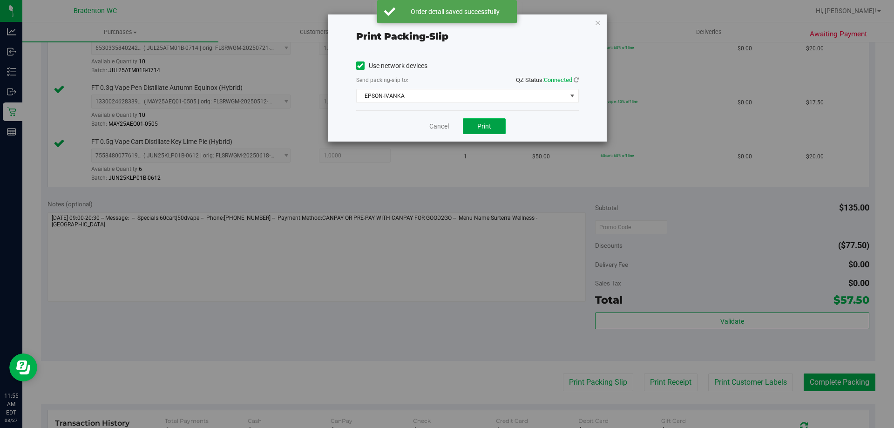
click at [480, 119] on button "Print" at bounding box center [484, 126] width 43 height 16
click at [430, 122] on link "Cancel" at bounding box center [439, 127] width 20 height 10
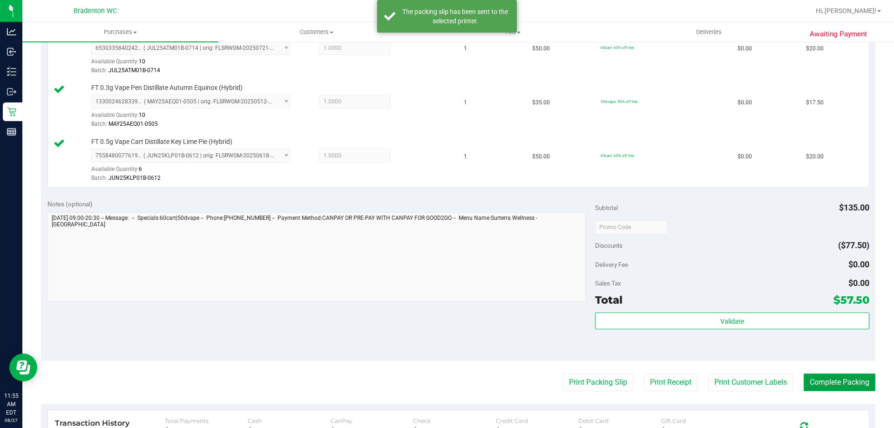
click at [824, 386] on button "Complete Packing" at bounding box center [840, 382] width 72 height 18
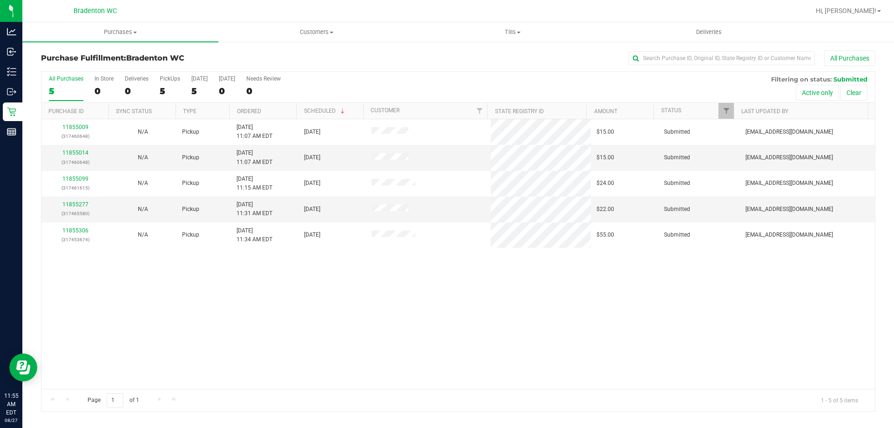
click at [277, 112] on th "Ordered" at bounding box center [262, 111] width 67 height 16
click at [78, 155] on link "11855099" at bounding box center [75, 152] width 26 height 7
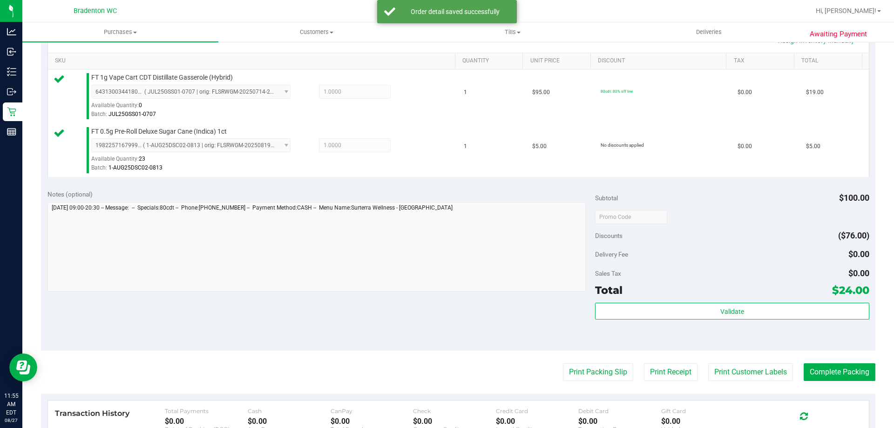
scroll to position [227, 0]
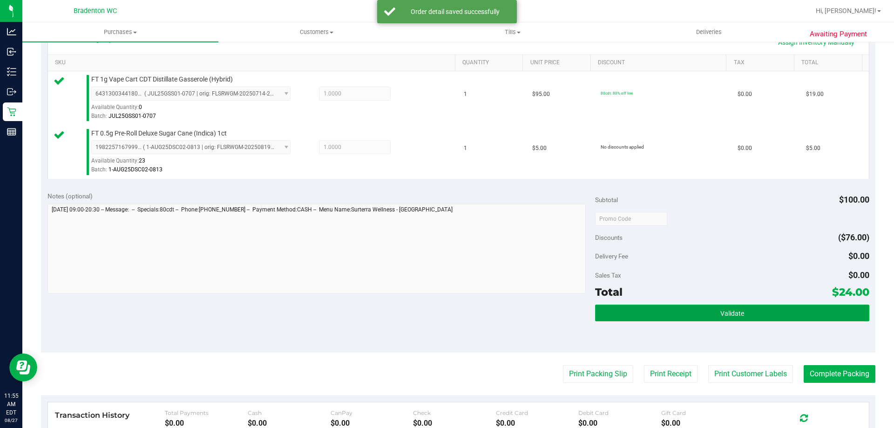
click at [670, 319] on button "Validate" at bounding box center [732, 312] width 274 height 17
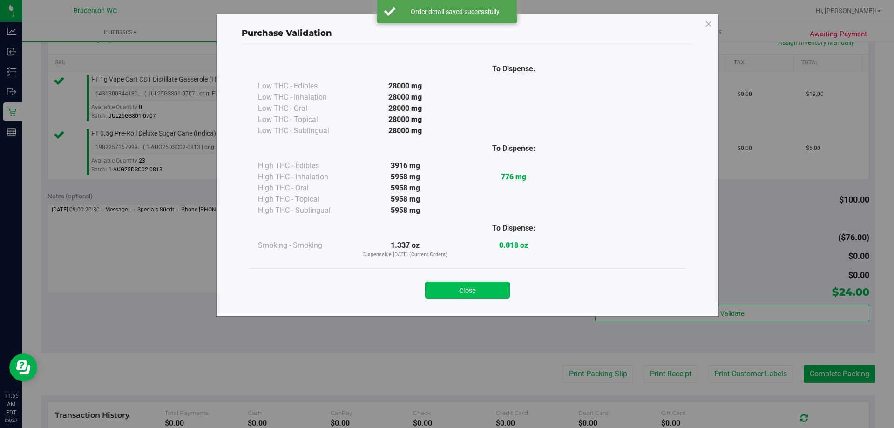
click at [449, 284] on button "Close" at bounding box center [467, 290] width 85 height 17
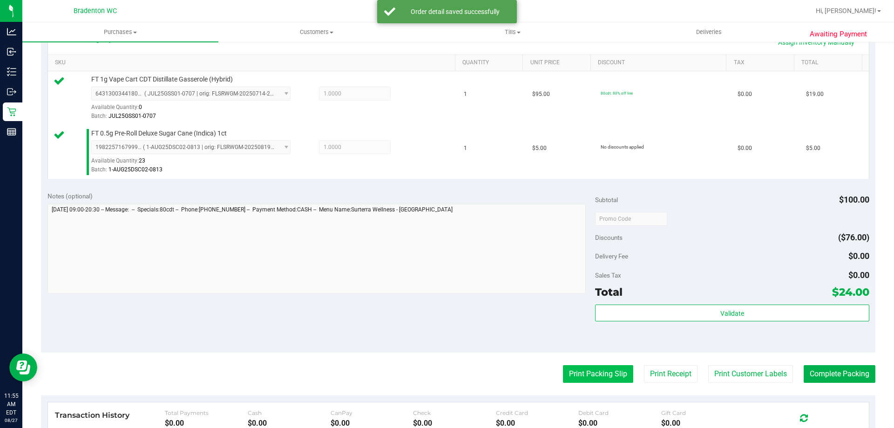
click at [568, 372] on button "Print Packing Slip" at bounding box center [598, 374] width 70 height 18
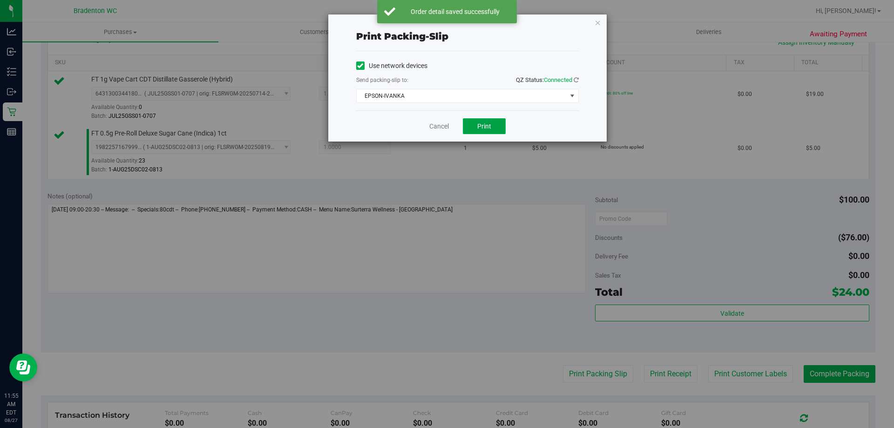
click at [481, 129] on span "Print" at bounding box center [484, 125] width 14 height 7
click at [441, 128] on link "Cancel" at bounding box center [439, 127] width 20 height 10
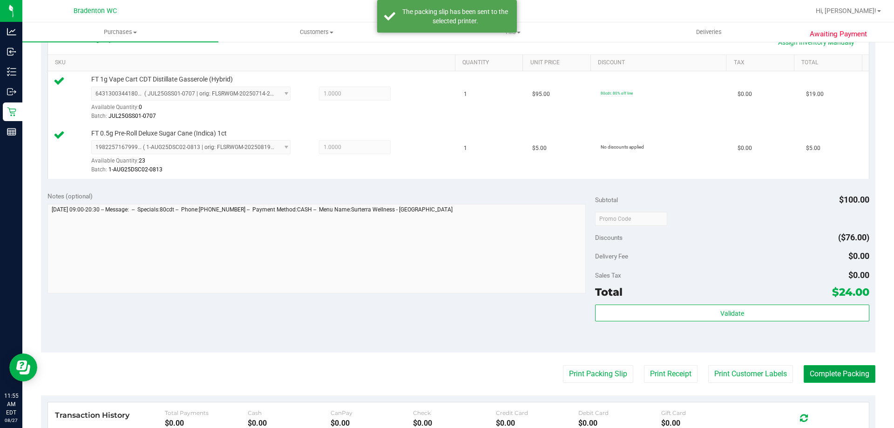
click at [835, 372] on button "Complete Packing" at bounding box center [840, 374] width 72 height 18
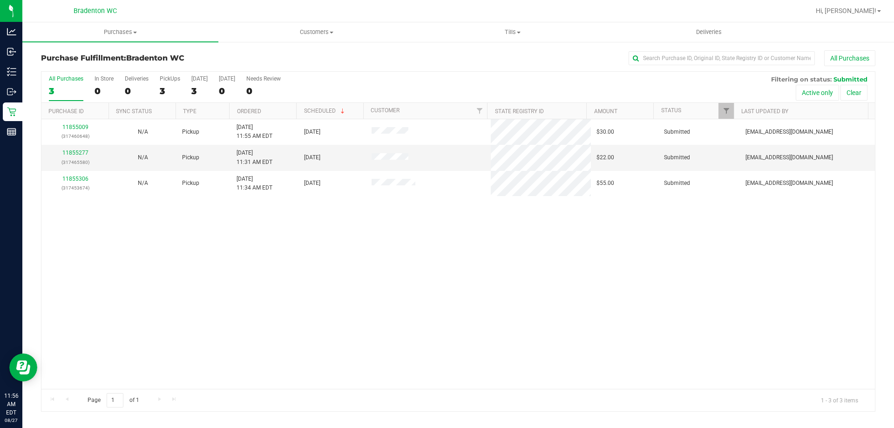
click at [277, 114] on th "Ordered" at bounding box center [262, 111] width 67 height 16
click at [79, 155] on link "11855306" at bounding box center [75, 152] width 26 height 7
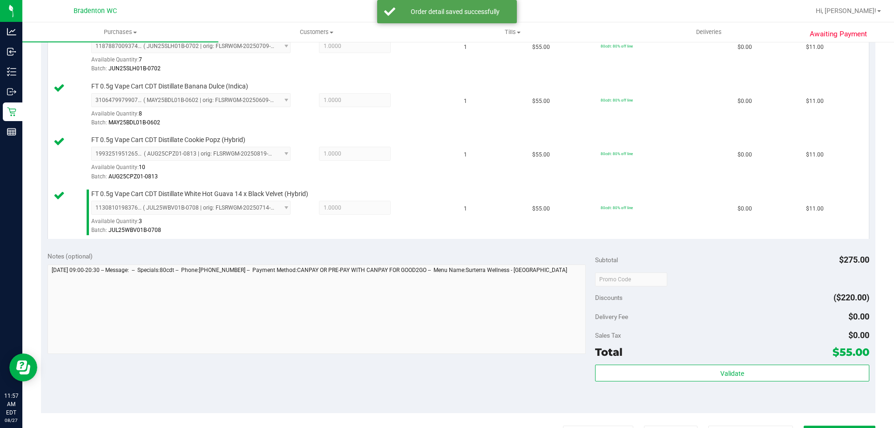
scroll to position [337, 0]
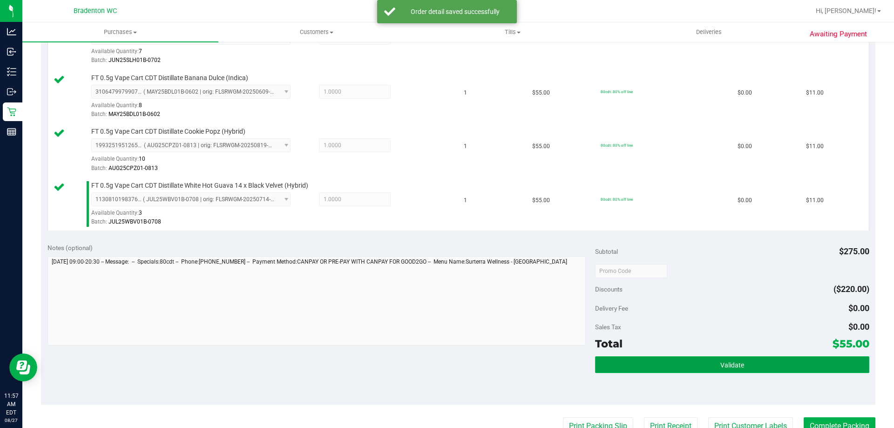
click at [663, 365] on button "Validate" at bounding box center [732, 364] width 274 height 17
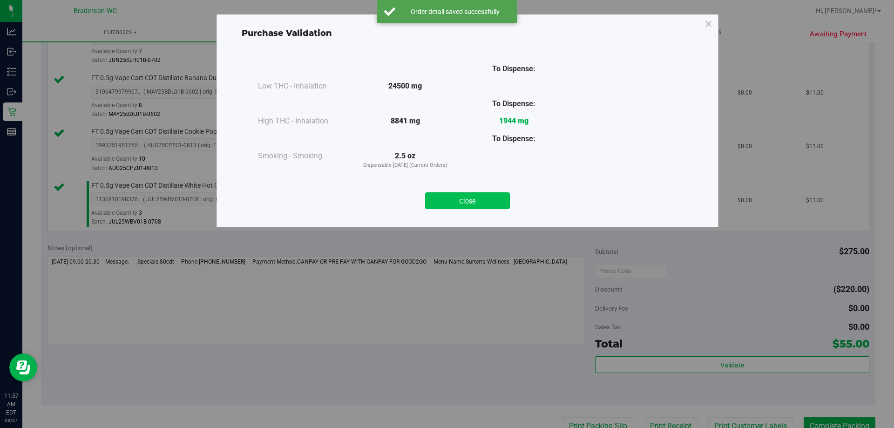
click at [475, 205] on button "Close" at bounding box center [467, 200] width 85 height 17
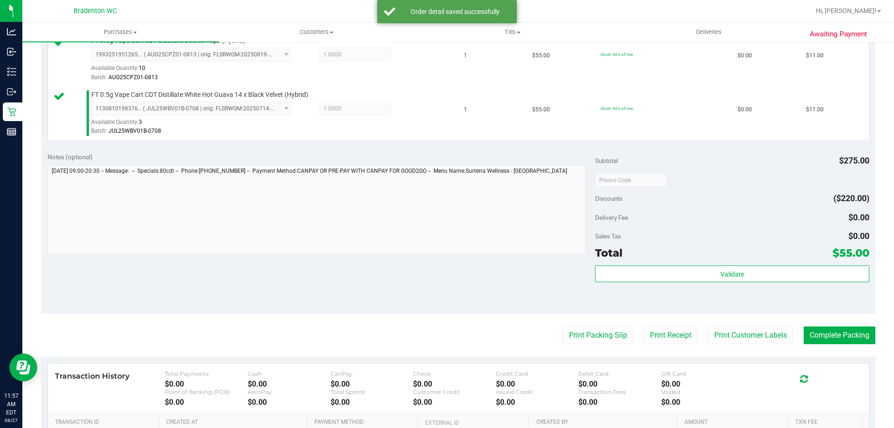
scroll to position [472, 0]
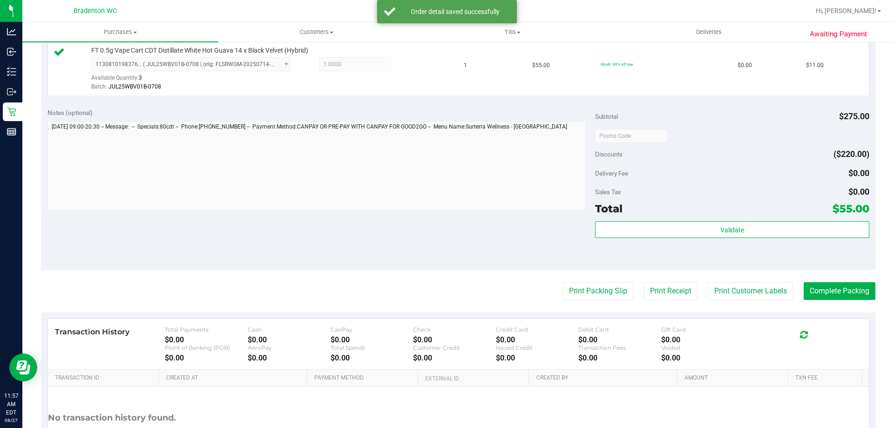
click at [601, 271] on purchase-details "Back Edit Purchase Cancel Purchase View Profile # 11855306 BioTrack ID: - Submi…" at bounding box center [458, 33] width 834 height 908
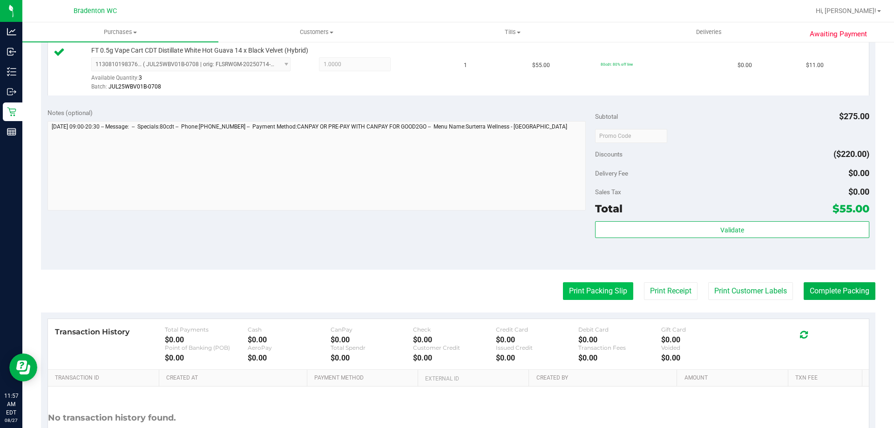
click at [602, 295] on button "Print Packing Slip" at bounding box center [598, 291] width 70 height 18
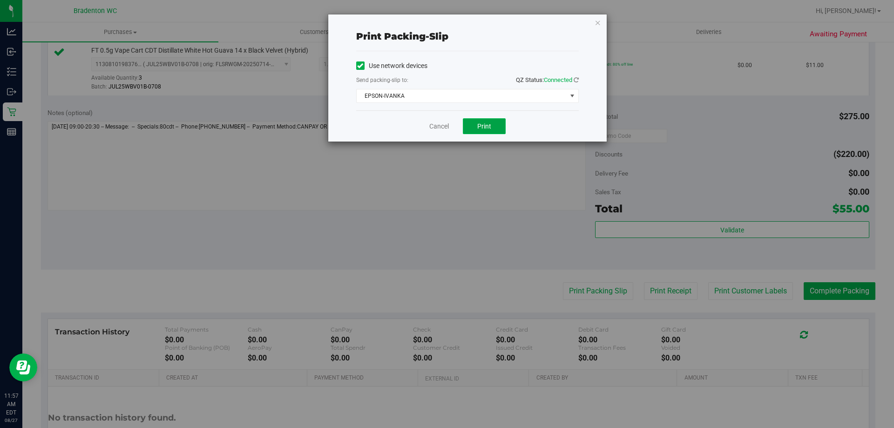
click at [488, 122] on span "Print" at bounding box center [484, 125] width 14 height 7
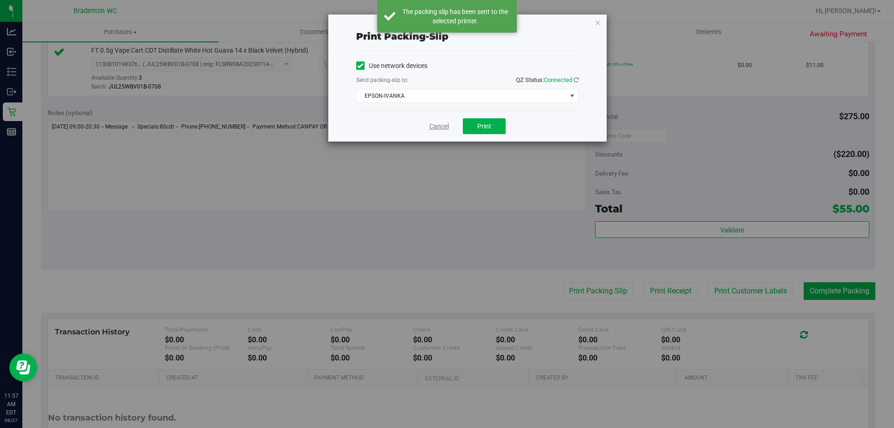
click at [438, 125] on link "Cancel" at bounding box center [439, 127] width 20 height 10
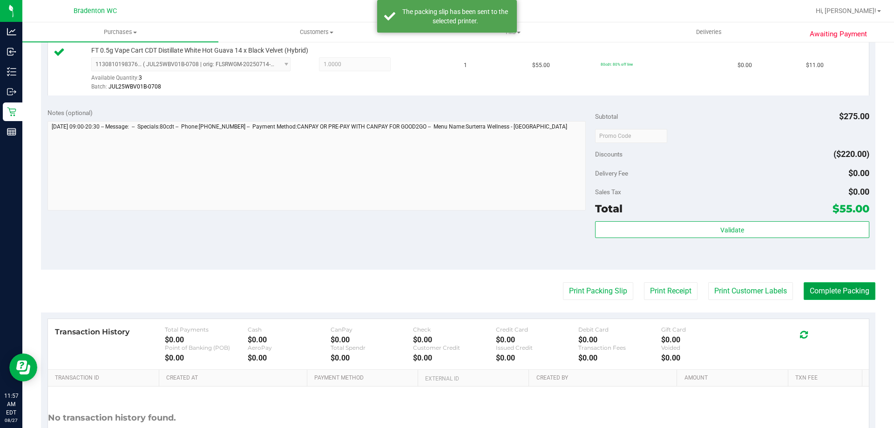
click at [826, 292] on button "Complete Packing" at bounding box center [840, 291] width 72 height 18
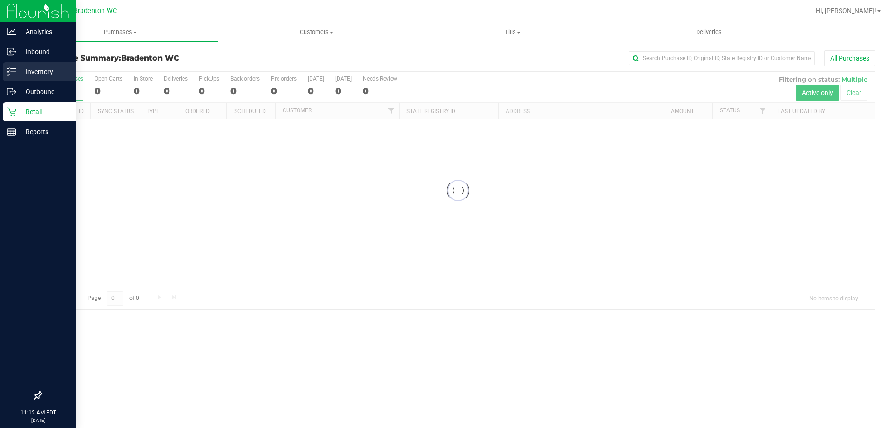
click at [16, 75] on line at bounding box center [13, 75] width 5 height 0
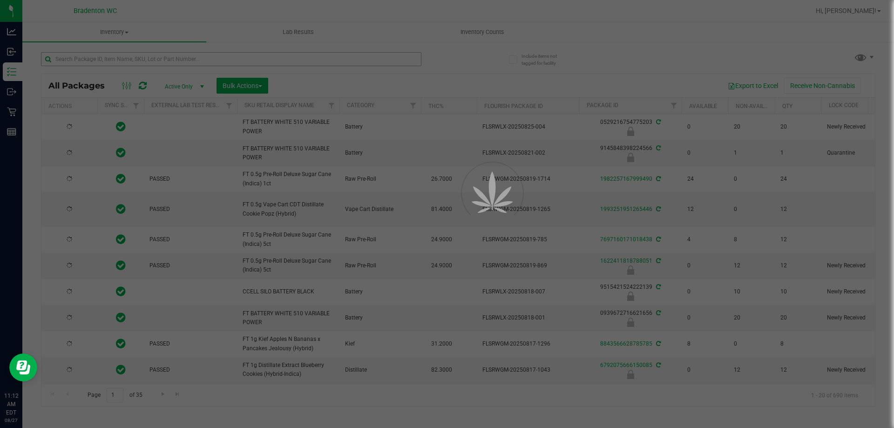
click at [165, 55] on div at bounding box center [447, 214] width 894 height 428
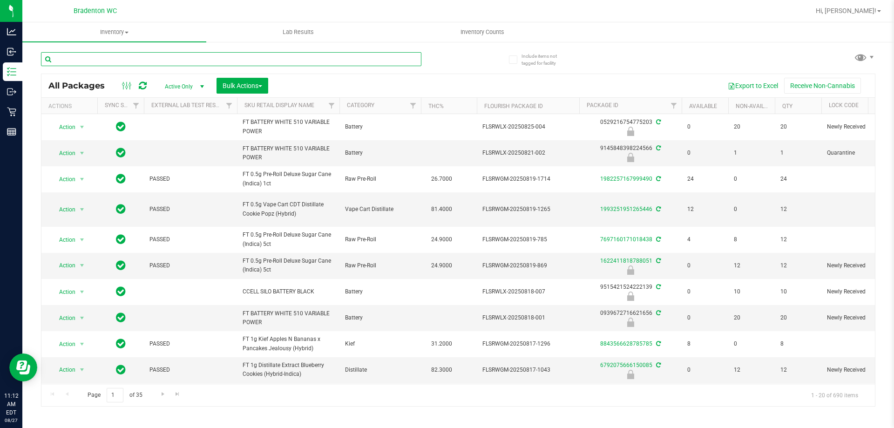
click at [165, 55] on input "text" at bounding box center [231, 59] width 380 height 14
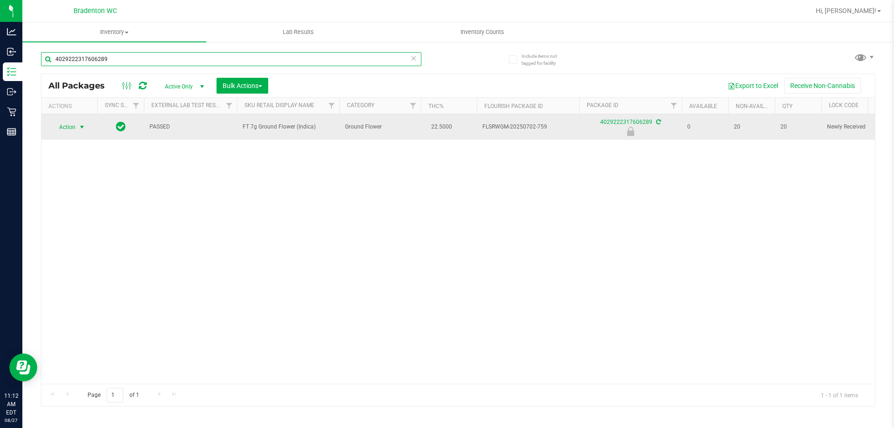
type input "4029222317606289"
click at [78, 125] on span "select" at bounding box center [81, 126] width 7 height 7
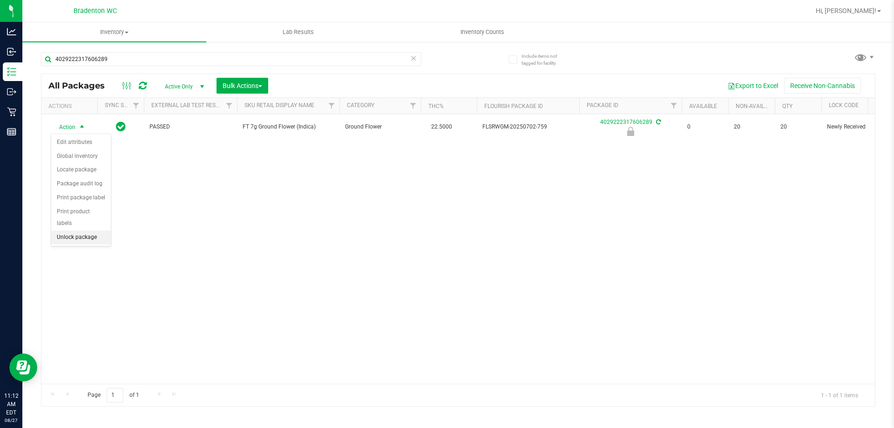
click at [71, 230] on li "Unlock package" at bounding box center [81, 237] width 60 height 14
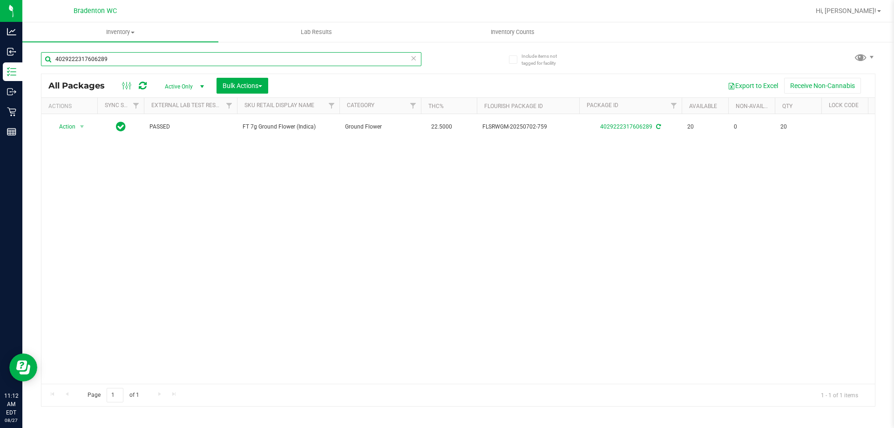
click at [124, 55] on input "4029222317606289" at bounding box center [231, 59] width 380 height 14
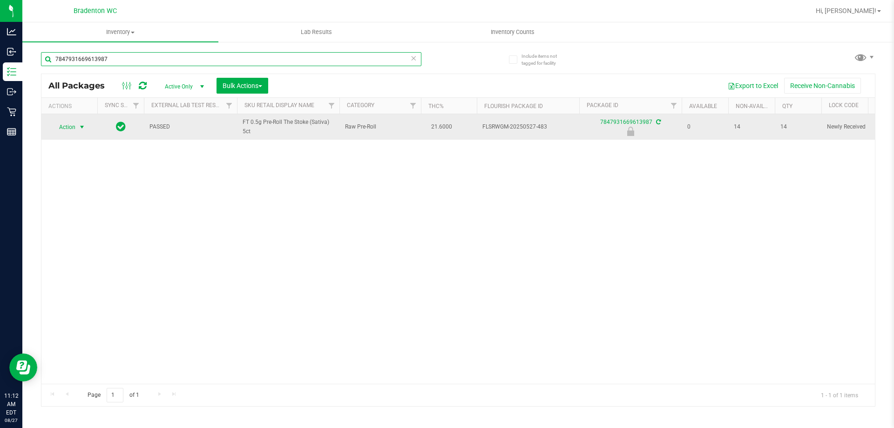
type input "7847931669613987"
click at [64, 129] on span "Action" at bounding box center [63, 127] width 25 height 13
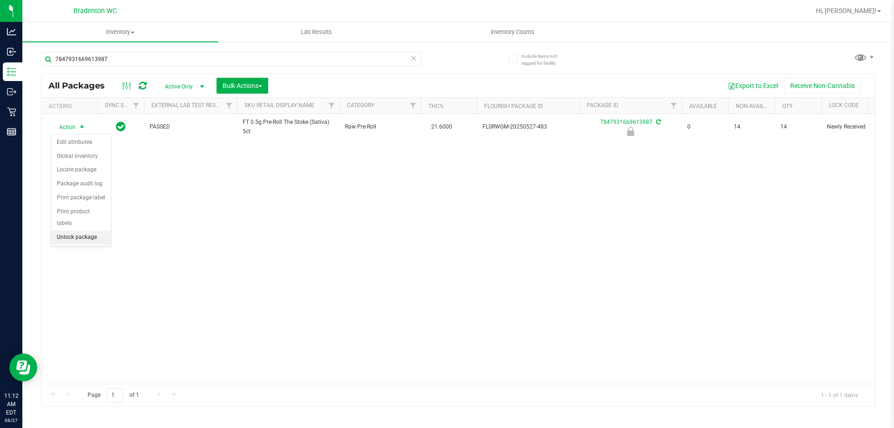
click at [70, 230] on li "Unlock package" at bounding box center [81, 237] width 60 height 14
